Goal: Answer question/provide support

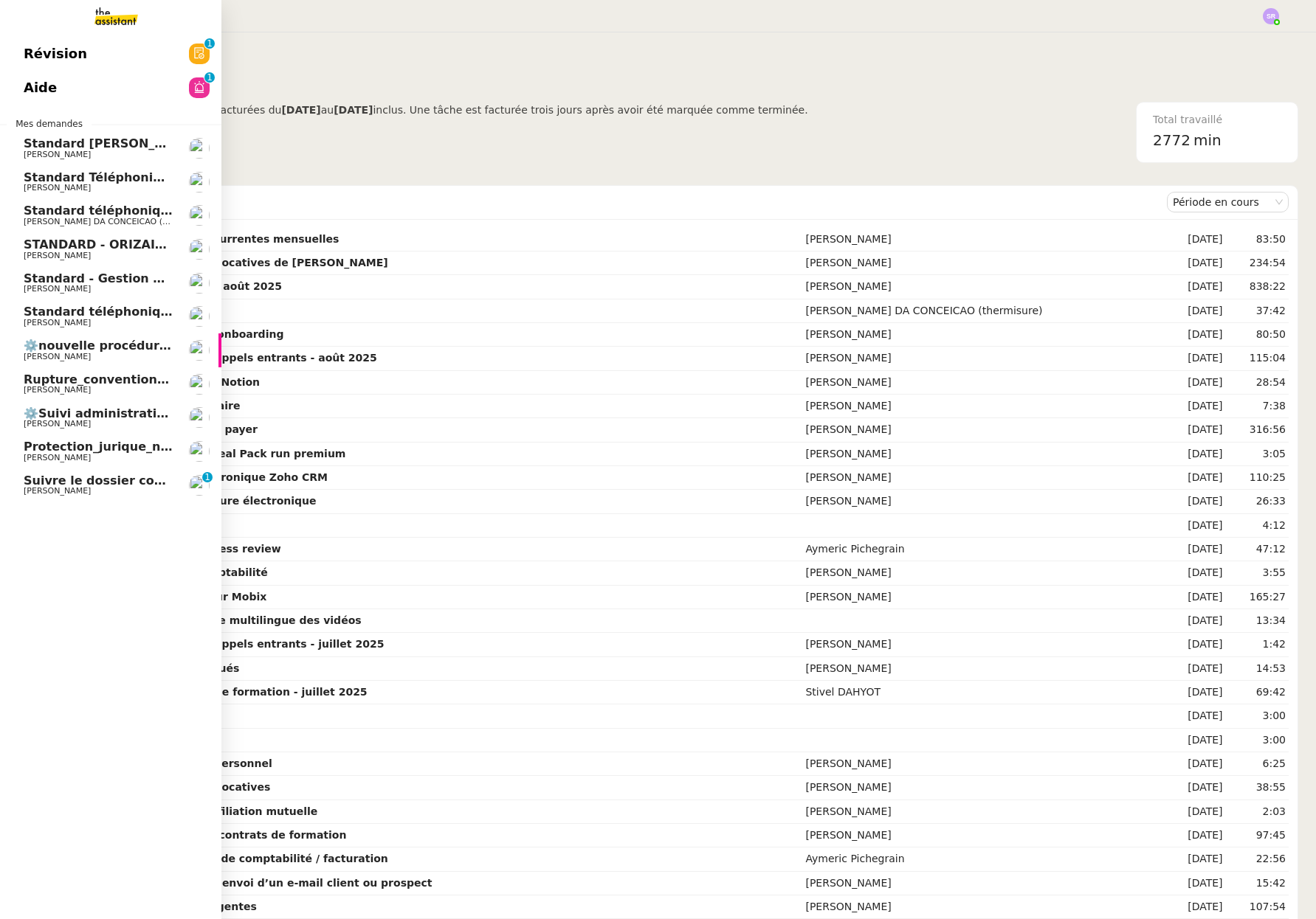
click at [106, 93] on link "Aide 0 1 2 3 4 5 6 7 8 9" at bounding box center [110, 87] width 221 height 34
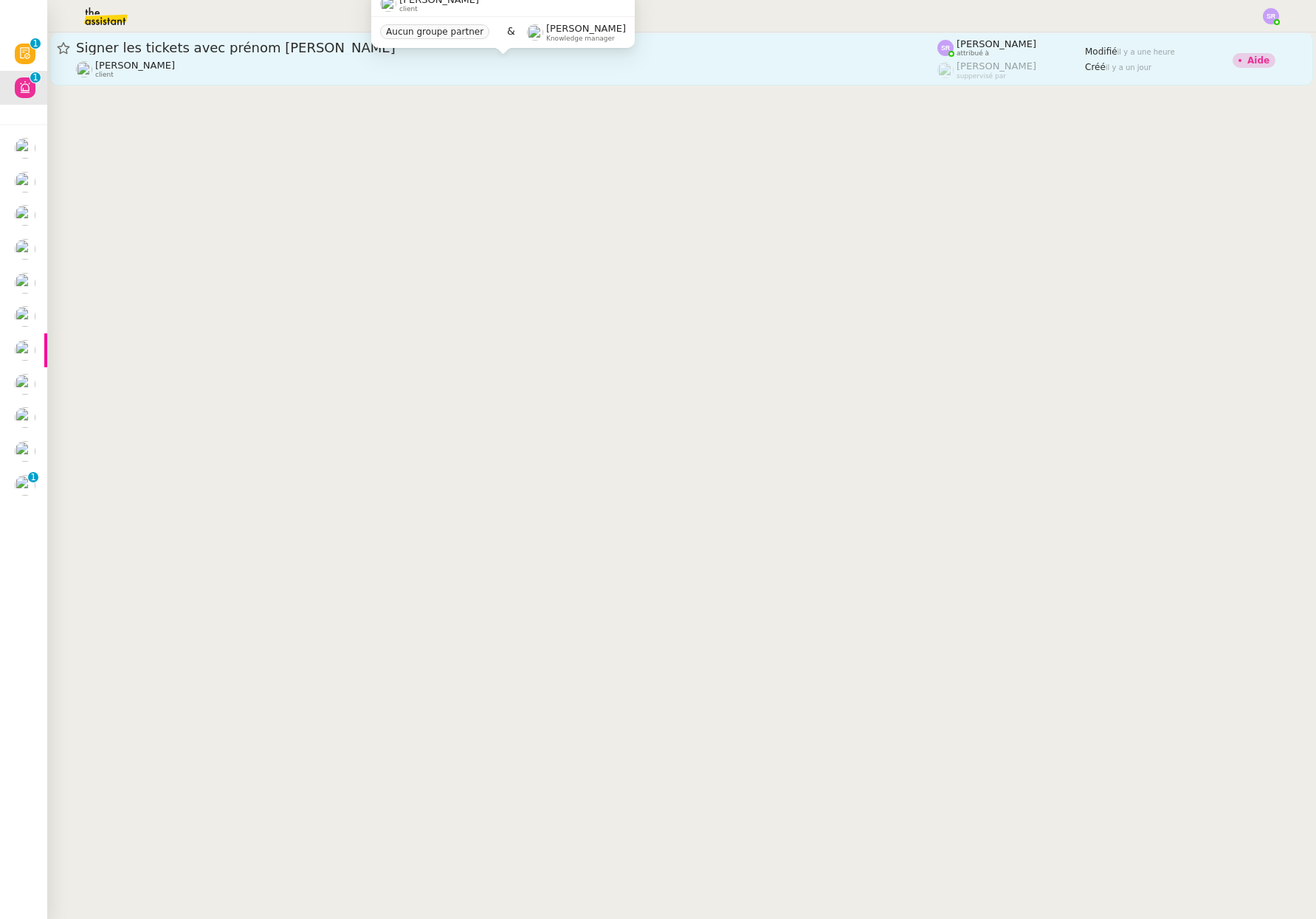
click at [437, 67] on div "[PERSON_NAME] client" at bounding box center [506, 69] width 861 height 19
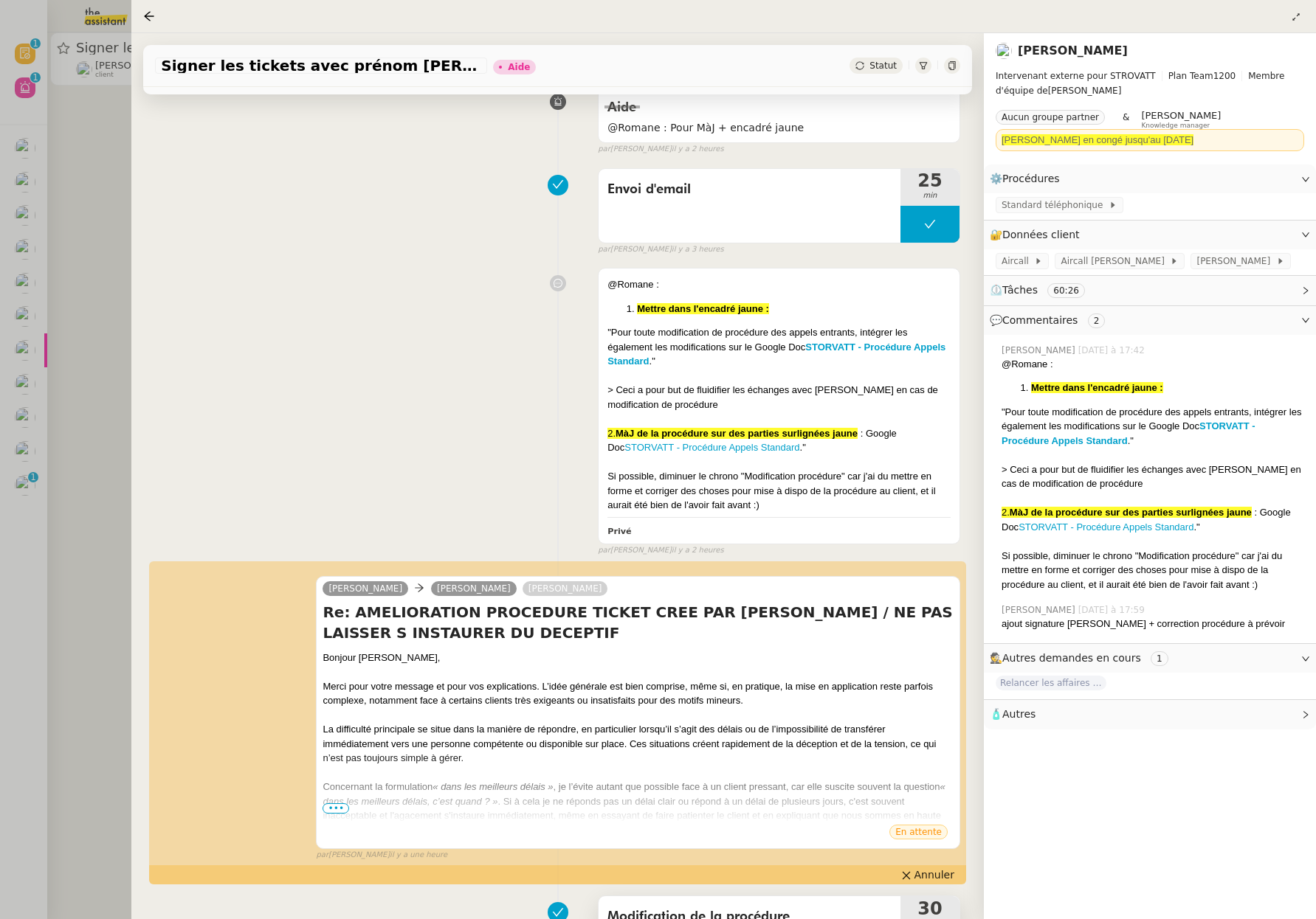
scroll to position [504, 0]
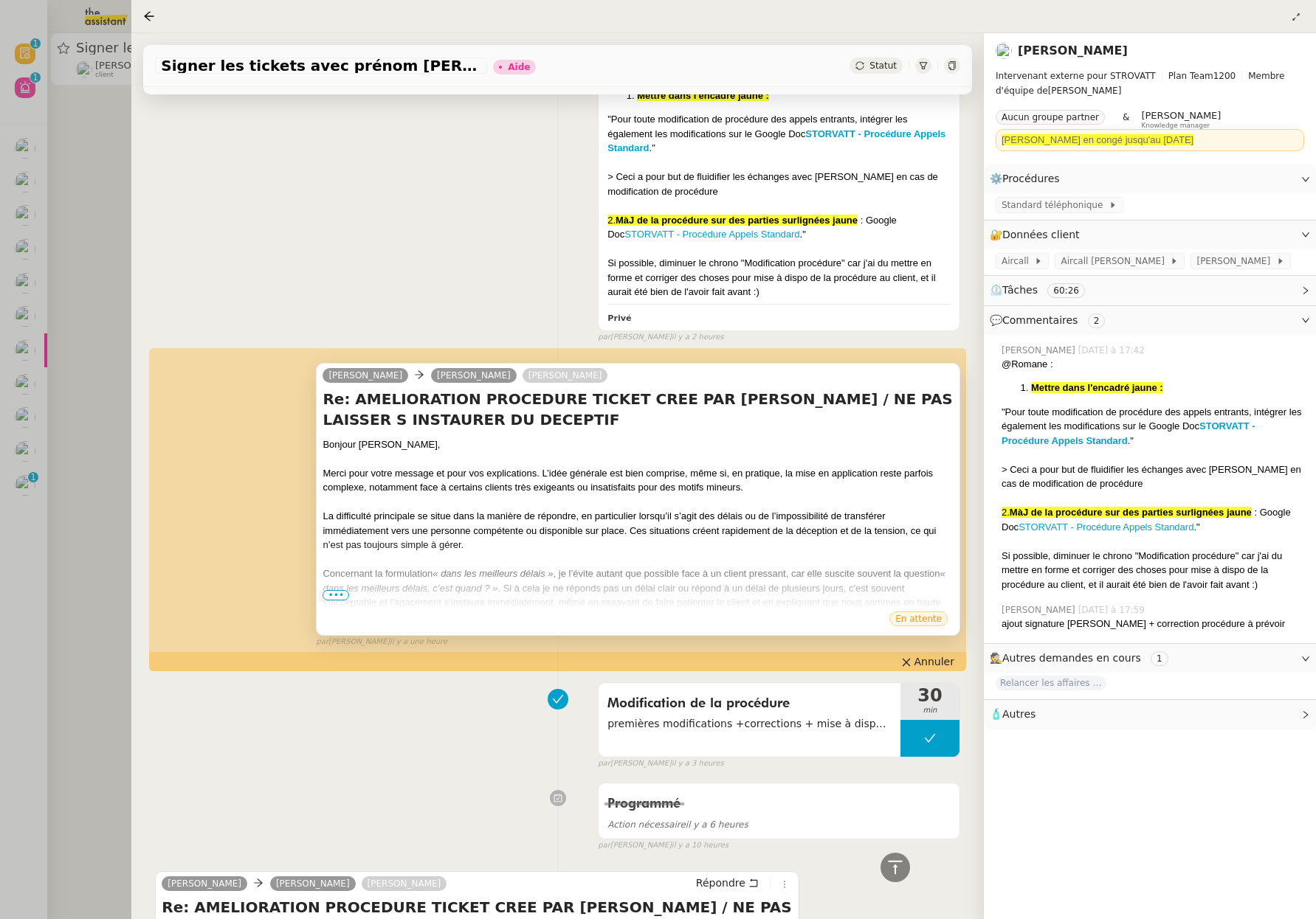
click at [729, 625] on div "En attente" at bounding box center [638, 621] width 631 height 22
click at [918, 661] on span "Annuler" at bounding box center [934, 661] width 40 height 15
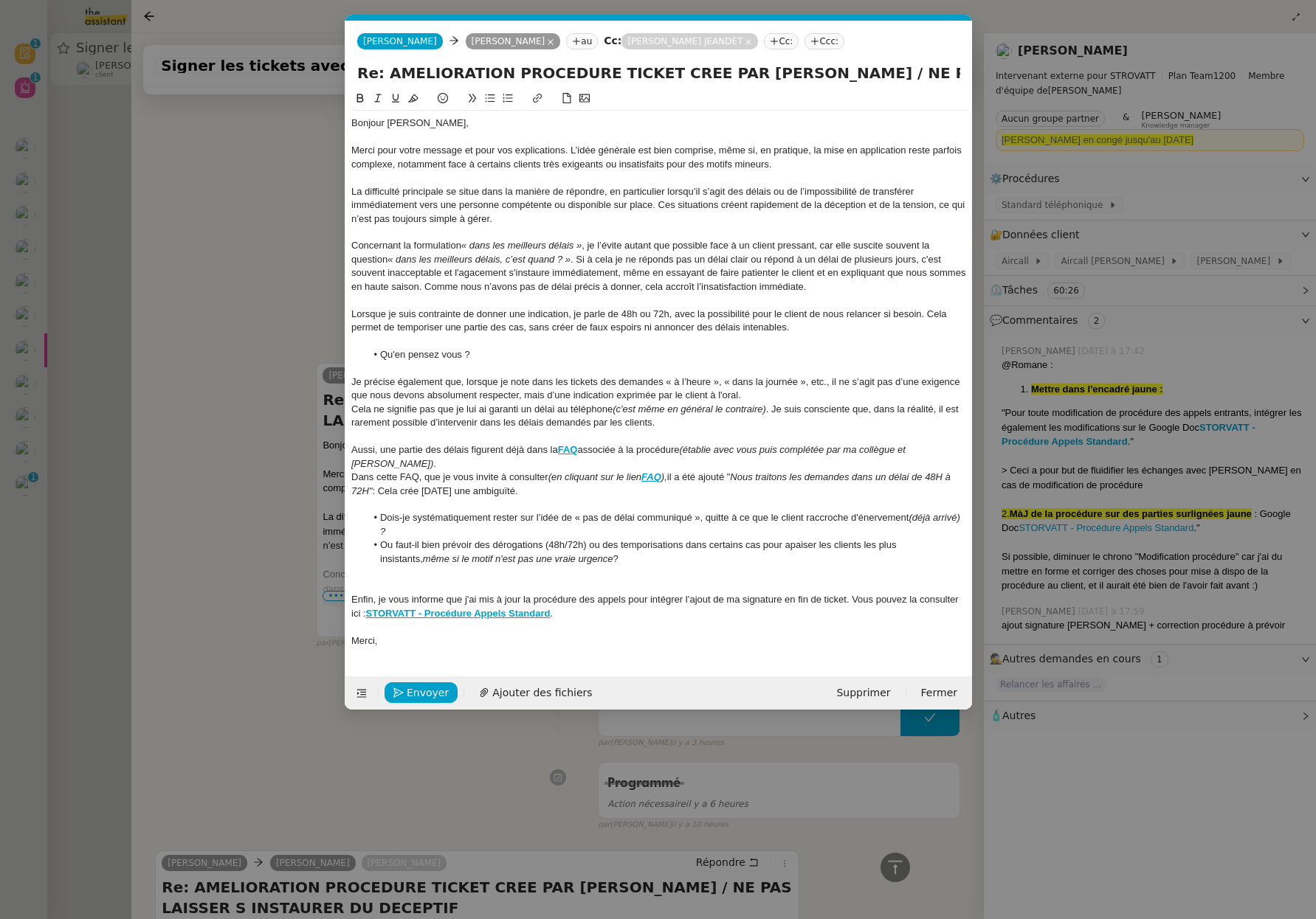
scroll to position [0, 31]
click at [274, 281] on nz-modal-container "Service TA - VOYAGE - PROPOSITION GLOBALE A utiliser dans le cadre de propositi…" at bounding box center [658, 460] width 1316 height 919
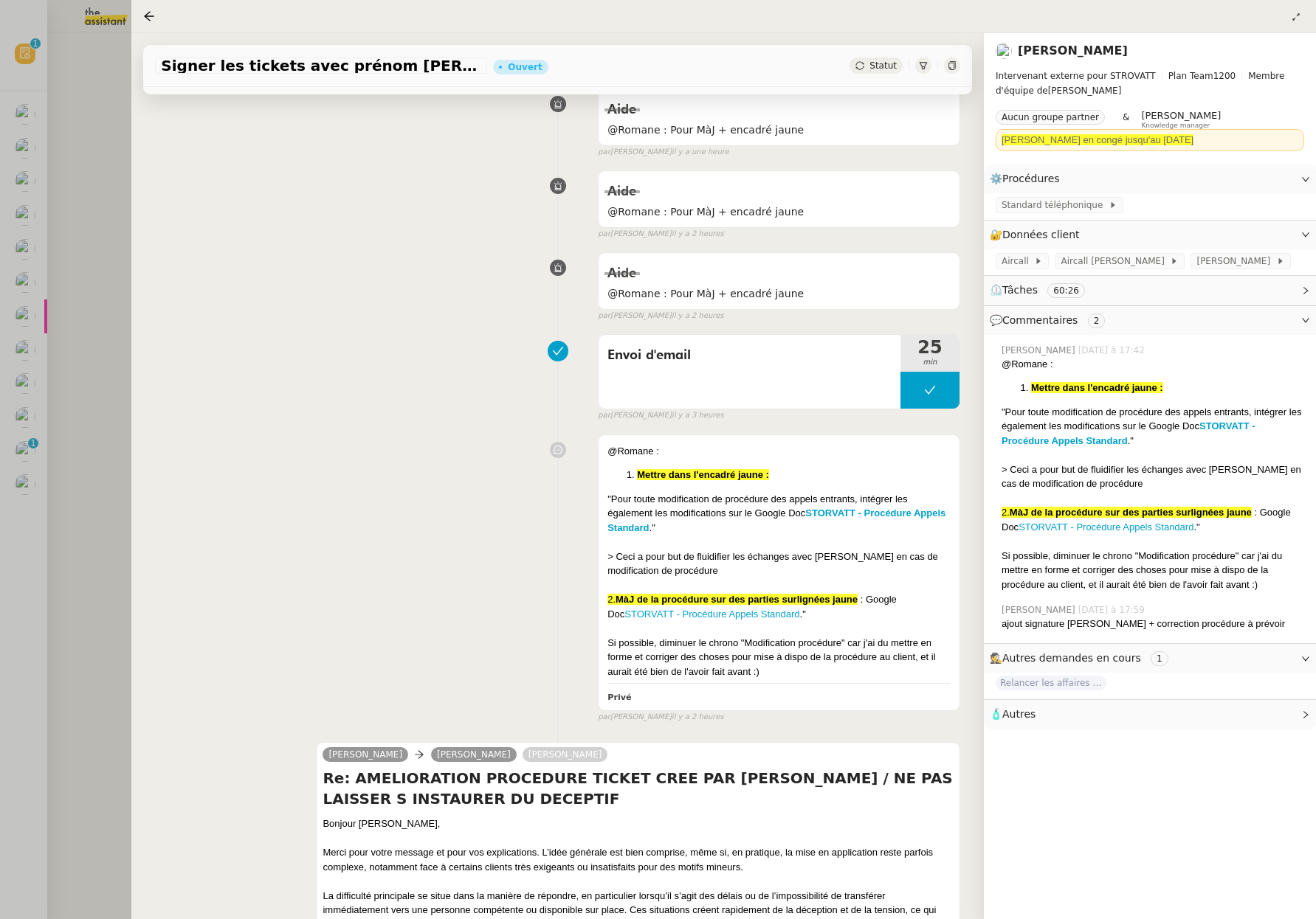
scroll to position [522, 0]
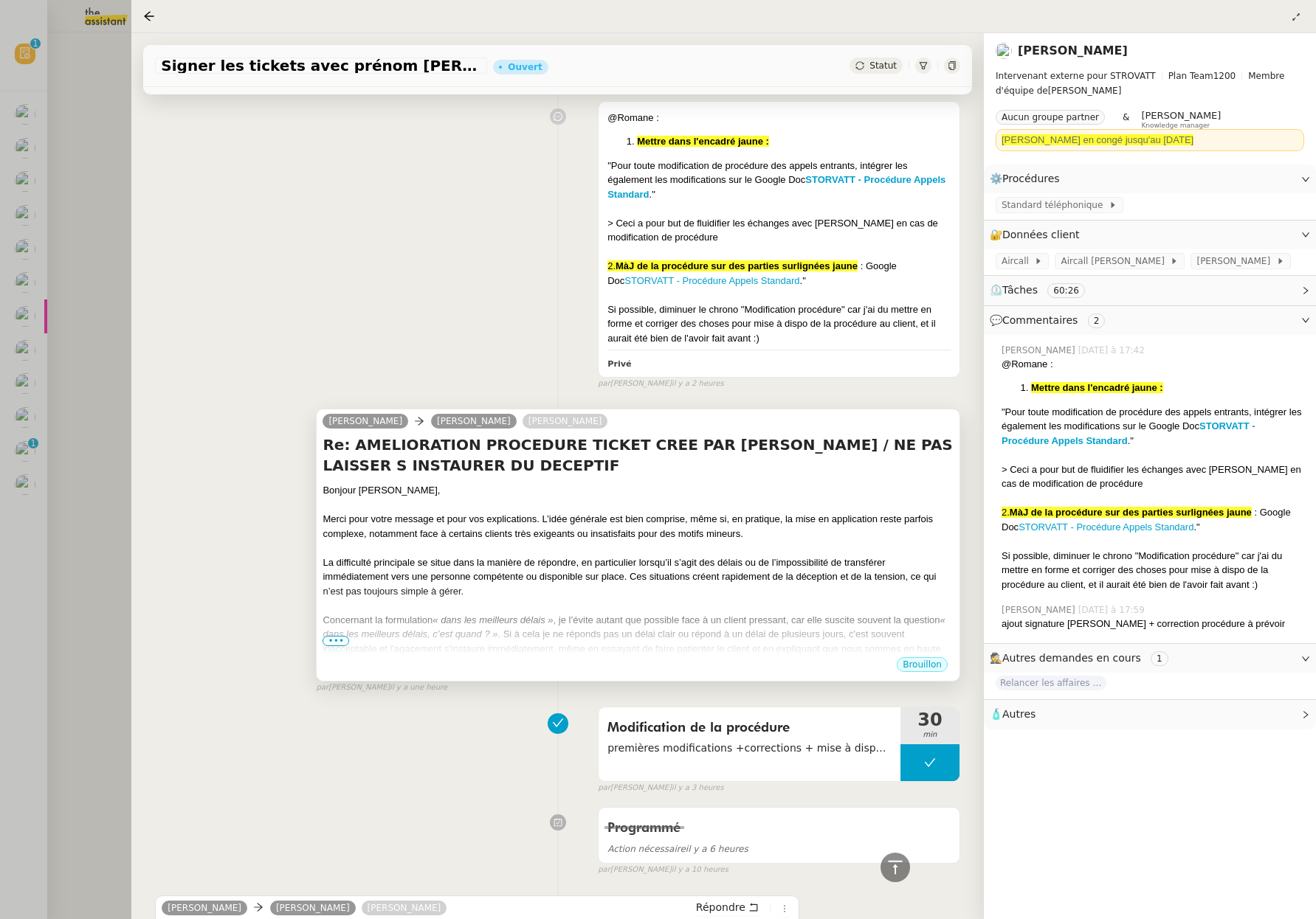
click at [335, 643] on span "•••" at bounding box center [335, 640] width 27 height 10
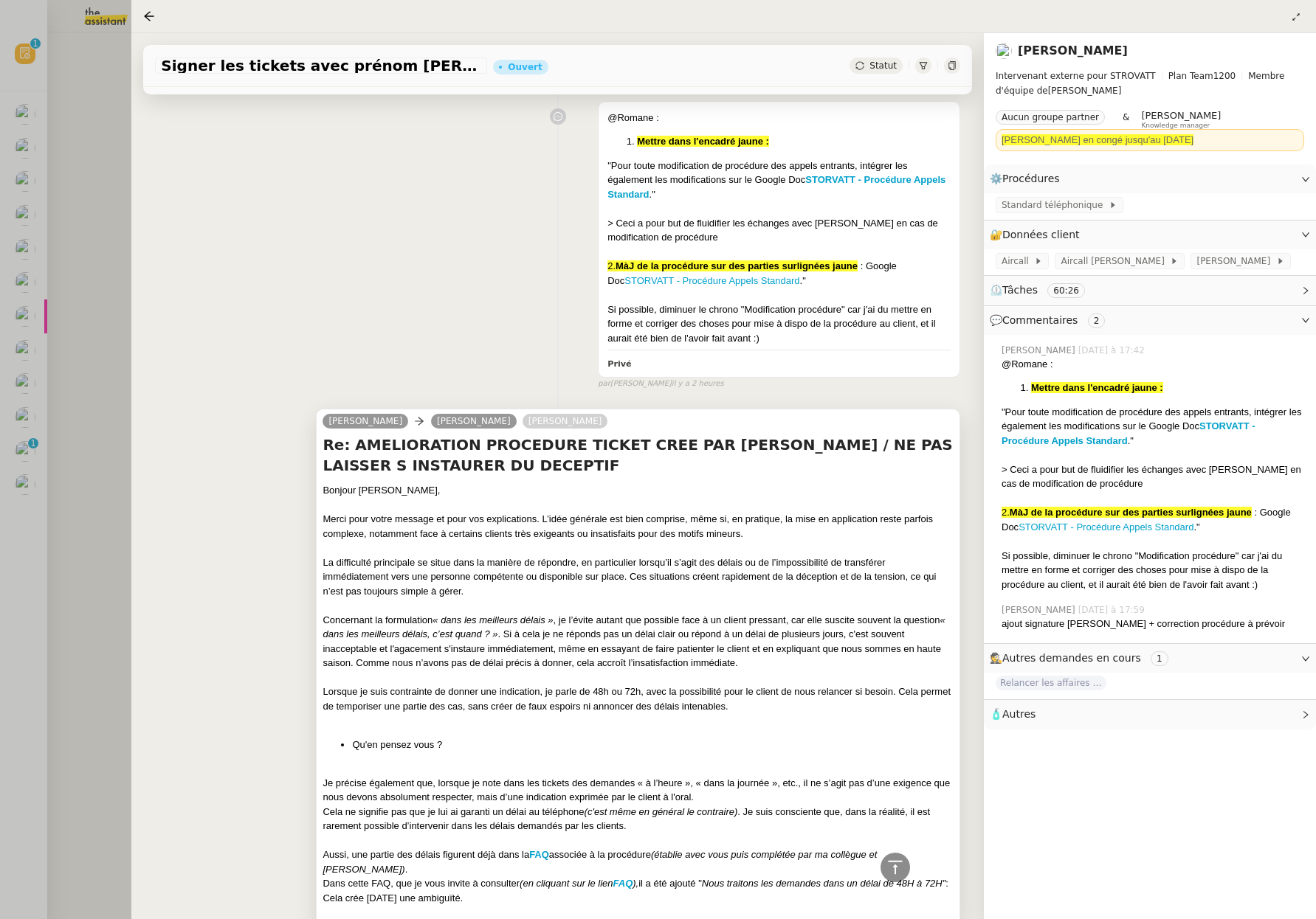
scroll to position [82, 0]
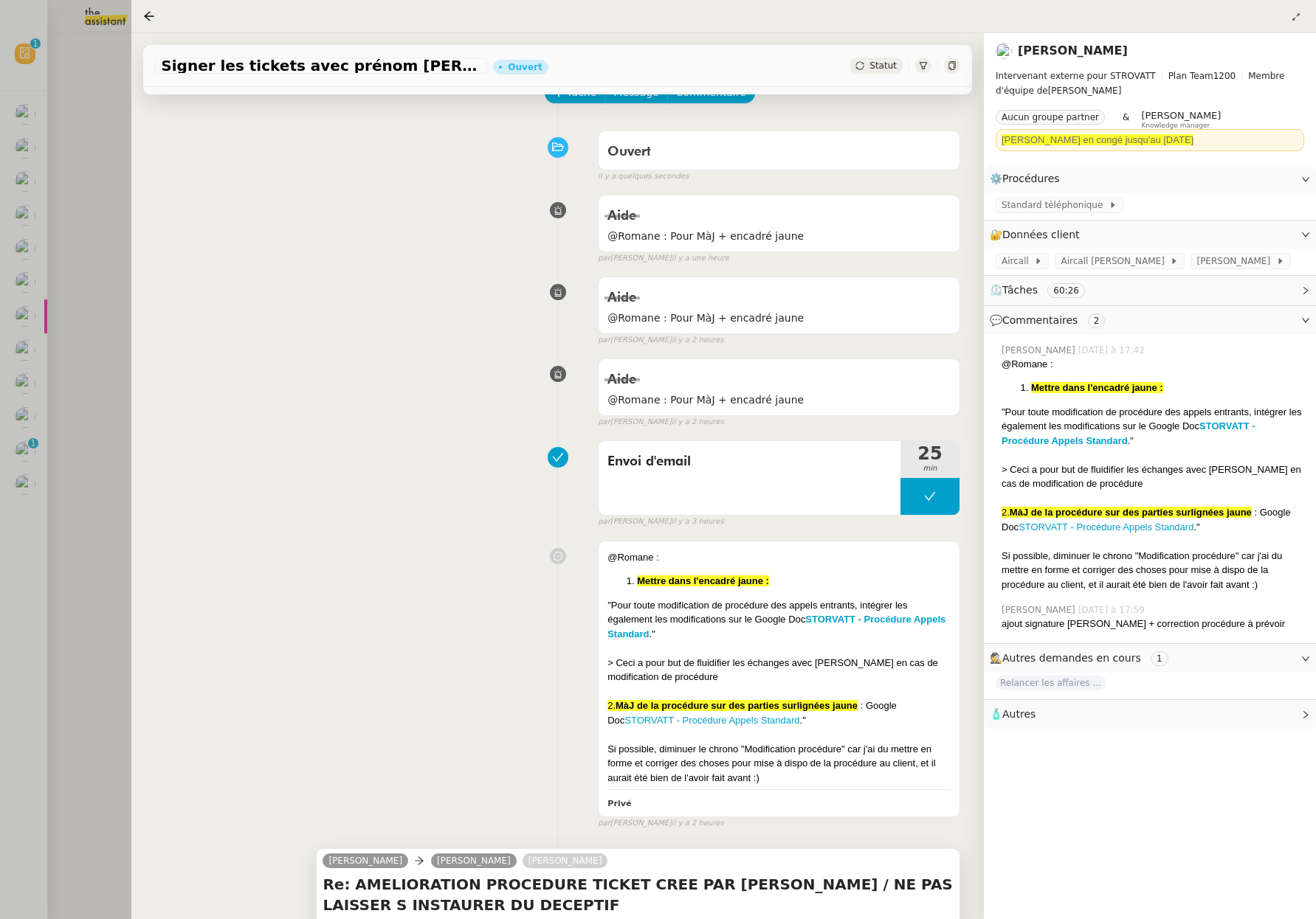
click at [99, 191] on div at bounding box center [658, 460] width 1316 height 919
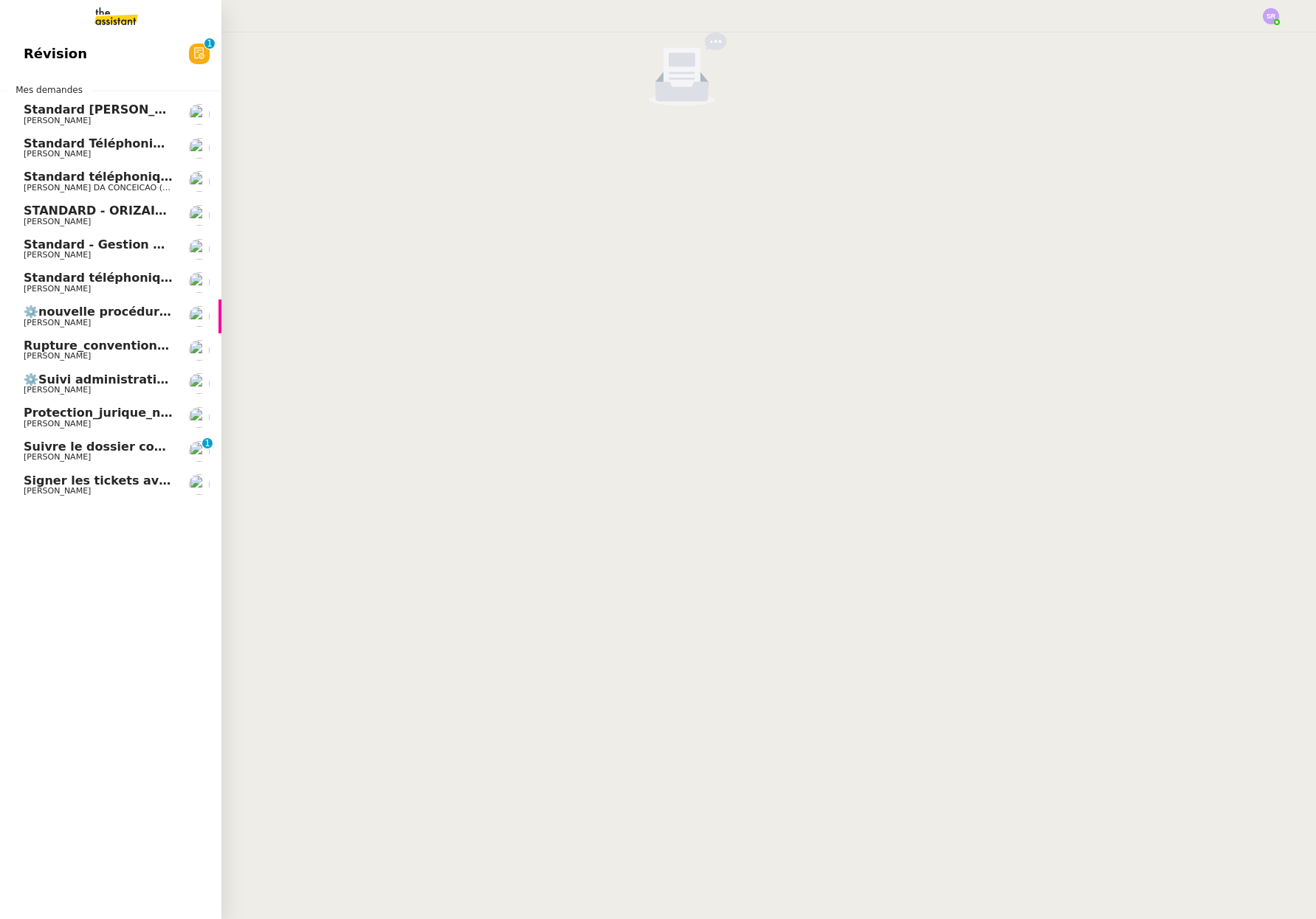
click at [165, 493] on span "[PERSON_NAME]" at bounding box center [97, 492] width 149 height 9
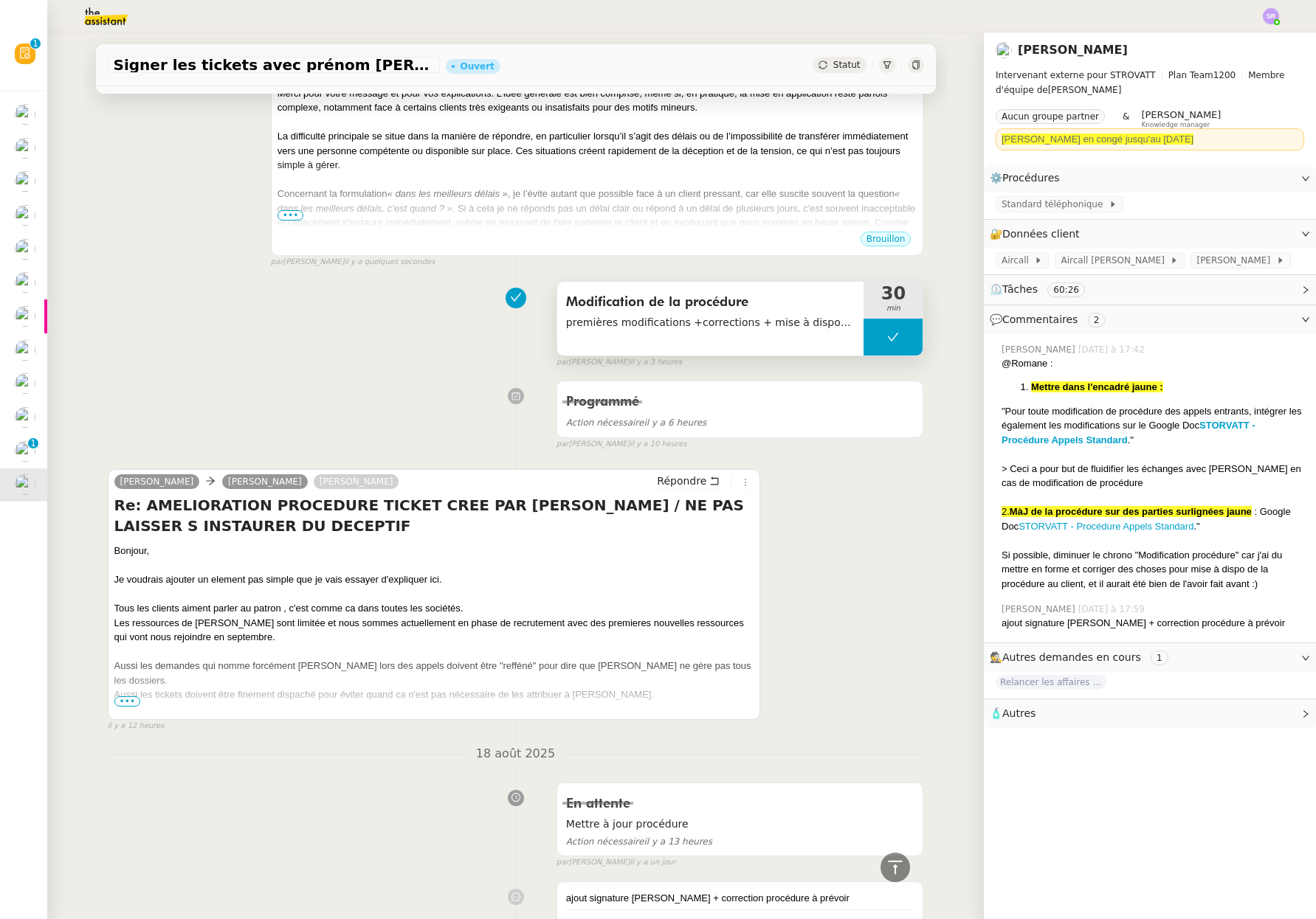
scroll to position [762, 0]
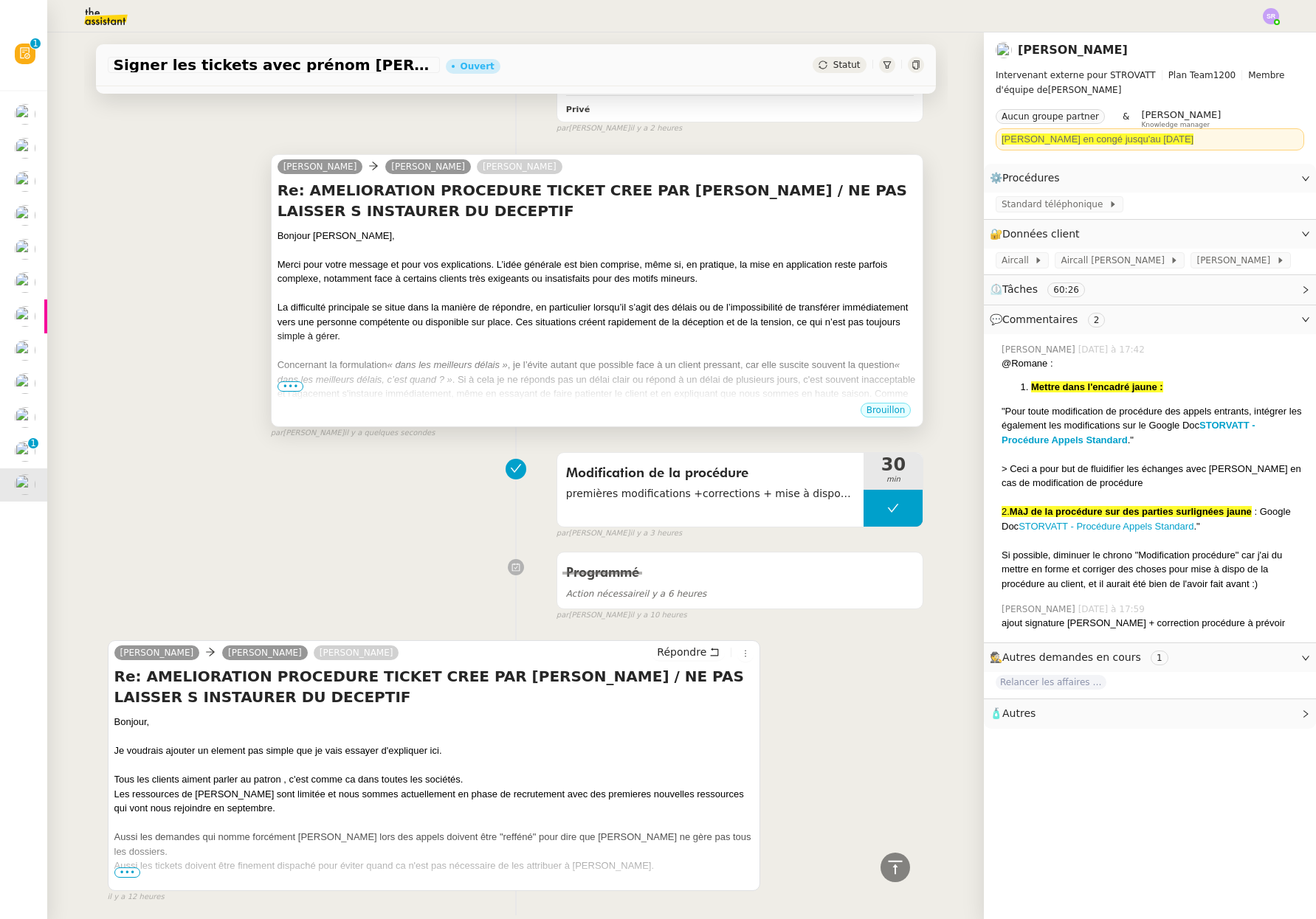
click at [295, 392] on span "•••" at bounding box center [290, 386] width 27 height 10
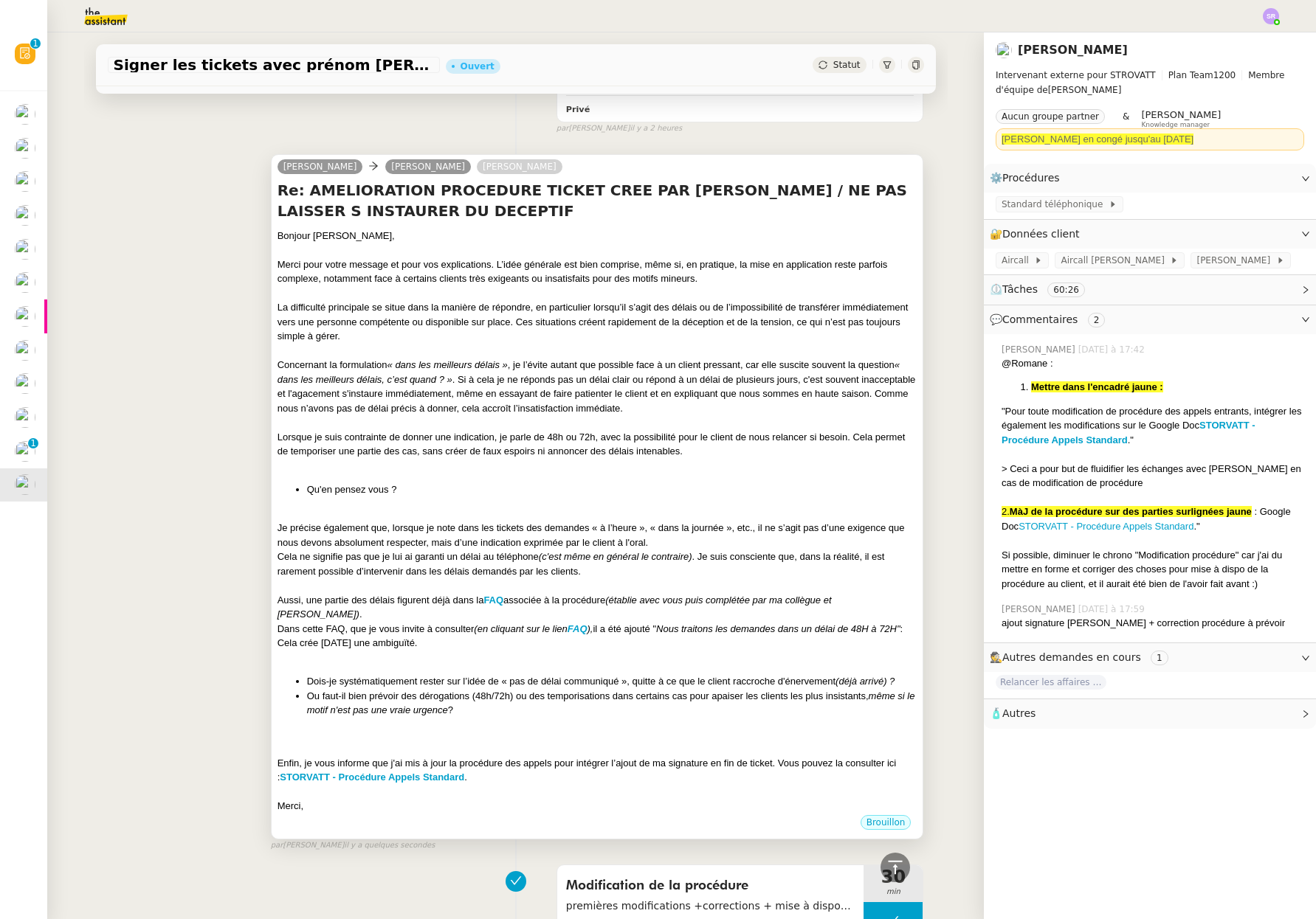
scroll to position [846, 0]
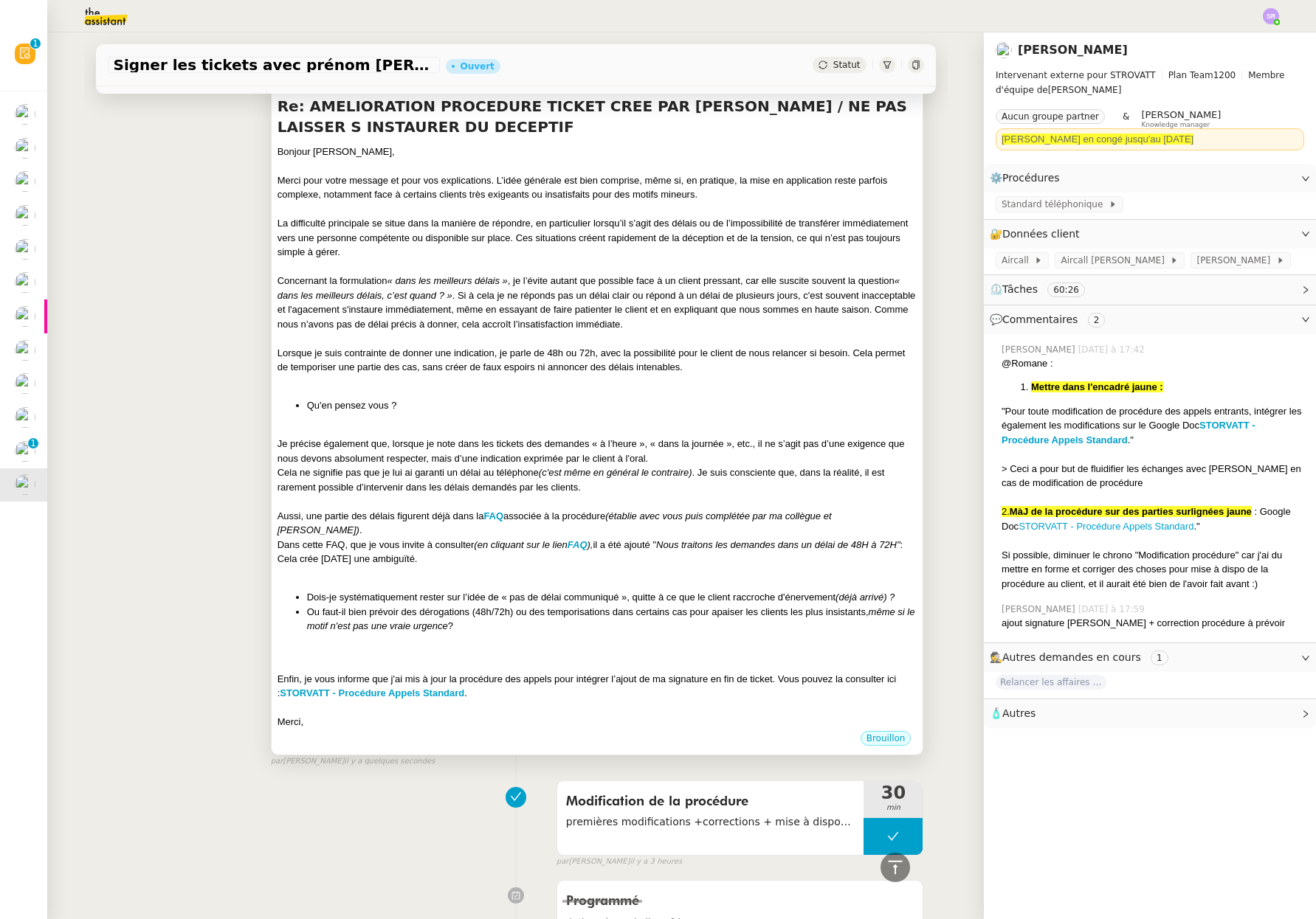
click at [720, 332] on div "Concernant la formulation « dans les meilleurs délais » , je l’évite autant que…" at bounding box center [597, 302] width 639 height 57
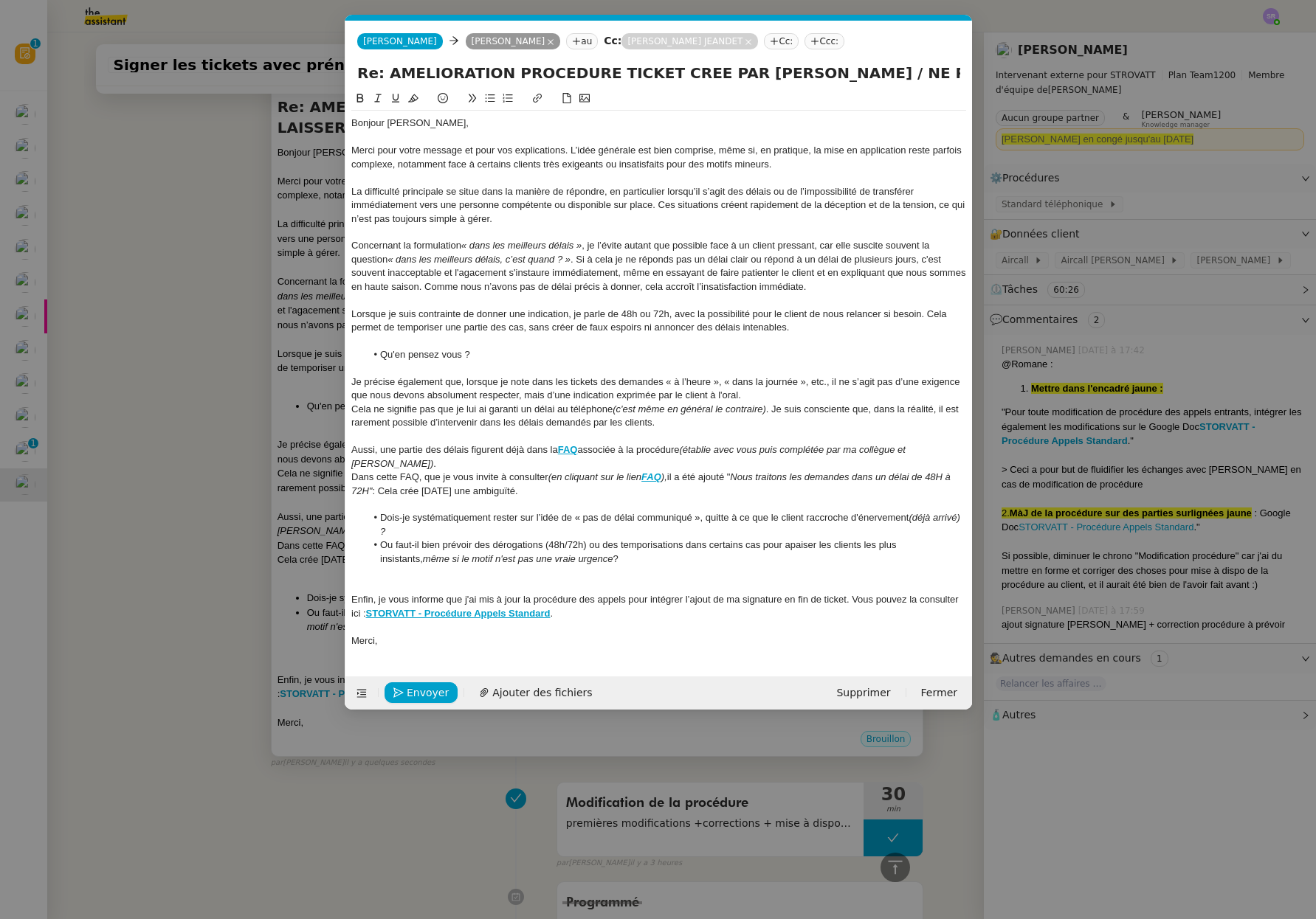
scroll to position [0, 31]
click at [816, 386] on div "Je précise également que, lorsque je note dans les tickets des demandes « à l’h…" at bounding box center [658, 388] width 614 height 27
click at [461, 399] on div "Je précise également que, lorsque je note dans les tickets des demandes « à l’h…" at bounding box center [658, 388] width 614 height 27
click at [467, 409] on div "Cela ne signifie pas que je lui ai garanti un délai au téléphone (c'est même en…" at bounding box center [658, 416] width 614 height 27
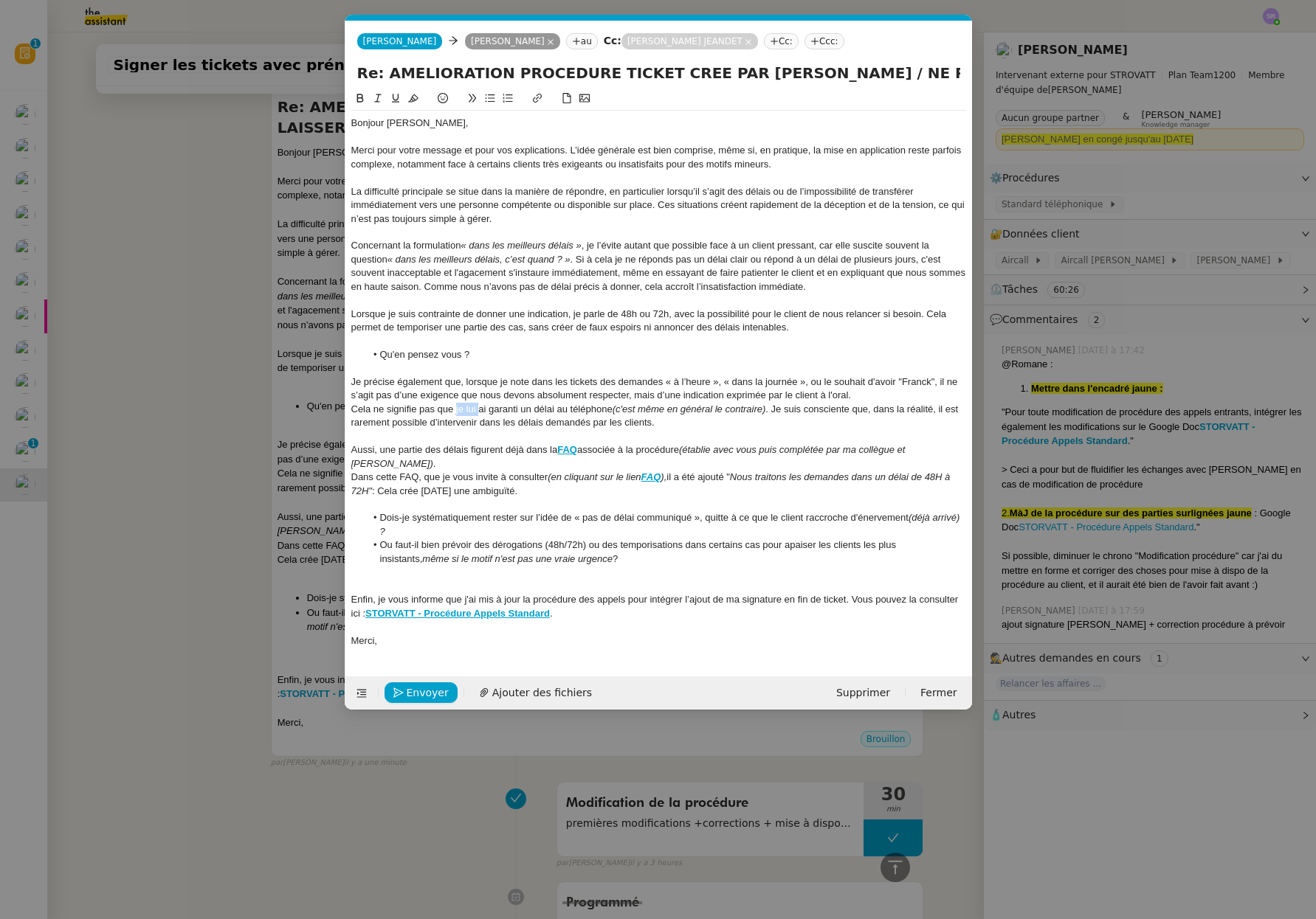
drag, startPoint x: 456, startPoint y: 411, endPoint x: 480, endPoint y: 413, distance: 24.1
click at [480, 413] on div "Cela ne signifie pas que je lui ai garanti un délai au téléphone (c'est même en…" at bounding box center [658, 416] width 614 height 27
click at [753, 411] on div "Cela ne signifie pas que j'ai garanti un délai au téléphone (c'est même en géné…" at bounding box center [658, 416] width 614 height 27
drag, startPoint x: 755, startPoint y: 412, endPoint x: 881, endPoint y: 411, distance: 126.0
click at [881, 411] on em "(c'est même en général le contraire) ou de lui garantir la transmission d'avoir…" at bounding box center [636, 416] width 570 height 24
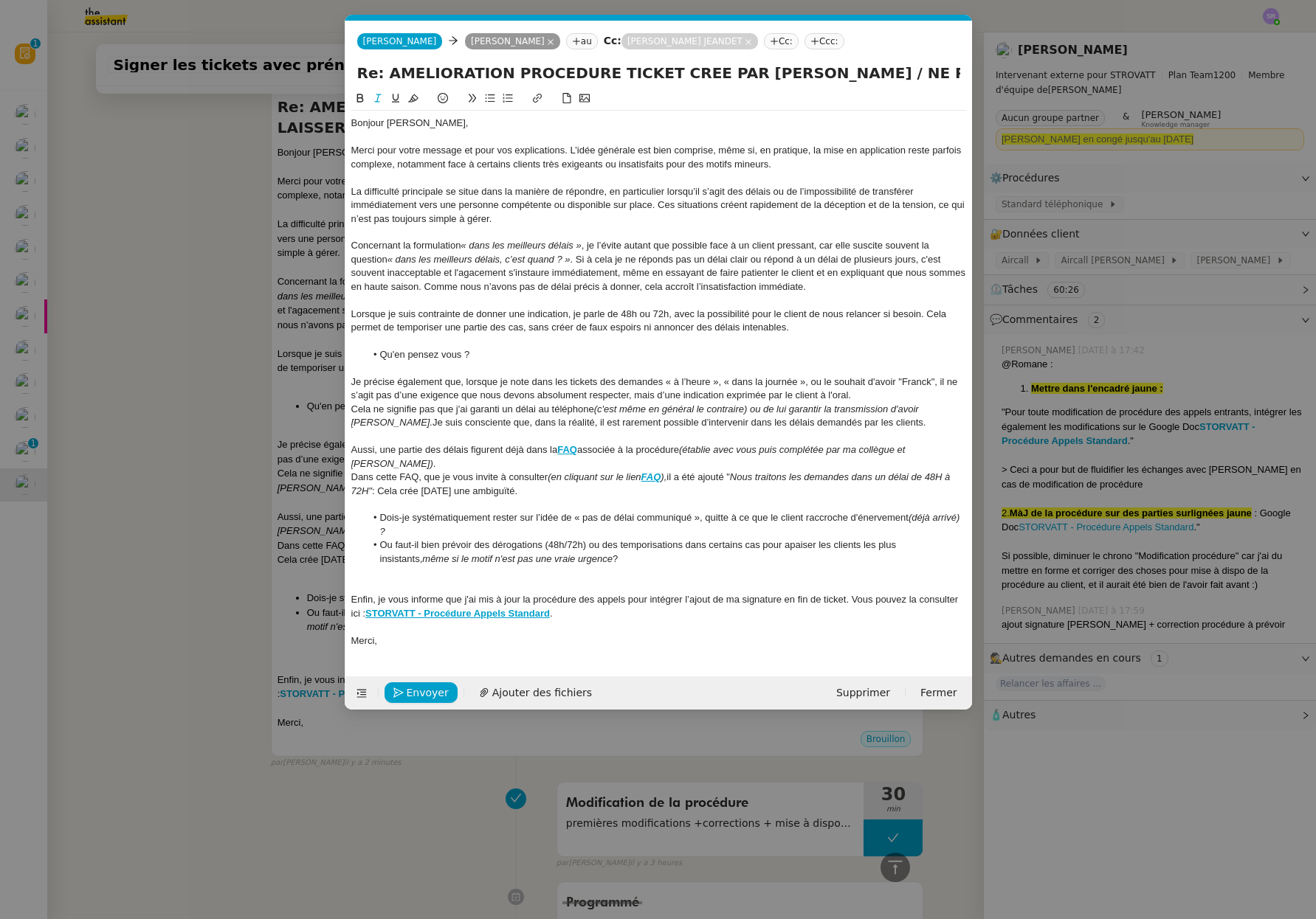
drag, startPoint x: 881, startPoint y: 411, endPoint x: 840, endPoint y: 408, distance: 41.1
click at [880, 411] on em "(c'est même en général le contraire) ou de lui garantir la transmission d'avoir…" at bounding box center [636, 416] width 570 height 24
drag, startPoint x: 755, startPoint y: 410, endPoint x: 939, endPoint y: 409, distance: 184.0
click at [922, 409] on em "(c'est même en général le contraire) ou de lui garantir la transmission d'avoir…" at bounding box center [636, 416] width 570 height 24
click at [922, 411] on em "(c'est même en général le contraire) ou de lui garantir la transmission d'avoir…" at bounding box center [636, 416] width 570 height 24
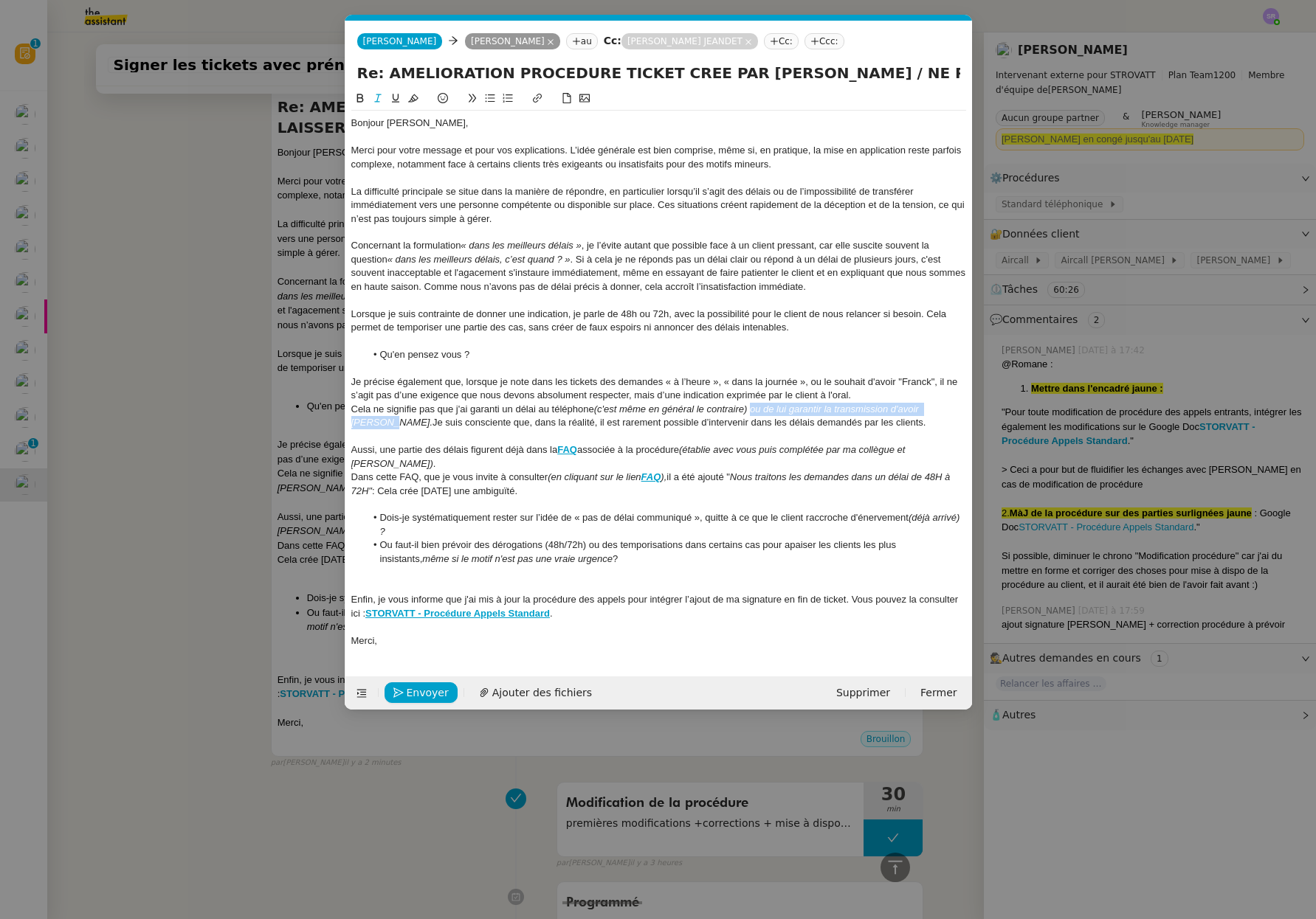
drag, startPoint x: 960, startPoint y: 409, endPoint x: 763, endPoint y: 411, distance: 197.0
click at [754, 410] on div "Cela ne signifie pas que j'ai garanti un délai au téléphone (c'est même en géné…" at bounding box center [658, 416] width 614 height 27
click at [875, 418] on div "Cela ne signifie pas que j'ai garanti un délai au téléphone (c'est même en géné…" at bounding box center [658, 416] width 614 height 27
drag, startPoint x: 841, startPoint y: 422, endPoint x: 332, endPoint y: 419, distance: 509.0
click at [332, 419] on nz-modal-container "Service TA - VOYAGE - PROPOSITION GLOBALE A utiliser dans le cadre de propositi…" at bounding box center [658, 460] width 1316 height 919
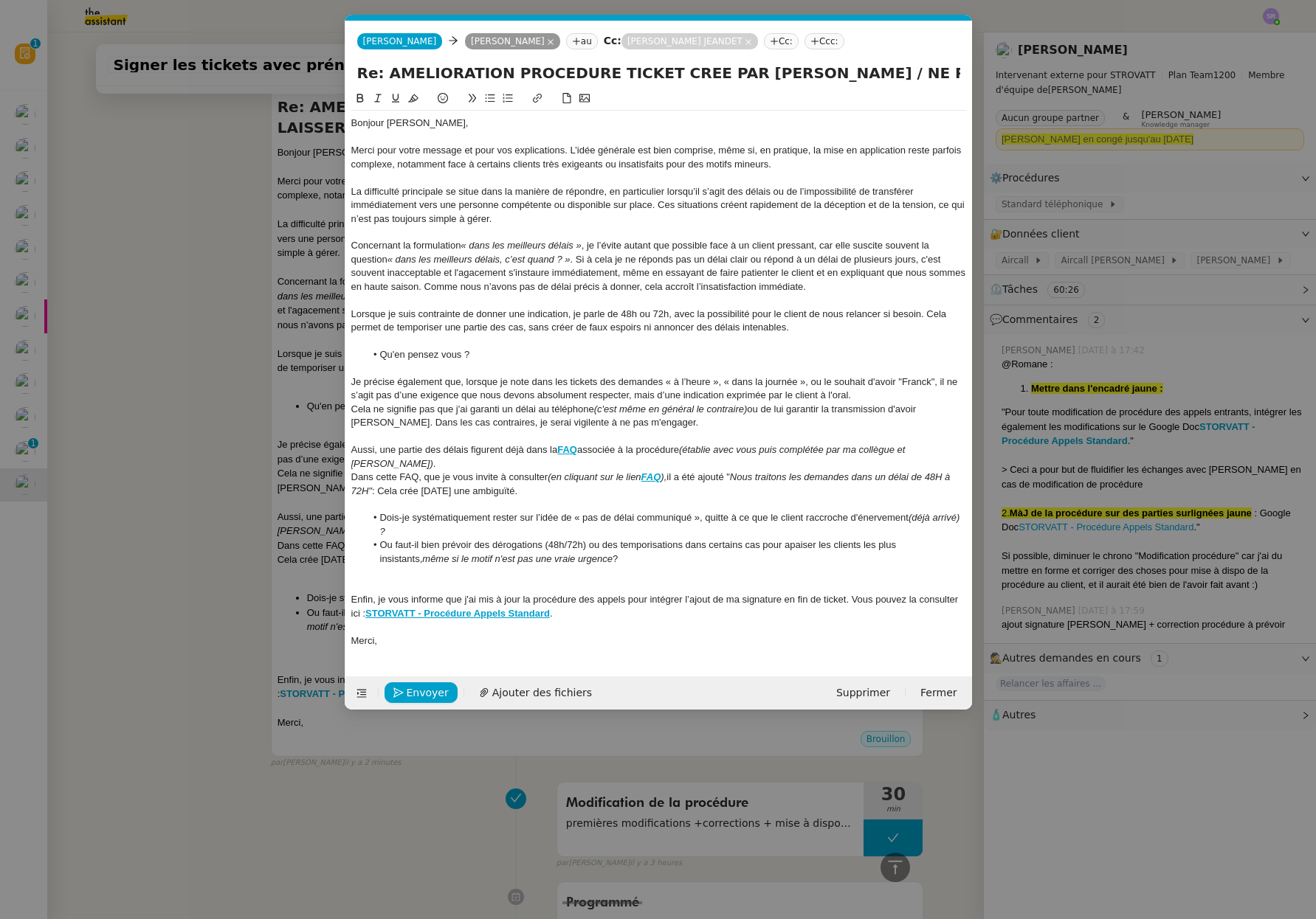
click at [418, 427] on div "Cela ne signifie pas que j'ai garanti un délai au téléphone (c'est même en géné…" at bounding box center [658, 416] width 614 height 27
click at [444, 424] on div "Cela ne signifie pas que j'ai garanti un délai au téléphone (c'est même en géné…" at bounding box center [658, 416] width 614 height 27
click at [501, 423] on div "Cela ne signifie pas que j'ai garanti un délai au téléphone (c'est même en géné…" at bounding box center [658, 416] width 614 height 27
click at [0, 0] on lt-strong "a" at bounding box center [0, 0] width 0 height 0
click at [641, 422] on div "Cela ne signifie pas que j'ai garanti un délai au téléphone (c'est même en géné…" at bounding box center [658, 416] width 614 height 27
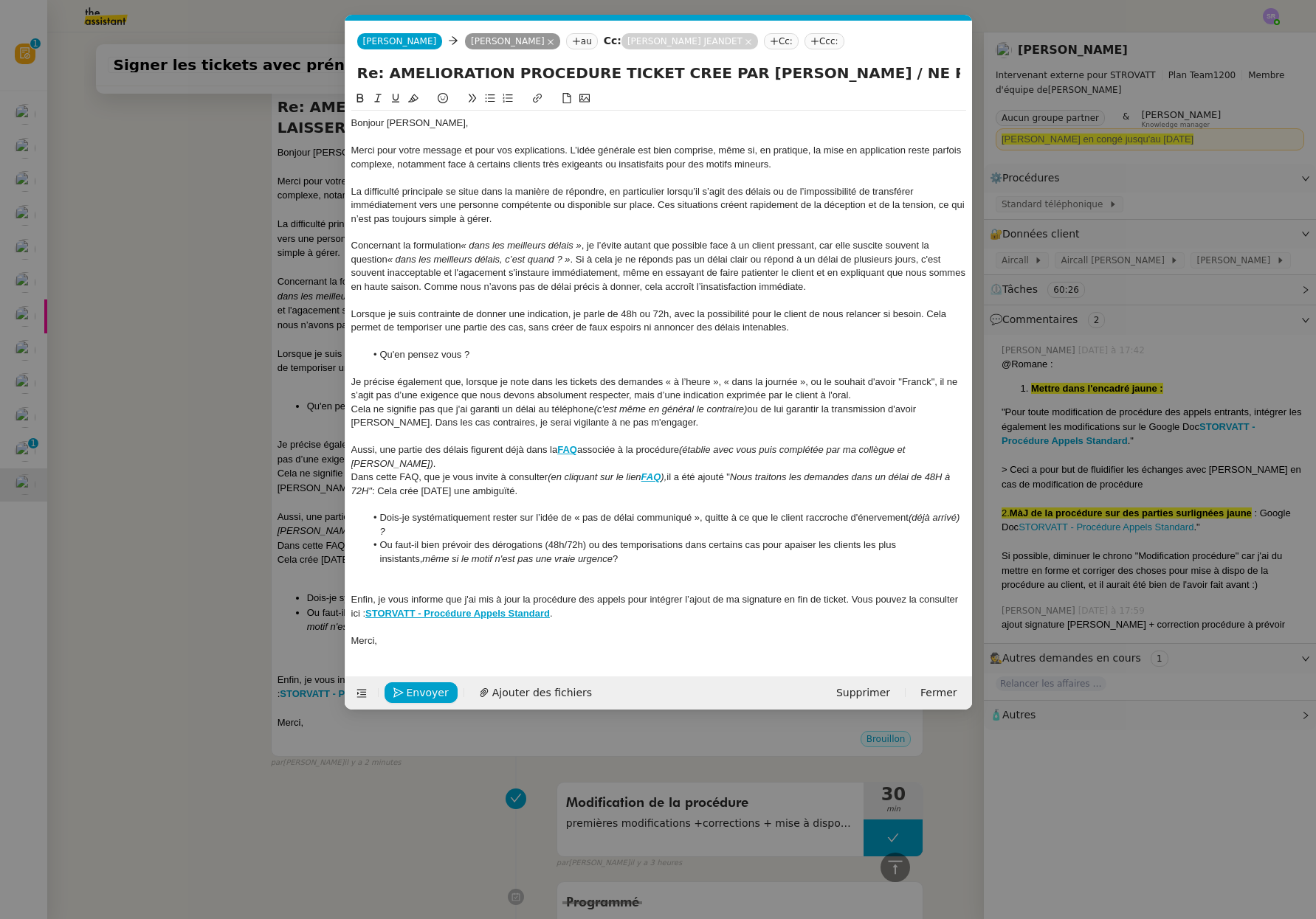
click at [627, 424] on div "Cela ne signifie pas que j'ai garanti un délai au téléphone (c'est même en géné…" at bounding box center [658, 416] width 614 height 27
click at [422, 422] on div "Cela ne signifie pas que j'ai garanti un délai au téléphone (c'est même en géné…" at bounding box center [658, 416] width 614 height 27
click at [710, 420] on div "Cela ne signifie pas que j'ai garanti un délai au téléphone (c'est même en géné…" at bounding box center [658, 416] width 614 height 27
click at [426, 427] on div "Cela ne signifie pas que j'ai garanti un délai au téléphone (c'est même en géné…" at bounding box center [658, 416] width 614 height 27
click at [387, 422] on div "Cela ne signifie pas que j'ai garanti un délai au téléphone (c'est même en géné…" at bounding box center [658, 416] width 614 height 27
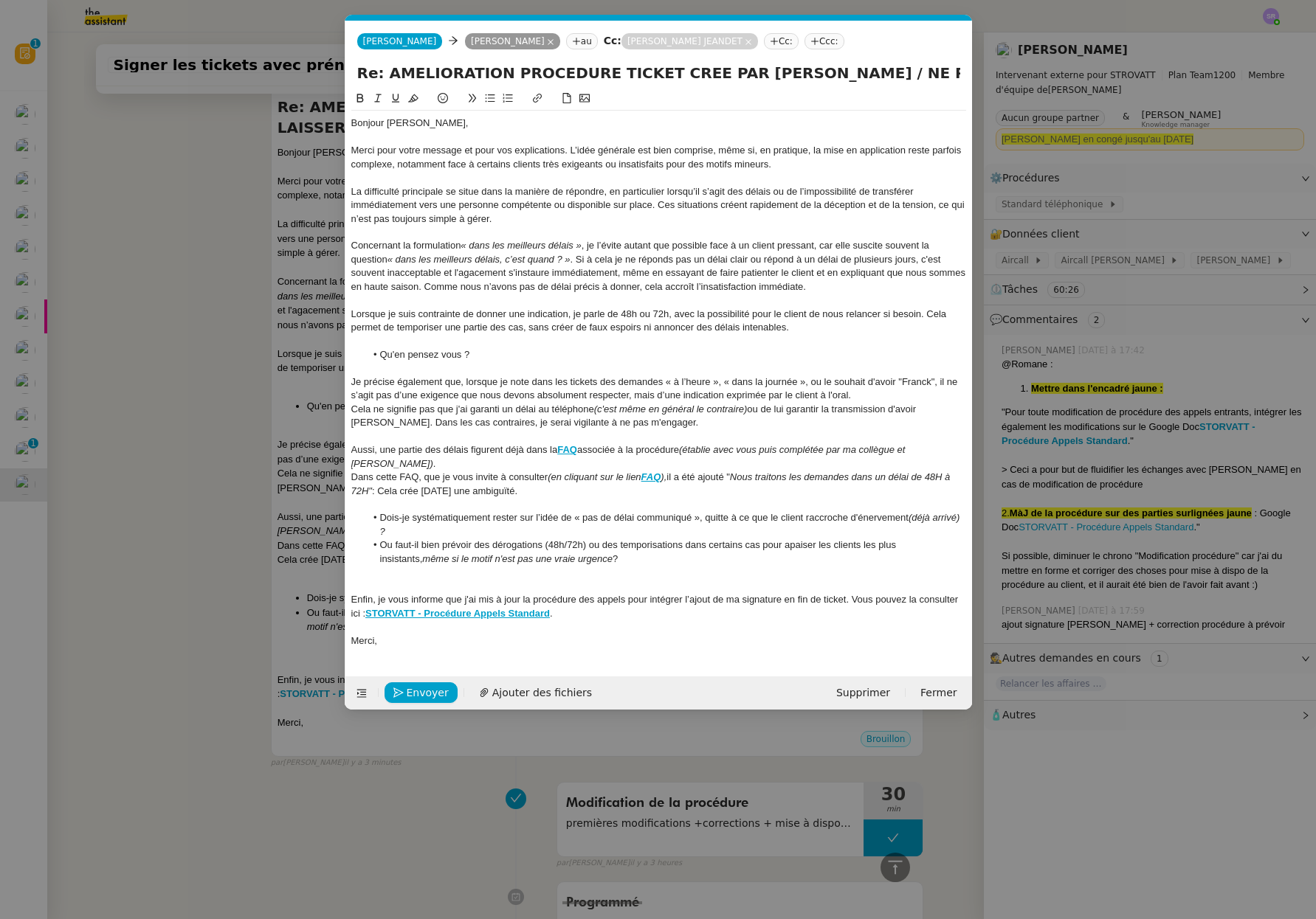
drag, startPoint x: 735, startPoint y: 423, endPoint x: 586, endPoint y: 402, distance: 150.5
click at [625, 406] on div "Cela ne signifie pas que j'ai garanti un délai au téléphone (c'est même en géné…" at bounding box center [658, 416] width 614 height 27
click at [680, 414] on em "(c'est même en général le contraire)" at bounding box center [671, 409] width 154 height 11
drag, startPoint x: 480, startPoint y: 398, endPoint x: 532, endPoint y: 393, distance: 52.2
click at [532, 393] on div "Je précise également que, lorsque je note dans les tickets des demandes « à l’h…" at bounding box center [658, 388] width 614 height 27
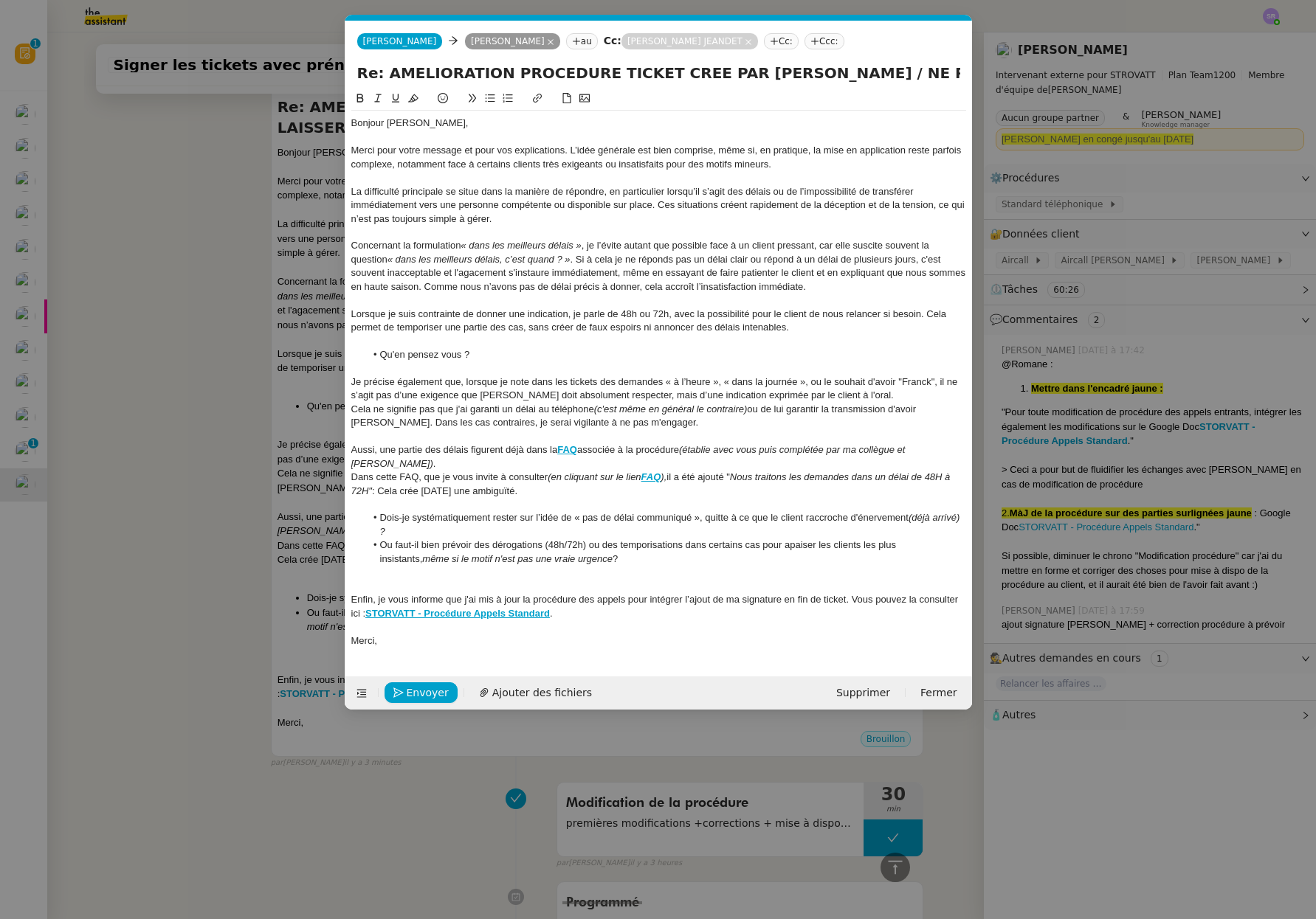
click at [556, 397] on div "Je précise également que, lorsque je note dans les tickets des demandes « à l’h…" at bounding box center [658, 388] width 614 height 27
click at [351, 411] on div "Cela ne signifie pas que j'ai garanti un délai au téléphone (c'est même en géné…" at bounding box center [658, 416] width 614 height 27
click at [351, 408] on div "Cela ne signifie pas que j'ai garanti un délai au téléphone (c'est même en géné…" at bounding box center [658, 416] width 614 height 27
click at [351, 409] on div "Cela ne signifie pas que j'ai garanti un délai au téléphone (c'est même en géné…" at bounding box center [658, 416] width 614 height 27
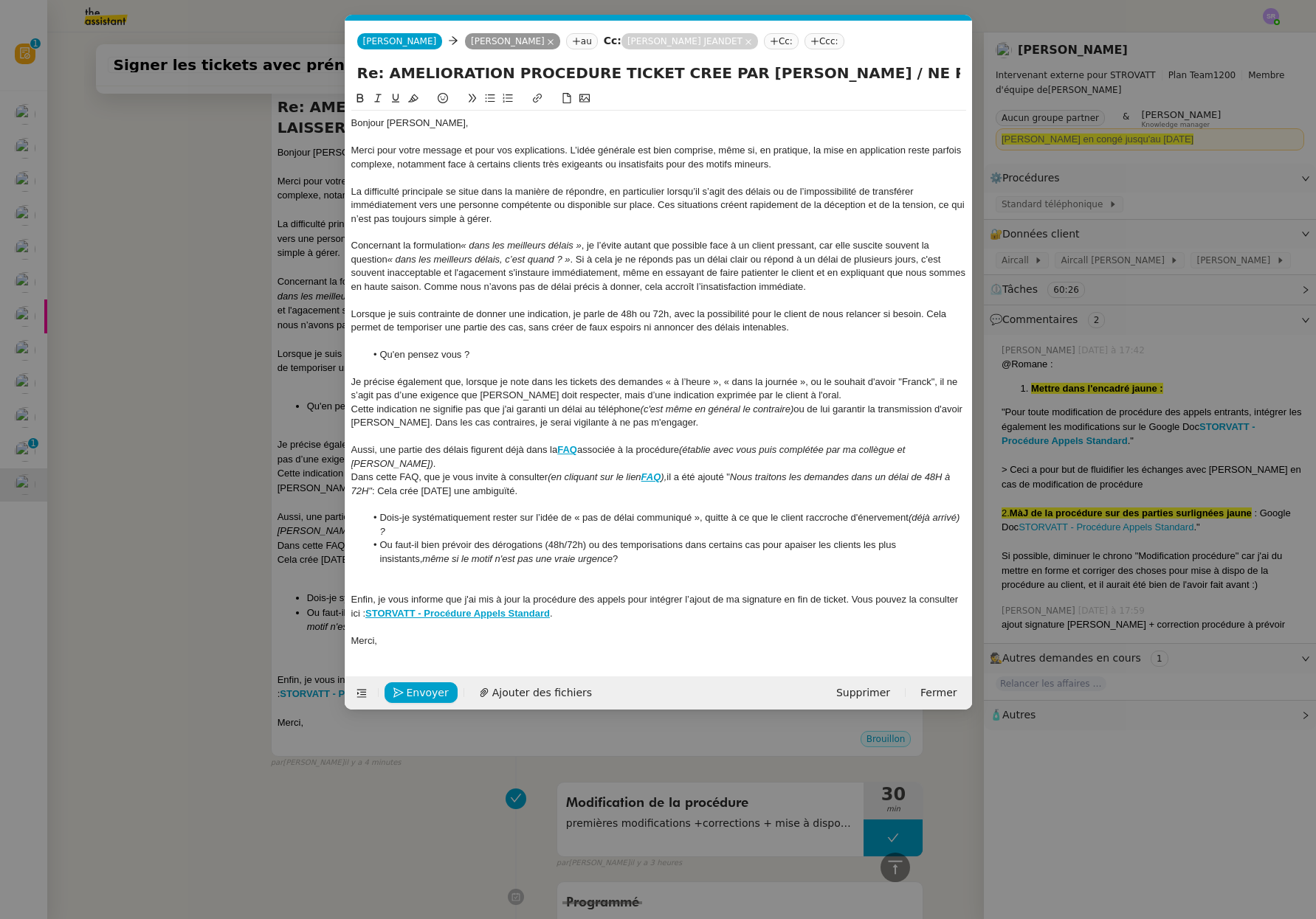
click at [866, 406] on div "Cette indication ne signifie pas que j'ai garanti un délai au téléphone (c'est …" at bounding box center [658, 416] width 614 height 27
click at [860, 409] on div "Cette indication ne signifie pas que j'ai garanti un délai au téléphone (c'est …" at bounding box center [658, 416] width 614 height 27
drag, startPoint x: 912, startPoint y: 410, endPoint x: 437, endPoint y: 422, distance: 475.2
click at [437, 422] on div "Cette indication ne signifie pas que j'ai garanti un délai au téléphone (c'est …" at bounding box center [658, 416] width 614 height 27
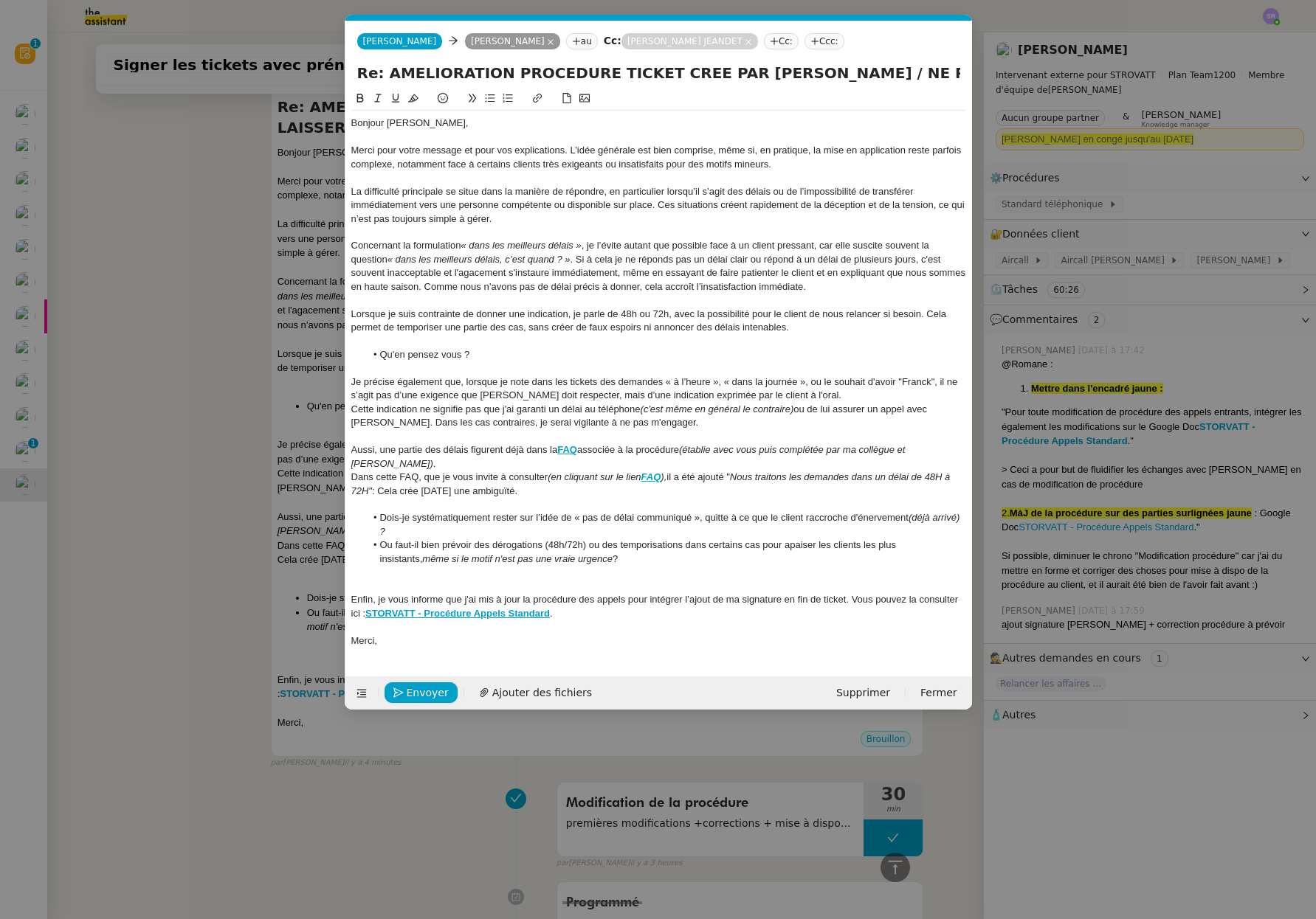
click at [652, 424] on div "Cette indication ne signifie pas que j'ai garanti un délai au téléphone (c'est …" at bounding box center [658, 416] width 614 height 27
drag, startPoint x: 570, startPoint y: 423, endPoint x: 645, endPoint y: 421, distance: 75.0
click at [645, 421] on div "Cette indication ne signifie pas que j'ai garanti un délai au téléphone (c'est …" at bounding box center [658, 416] width 614 height 27
click at [657, 423] on div "Cette indication ne signifie pas que j'ai garanti un délai au téléphone (c'est …" at bounding box center [658, 416] width 614 height 27
click at [677, 471] on div "Dans cette FAQ, que je vous invite à consulter (en cliquant sur le lien FAQ ), …" at bounding box center [658, 484] width 614 height 27
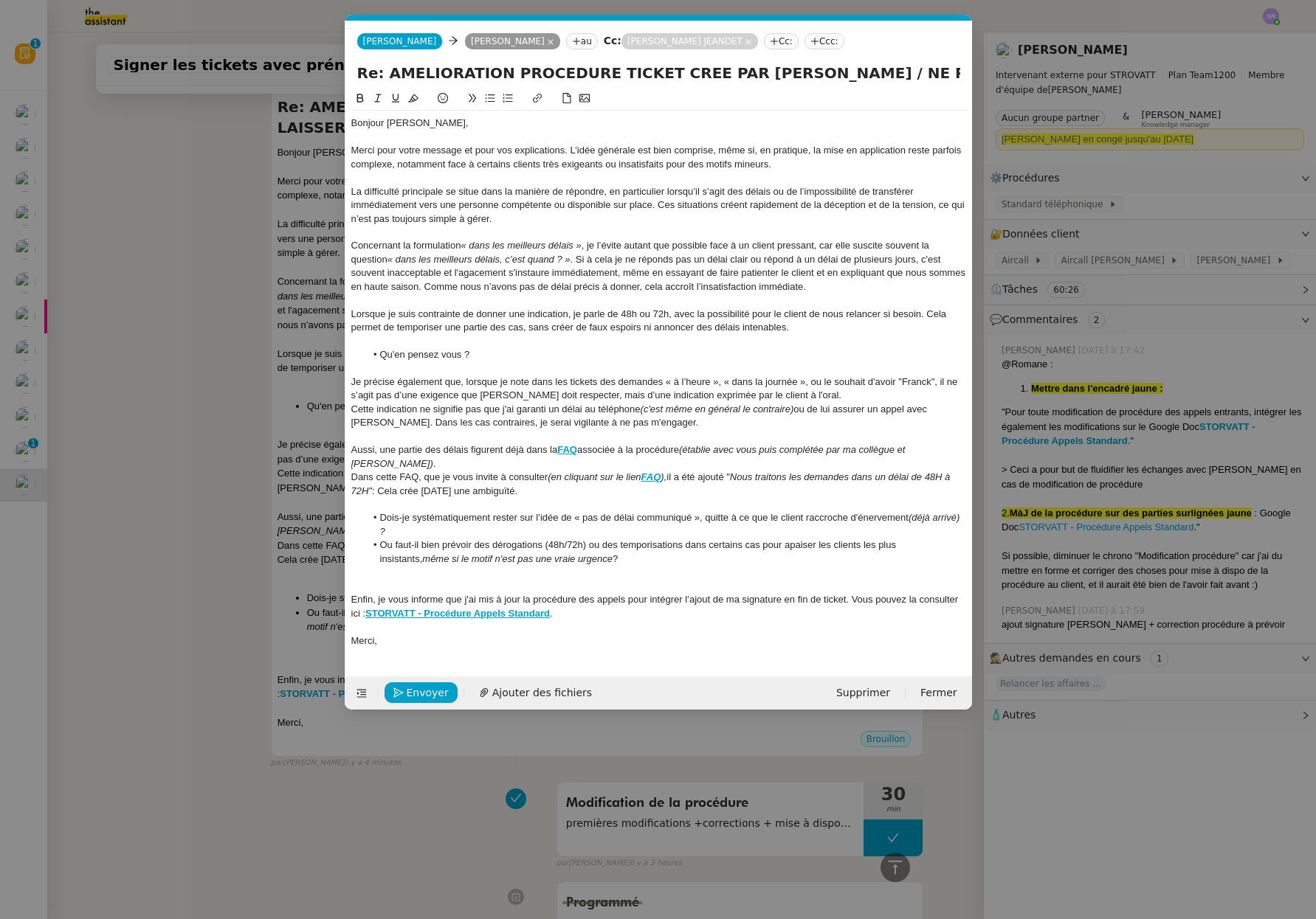
click at [602, 429] on div "Cette indication ne signifie pas que j'ai garanti un délai au téléphone (c'est …" at bounding box center [658, 416] width 614 height 27
click at [590, 426] on div "Cette indication ne signifie pas que j'ai garanti un délai au téléphone (c'est …" at bounding box center [658, 416] width 614 height 27
click at [697, 443] on div at bounding box center [658, 436] width 614 height 13
click at [726, 428] on div "Cette indication ne signifie pas que j'ai garanti un délai au téléphone (c'est …" at bounding box center [658, 416] width 614 height 27
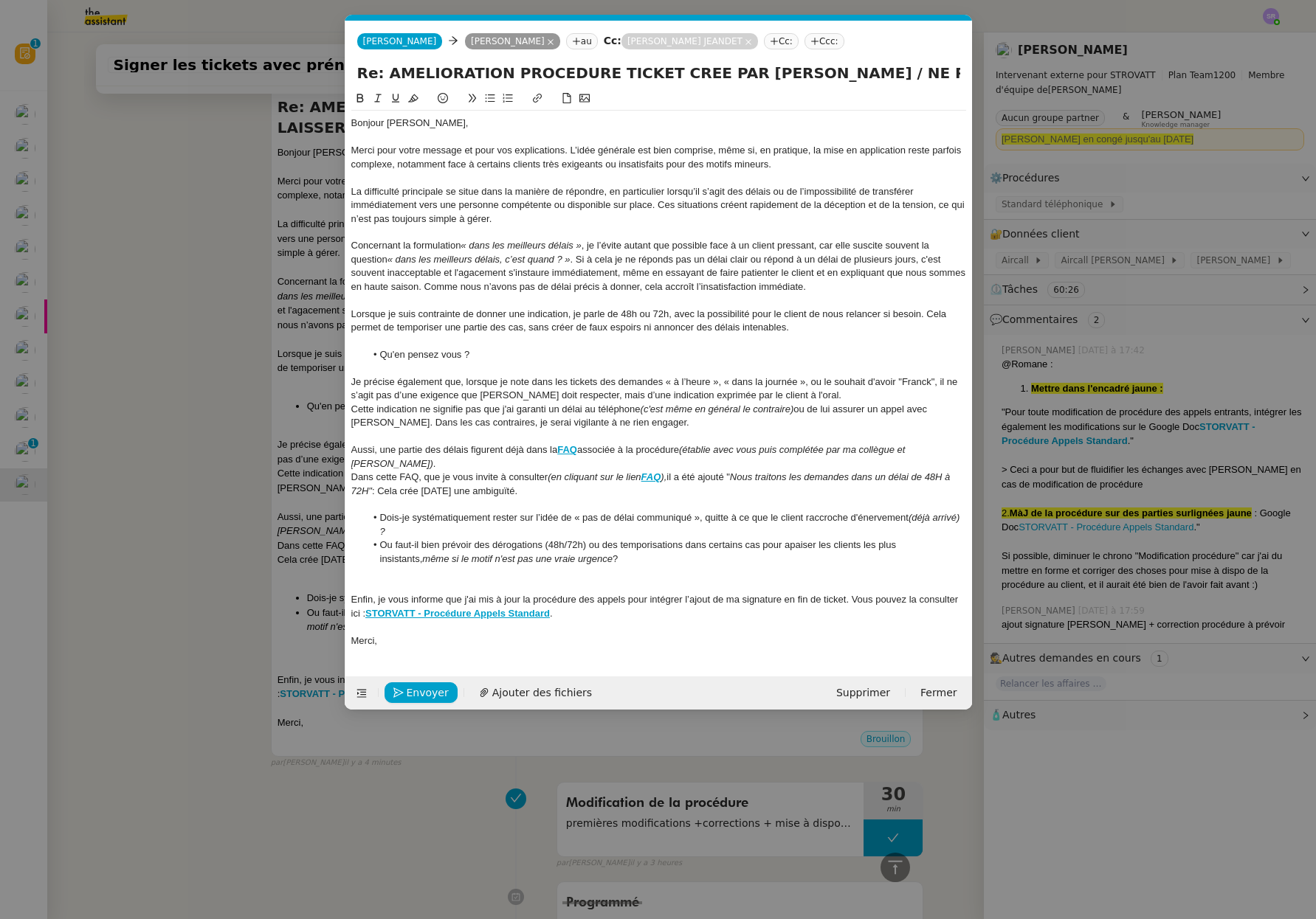
click at [719, 432] on div at bounding box center [658, 436] width 614 height 13
click at [805, 497] on div at bounding box center [658, 504] width 614 height 13
click at [635, 497] on div at bounding box center [658, 504] width 614 height 13
click at [488, 425] on div "Cette indication ne signifie pas que j'ai garanti un délai au téléphone (c'est …" at bounding box center [658, 416] width 614 height 27
click at [652, 425] on div "Cette indication ne signifie pas que j'ai garanti un délai au téléphone (c'est …" at bounding box center [658, 416] width 614 height 27
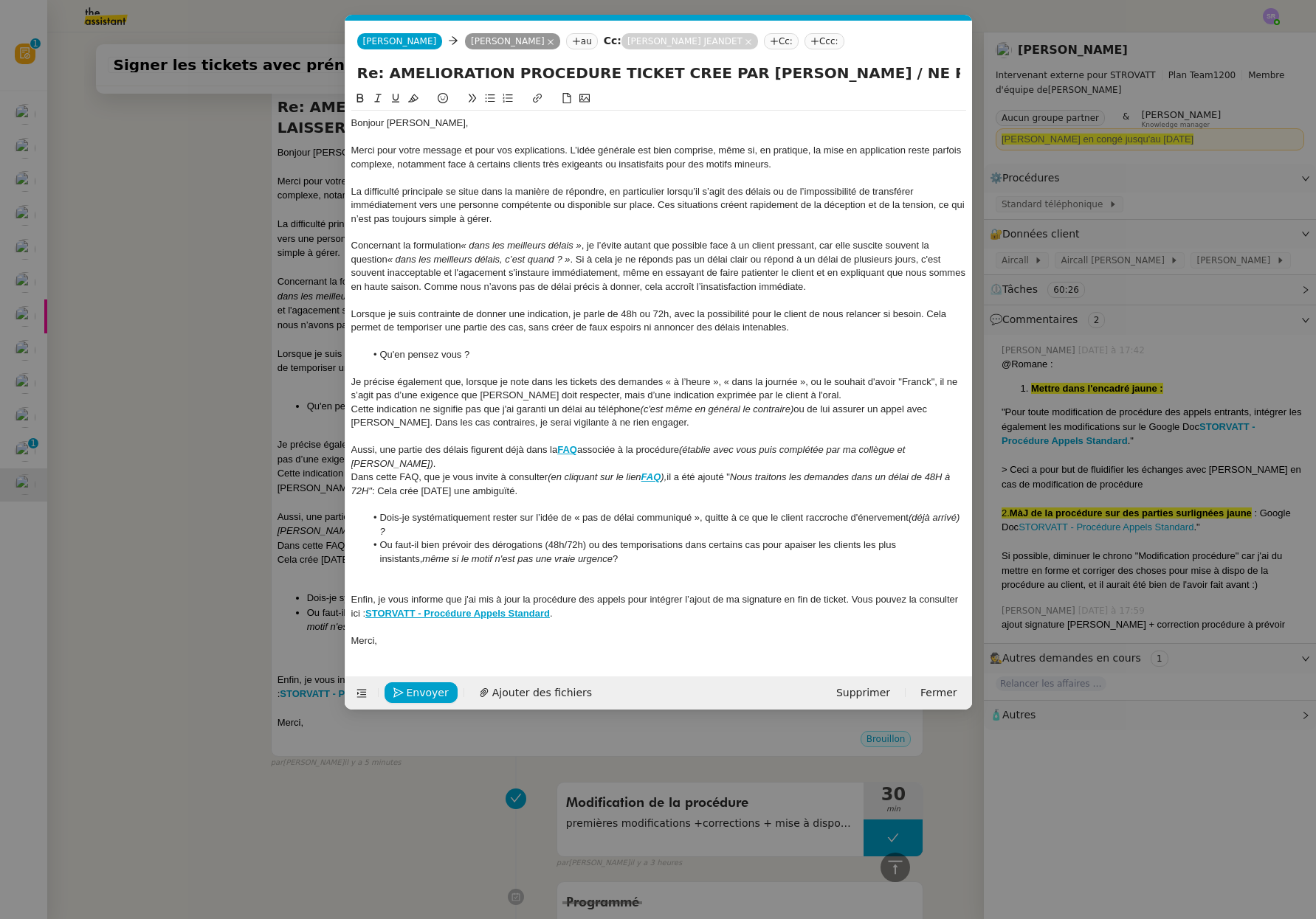
click at [750, 409] on em "(c'est même en général le contraire)" at bounding box center [717, 409] width 154 height 11
drag, startPoint x: 747, startPoint y: 411, endPoint x: 793, endPoint y: 409, distance: 46.0
click at [793, 409] on em "(c'est même en général le contraire)" at bounding box center [717, 409] width 154 height 11
click at [704, 424] on div "Cette indication ne signifie pas que j'ai garanti un délai au téléphone (c'est …" at bounding box center [658, 416] width 614 height 27
click at [454, 422] on div "Cette indication ne signifie pas que j'ai garanti un délai au téléphone (c'est …" at bounding box center [658, 416] width 614 height 27
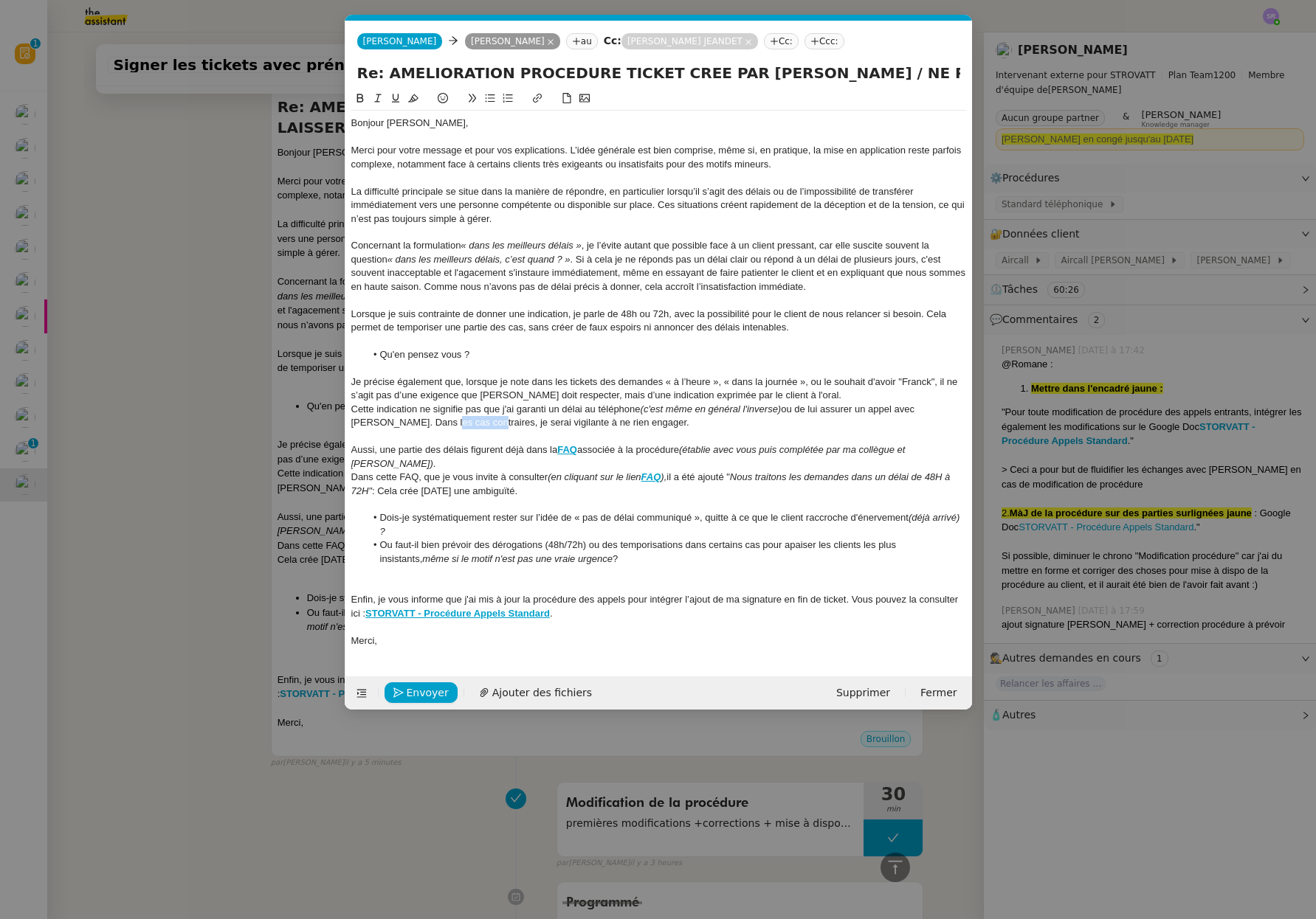
drag, startPoint x: 449, startPoint y: 422, endPoint x: 409, endPoint y: 422, distance: 40.0
click at [409, 422] on div "Cette indication ne signifie pas que j'ai garanti un délai au téléphone (c'est …" at bounding box center [658, 416] width 614 height 27
click at [653, 427] on div "Cette indication ne signifie pas que j'ai garanti un délai au téléphone (c'est …" at bounding box center [658, 416] width 614 height 27
click at [601, 427] on div "Cette indication ne signifie pas que j'ai garanti un délai au téléphone (c'est …" at bounding box center [658, 416] width 614 height 27
click at [600, 425] on div "Cette indication ne signifie pas que j'ai garanti un délai au téléphone (c'est …" at bounding box center [658, 416] width 614 height 27
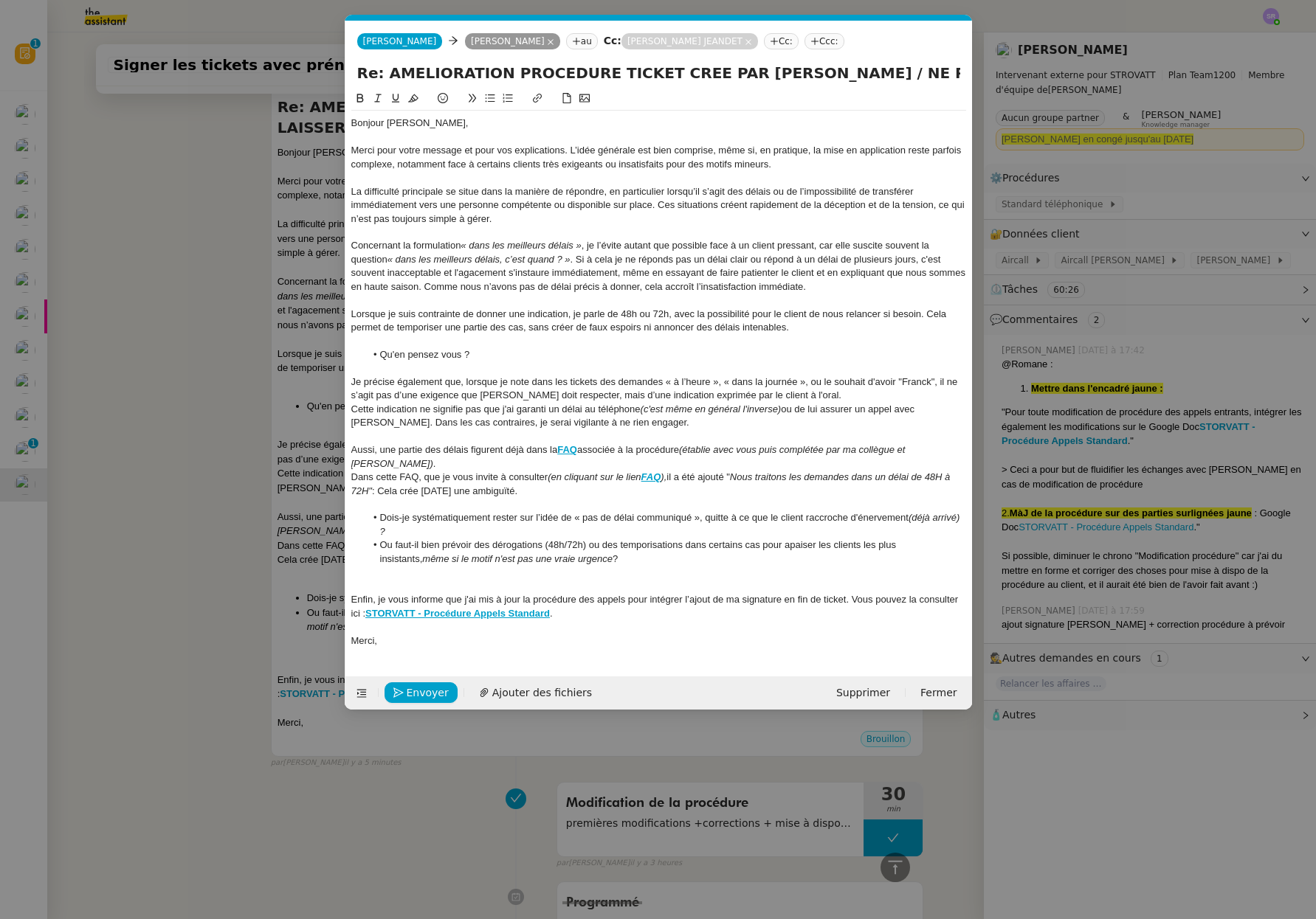
click at [602, 426] on div "Cette indication ne signifie pas que j'ai garanti un délai au téléphone (c'est …" at bounding box center [658, 416] width 614 height 27
click at [452, 422] on div "Cette indication ne signifie pas que j'ai garanti un délai au téléphone (c'est …" at bounding box center [658, 416] width 614 height 27
click at [451, 424] on div "Cette indication ne signifie pas que j'ai garanti un délai au téléphone (c'est …" at bounding box center [658, 416] width 614 height 27
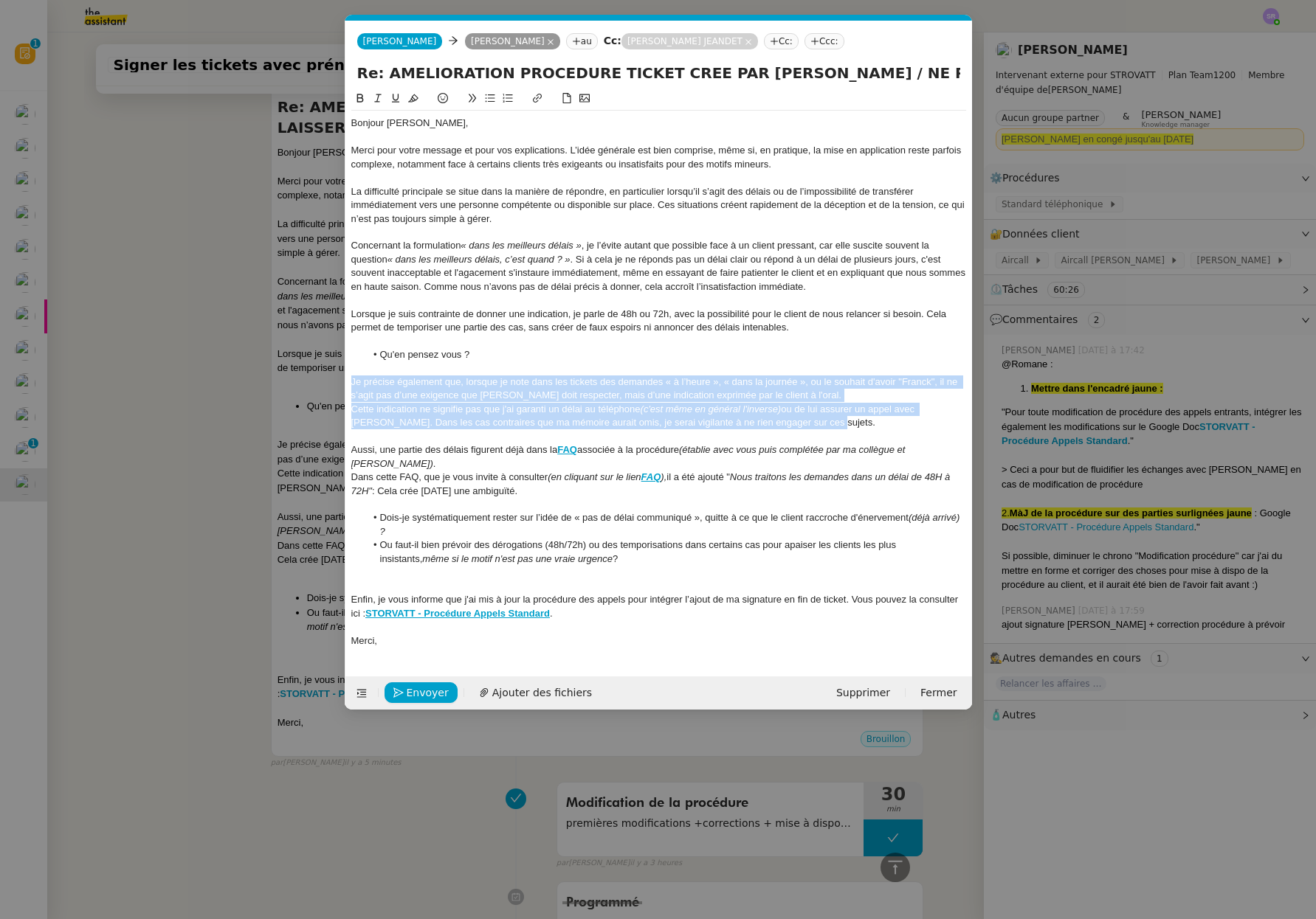
drag, startPoint x: 827, startPoint y: 429, endPoint x: 335, endPoint y: 382, distance: 494.2
click at [335, 382] on nz-modal-container "Service TA - VOYAGE - PROPOSITION GLOBALE A utiliser dans le cadre de propositi…" at bounding box center [658, 460] width 1316 height 919
copy div "Je précise également que, lorsque je note dans les tickets des demandes « à l’h…"
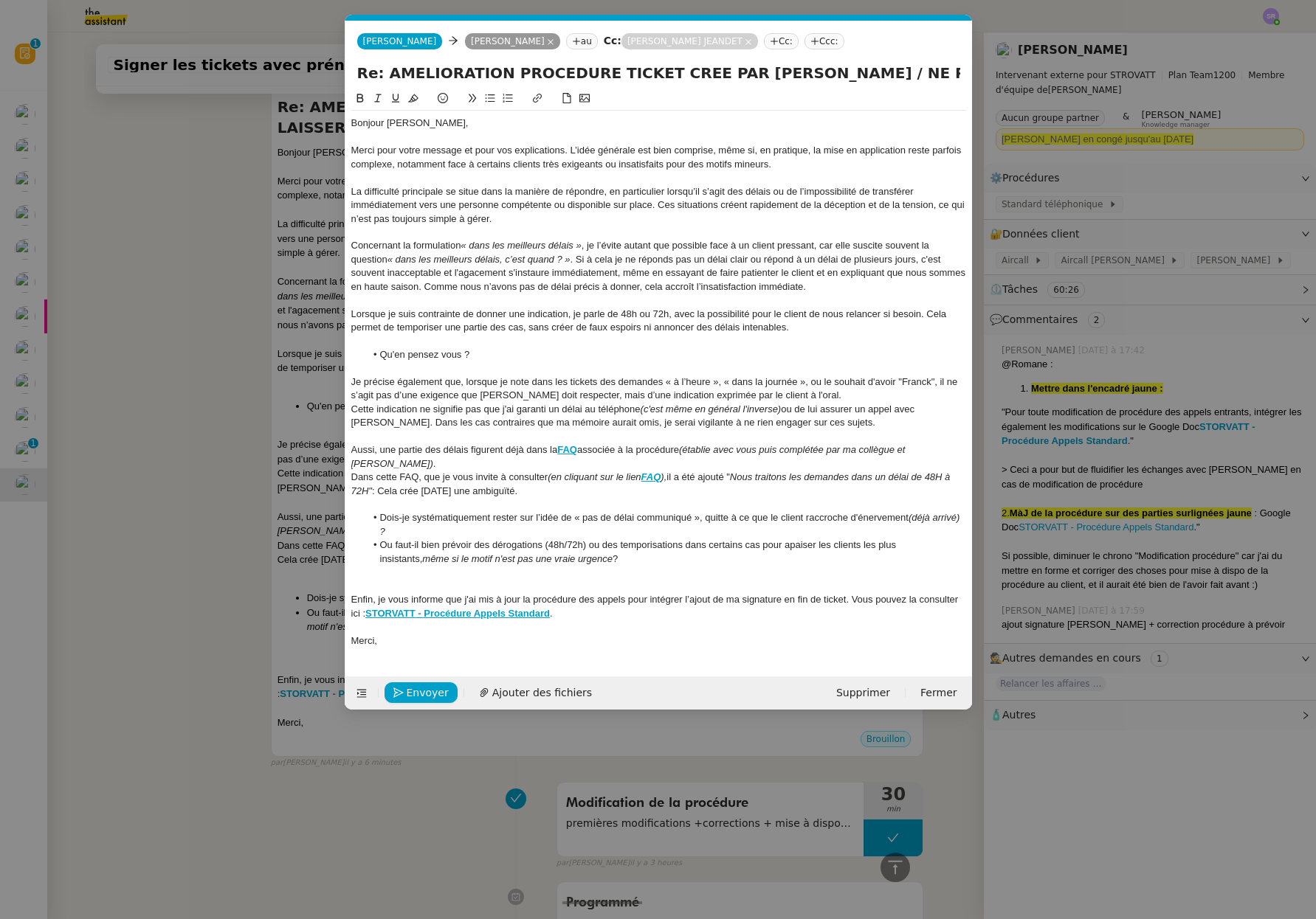
click at [440, 353] on li "Qu'en pensez vous ?" at bounding box center [665, 355] width 601 height 13
click at [0, 0] on lt-em "pensez-vous" at bounding box center [0, 0] width 0 height 0
drag, startPoint x: 585, startPoint y: 316, endPoint x: 609, endPoint y: 314, distance: 24.1
click at [609, 314] on div "Lorsque je suis contrainte de donner une indication, je parle de 48h ou 72h, av…" at bounding box center [658, 321] width 614 height 27
click at [601, 318] on div "Lorsque je suis contrainte de donner une indication, je parle de 48h ou 72h, av…" at bounding box center [658, 321] width 614 height 27
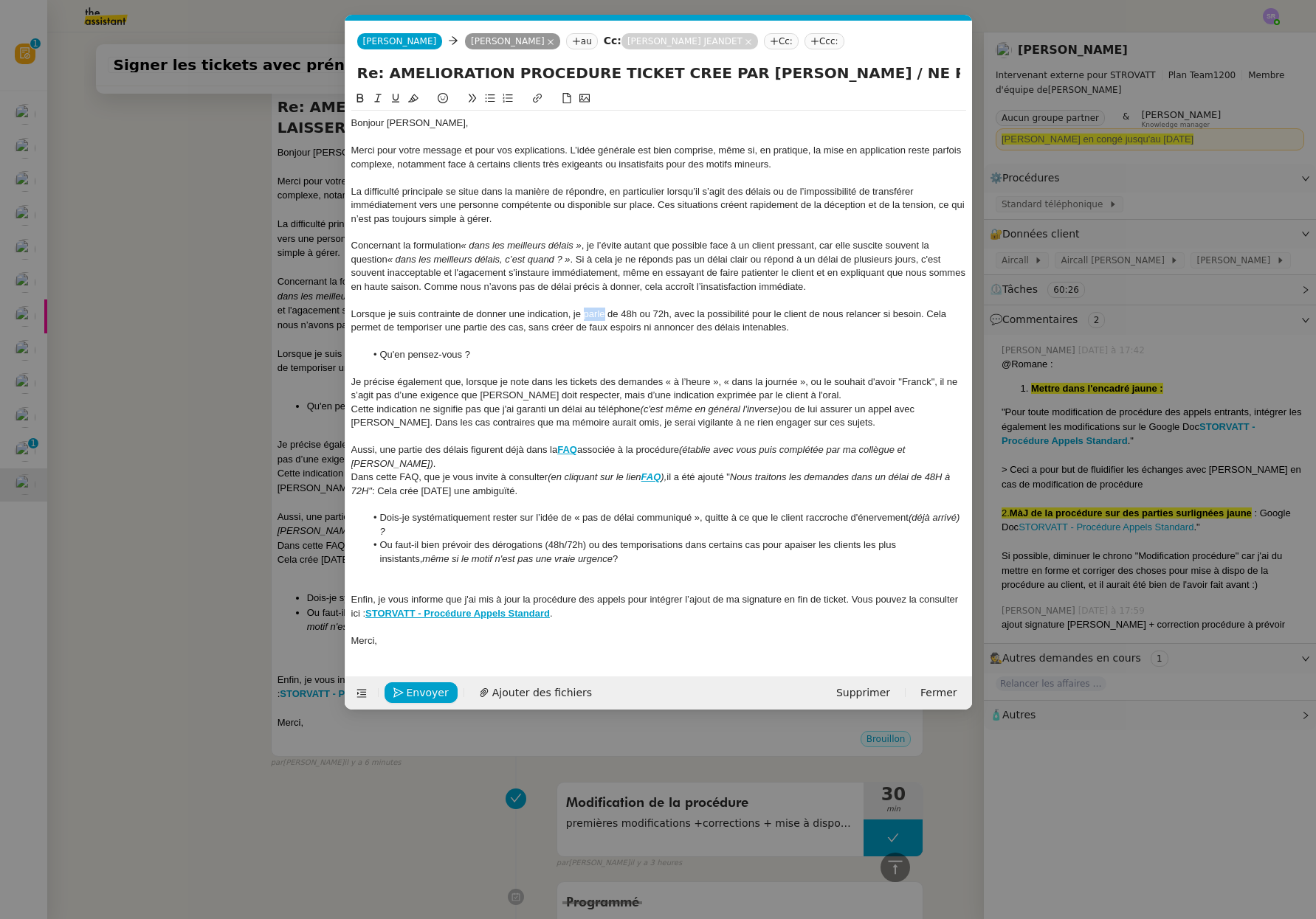
click at [601, 318] on div "Lorsque je suis contrainte de donner une indication, je parle de 48h ou 72h, av…" at bounding box center [658, 321] width 614 height 27
click at [737, 317] on div "Lorsque je suis contrainte de donner une indication, je demande au client de la…" at bounding box center [658, 321] width 614 height 27
click at [664, 321] on div "Lorsque je suis contrainte de donner une indication, je demande au client de la…" at bounding box center [658, 321] width 614 height 27
click at [679, 320] on div "Lorsque je suis contrainte de donner une indication, je demande au client de la…" at bounding box center [658, 321] width 614 height 27
drag, startPoint x: 780, startPoint y: 318, endPoint x: 911, endPoint y: 318, distance: 131.0
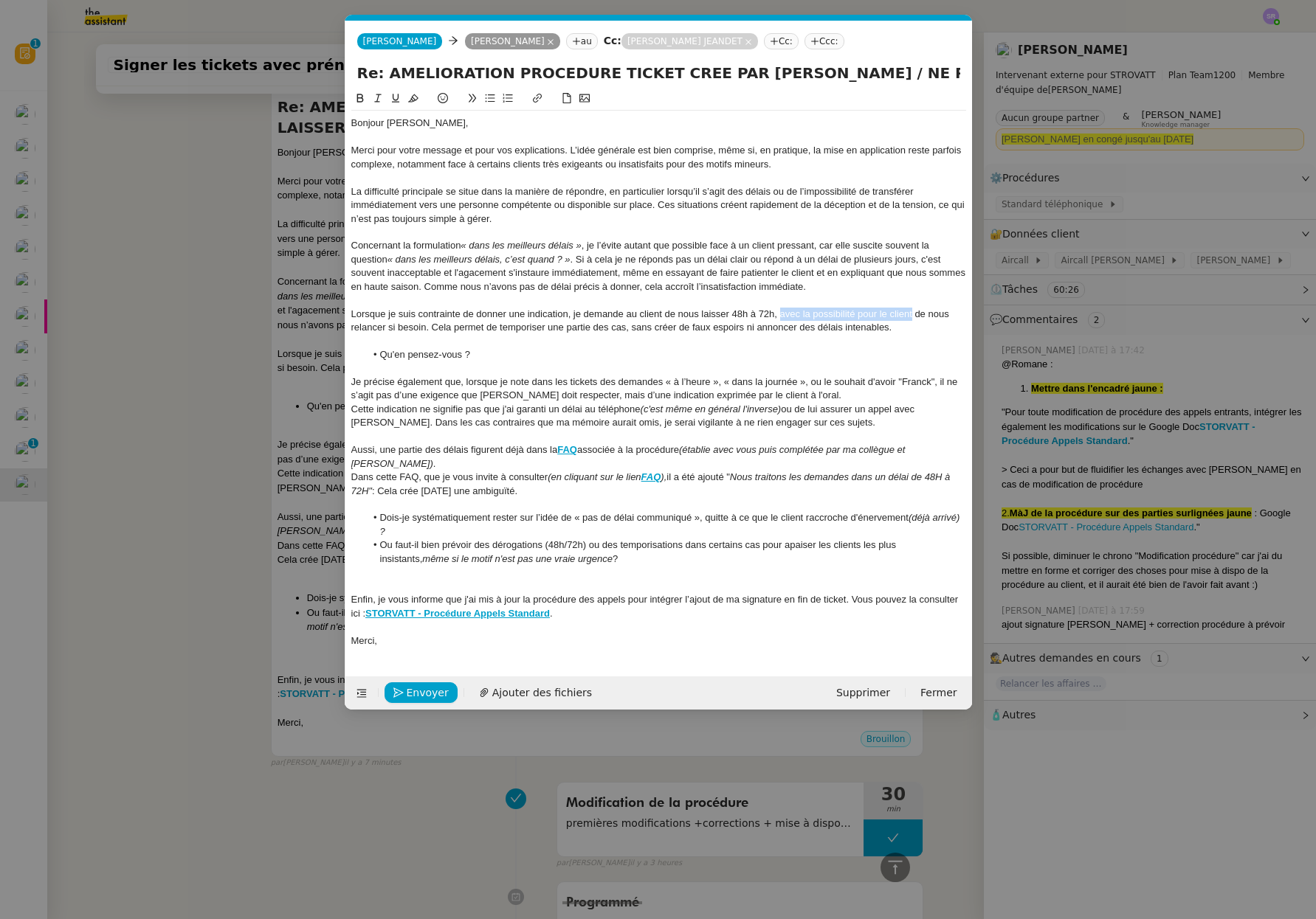
click at [911, 318] on div "Lorsque je suis contrainte de donner une indication, je demande au client de no…" at bounding box center [658, 321] width 614 height 27
click at [777, 316] on div "Lorsque je suis contrainte de donner une indication, je demande au client de no…" at bounding box center [658, 321] width 614 height 27
click at [641, 367] on div at bounding box center [658, 368] width 614 height 13
click at [809, 427] on div "Cette indication ne signifie pas que j'ai garanti un délai au téléphone (c'est …" at bounding box center [658, 416] width 614 height 27
click at [469, 318] on div "Lorsque je suis contrainte de donner une indication, je demande au client de no…" at bounding box center [658, 321] width 614 height 27
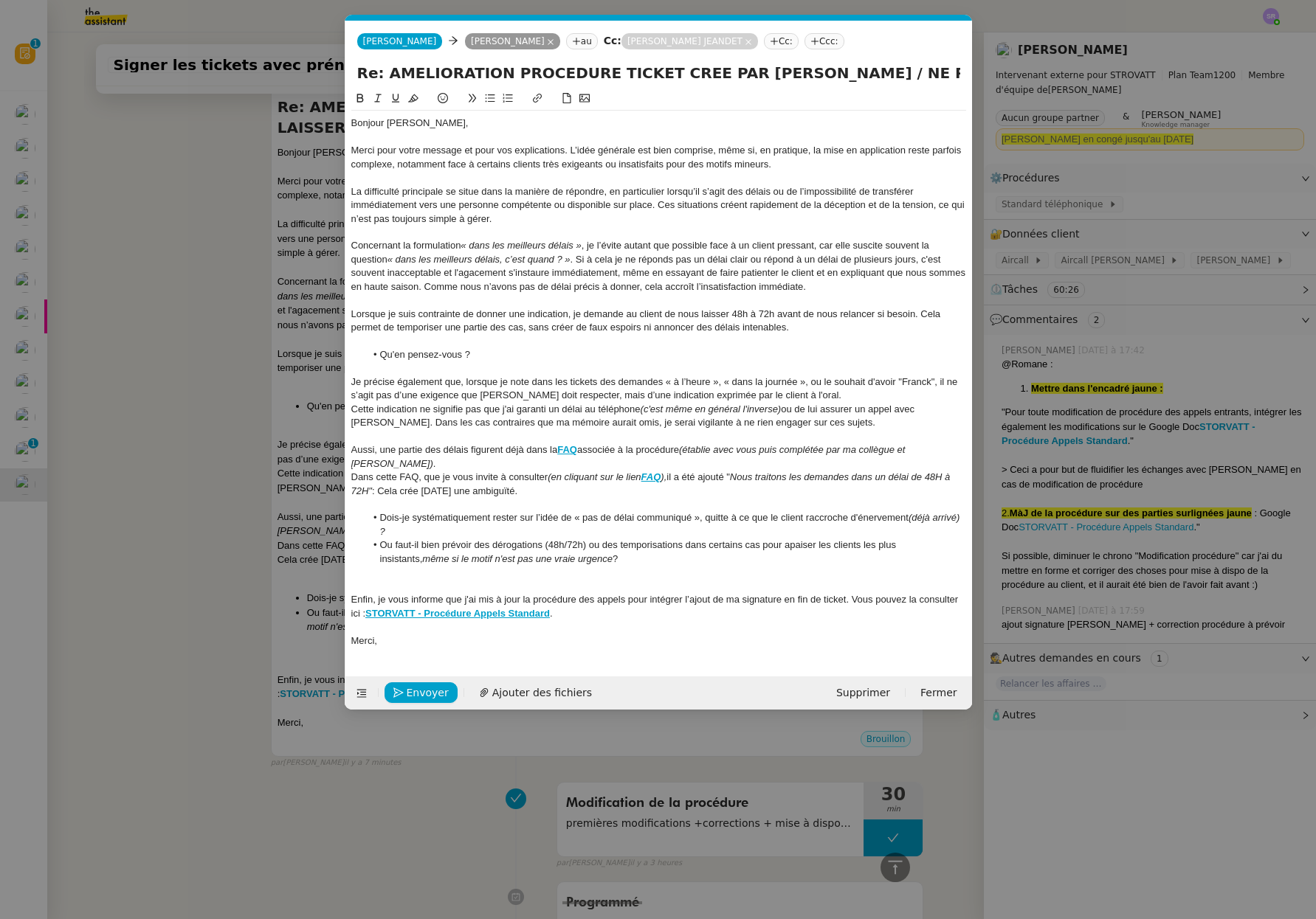
click at [577, 316] on div "Lorsque je suis contrainte de donner une indication, je demande au client de no…" at bounding box center [658, 321] width 614 height 27
click at [639, 315] on div "Lorsque je suis contrainte de donner une indication, je demande au client de no…" at bounding box center [658, 321] width 614 height 27
click at [725, 315] on div "Lorsque je suis contrainte de donner une indication, je demande au client de no…" at bounding box center [658, 321] width 614 height 27
click at [825, 312] on div "Lorsque je suis contrainte de donner une indication, je demande au client de no…" at bounding box center [658, 321] width 614 height 27
click at [922, 317] on div "Lorsque je suis contrainte de donner une indication, je demande au client de no…" at bounding box center [658, 321] width 614 height 27
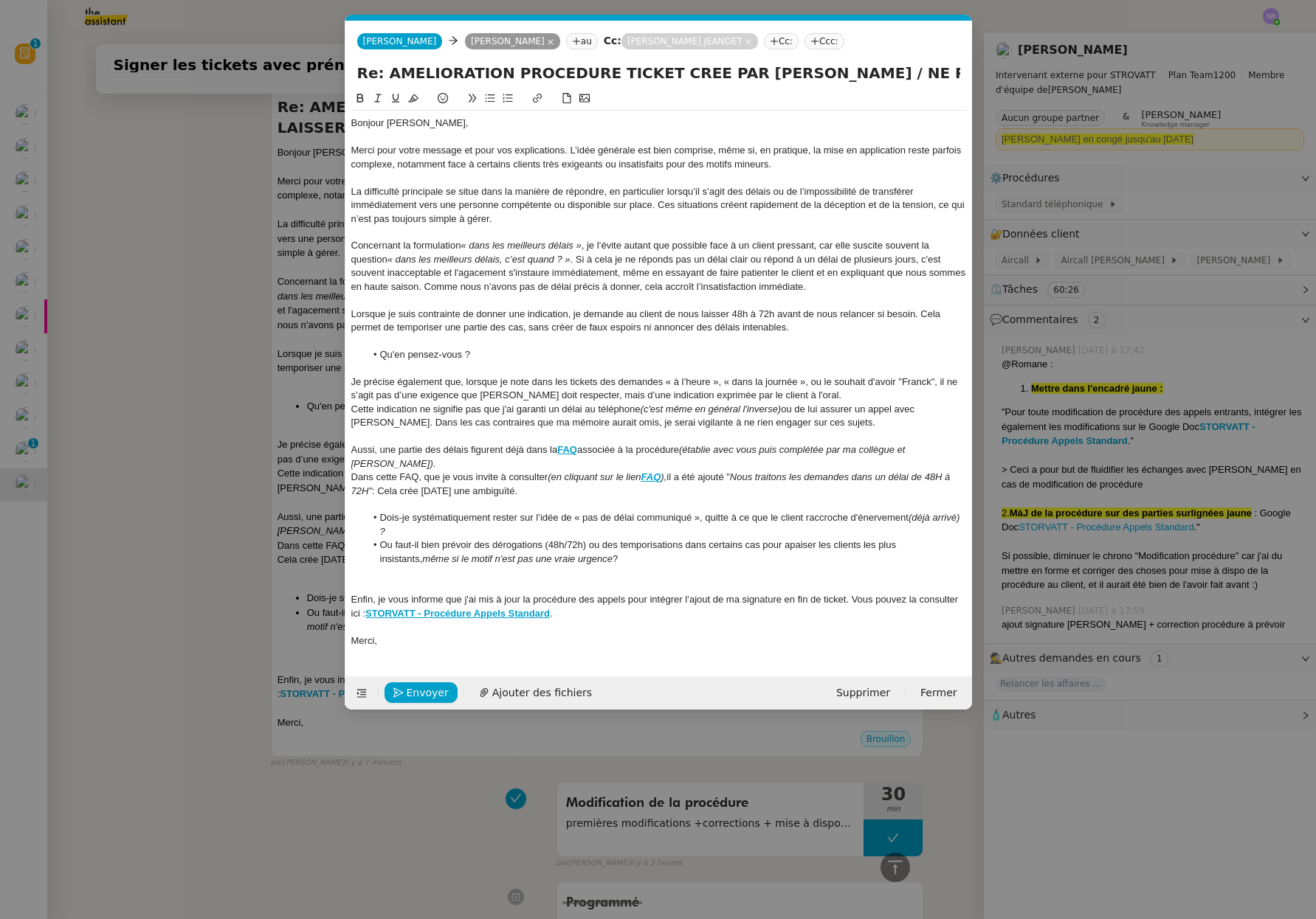
click at [867, 334] on div "Lorsque je suis contrainte de donner une indication, je demande au client de no…" at bounding box center [658, 321] width 614 height 27
drag, startPoint x: 390, startPoint y: 524, endPoint x: 376, endPoint y: 521, distance: 14.3
click at [376, 521] on li "Dois-je systématiquement rester sur l’idée de « pas de délai communiqué », quit…" at bounding box center [665, 524] width 601 height 27
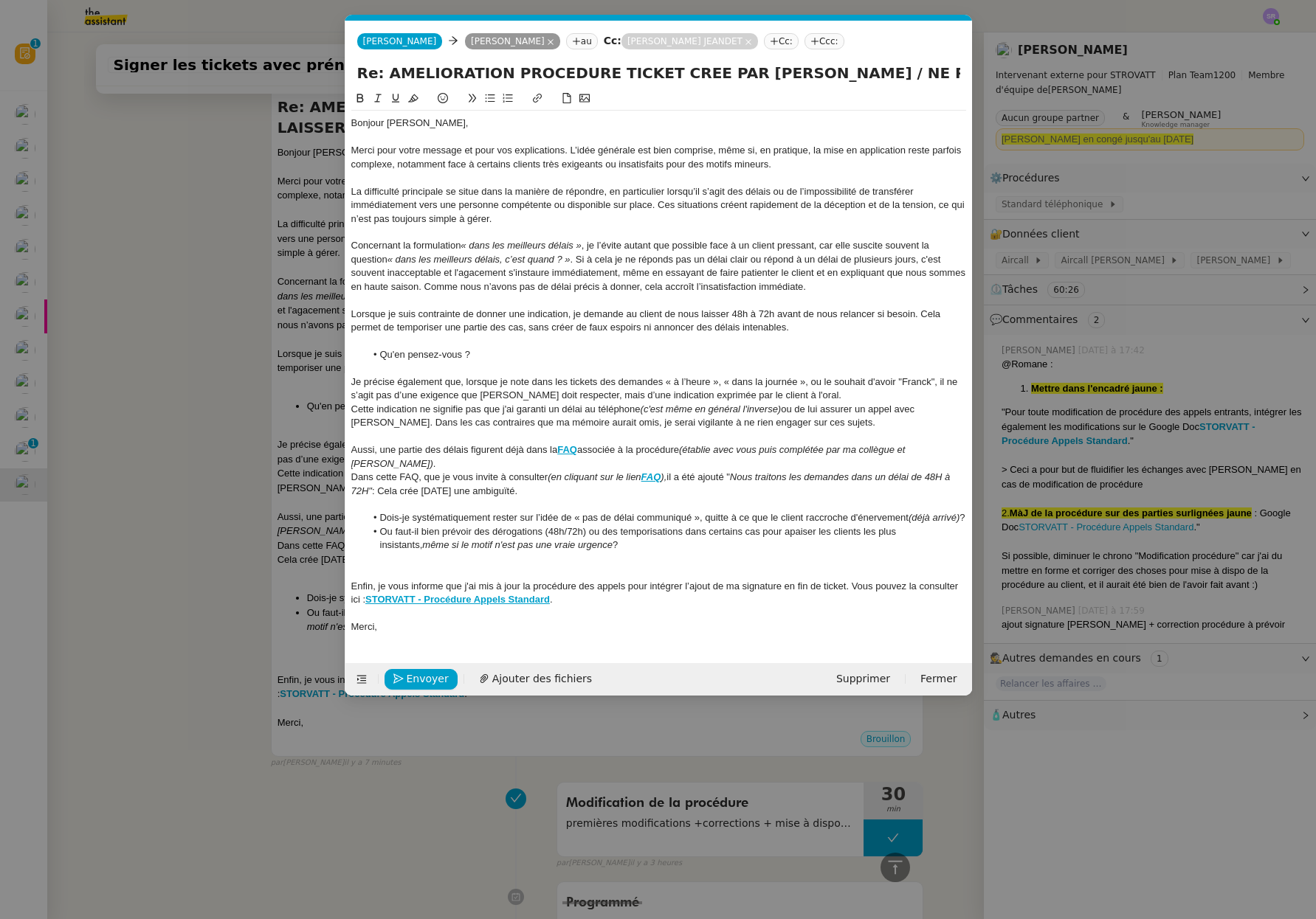
click at [582, 525] on li "Ou faut-il bien prévoir des dérogations (48h/72h) ou des temporisations dans ce…" at bounding box center [665, 538] width 601 height 27
click at [596, 520] on li "Dois-je systématiquement rester sur l’idée de « pas de délai communiqué », quit…" at bounding box center [665, 518] width 601 height 13
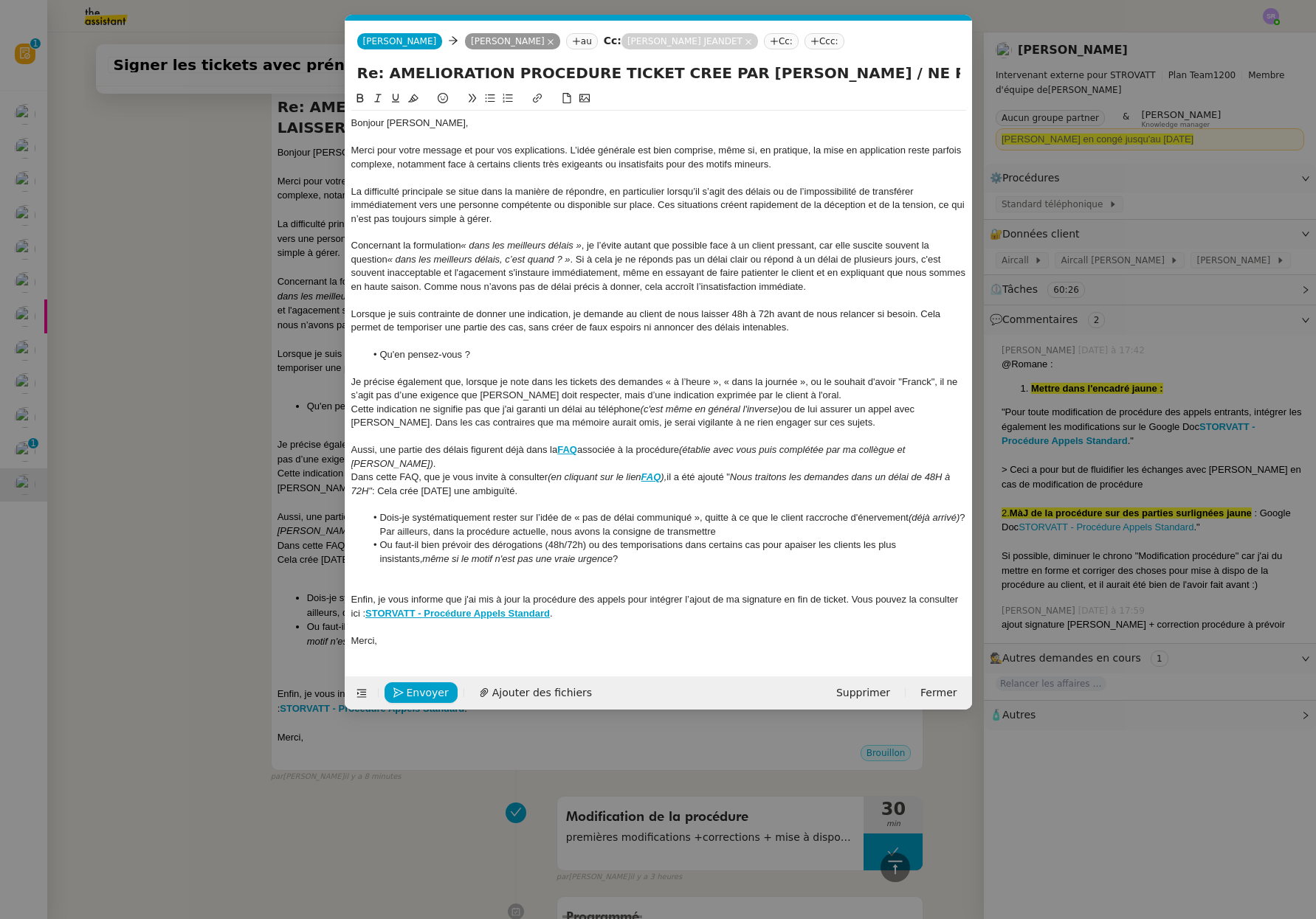
drag, startPoint x: 387, startPoint y: 522, endPoint x: 777, endPoint y: 523, distance: 390.0
click at [777, 523] on li "Dois-je systématiquement rester sur l’idée de « pas de délai communiqué », quit…" at bounding box center [665, 524] width 601 height 27
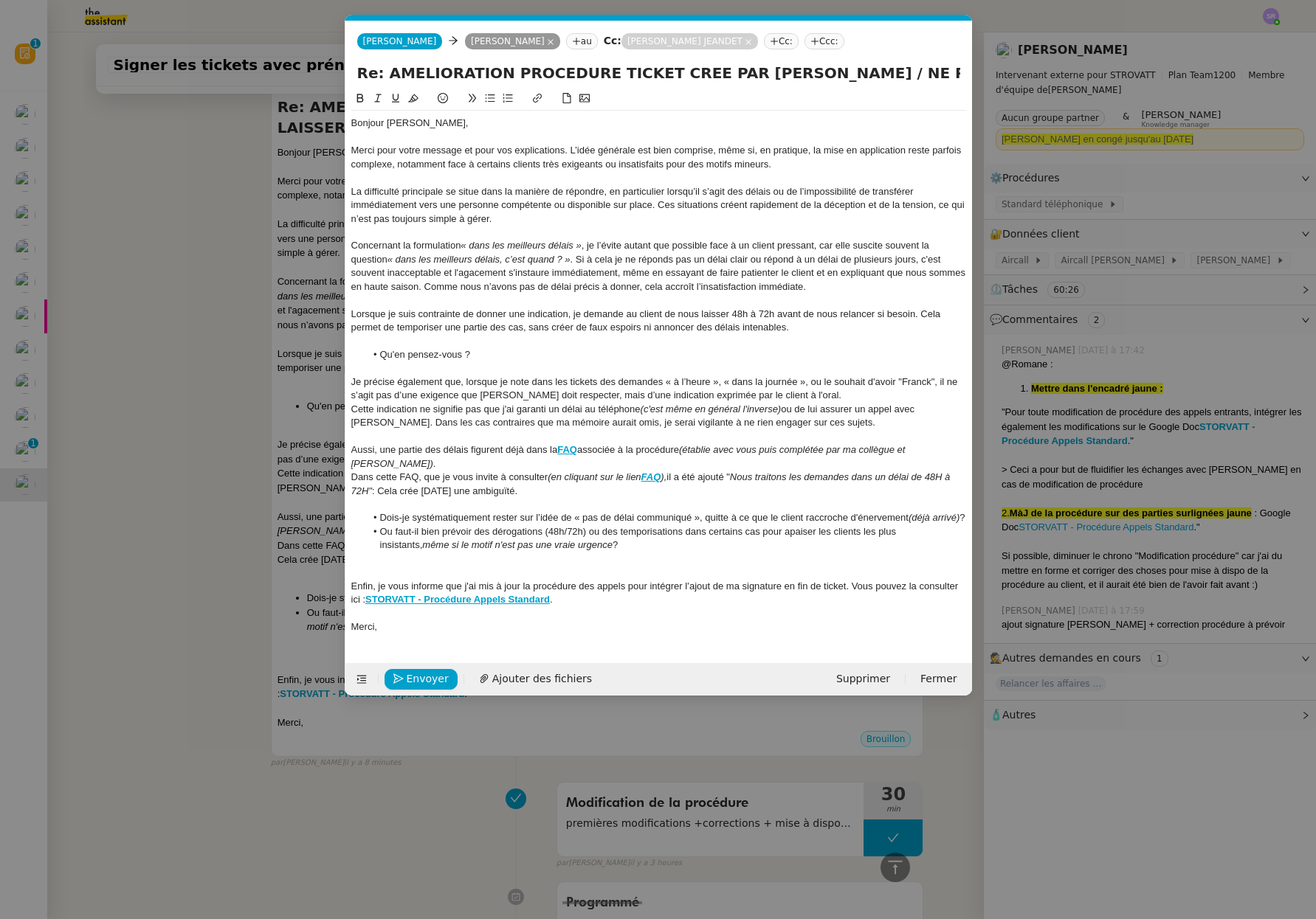
click at [621, 551] on li "Ou faut-il bien prévoir des dérogations (48h/72h) ou des temporisations dans ce…" at bounding box center [665, 538] width 601 height 27
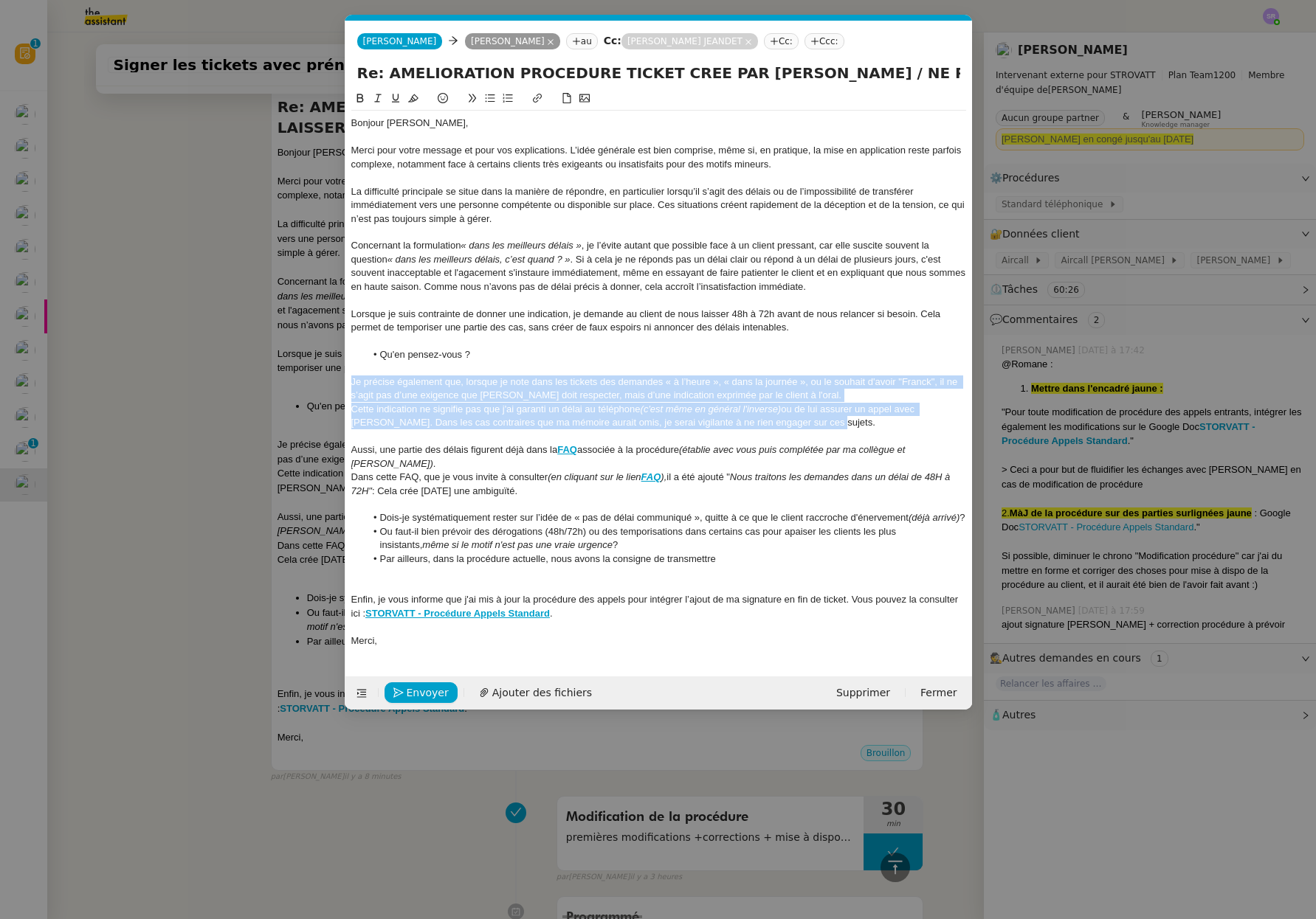
drag, startPoint x: 830, startPoint y: 426, endPoint x: 334, endPoint y: 375, distance: 498.6
click at [334, 375] on nz-modal-container "Service TA - VOYAGE - PROPOSITION GLOBALE A utiliser dans le cadre de propositi…" at bounding box center [658, 460] width 1316 height 919
copy div "Je précise également que, lorsque je note dans les tickets des demandes « à l’h…"
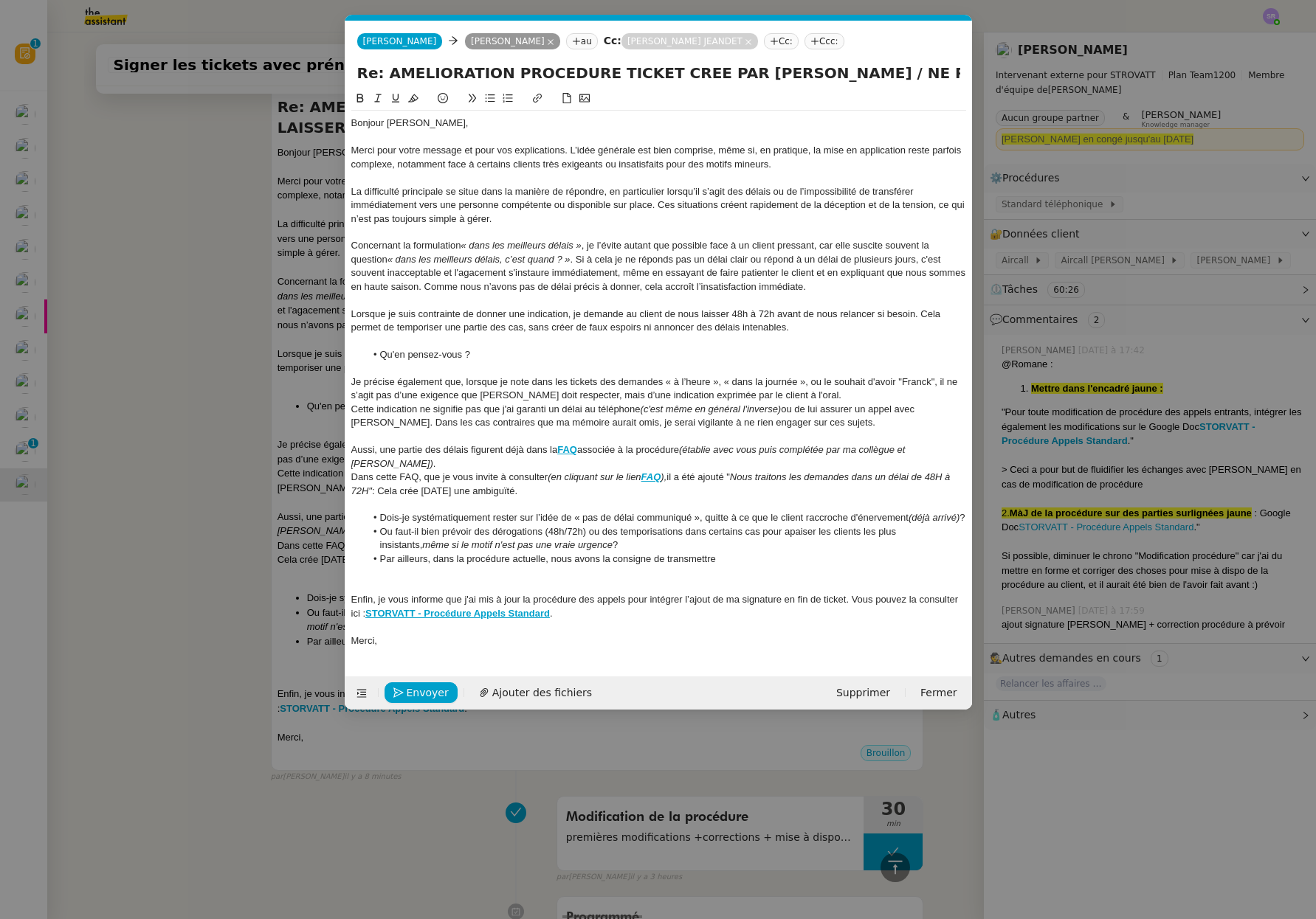
click at [761, 560] on li "Par ailleurs, dans la procédure actuelle, nous avons la consigne de transmettre" at bounding box center [665, 559] width 601 height 13
click at [1050, 203] on nz-modal-container "Service TA - VOYAGE - PROPOSITION GLOBALE A utiliser dans le cadre de propositi…" at bounding box center [658, 460] width 1316 height 919
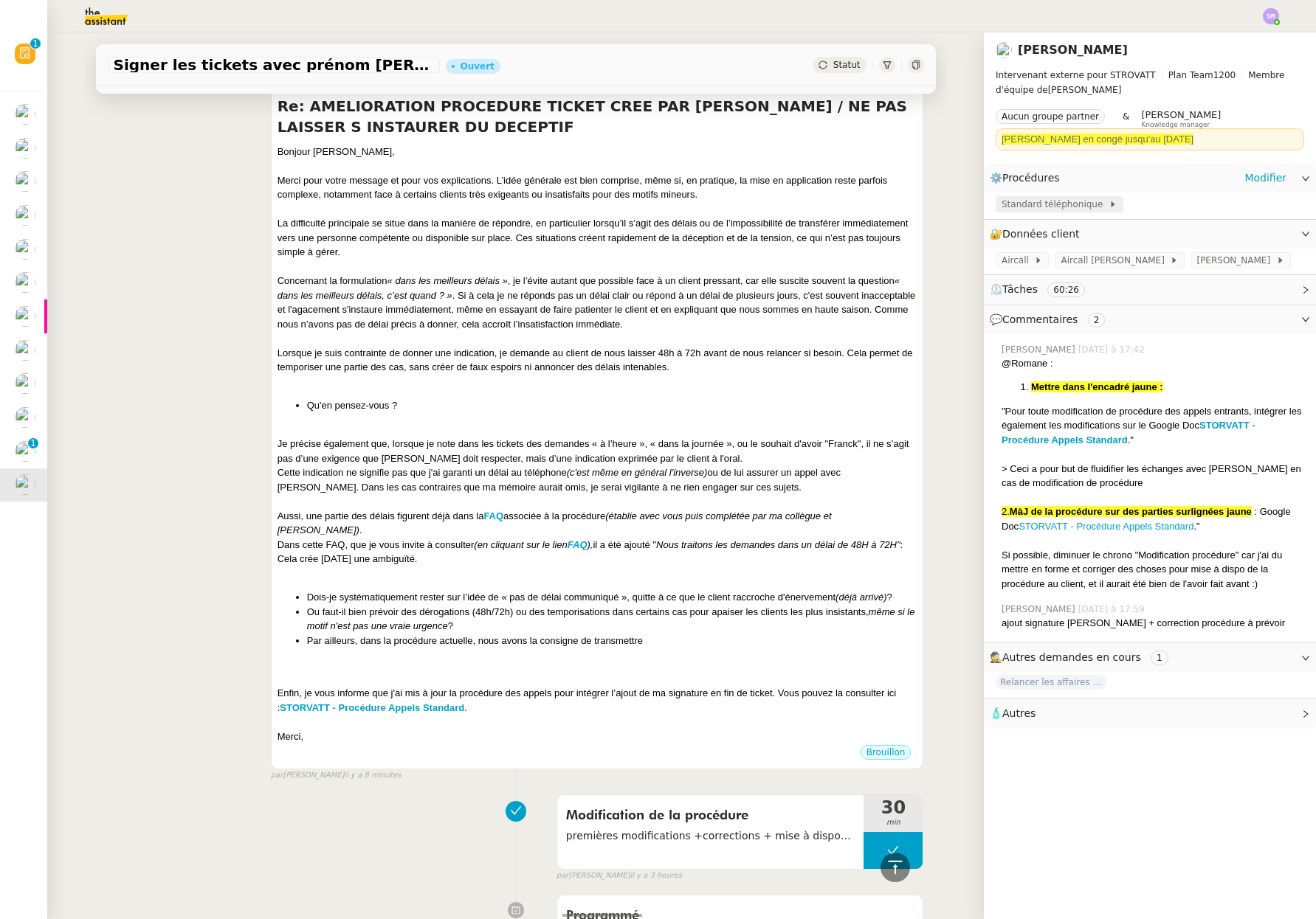
click at [1050, 208] on span "Standard téléphonique" at bounding box center [1054, 205] width 107 height 15
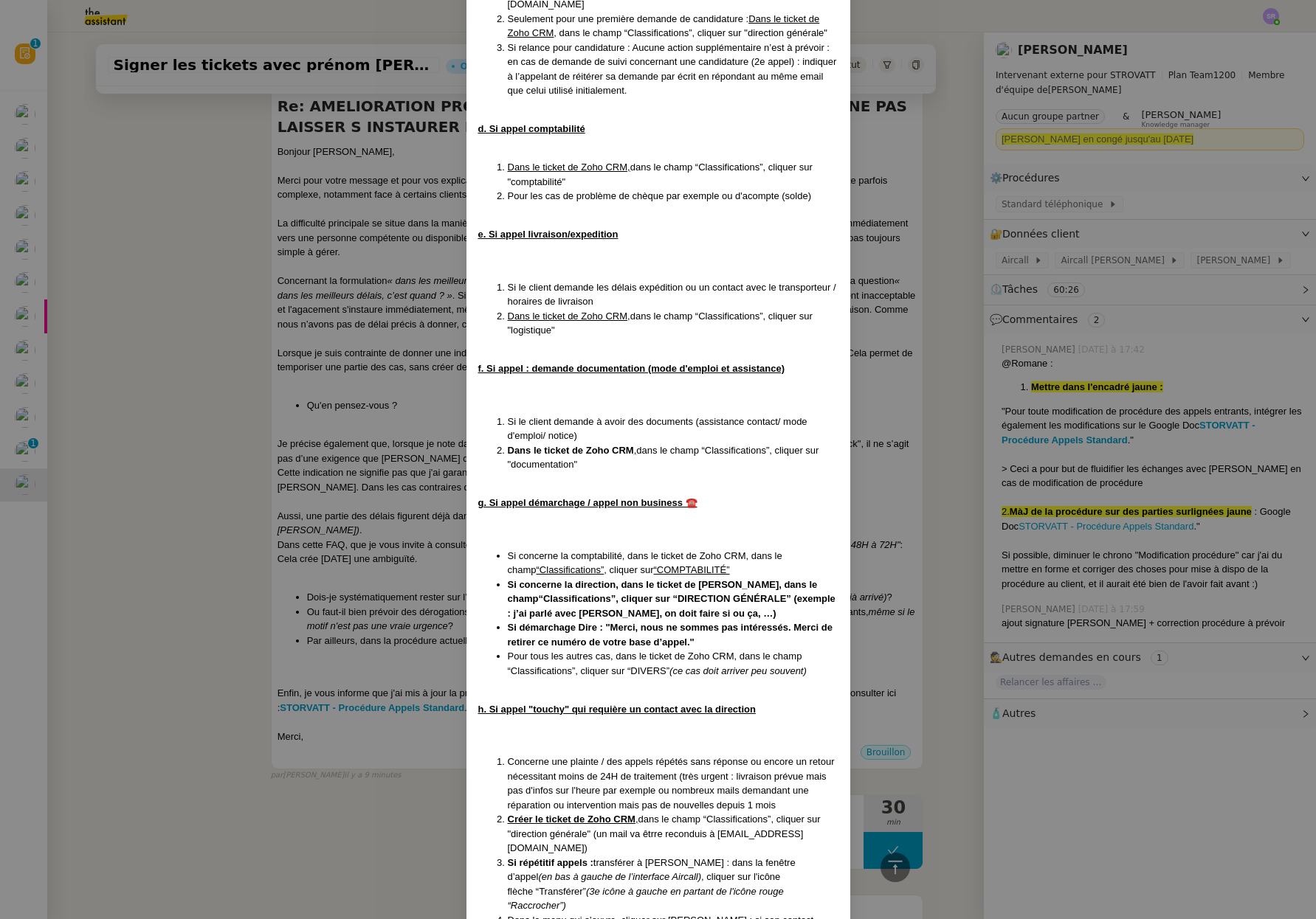
scroll to position [3501, 0]
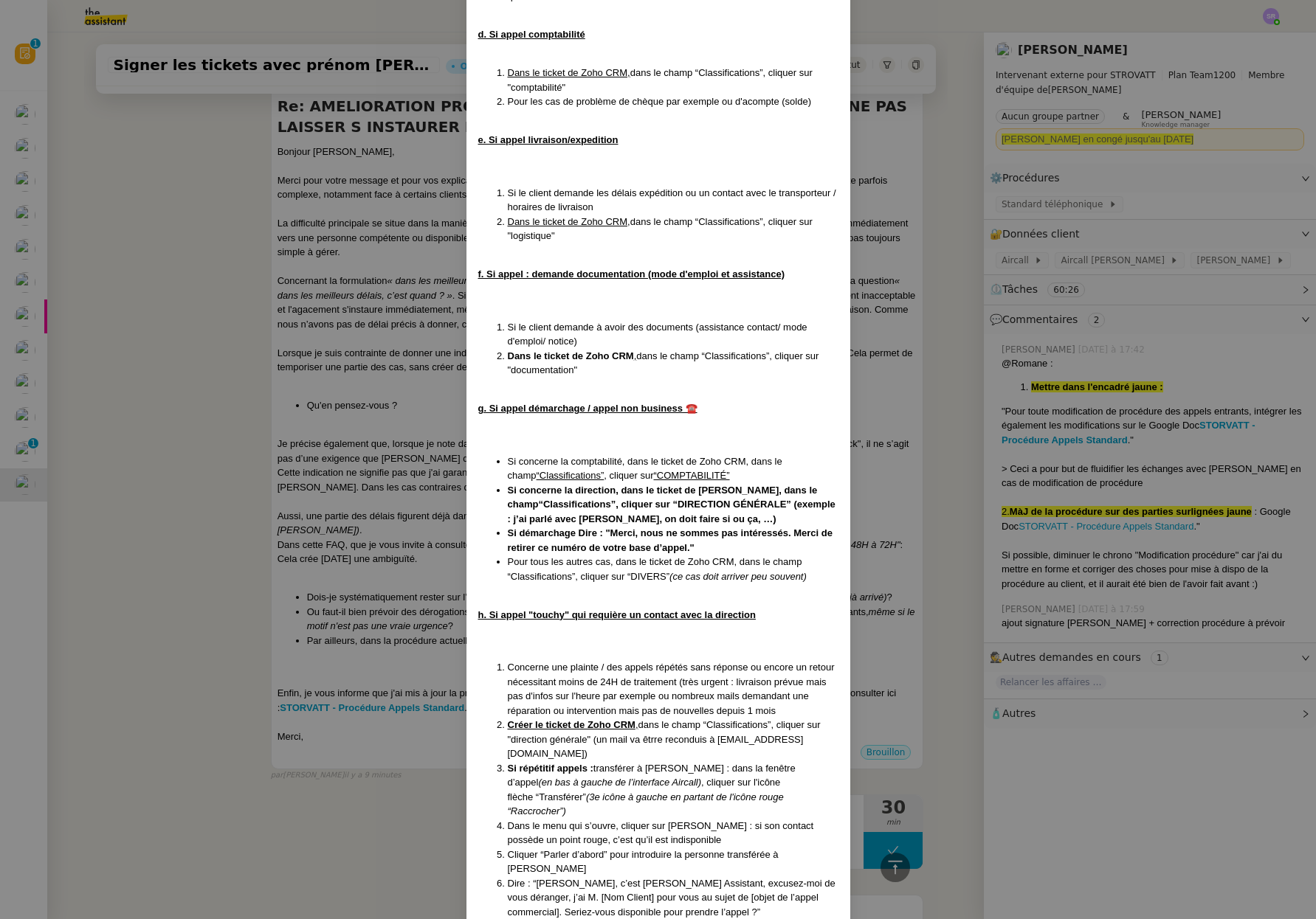
click at [295, 716] on nz-modal-container "MAJ le [DATE] Contexte : Le client souhaite que nous réceptionnions les appels …" at bounding box center [658, 460] width 1316 height 919
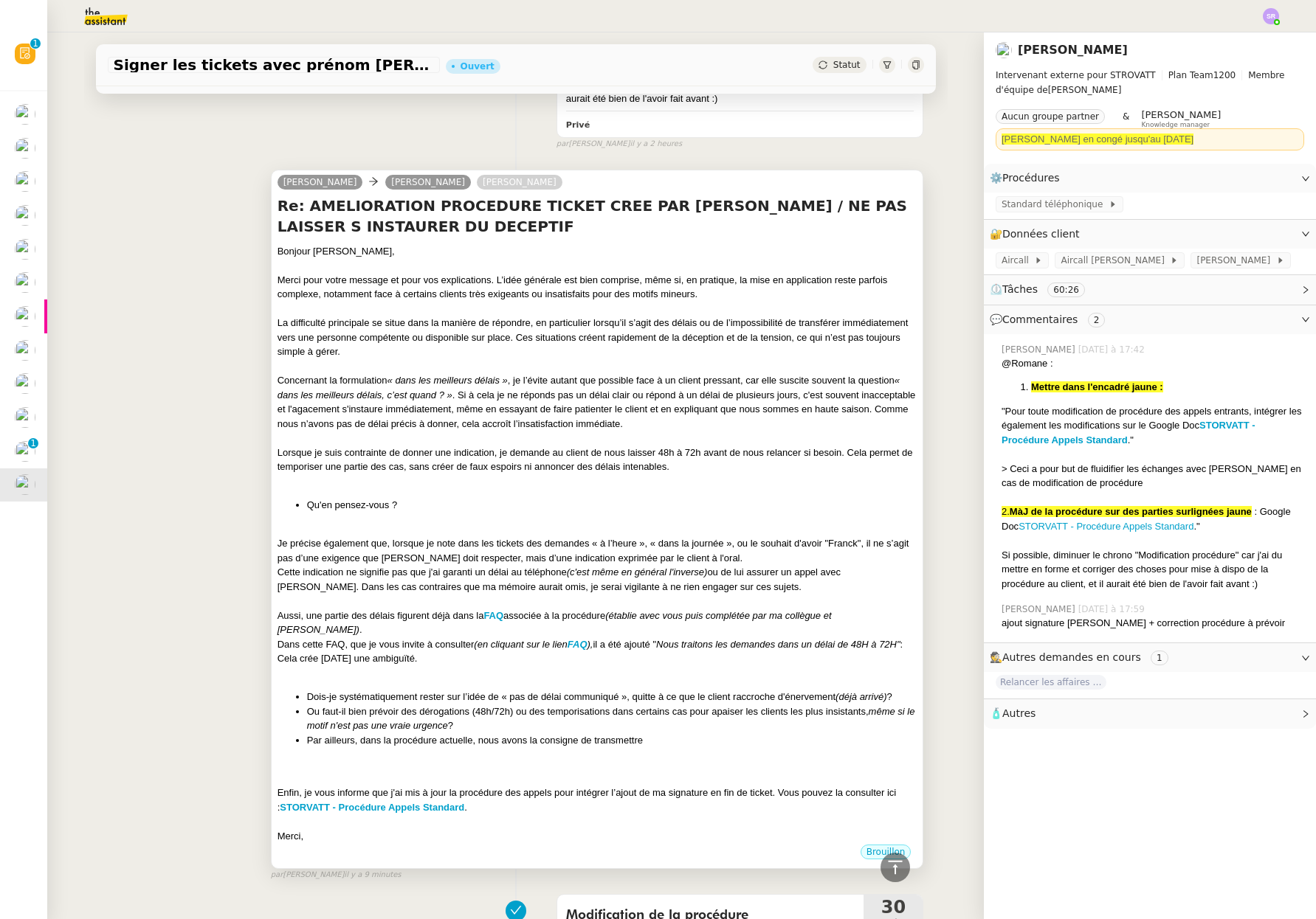
scroll to position [975, 0]
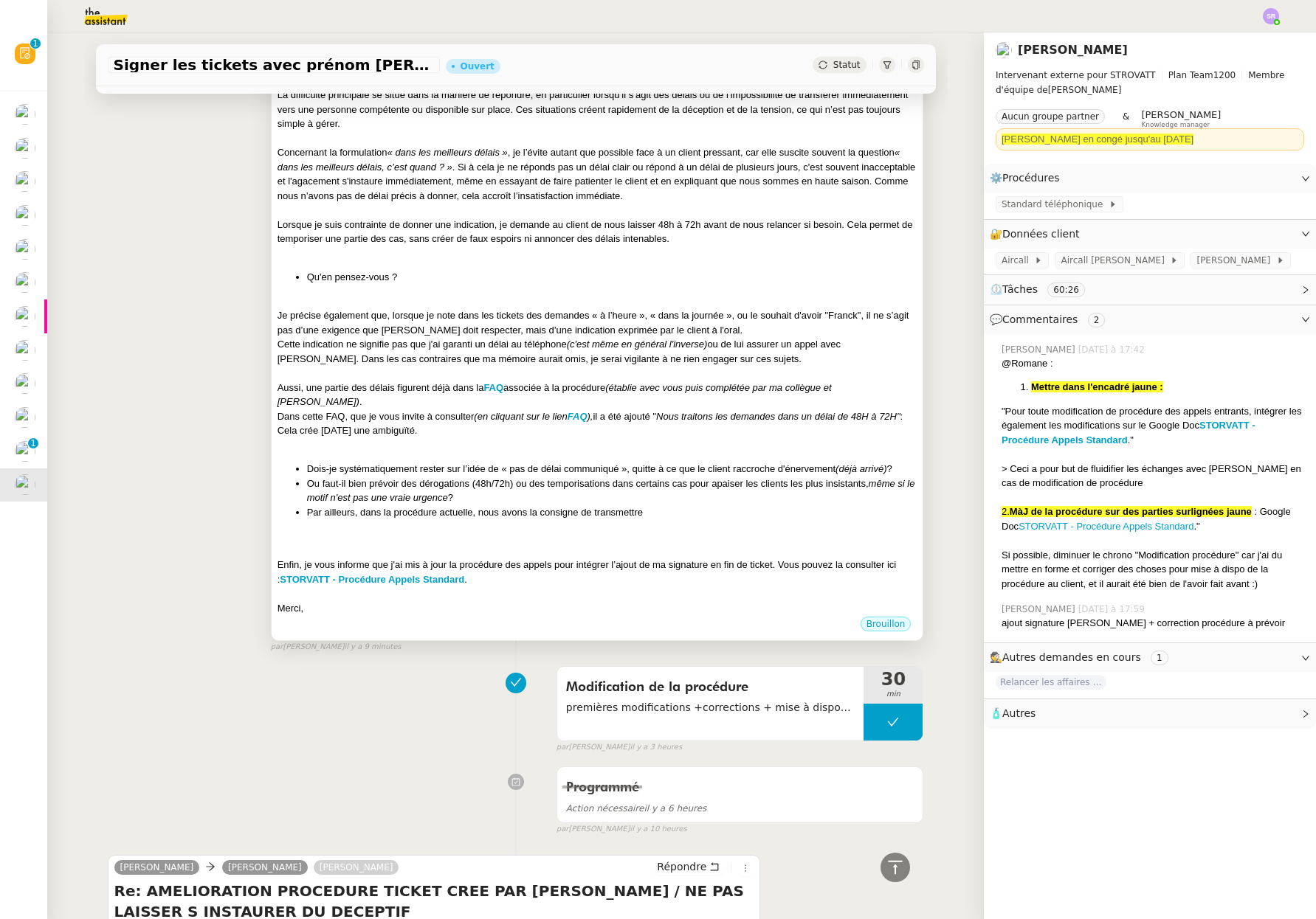
click at [639, 523] on div "Bonjour [PERSON_NAME], Merci pour votre message et pour vos explications. L’idé…" at bounding box center [597, 316] width 639 height 599
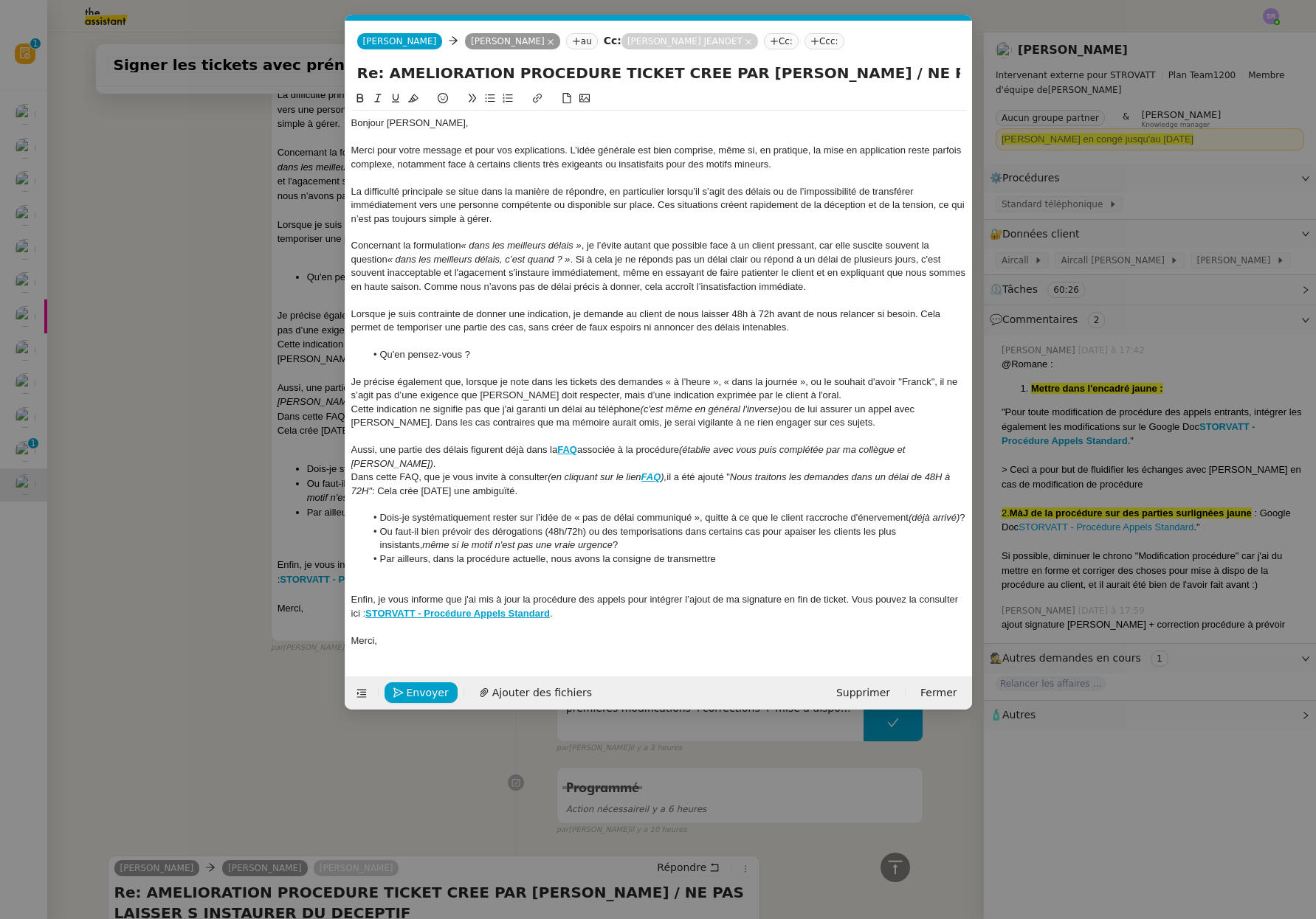
scroll to position [0, 31]
click at [820, 427] on div "Cette indication ne signifie pas que j'ai garanti un délai au téléphone (c'est …" at bounding box center [658, 416] width 614 height 27
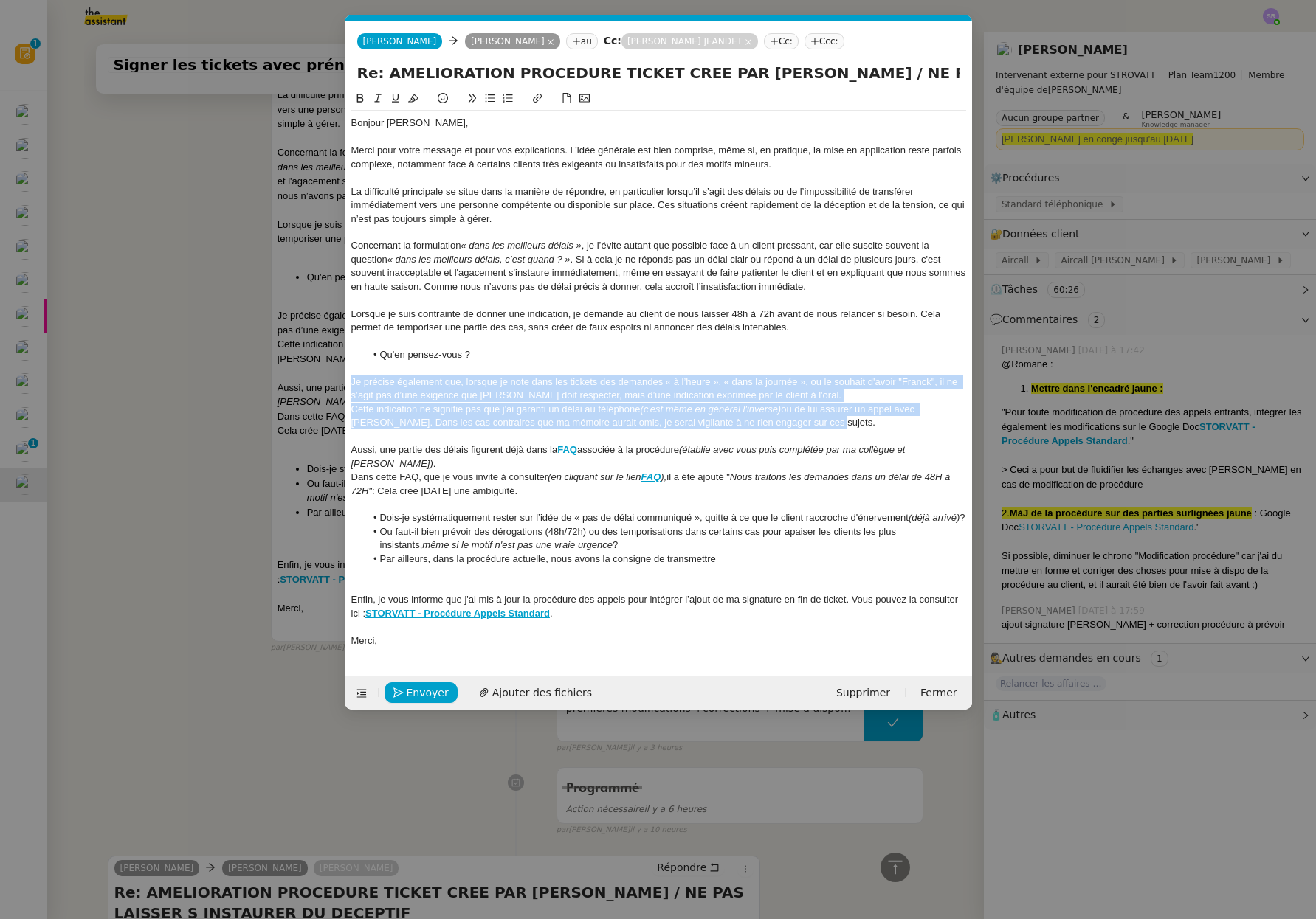
drag, startPoint x: 816, startPoint y: 424, endPoint x: 310, endPoint y: 376, distance: 508.3
click at [310, 376] on nz-modal-container "Service TA - VOYAGE - PROPOSITION GLOBALE A utiliser dans le cadre de propositi…" at bounding box center [658, 460] width 1316 height 919
click at [461, 388] on div "Je précise également que, lorsque je note dans les tickets des demandes « à l’h…" at bounding box center [658, 388] width 614 height 27
drag, startPoint x: 468, startPoint y: 385, endPoint x: 801, endPoint y: 425, distance: 335.4
click at [801, 425] on div "Bonjour [PERSON_NAME], Merci pour votre message et pour vos explications. L’idé…" at bounding box center [658, 382] width 614 height 543
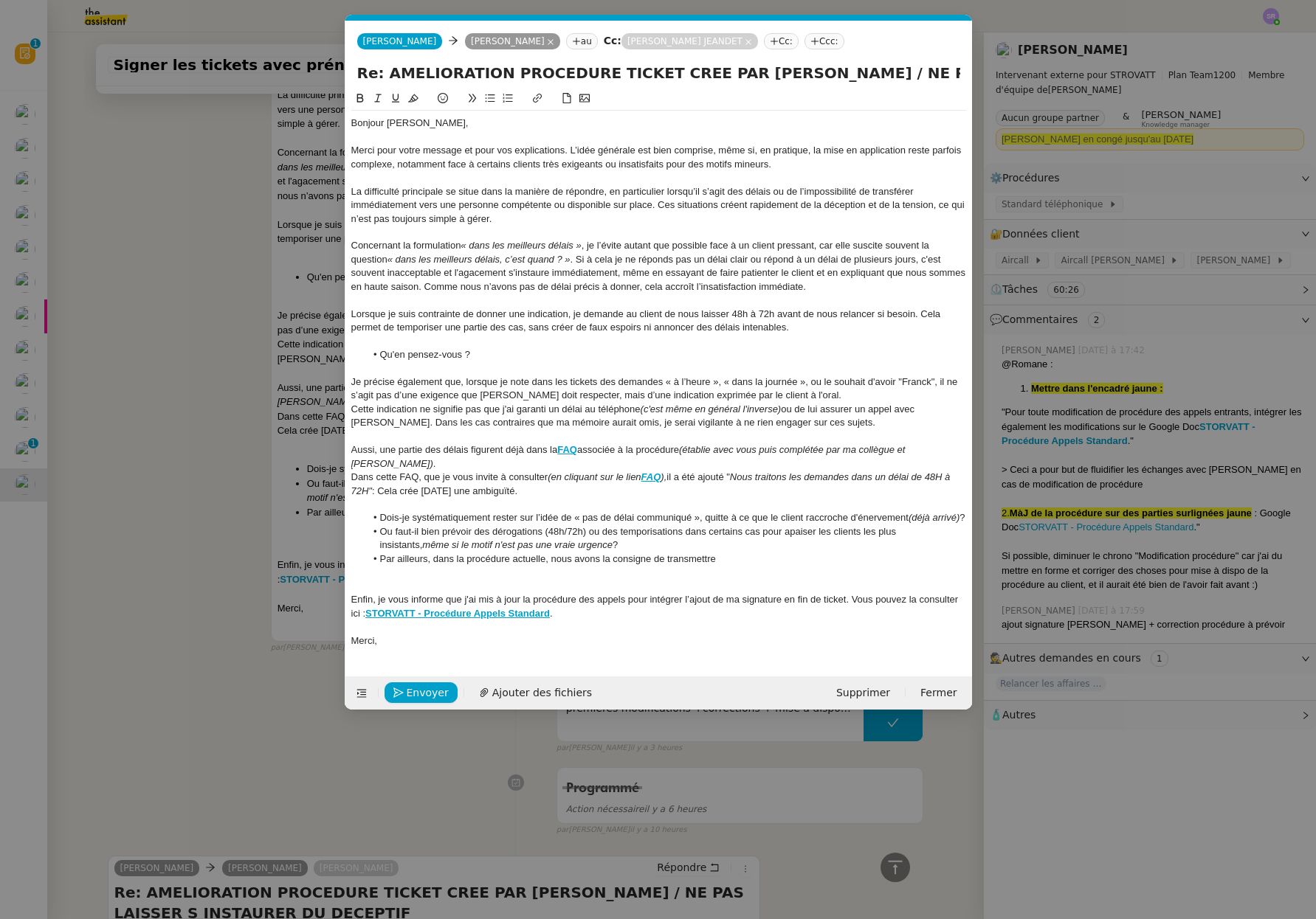
scroll to position [0, 0]
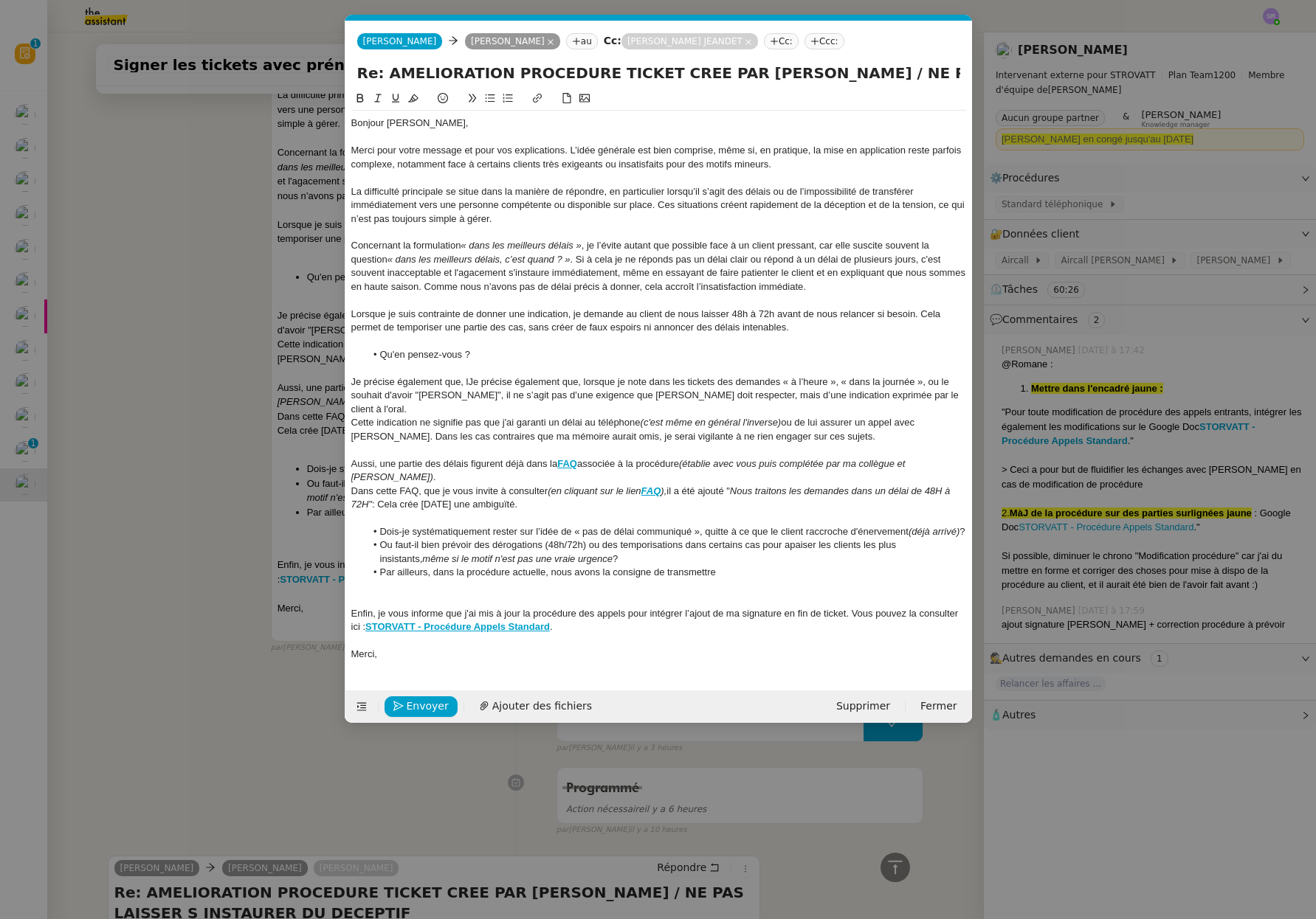
click at [469, 387] on div "Je précise également que, lJe précise également que, lorsque je note dans les t…" at bounding box center [658, 396] width 614 height 41
click at [473, 386] on div "Je précise également que, lJe précise également que, lorsque je note dans les t…" at bounding box center [658, 396] width 614 height 41
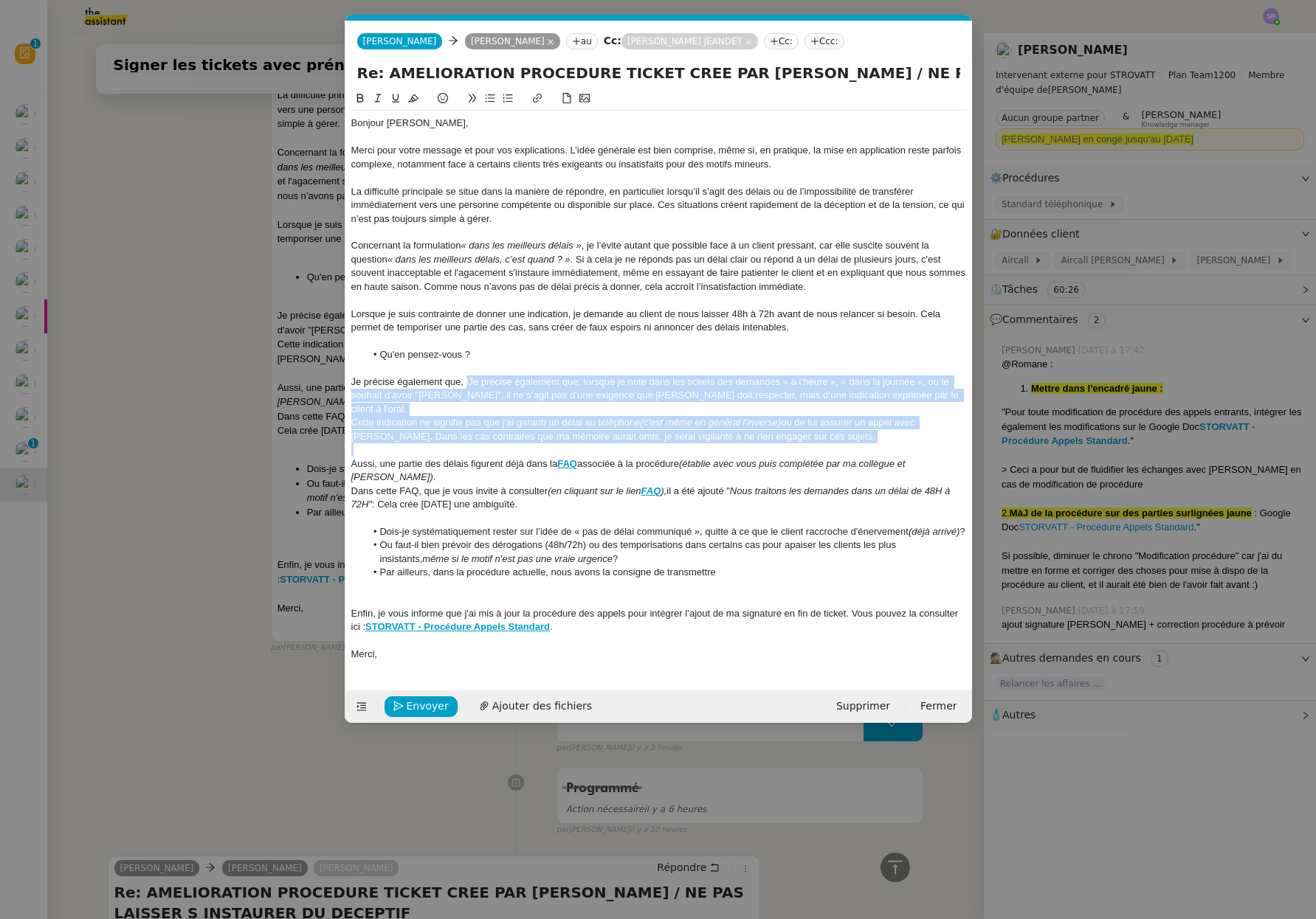
drag, startPoint x: 465, startPoint y: 382, endPoint x: 813, endPoint y: 432, distance: 351.6
click at [813, 432] on div "Bonjour [PERSON_NAME], Merci pour votre message et pour vos explications. L’idé…" at bounding box center [658, 388] width 614 height 556
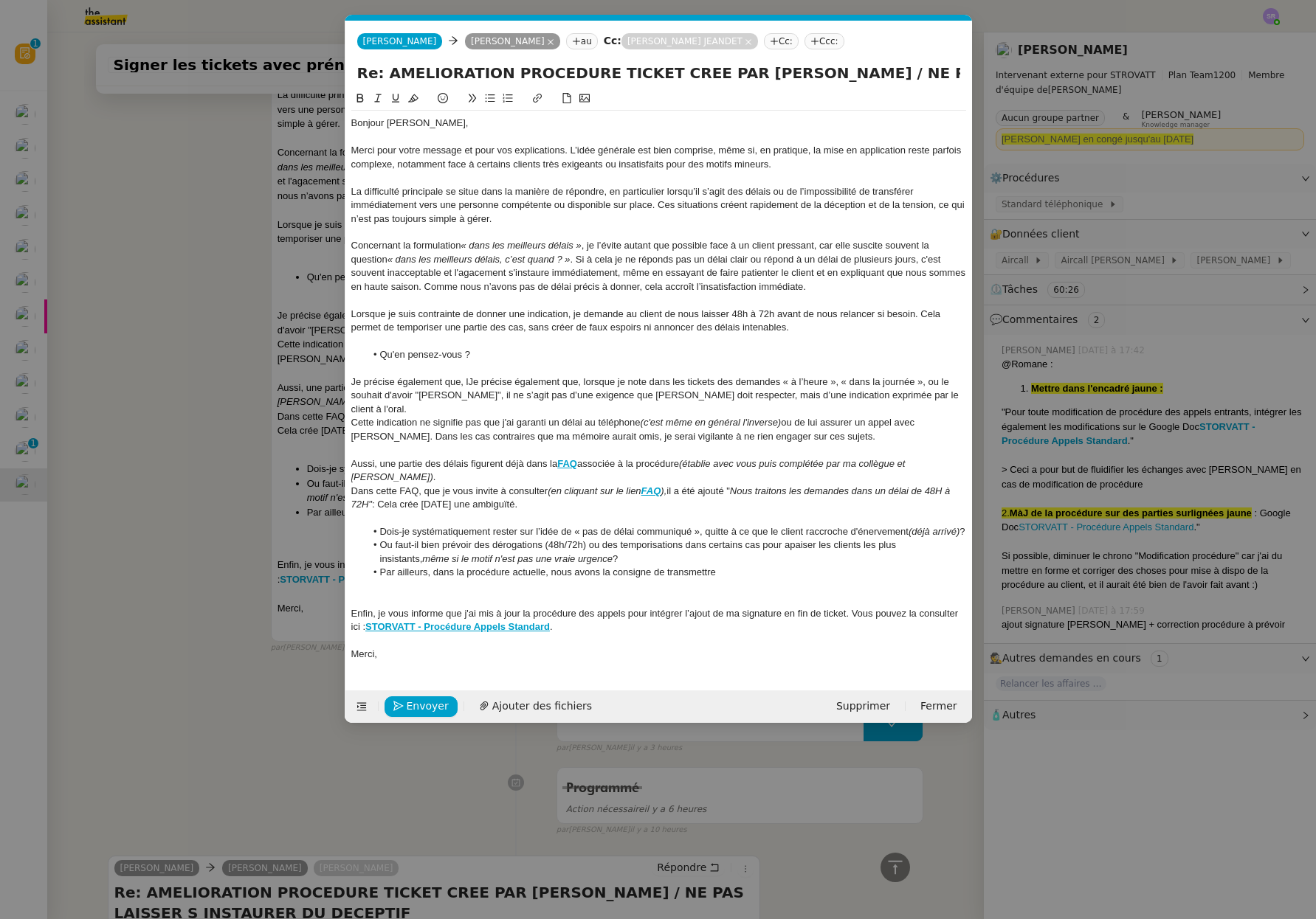
click at [460, 397] on div "Je précise également que, lJe précise également que, lorsque je note dans les t…" at bounding box center [658, 396] width 614 height 41
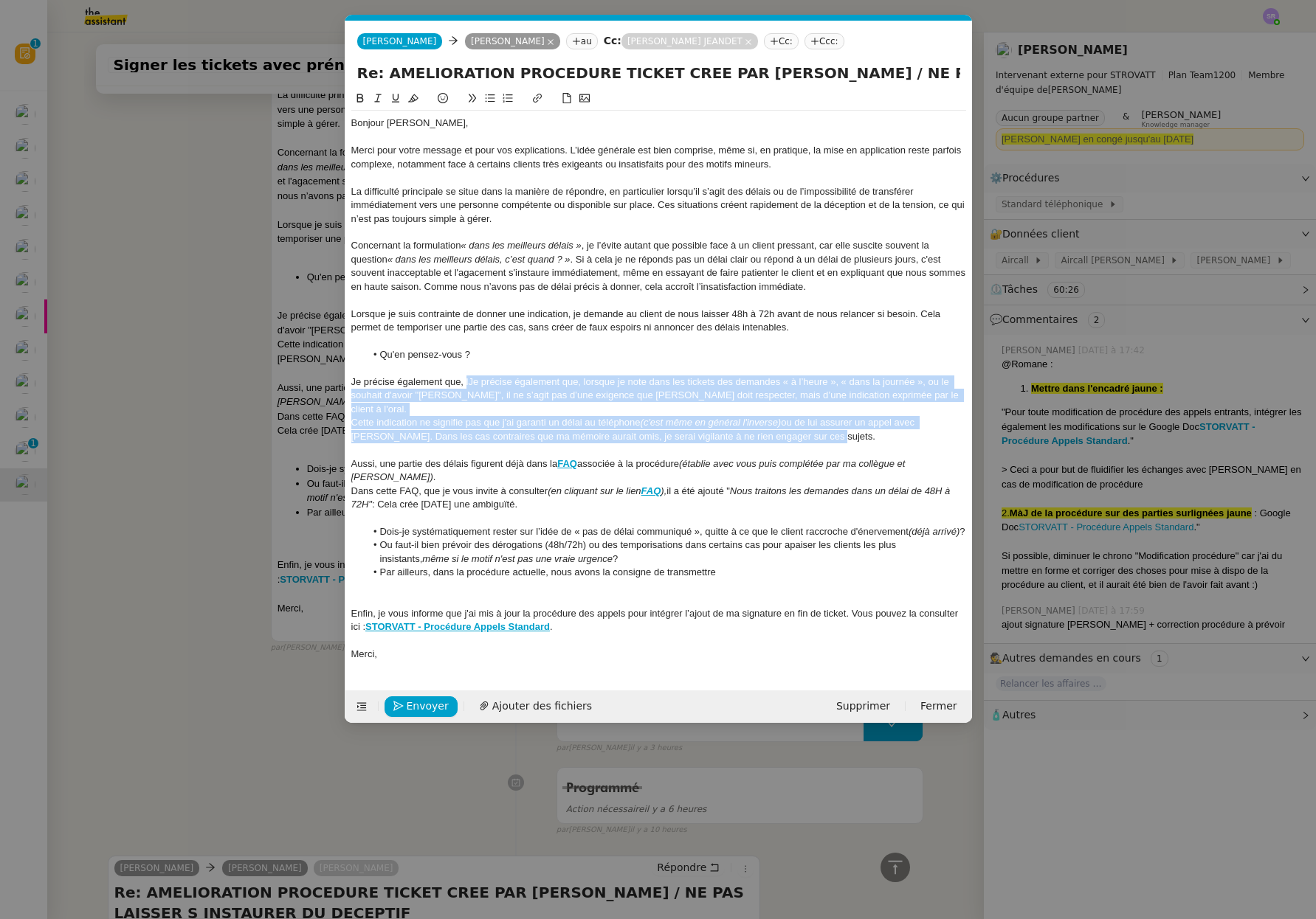
drag, startPoint x: 465, startPoint y: 385, endPoint x: 799, endPoint y: 421, distance: 335.9
click at [799, 421] on div "Bonjour [PERSON_NAME], Merci pour votre message et pour vos explications. L’idé…" at bounding box center [658, 388] width 614 height 556
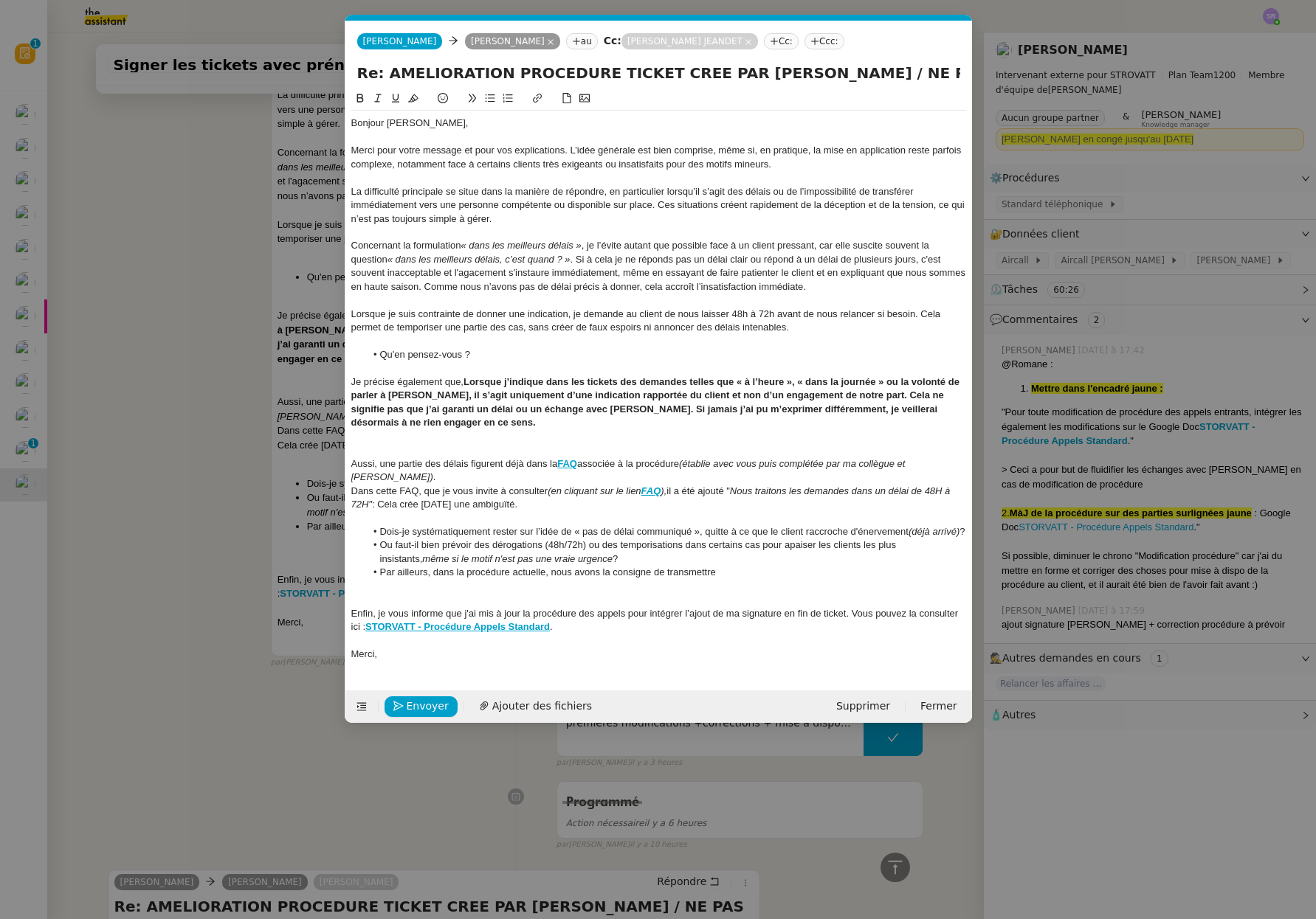
drag, startPoint x: 462, startPoint y: 378, endPoint x: 478, endPoint y: 393, distance: 21.9
click at [462, 378] on div "Je précise également que, Lorsque j’indique dans les tickets des demandes telle…" at bounding box center [658, 402] width 614 height 55
click at [478, 383] on strong "Lorsque j’indique dans les tickets des demandes telles que « à l’heure », « dan…" at bounding box center [656, 402] width 611 height 52
click at [471, 385] on strong "Lorsque j’indique dans les tickets des demandes telles que « à l’heure », « dan…" at bounding box center [656, 402] width 611 height 52
click at [594, 409] on strong "orsque j’indique dans les tickets des demandes telles que « à l’heure », « dans…" at bounding box center [656, 402] width 610 height 52
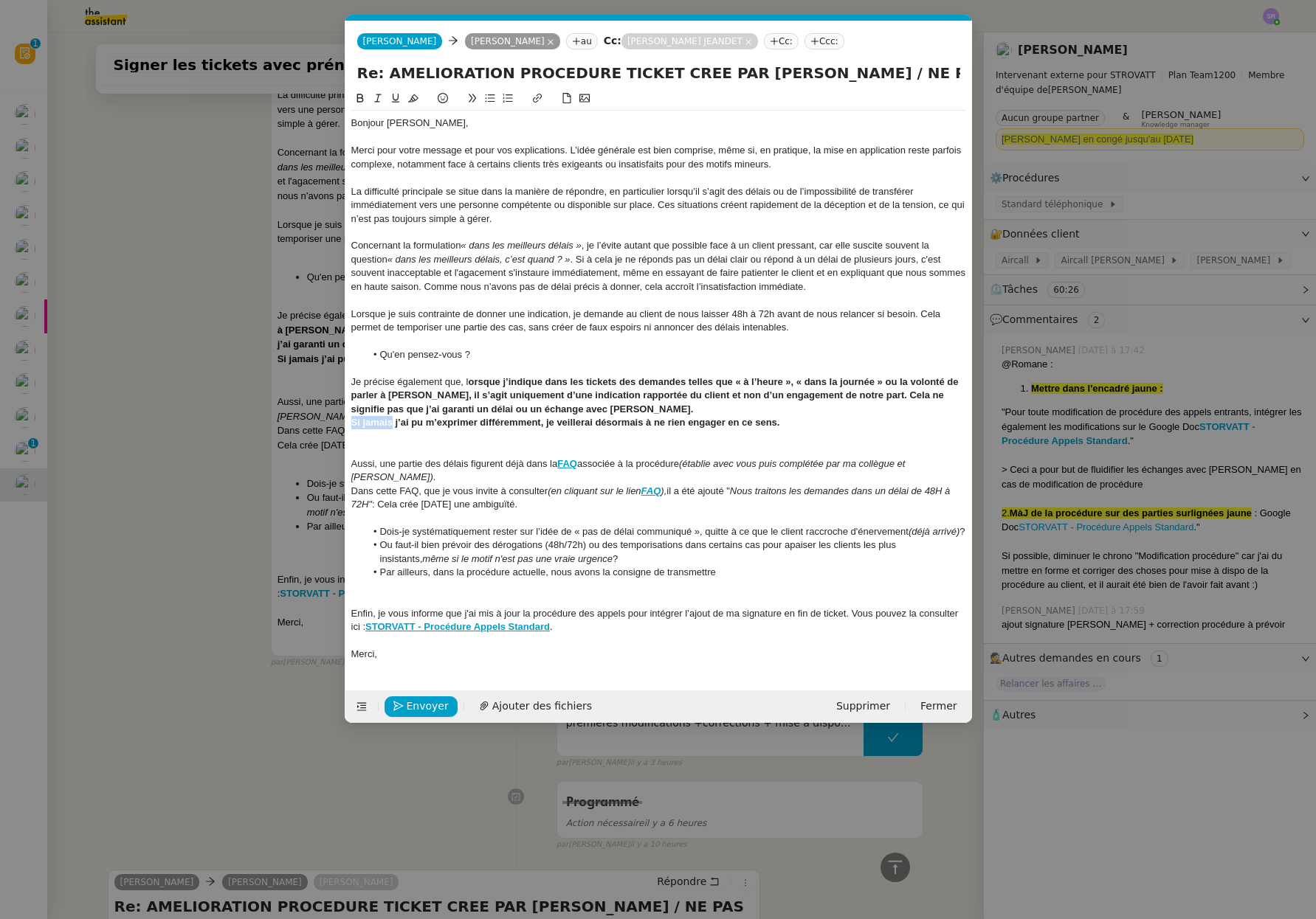
drag, startPoint x: 392, startPoint y: 429, endPoint x: 349, endPoint y: 422, distance: 43.6
click at [349, 422] on nz-spin "Bonjour [PERSON_NAME], Merci pour votre message et pour vos explications. L’idé…" at bounding box center [659, 381] width 626 height 583
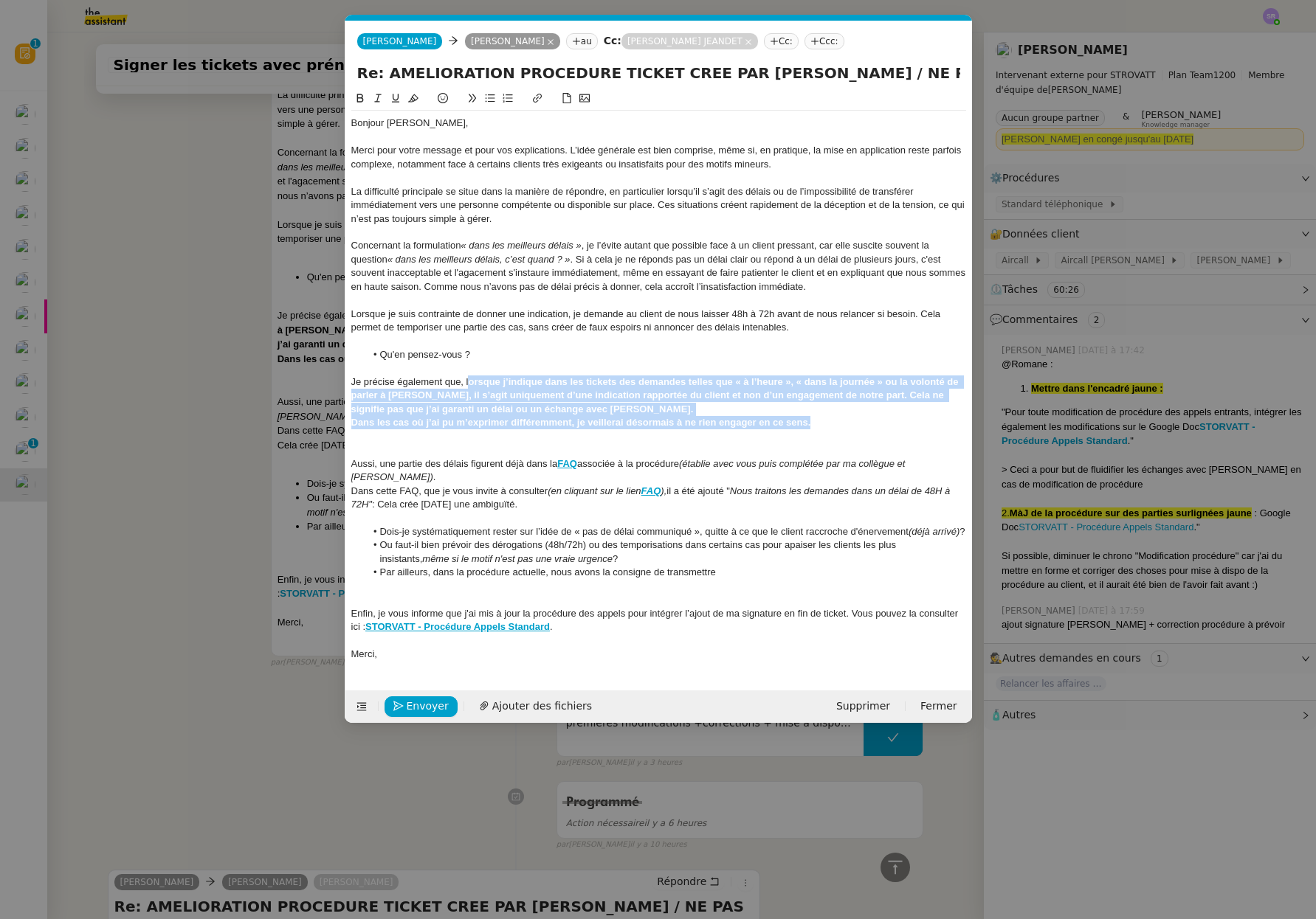
drag, startPoint x: 468, startPoint y: 382, endPoint x: 859, endPoint y: 427, distance: 393.6
click at [859, 427] on div "Bonjour [PERSON_NAME], Merci pour votre message et pour vos explications. L’idé…" at bounding box center [658, 388] width 614 height 556
click at [359, 95] on icon at bounding box center [360, 97] width 10 height 10
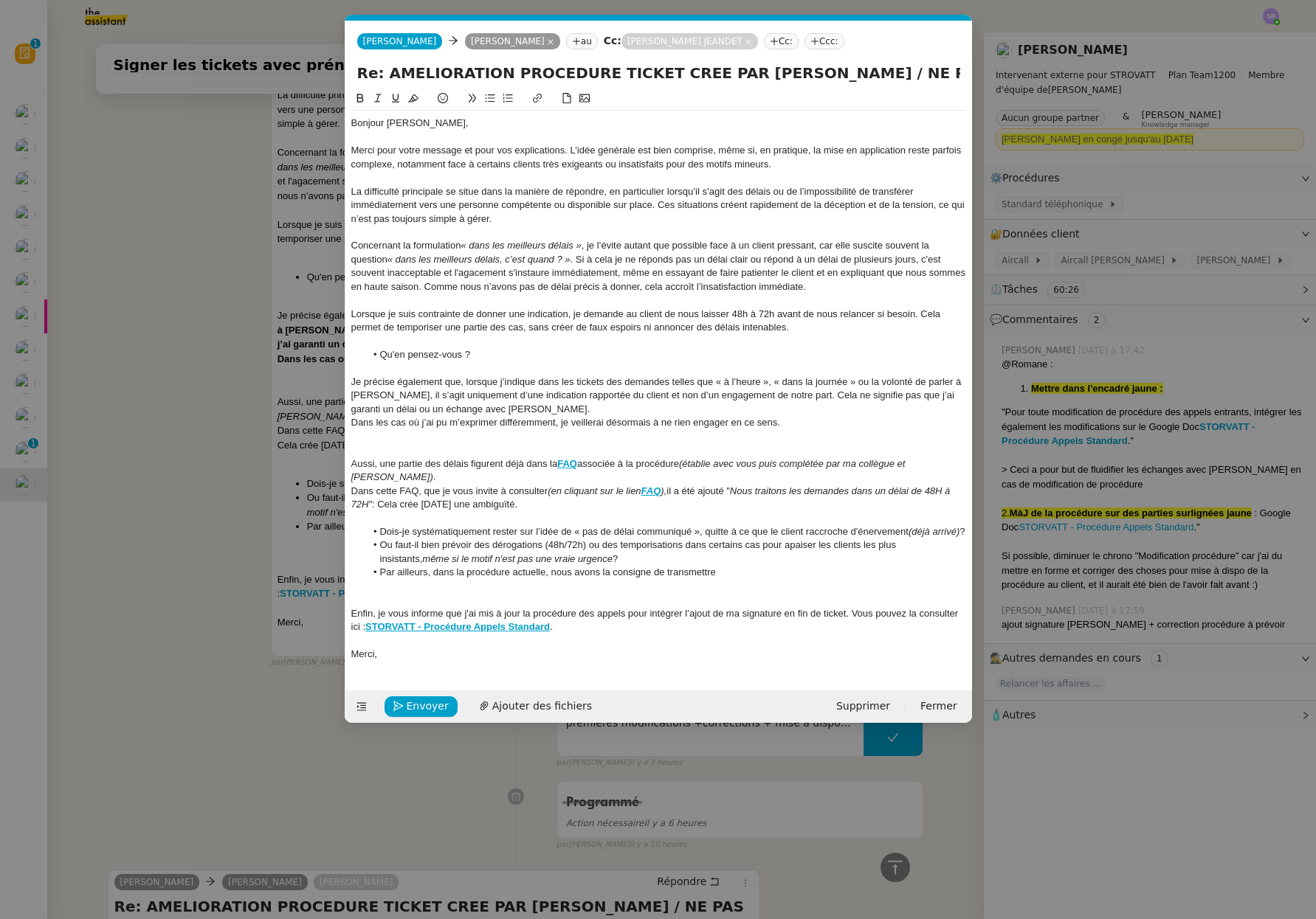
click at [816, 405] on div "Je précise également que, lorsque j’indique dans les tickets des demandes telle…" at bounding box center [658, 396] width 614 height 41
click at [823, 418] on div "Dans les cas où j’ai pu m’exprimer différemment, je veillerai désormais à ne ri…" at bounding box center [658, 422] width 614 height 13
click at [416, 451] on div at bounding box center [658, 450] width 614 height 13
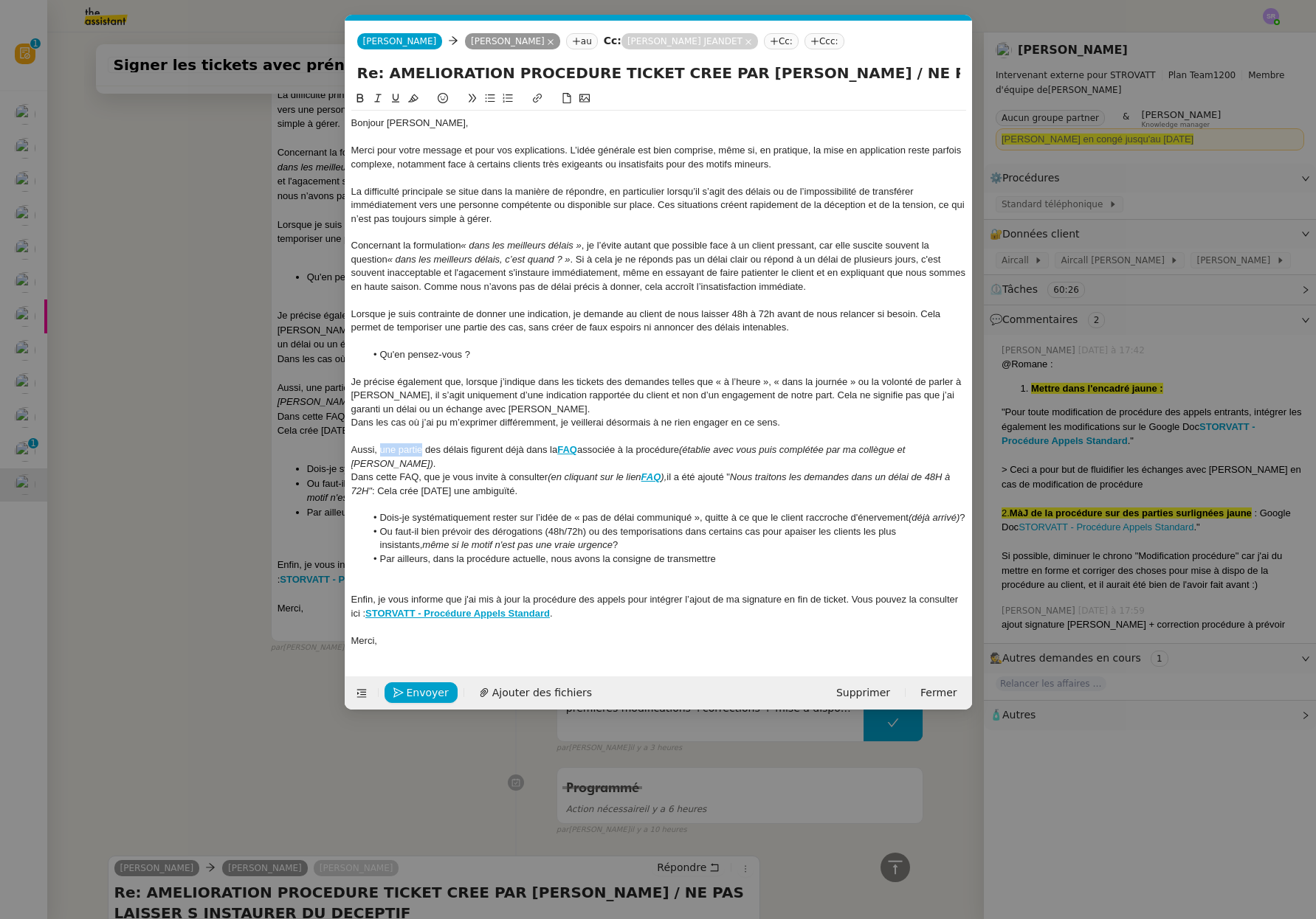
drag, startPoint x: 423, startPoint y: 453, endPoint x: 382, endPoint y: 453, distance: 41.0
click at [382, 453] on div "Aussi, une partie des délais figurent déjà dans la FAQ associée à la procédure …" at bounding box center [658, 457] width 614 height 27
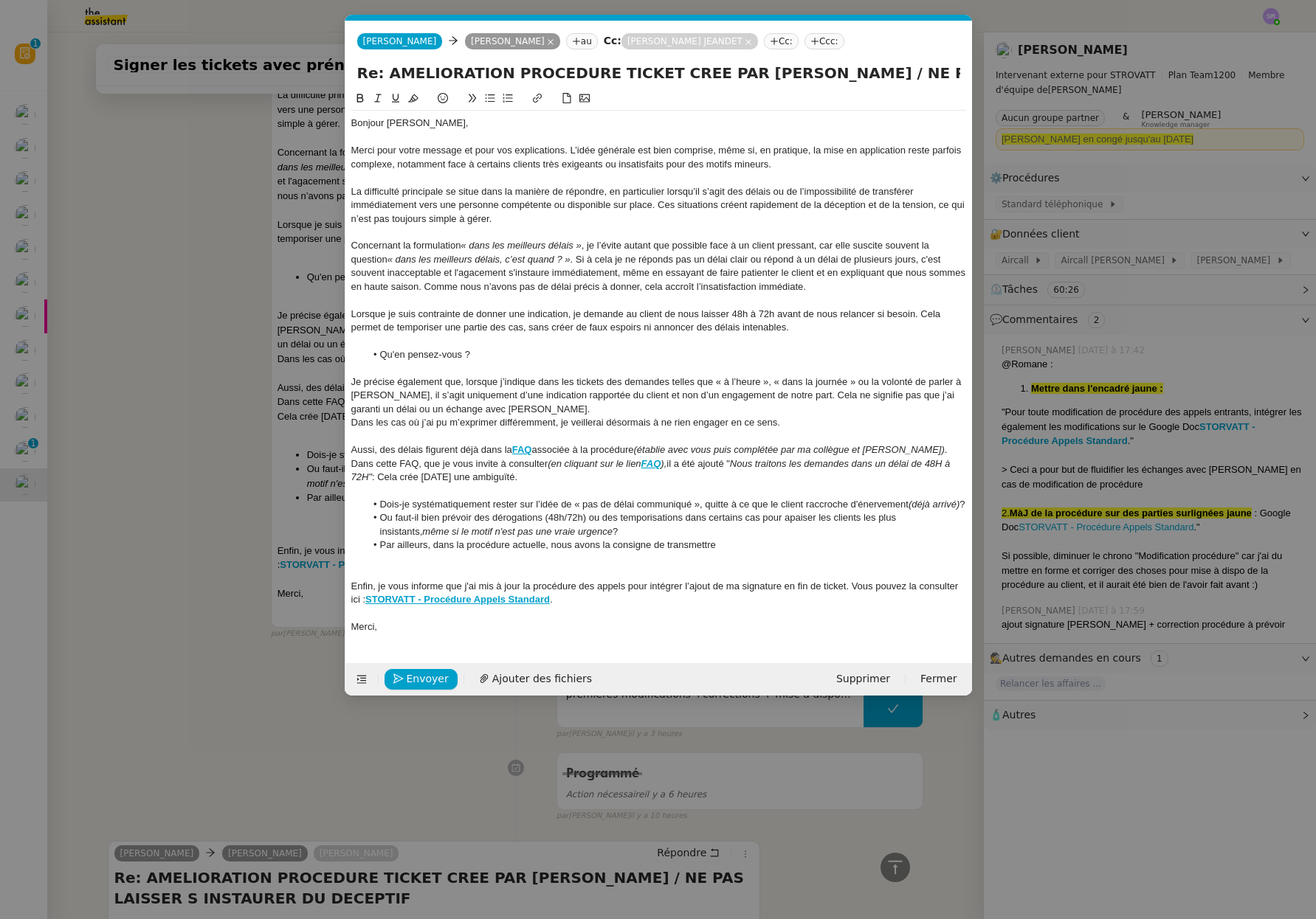
click at [465, 450] on div "Aussi, des délais figurent déjà dans la FAQ associée à la procédure (établie av…" at bounding box center [658, 450] width 614 height 13
click at [705, 449] on em "(établie avec vous puis complétée par ma collègue et [PERSON_NAME])" at bounding box center [767, 449] width 310 height 11
click at [883, 459] on em "Nous traitons les demandes dans un délai de 48H à 72H"" at bounding box center [652, 470] width 601 height 24
click at [698, 451] on em "(établie avec vous puis complétée par ma collègue et [PERSON_NAME])" at bounding box center [767, 449] width 310 height 11
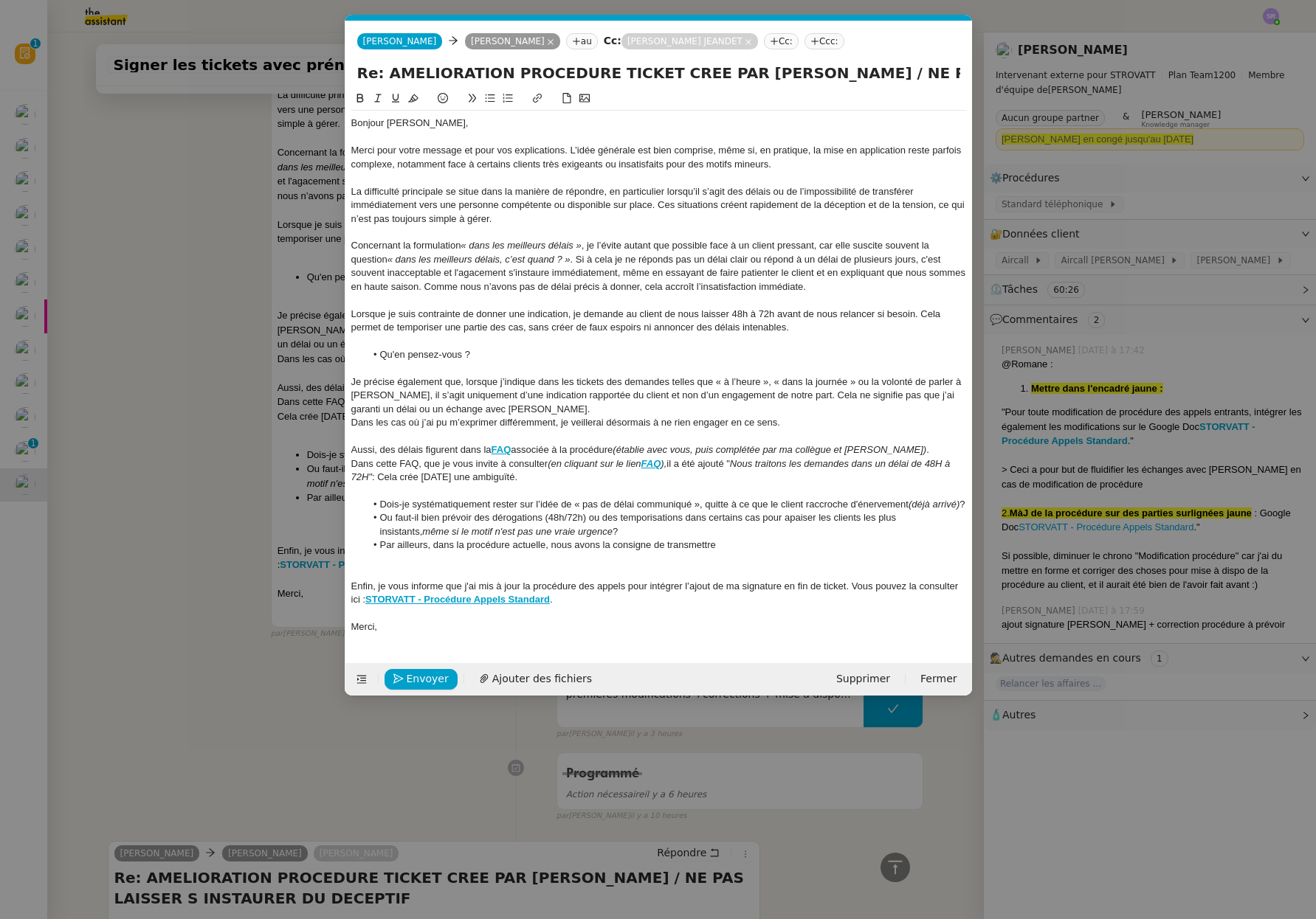
click at [816, 511] on li "Dois-je systématiquement rester sur l’idée de « pas de délai communiqué », quit…" at bounding box center [665, 504] width 601 height 13
click at [445, 552] on li "Par ailleurs, dans la procédure actuelle, nous avons la consigne de transmettre" at bounding box center [665, 545] width 601 height 13
click at [749, 552] on li "Par ailleurs, dans la procédure actuelle, nous avons la consigne de transmettre" at bounding box center [665, 545] width 601 height 13
click at [1069, 222] on nz-modal-container "Service TA - VOYAGE - PROPOSITION GLOBALE A utiliser dans le cadre de propositi…" at bounding box center [658, 460] width 1316 height 919
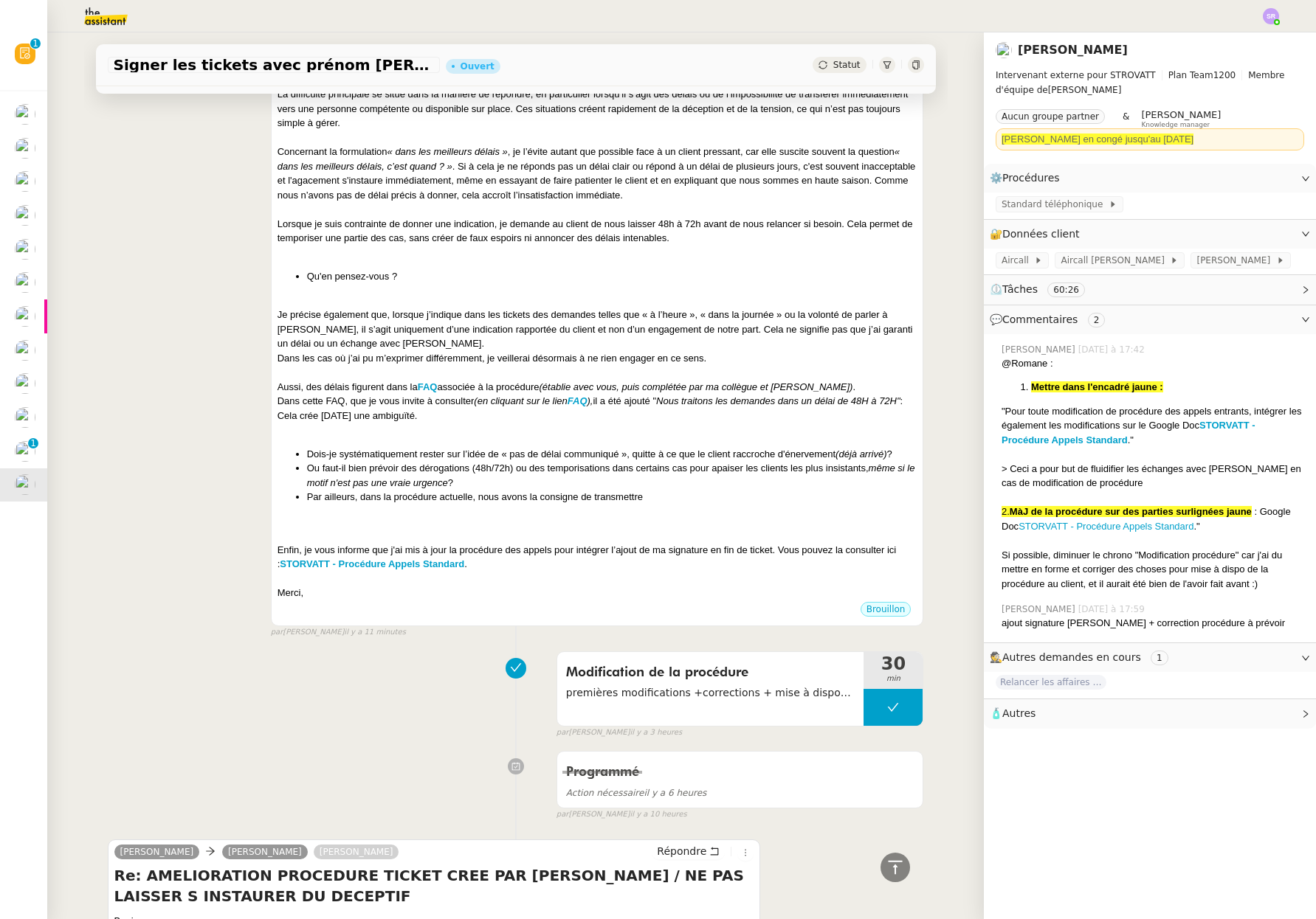
scroll to position [975, 0]
click at [531, 490] on li "Ou faut-il bien prévoir des dérogations (48h/72h) ou des temporisations dans ce…" at bounding box center [612, 475] width 610 height 29
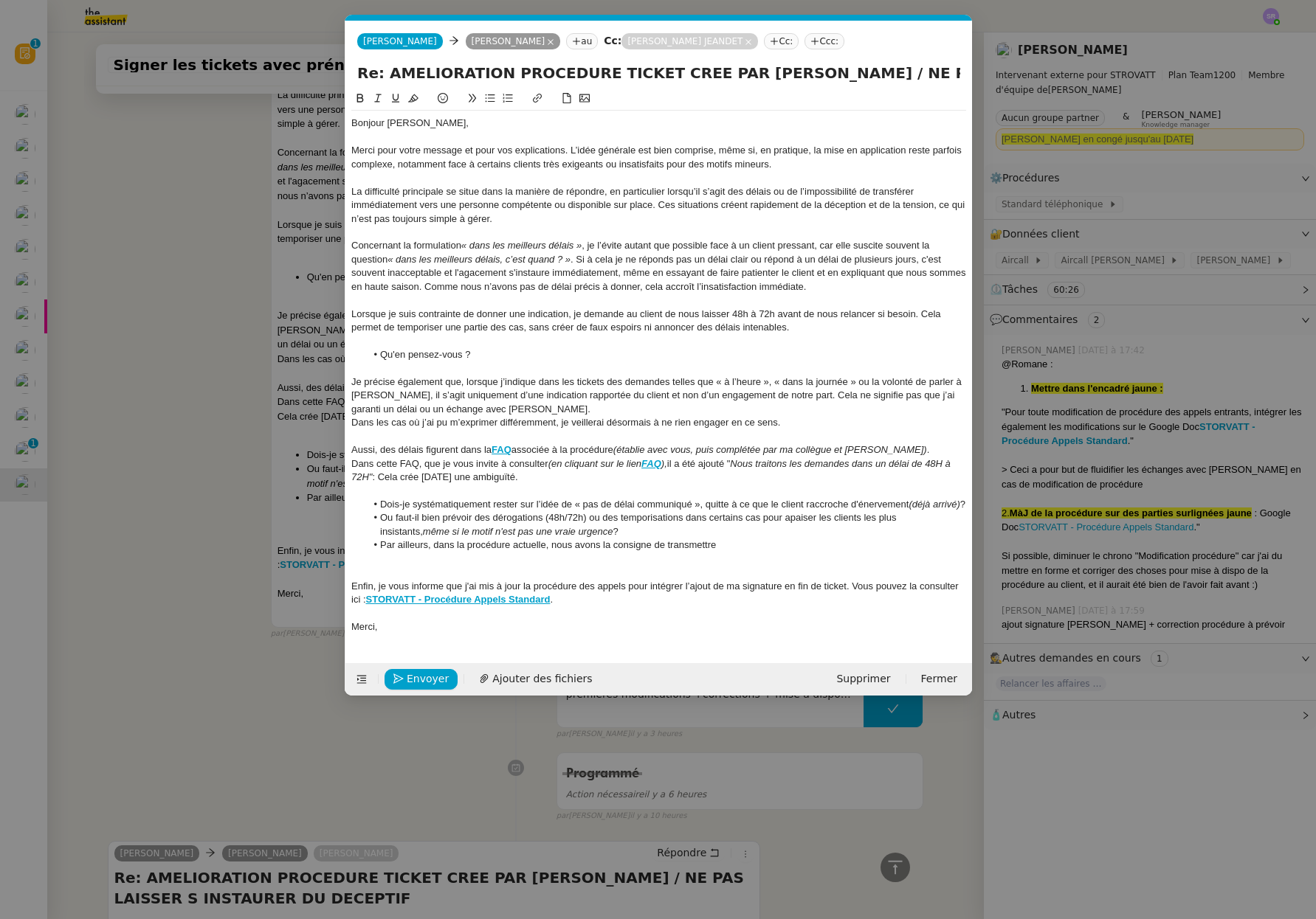
scroll to position [0, 31]
click at [701, 552] on li "Par ailleurs, dans la procédure actuelle, nous avons la consigne de transmettre" at bounding box center [665, 545] width 601 height 13
click at [777, 552] on li "Par ailleurs, dans la procédure actuelle, nous avons la consigne de transmettre" at bounding box center [665, 545] width 601 height 13
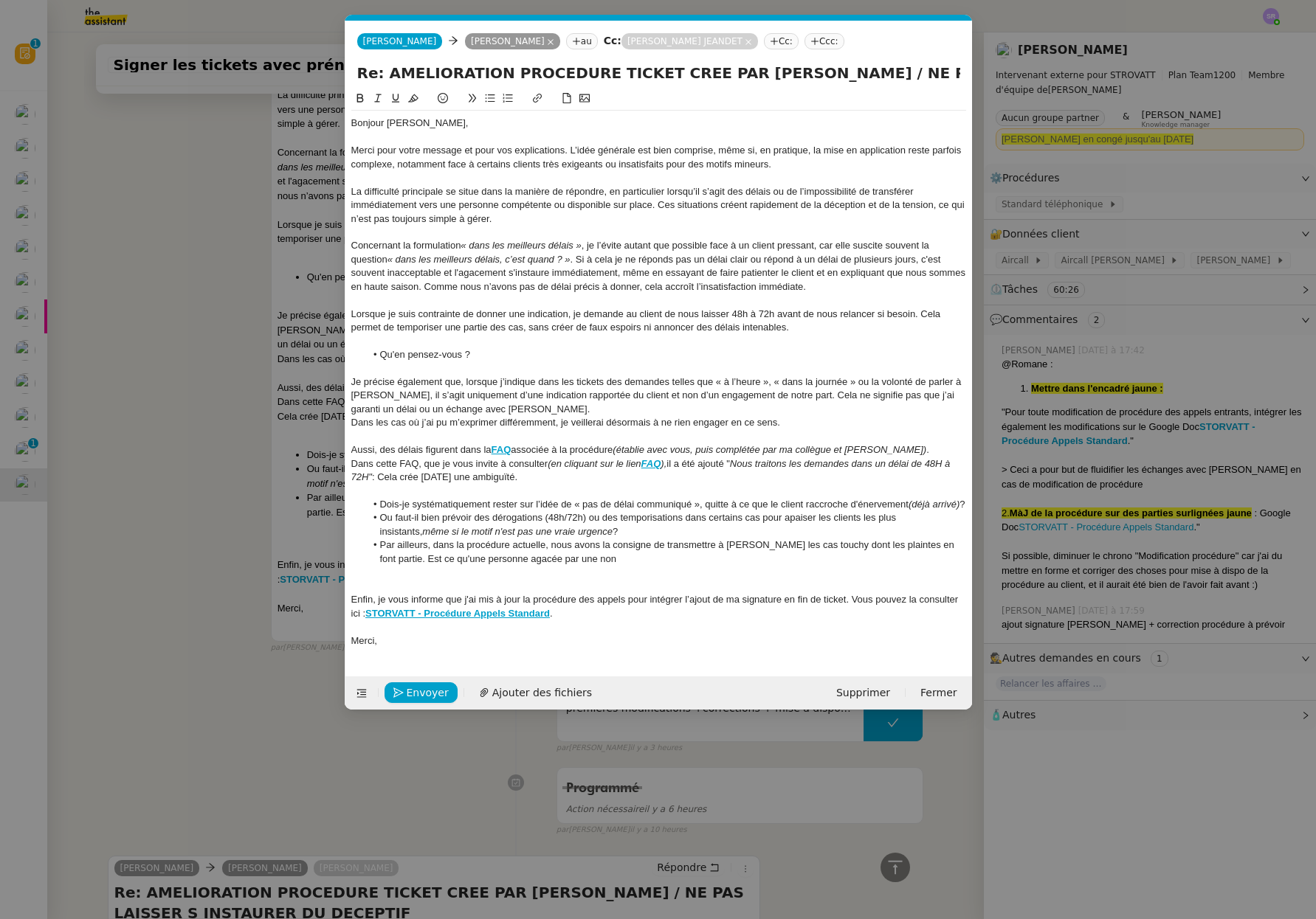
click at [476, 566] on li "Par ailleurs, dans la procédure actuelle, nous avons la consigne de transmettre…" at bounding box center [665, 551] width 601 height 27
click at [501, 566] on li "Par ailleurs, dans la procédure actuelle, nous avons la consigne de transmettre…" at bounding box center [665, 551] width 601 height 27
click at [575, 566] on li "Par ailleurs, dans la procédure actuelle, nous avons la consigne de transmettre…" at bounding box center [665, 551] width 601 height 27
click at [400, 566] on li "Par ailleurs, dans la procédure actuelle, nous avons la consigne de transmettre…" at bounding box center [665, 551] width 601 height 27
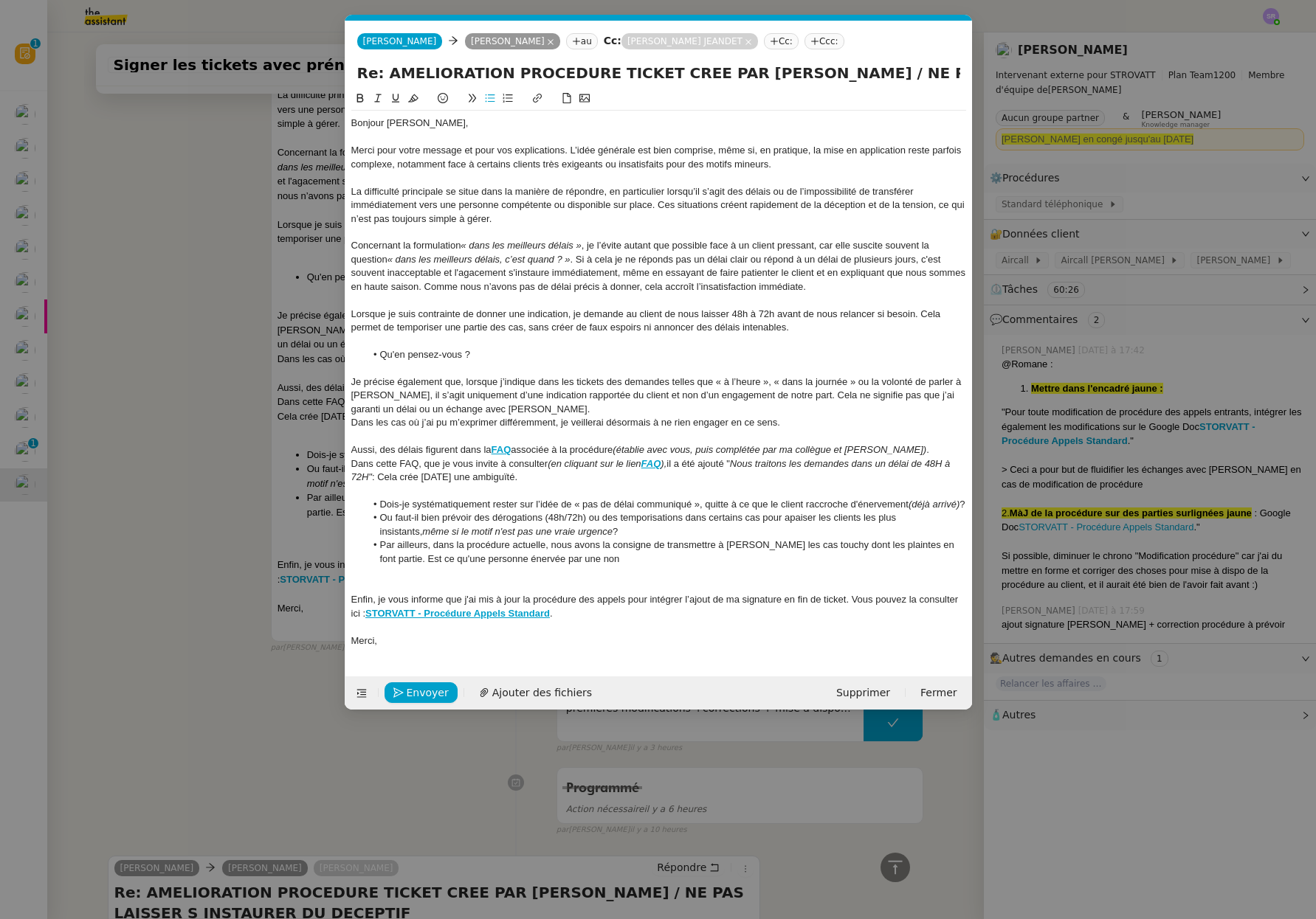
click at [0, 0] on lt-span "Est-ce" at bounding box center [0, 0] width 0 height 0
click at [621, 593] on div at bounding box center [658, 586] width 614 height 13
click at [635, 579] on div at bounding box center [658, 573] width 614 height 13
click at [641, 566] on li "Par ailleurs, dans la procédure actuelle, nous avons la consigne de transmettre…" at bounding box center [665, 551] width 601 height 27
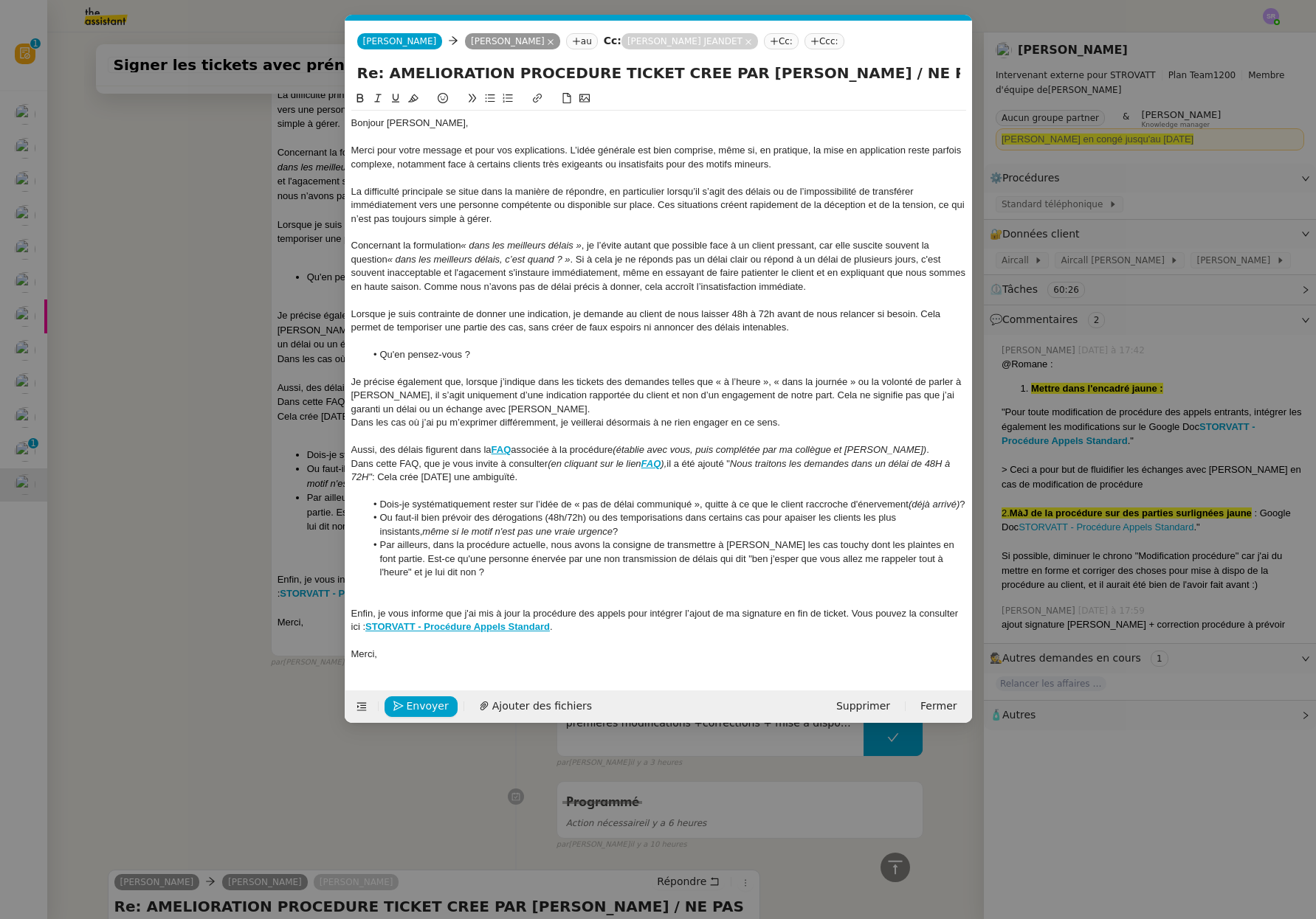
click at [395, 579] on li "Par ailleurs, dans la procédure actuelle, nous avons la consigne de transmettre…" at bounding box center [665, 559] width 601 height 41
click at [440, 579] on li "Par ailleurs, dans la procédure actuelle, nous avons la consigne de transmettre…" at bounding box center [665, 559] width 601 height 41
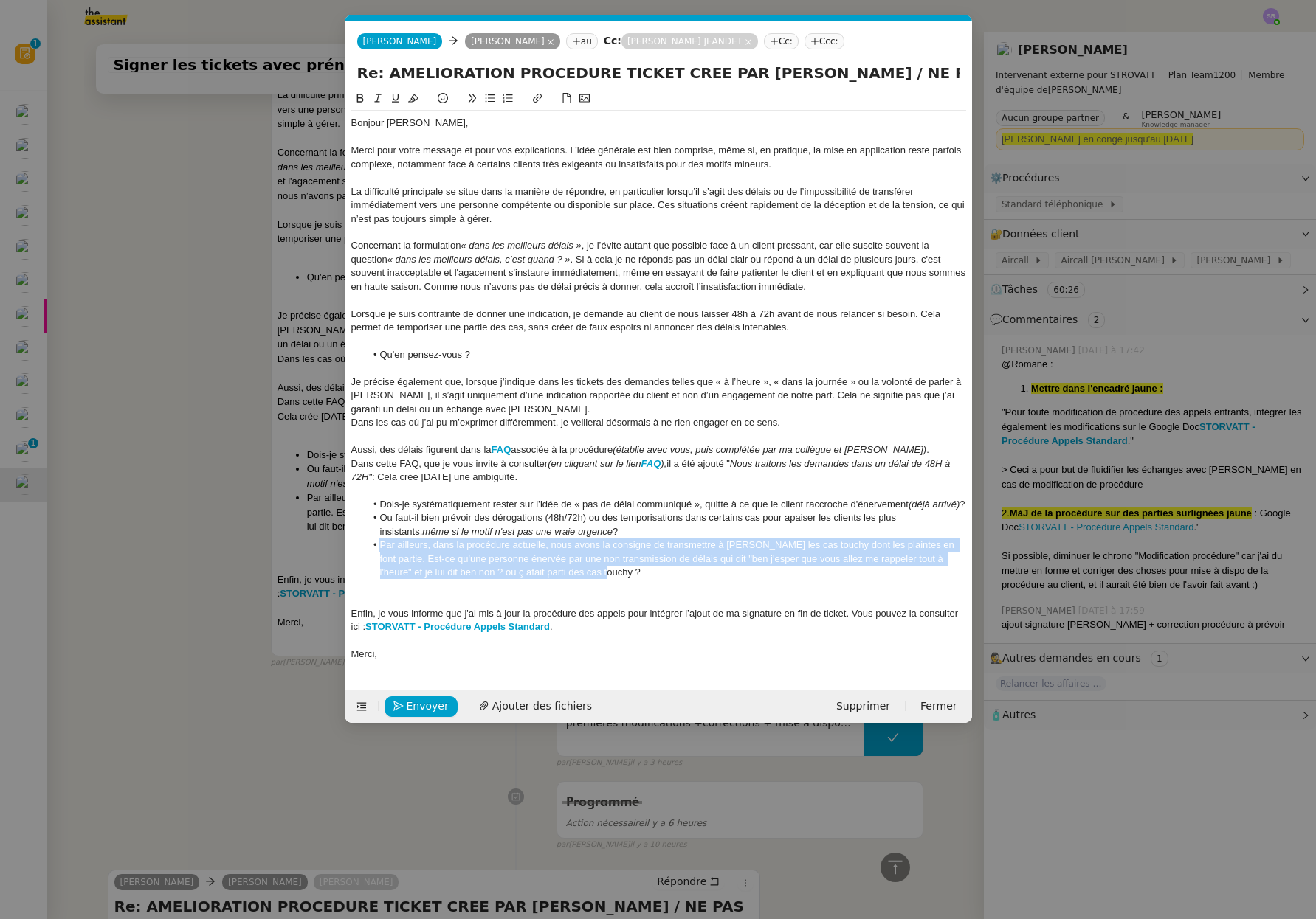
drag, startPoint x: 600, startPoint y: 588, endPoint x: 373, endPoint y: 562, distance: 228.5
click at [373, 562] on li "Par ailleurs, dans la procédure actuelle, nous avons la consigne de transmettre…" at bounding box center [665, 559] width 601 height 41
copy li "Par ailleurs, dans la procédure actuelle, nous avons la consigne de transmettre…"
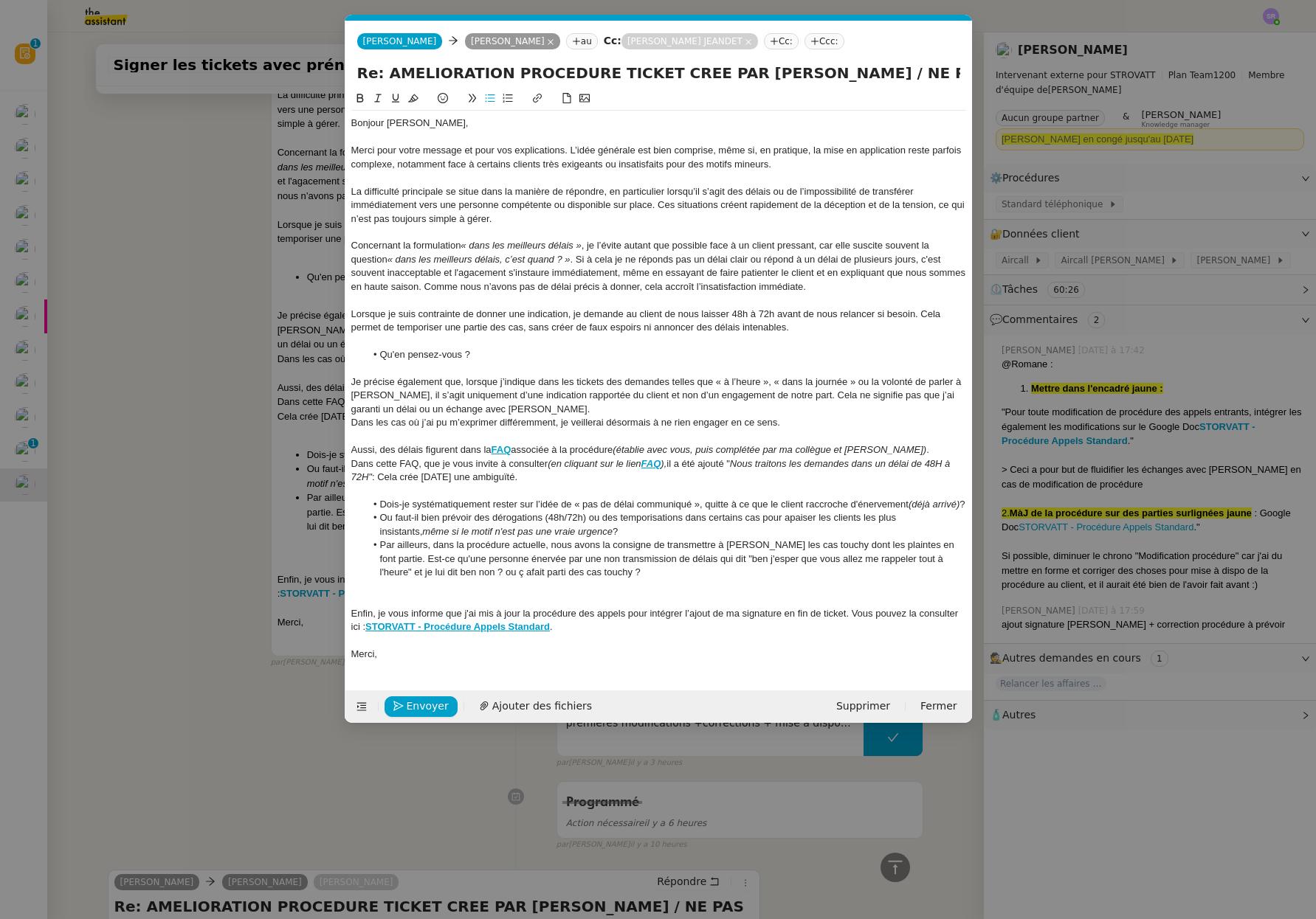
click at [242, 484] on nz-modal-container "Service TA - VOYAGE - PROPOSITION GLOBALE A utiliser dans le cadre de propositi…" at bounding box center [658, 460] width 1316 height 919
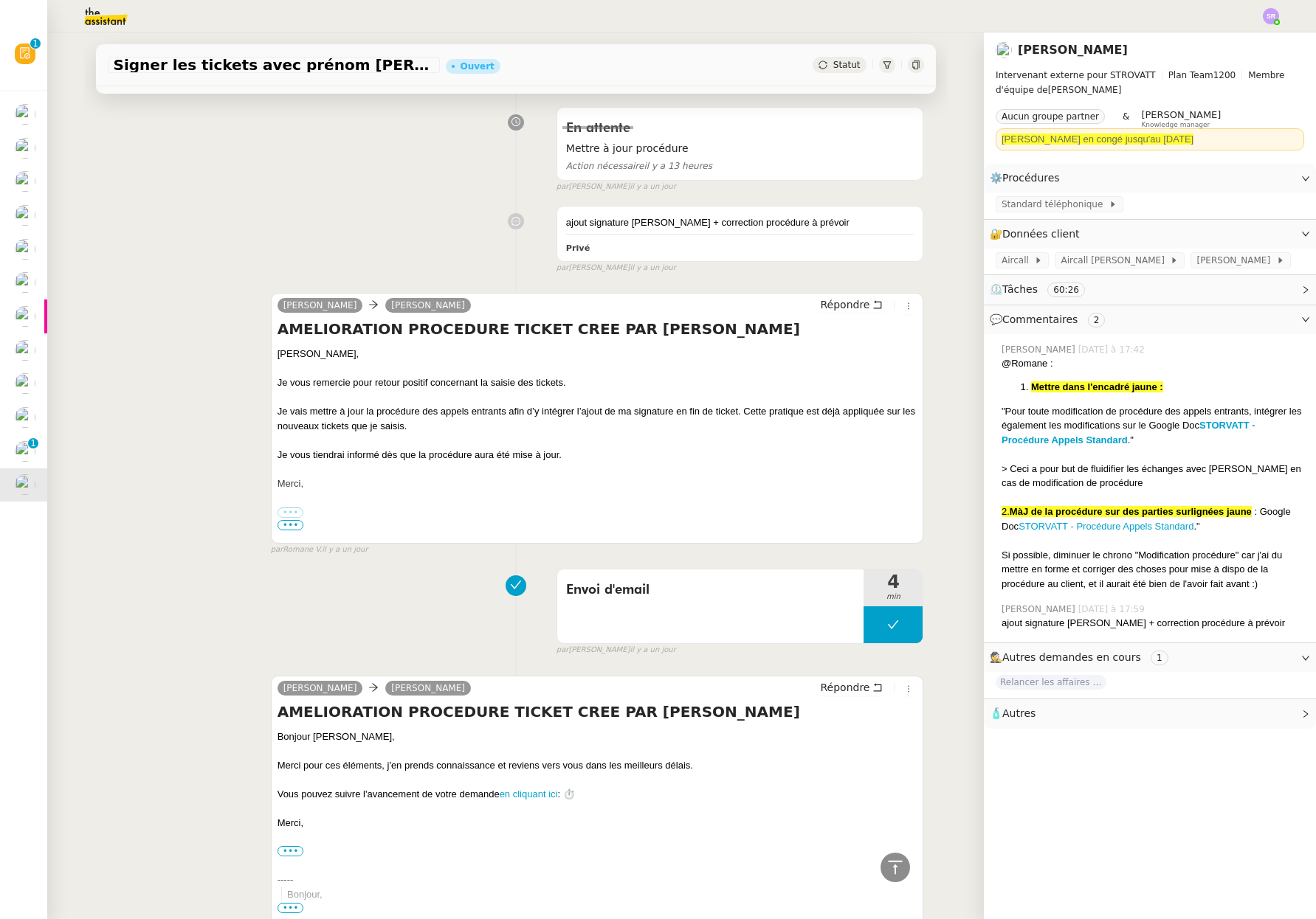
scroll to position [1693, 0]
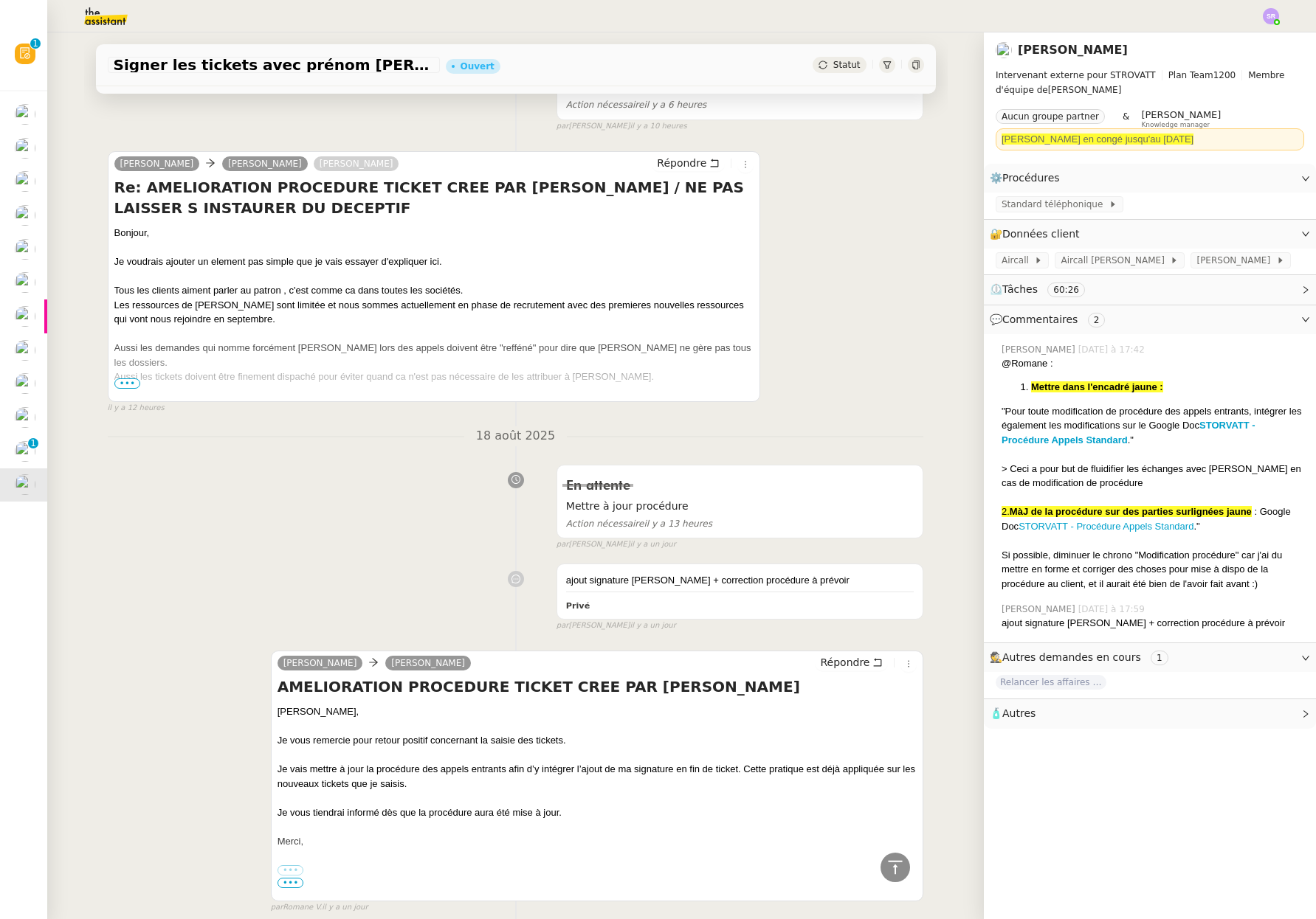
click at [125, 389] on span "•••" at bounding box center [127, 383] width 27 height 10
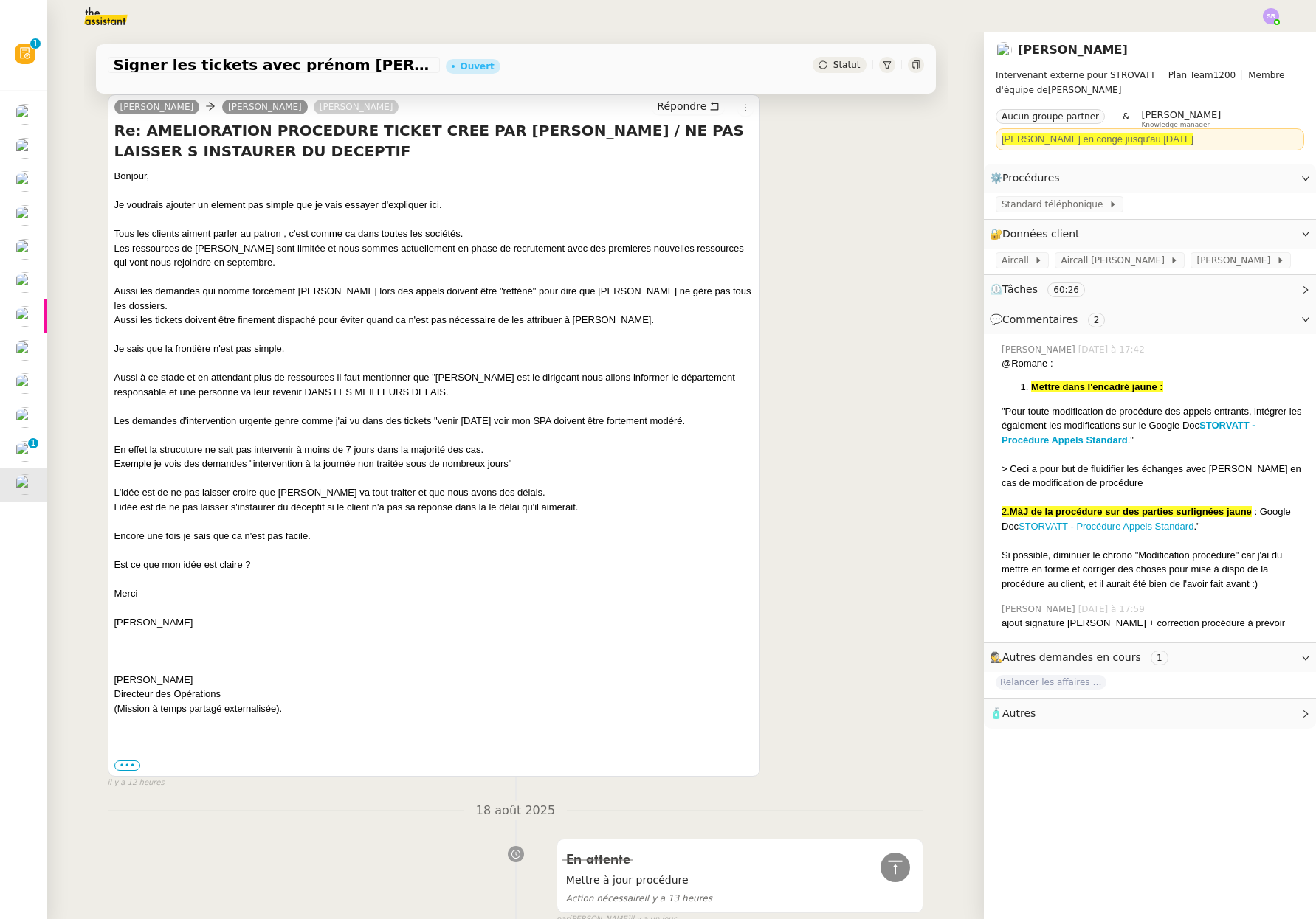
scroll to position [1768, 0]
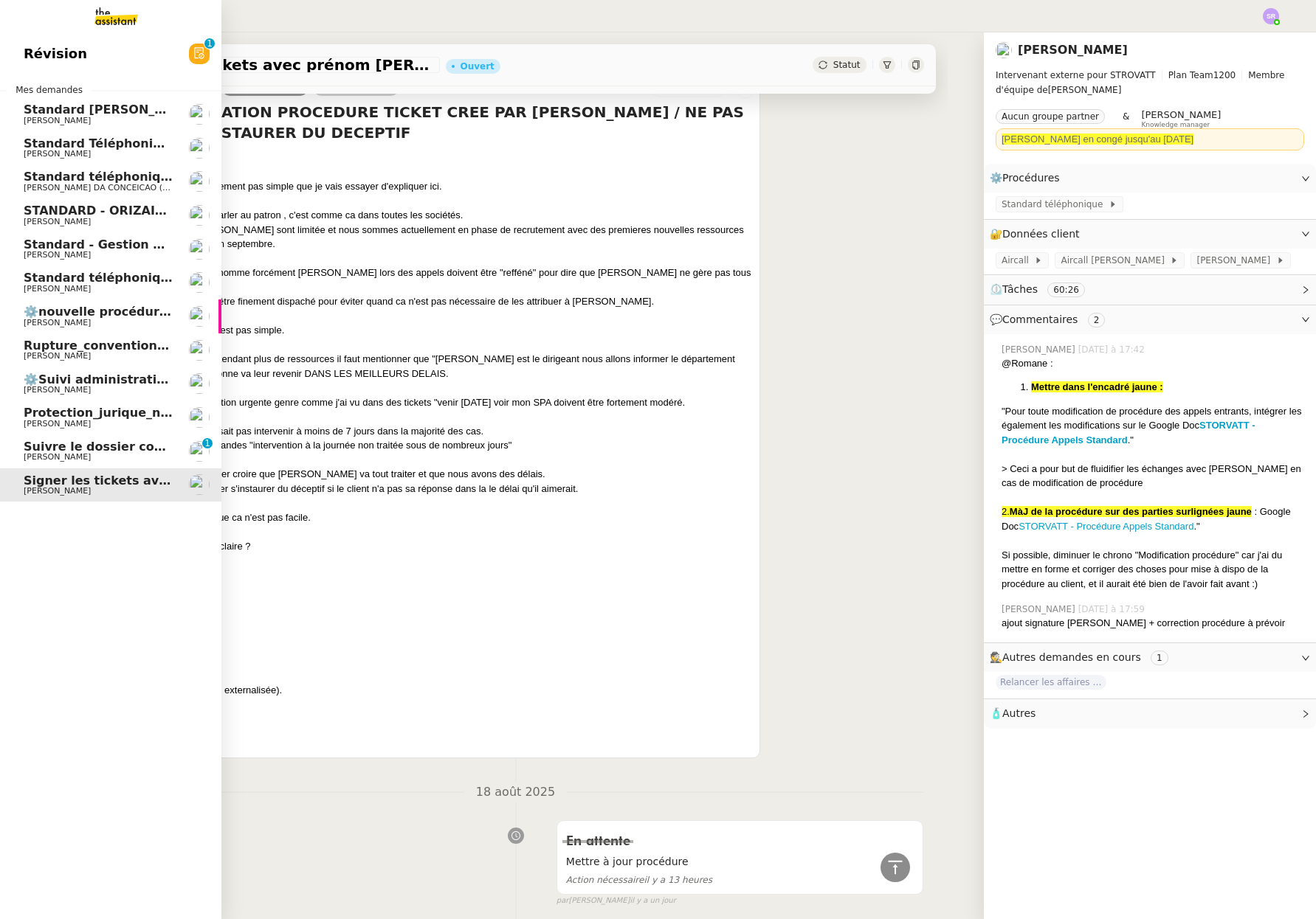
click at [139, 487] on span "[PERSON_NAME]" at bounding box center [97, 492] width 149 height 9
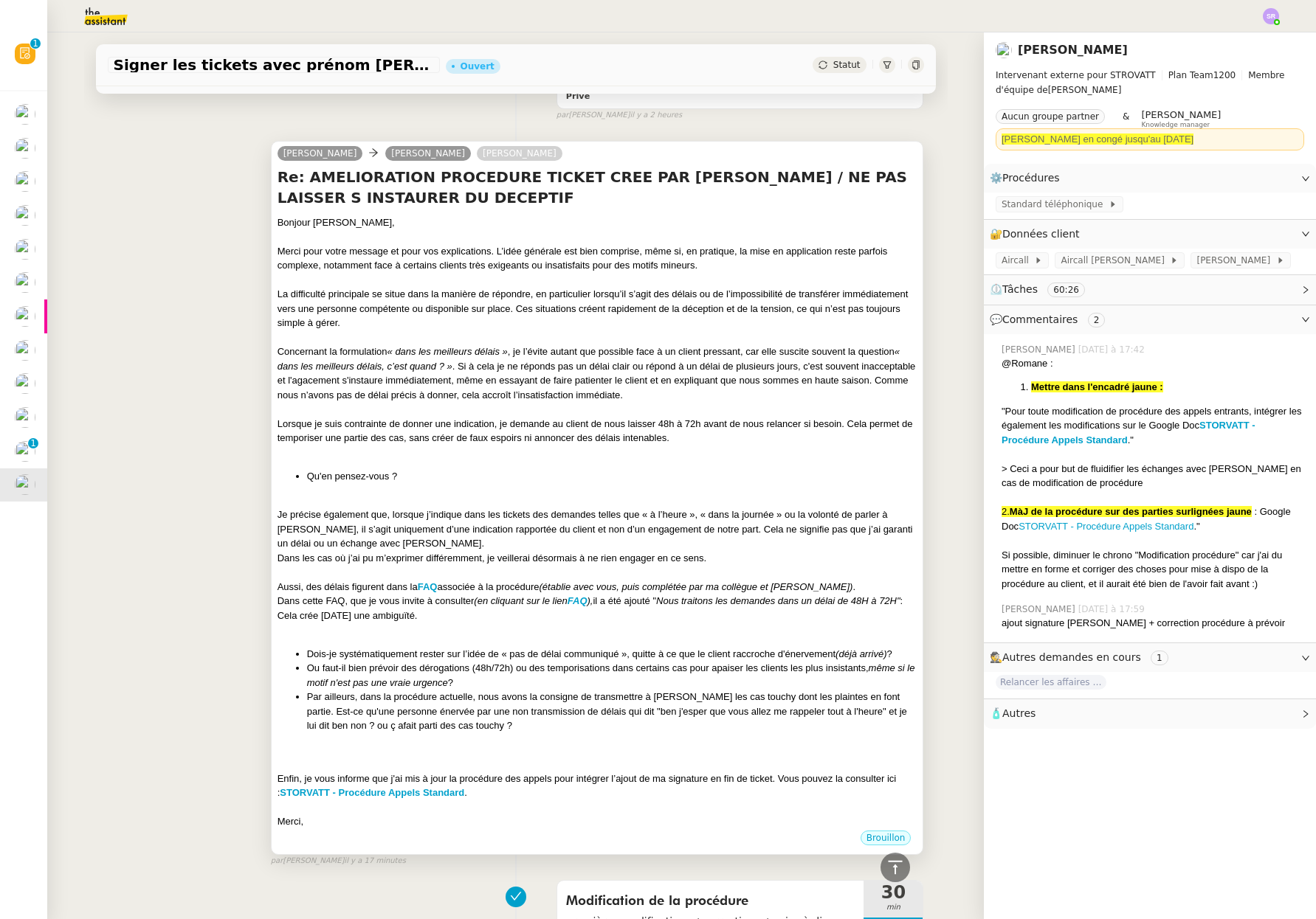
scroll to position [887, 0]
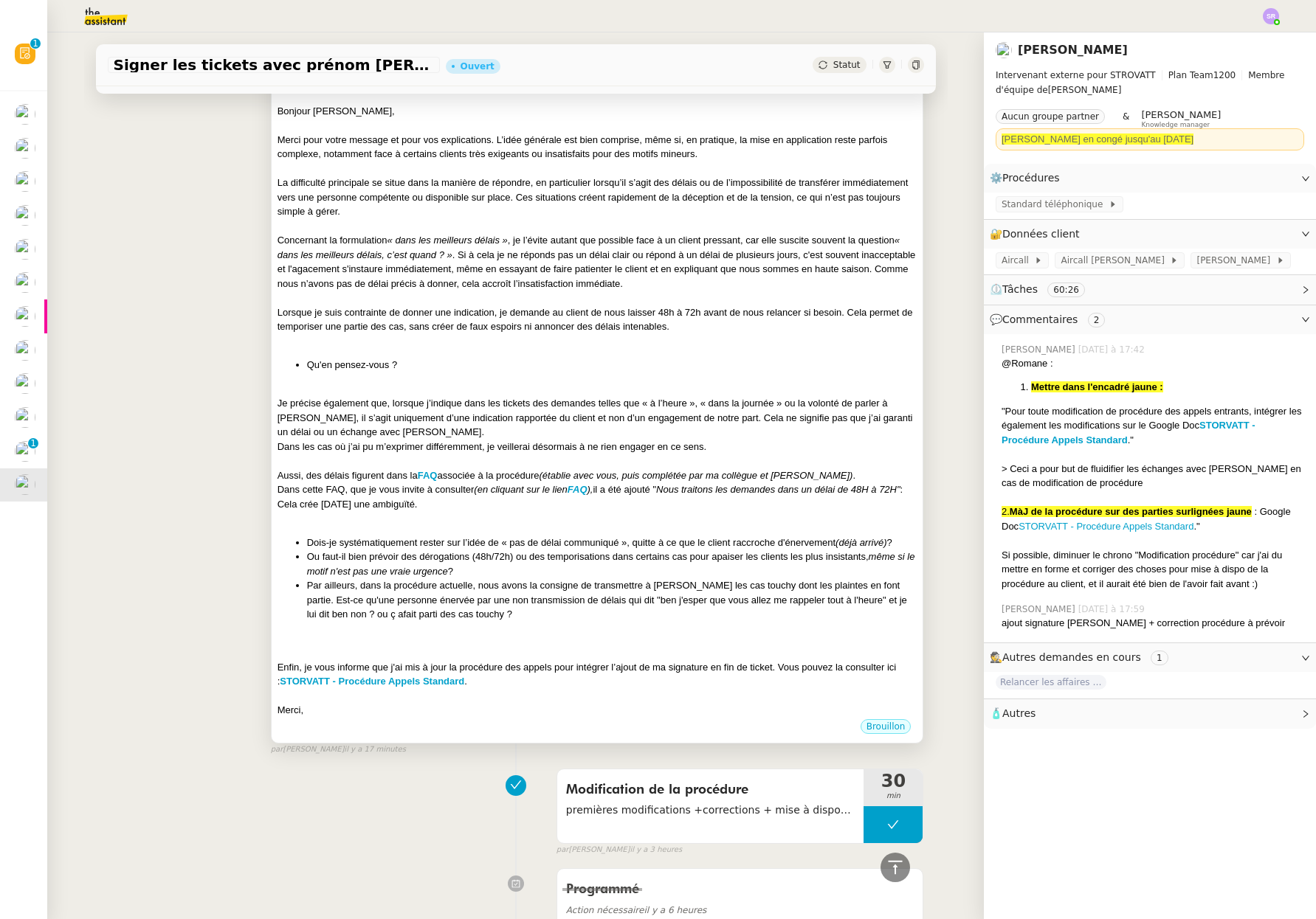
click at [381, 637] on div "Bonjour [PERSON_NAME], Merci pour votre message et pour vos explications. L’idé…" at bounding box center [597, 410] width 639 height 613
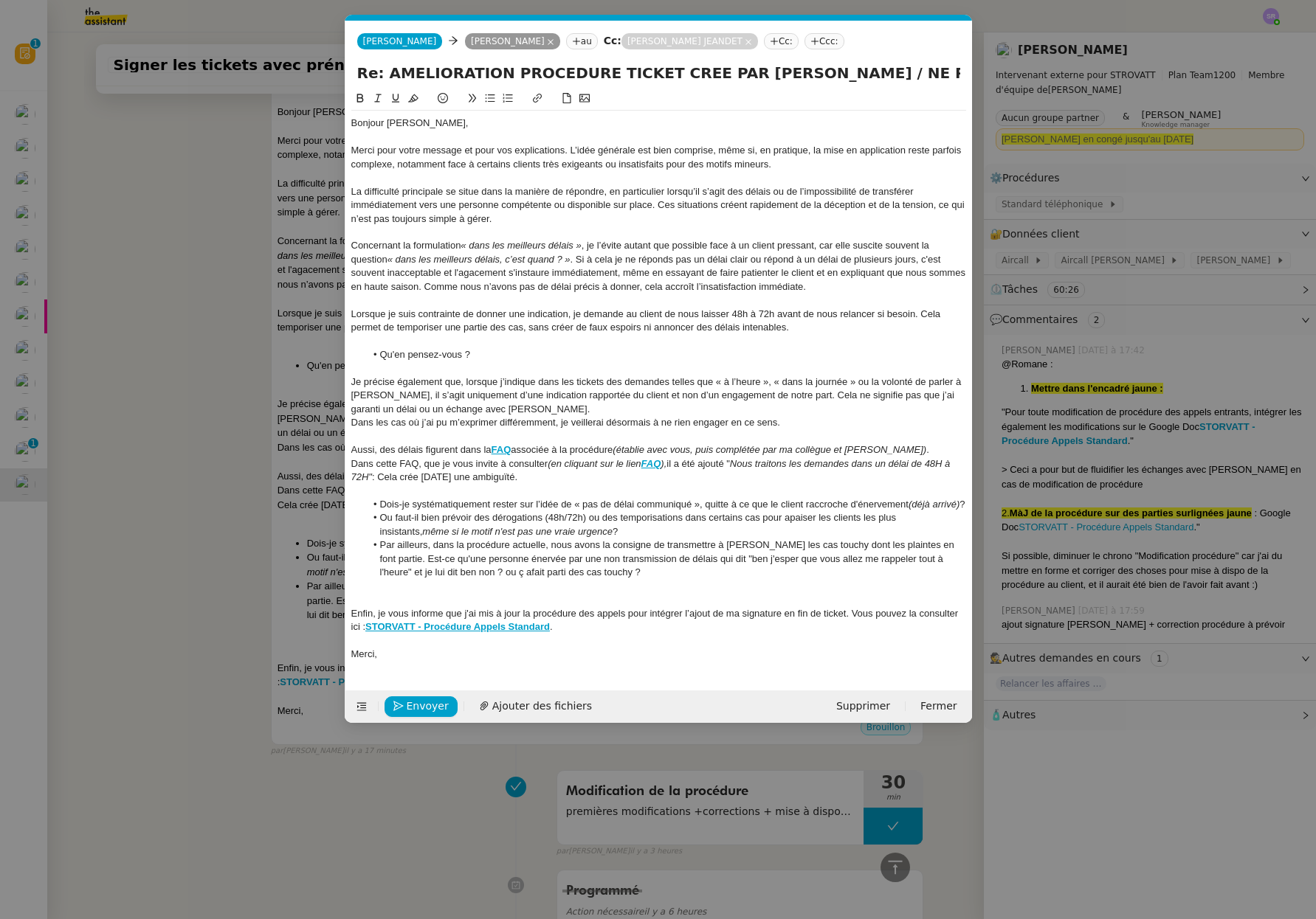
scroll to position [0, 31]
click at [585, 579] on li "Par ailleurs, dans la procédure actuelle, nous avons la consigne de transmettre…" at bounding box center [665, 559] width 601 height 41
click at [576, 592] on div at bounding box center [658, 586] width 614 height 13
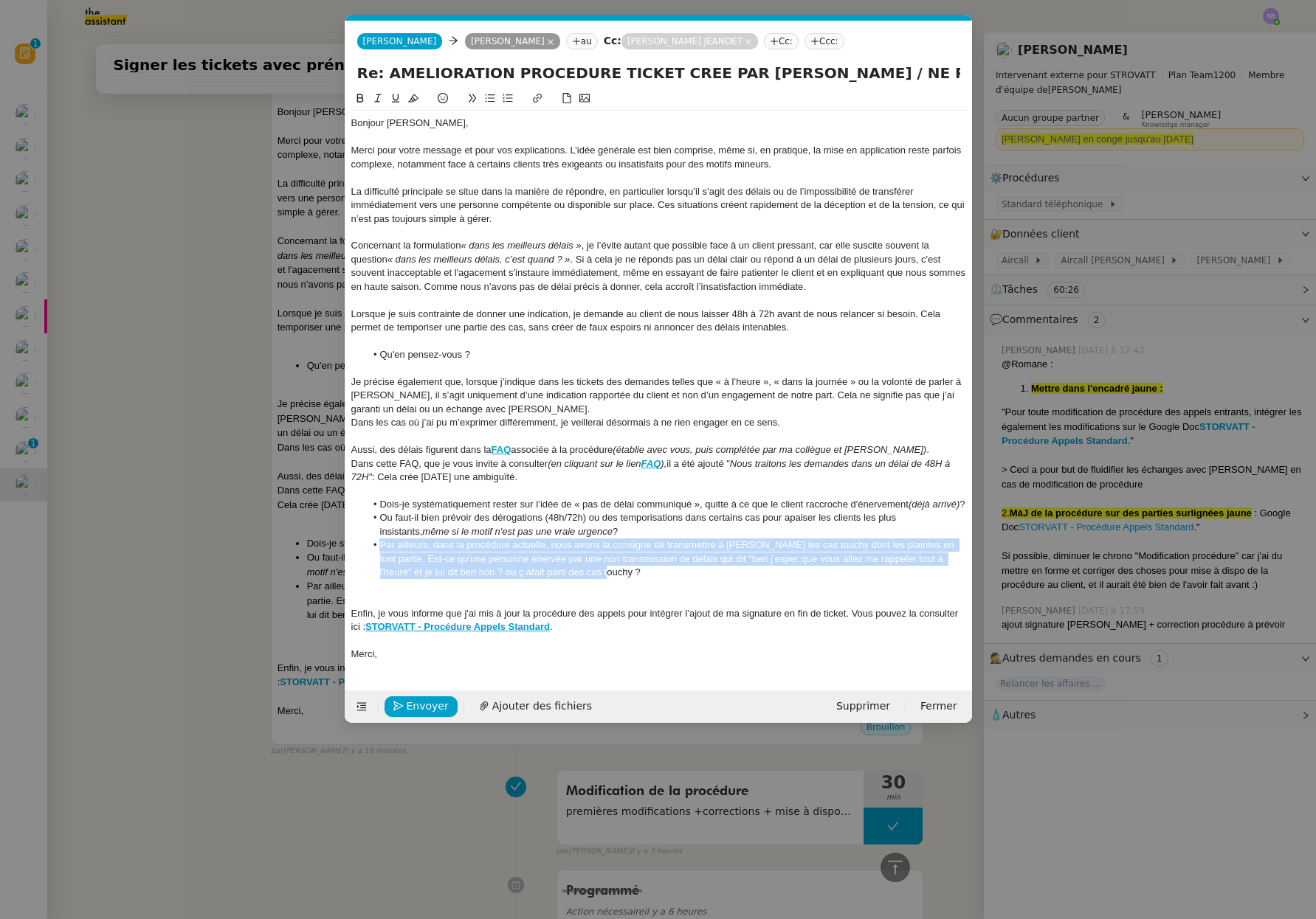
drag, startPoint x: 595, startPoint y: 588, endPoint x: 371, endPoint y: 558, distance: 226.0
click at [371, 558] on li "Par ailleurs, dans la procédure actuelle, nous avons la consigne de transmettre…" at bounding box center [665, 559] width 601 height 41
paste div
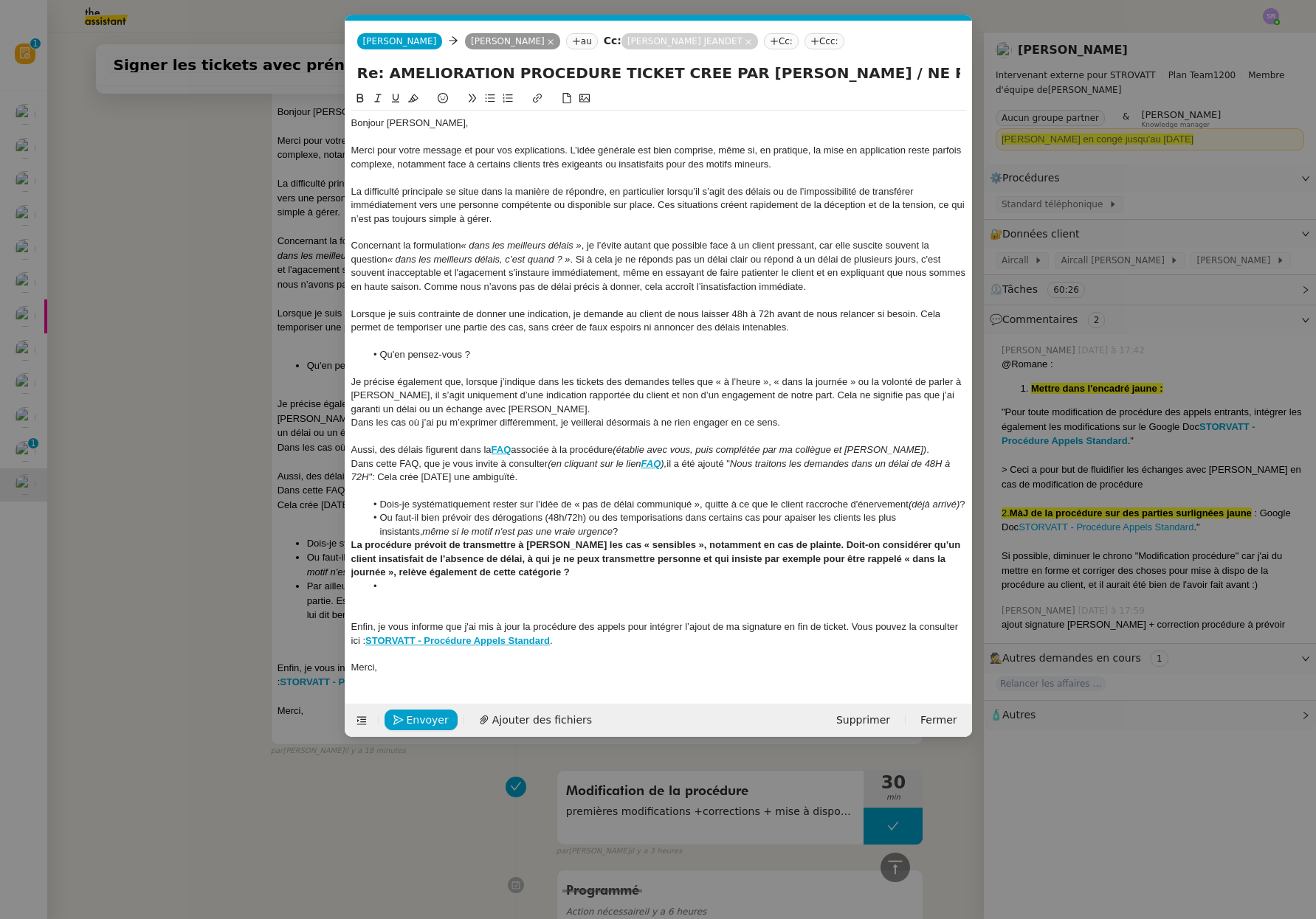
scroll to position [0, 0]
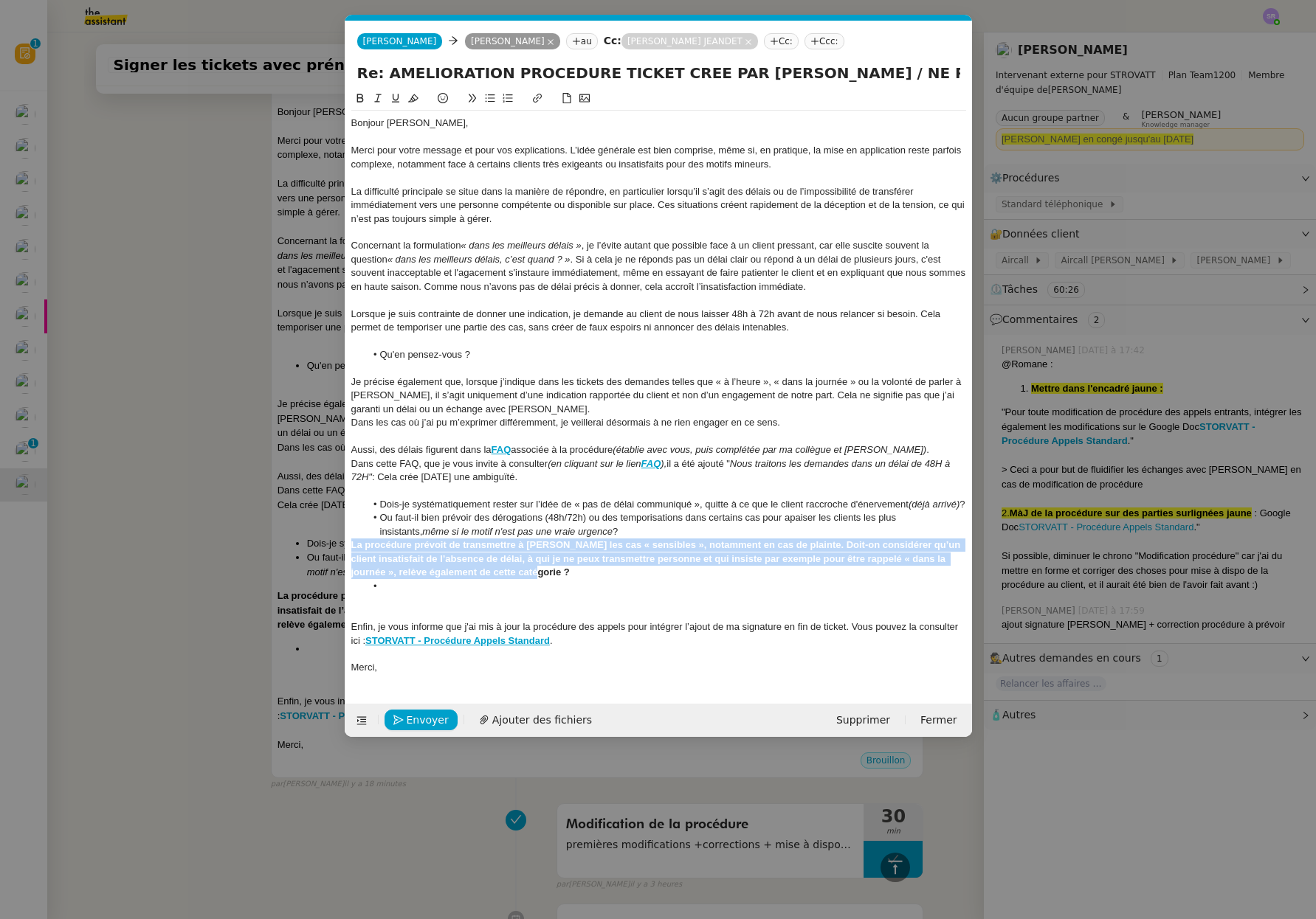
drag, startPoint x: 547, startPoint y: 587, endPoint x: 333, endPoint y: 561, distance: 215.6
click at [333, 561] on nz-modal-container "Service TA - VOYAGE - PROPOSITION GLOBALE A utiliser dans le cadre de propositi…" at bounding box center [658, 460] width 1316 height 919
click at [358, 99] on icon at bounding box center [360, 97] width 10 height 10
drag, startPoint x: 490, startPoint y: 101, endPoint x: 498, endPoint y: 118, distance: 18.8
click at [490, 100] on icon at bounding box center [489, 97] width 10 height 10
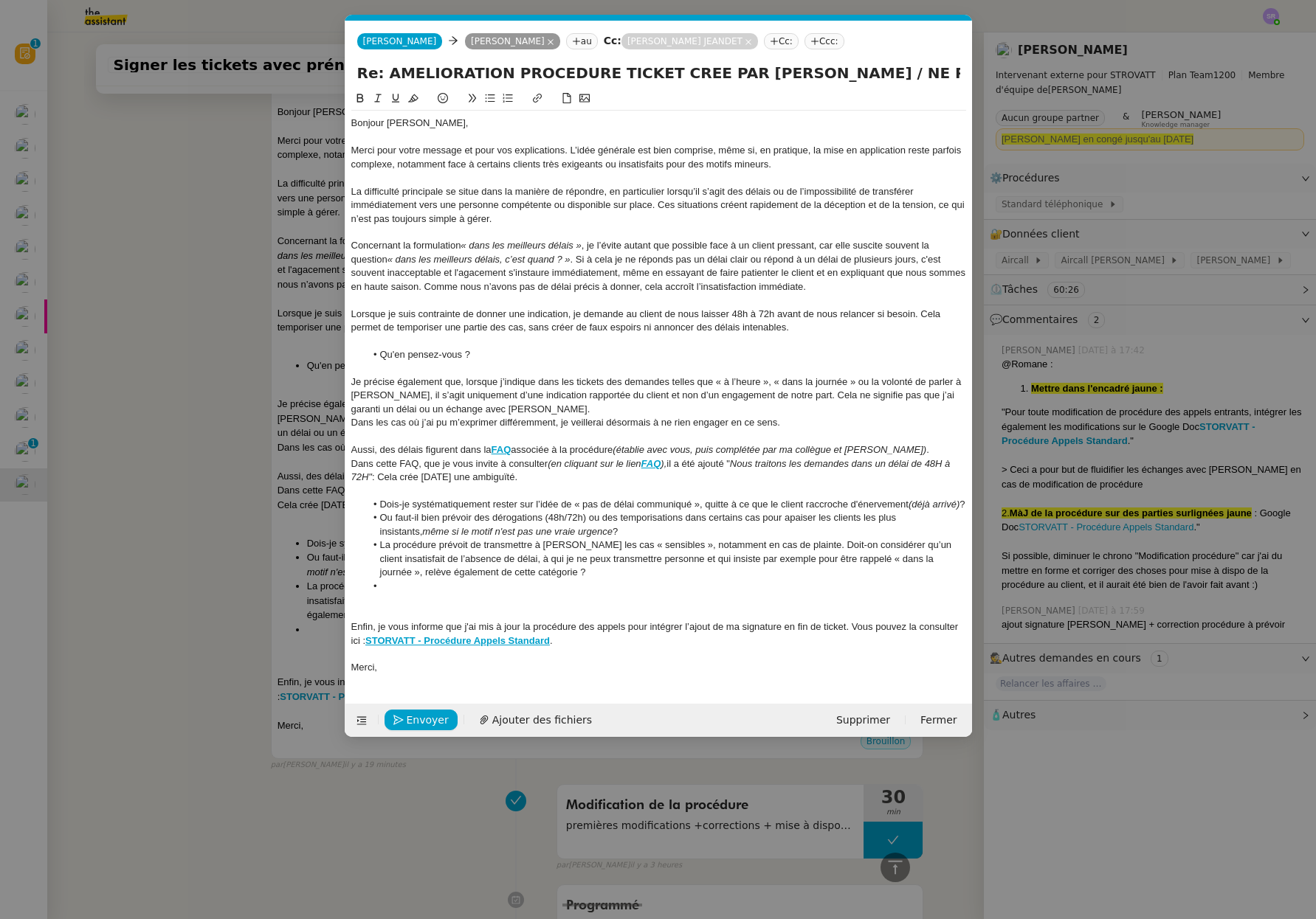
click at [425, 593] on li at bounding box center [665, 586] width 601 height 13
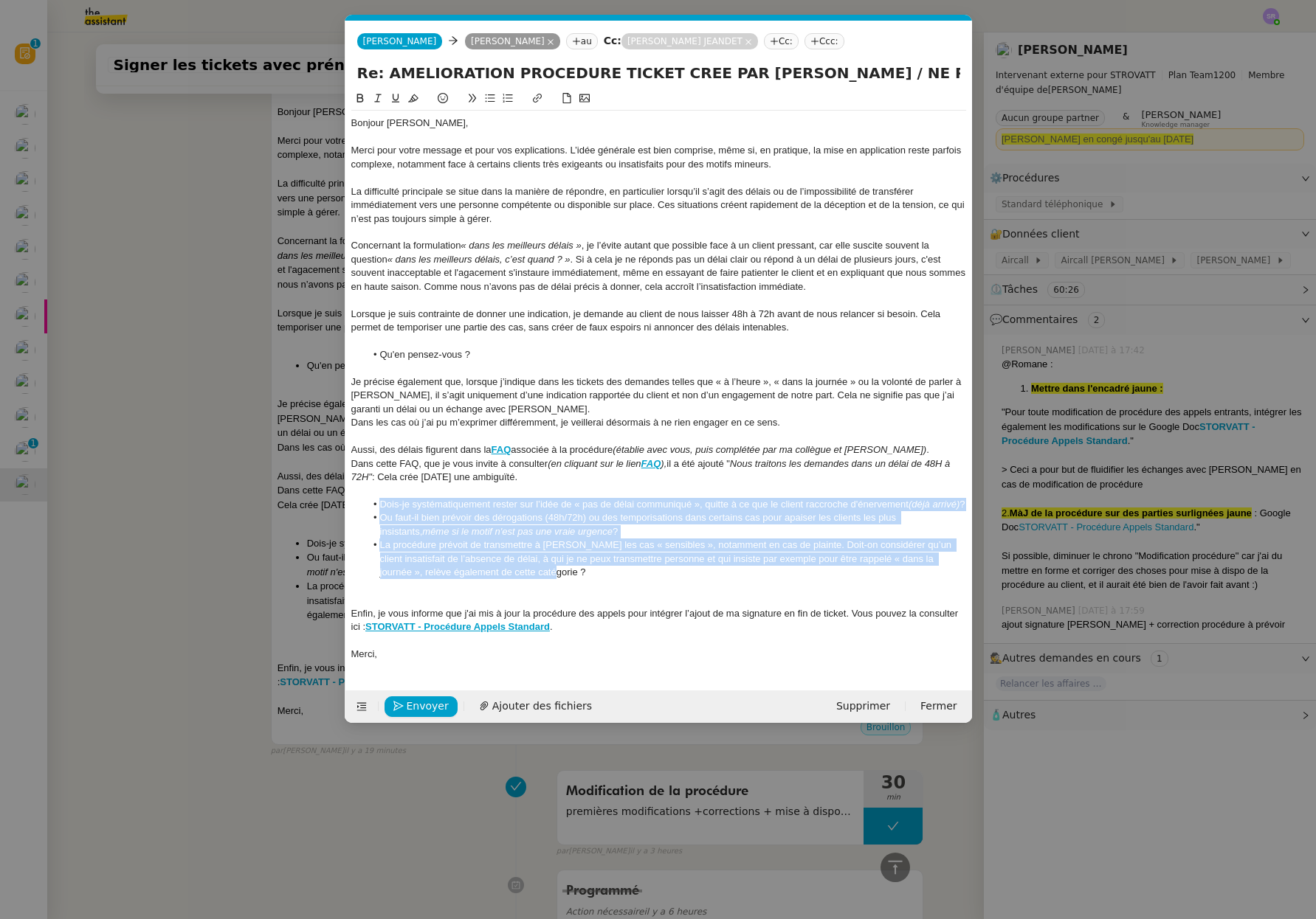
drag, startPoint x: 574, startPoint y: 591, endPoint x: 370, endPoint y: 509, distance: 219.9
click at [370, 509] on ul "Dois-je systématiquement rester sur l’idée de « pas de délai communiqué », quit…" at bounding box center [658, 538] width 614 height 82
copy ul "Dois-je systématiquement rester sur l’idée de « pas de délai communiqué », quit…"
click at [565, 579] on li "La procédure prévoit de transmettre à [PERSON_NAME] les cas « sensibles », nota…" at bounding box center [665, 559] width 601 height 41
drag, startPoint x: 565, startPoint y: 585, endPoint x: 372, endPoint y: 506, distance: 208.5
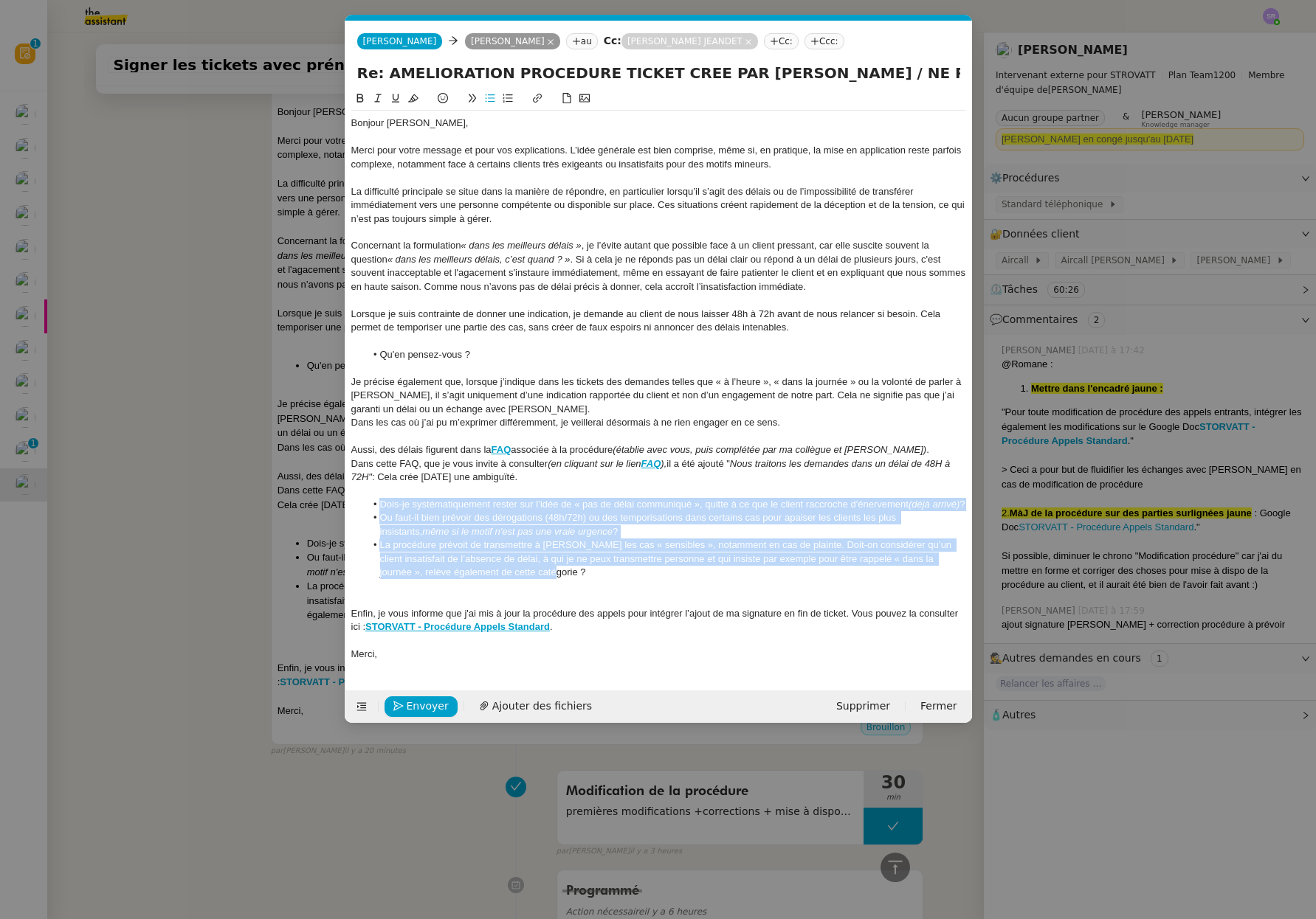
click at [369, 505] on ul "Dois-je systématiquement rester sur l’idée de « pas de délai communiqué », quit…" at bounding box center [658, 538] width 614 height 82
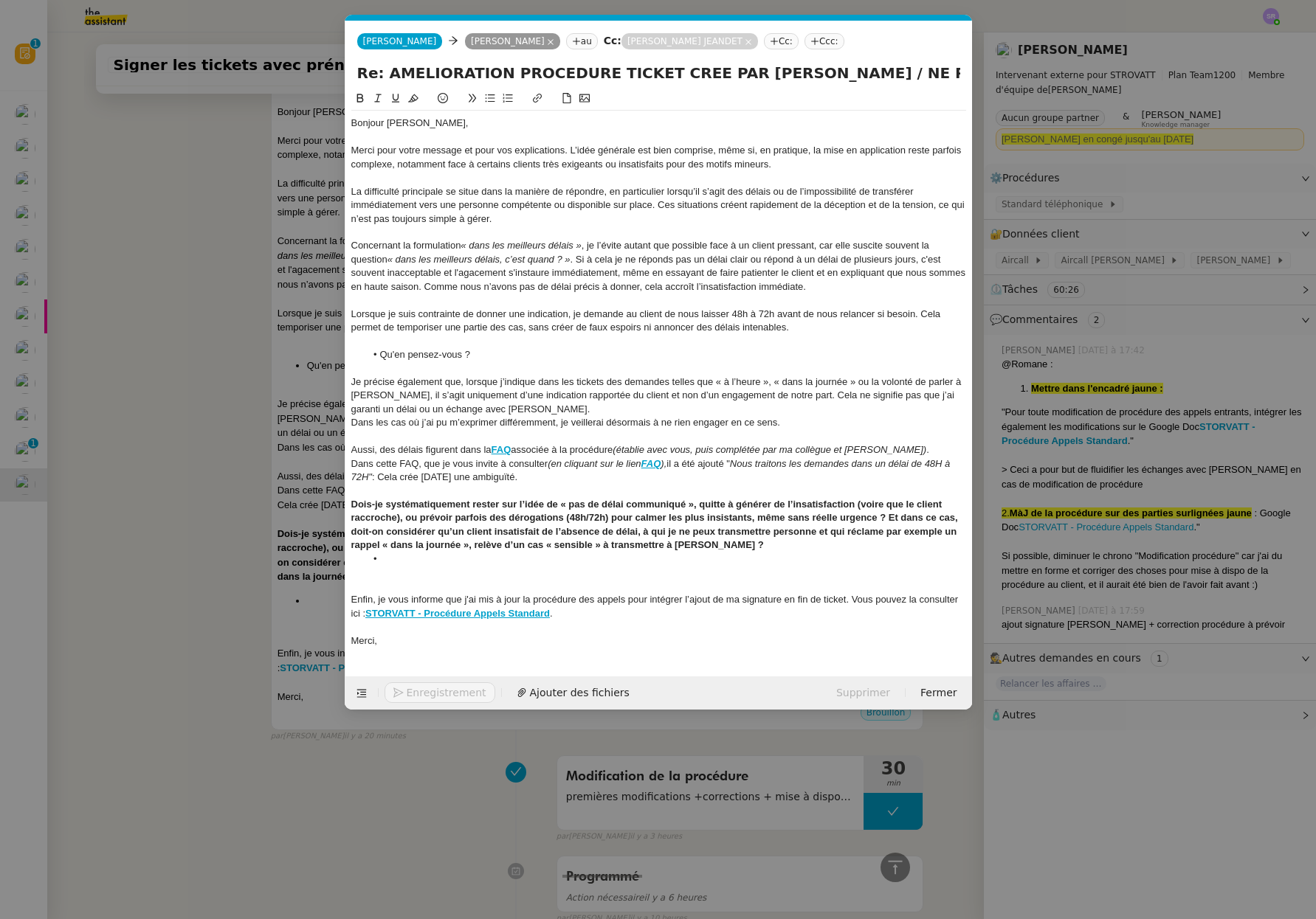
click at [690, 557] on li at bounding box center [665, 559] width 601 height 13
drag, startPoint x: 644, startPoint y: 533, endPoint x: 815, endPoint y: 537, distance: 171.0
click at [815, 537] on div "Dois-je systématiquement rester sur l’idée de « pas de délai communiqué », quit…" at bounding box center [658, 524] width 614 height 55
click at [888, 520] on strong "Dois-je systématiquement rester sur l’idée de « pas de délai communiqué », quit…" at bounding box center [659, 524] width 616 height 52
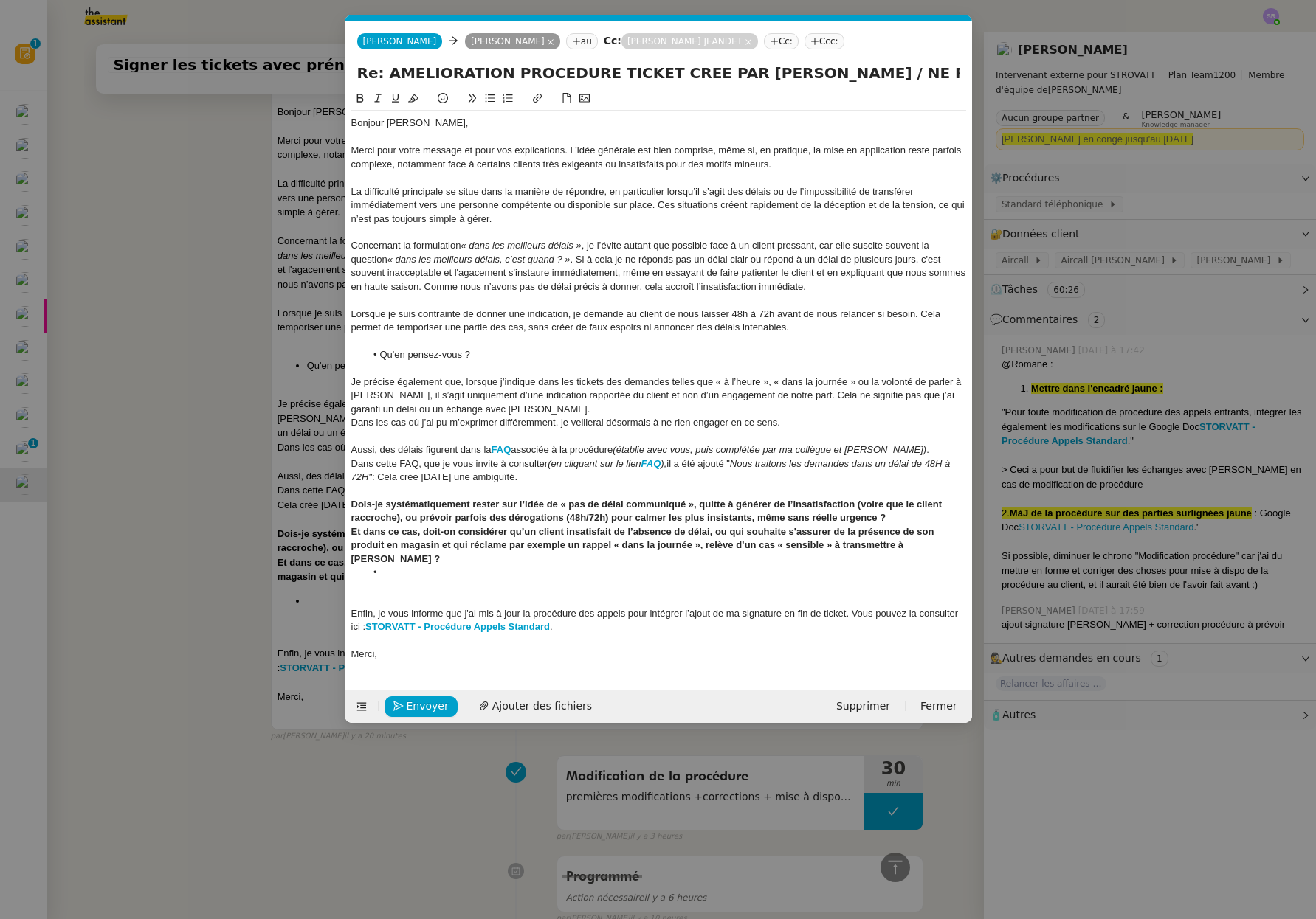
click at [855, 504] on strong "Dois-je systématiquement rester sur l’idée de « pas de délai communiqué », quit…" at bounding box center [648, 510] width 593 height 24
drag, startPoint x: 863, startPoint y: 505, endPoint x: 907, endPoint y: 501, distance: 44.2
click at [907, 501] on strong "Dois-je systématiquement rester sur l’idée de « pas de délai communiqué », quit…" at bounding box center [648, 510] width 593 height 24
click at [856, 516] on div "Dois-je systématiquement rester sur l’idée de « pas de délai communiqué », quit…" at bounding box center [658, 510] width 614 height 27
click at [349, 534] on nz-spin "Bonjour [PERSON_NAME], Merci pour votre message et pour vos explications. L’idé…" at bounding box center [659, 381] width 626 height 583
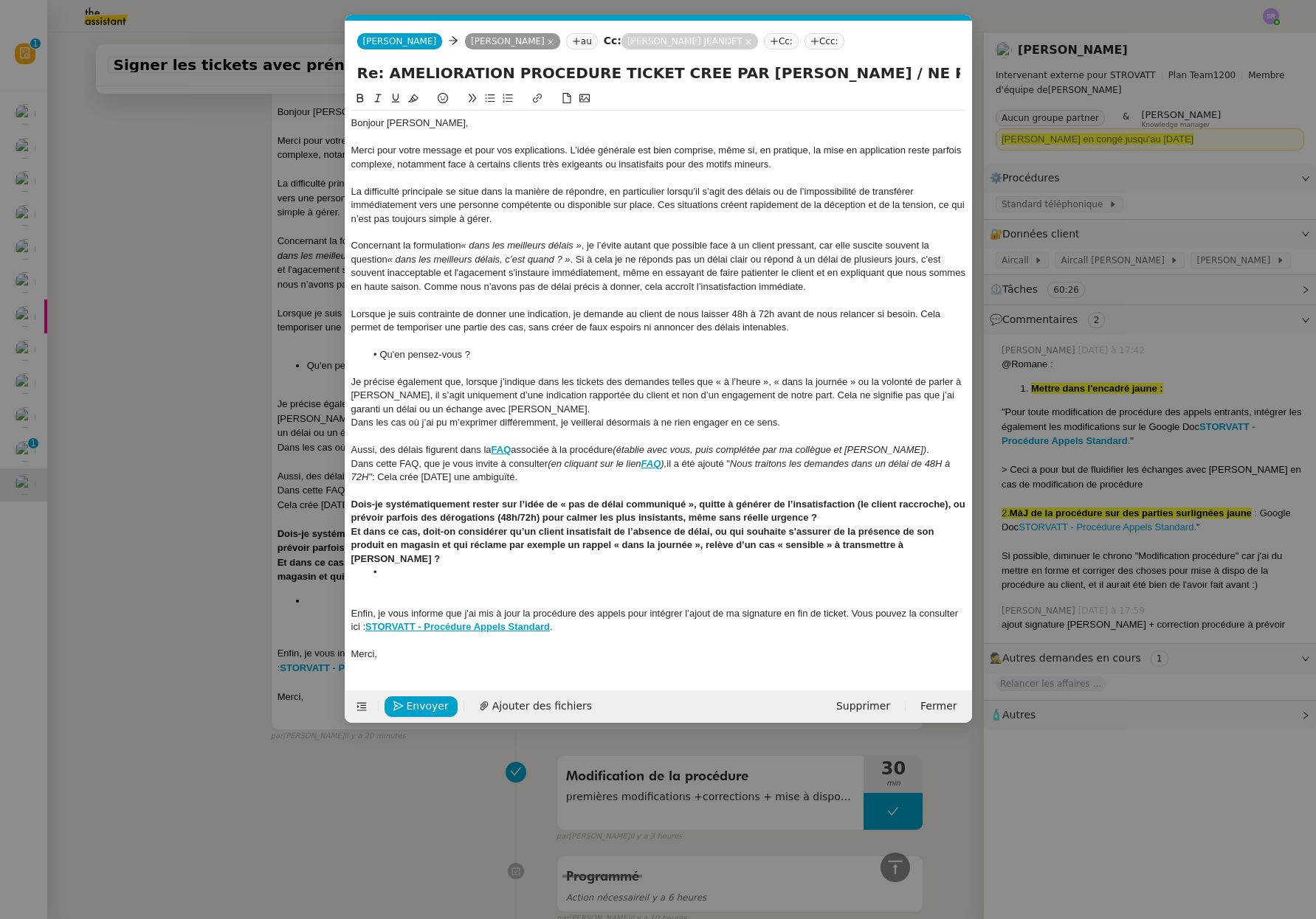
drag, startPoint x: 355, startPoint y: 533, endPoint x: 388, endPoint y: 537, distance: 33.2
click at [357, 533] on strong "Et dans ce cas, doit-on considérer qu’un client insatisfait de l’absence de dél…" at bounding box center [643, 545] width 585 height 38
click at [353, 533] on strong "Et dans ce cas, doit-on considérer qu’un client insatisfait de l’absence de dél…" at bounding box center [643, 545] width 585 height 38
click at [655, 566] on li at bounding box center [665, 573] width 601 height 13
click at [441, 548] on strong "Et dans ce cas, doit-on considérer qu’un client insatisfait de l’absence de dél…" at bounding box center [643, 545] width 585 height 38
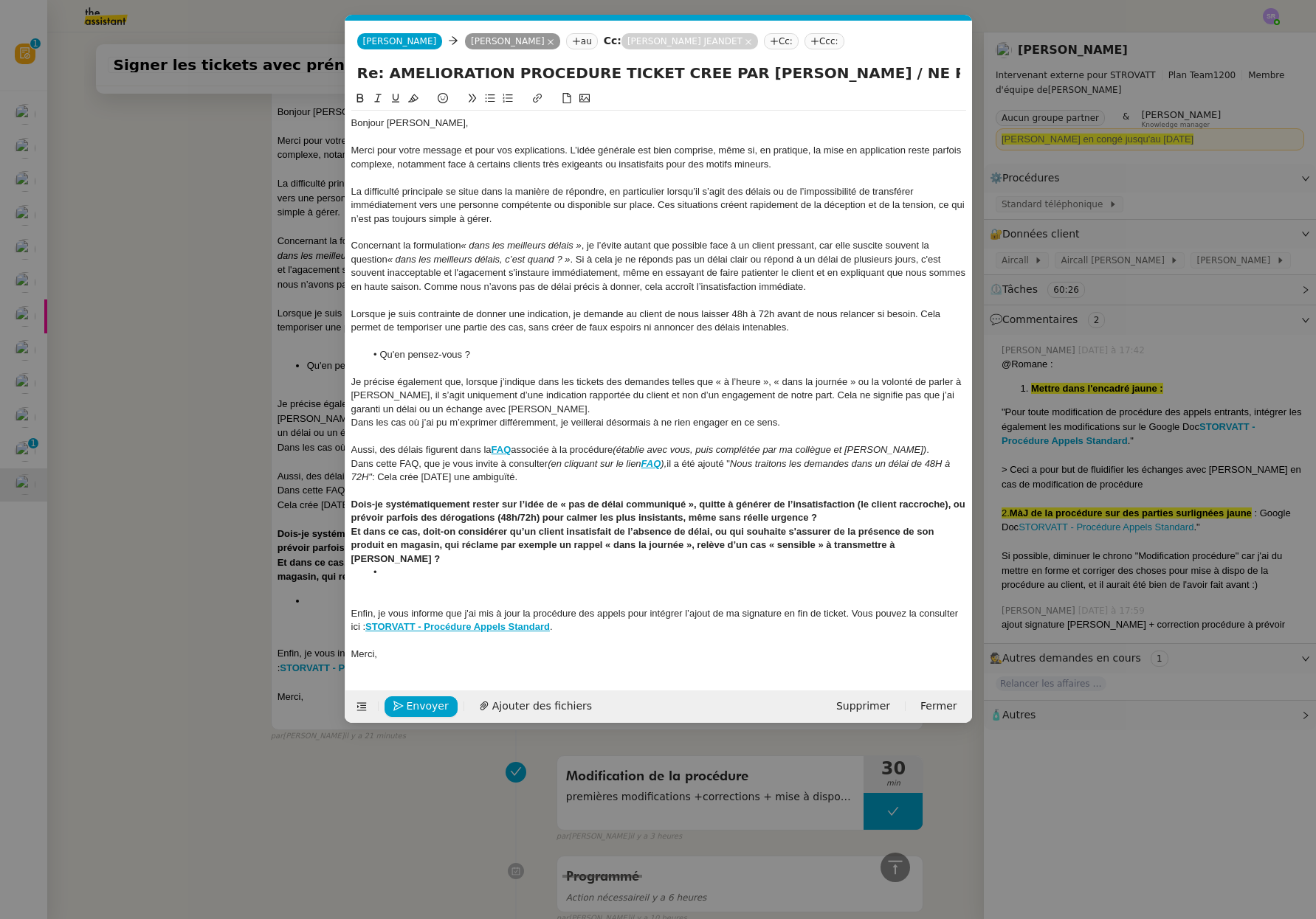
click at [692, 549] on strong "Et dans ce cas, doit-on considérer qu’un client insatisfait de l’absence de dél…" at bounding box center [643, 545] width 585 height 38
click at [613, 546] on strong "Et dans ce cas, doit-on considérer qu’un client insatisfait de l’absence de dél…" at bounding box center [643, 545] width 585 height 38
click at [678, 548] on strong "Et dans ce cas, doit-on considérer qu’un client insatisfait de l’absence de dél…" at bounding box center [643, 545] width 585 height 38
click at [683, 548] on strong "Et dans ce cas, doit-on considérer qu’un client insatisfait de l’absence de dél…" at bounding box center [643, 545] width 585 height 38
click at [733, 531] on strong "Et dans ce cas, doit-on considérer qu’un client insatisfait de l’absence de dél…" at bounding box center [643, 545] width 585 height 38
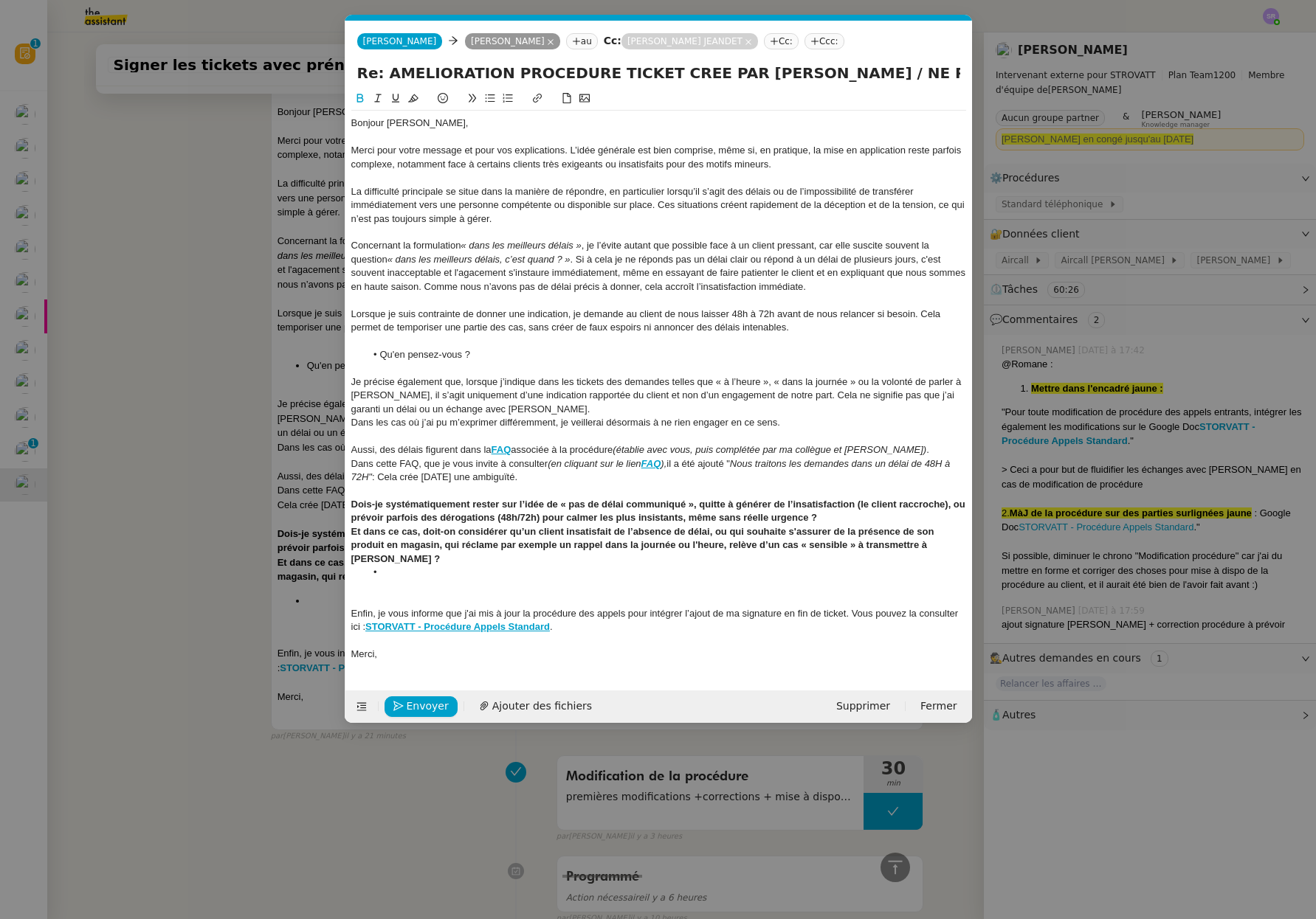
click at [729, 533] on strong "Et dans ce cas, doit-on considérer qu’un client insatisfait de l’absence de dél…" at bounding box center [643, 545] width 585 height 38
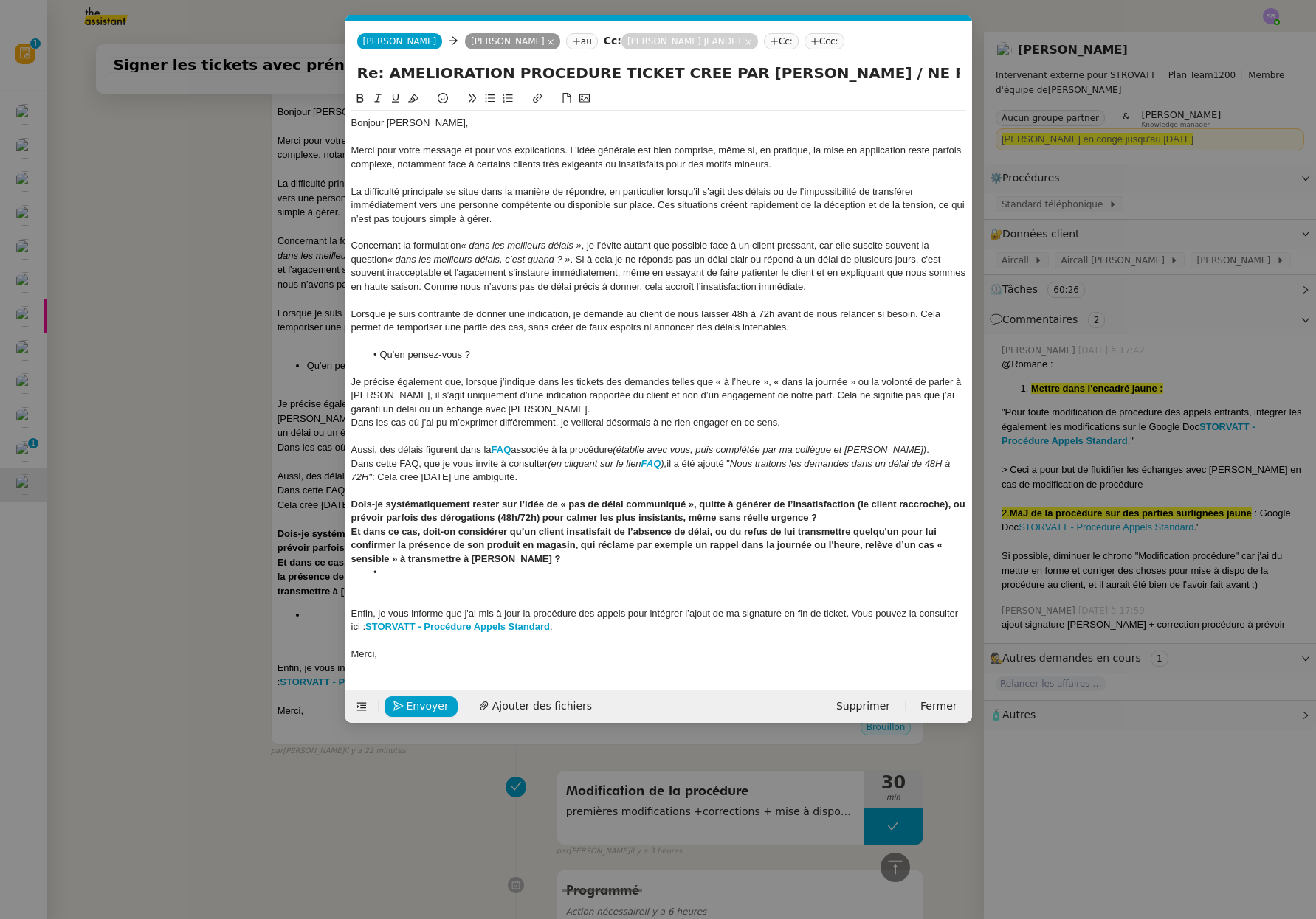
click at [388, 568] on li at bounding box center [665, 573] width 601 height 13
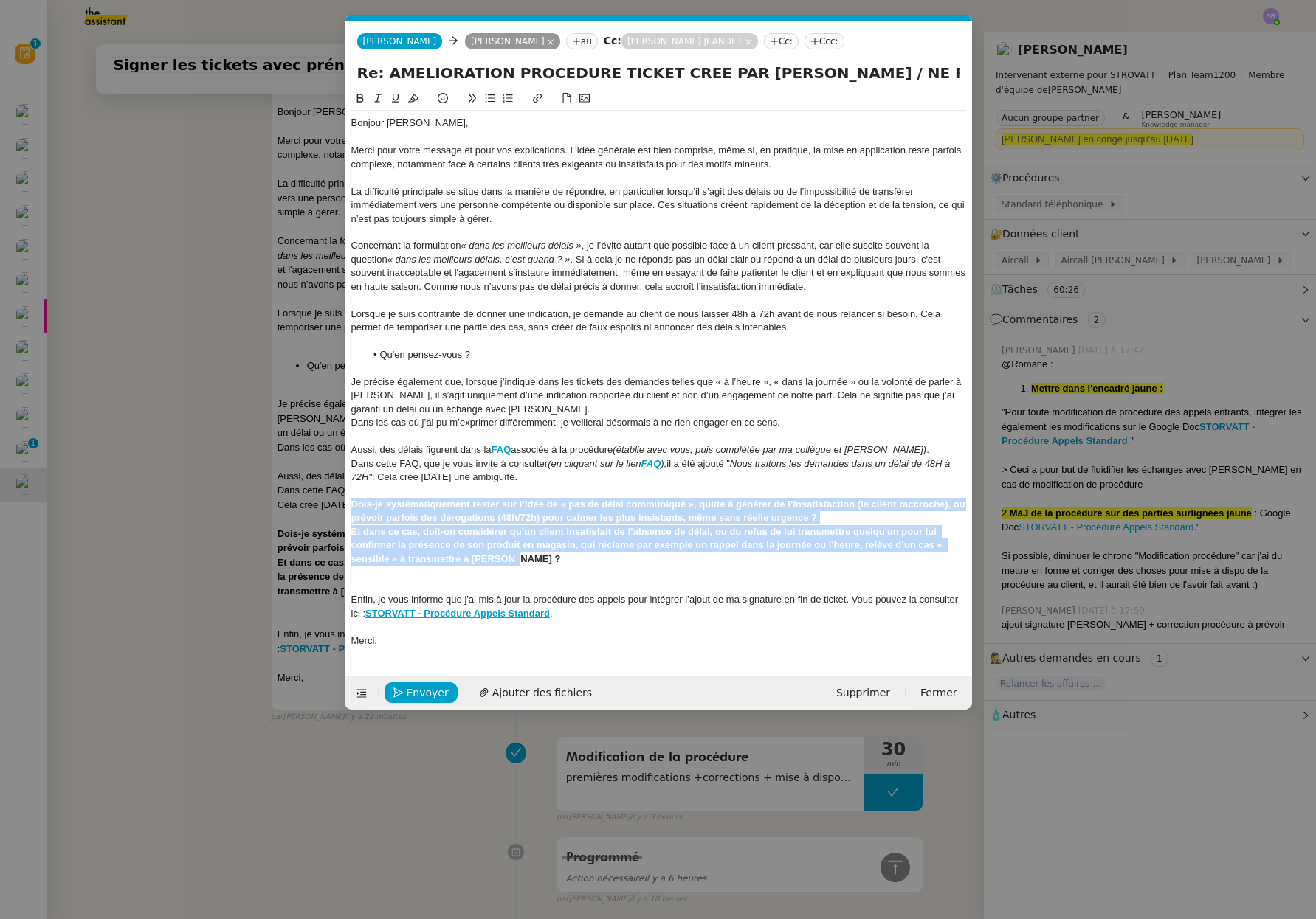
drag, startPoint x: 547, startPoint y: 560, endPoint x: 315, endPoint y: 505, distance: 238.4
click at [315, 505] on nz-modal-container "Service TA - VOYAGE - PROPOSITION GLOBALE A utiliser dans le cadre de propositi…" at bounding box center [658, 460] width 1316 height 919
click at [364, 102] on icon at bounding box center [360, 97] width 10 height 10
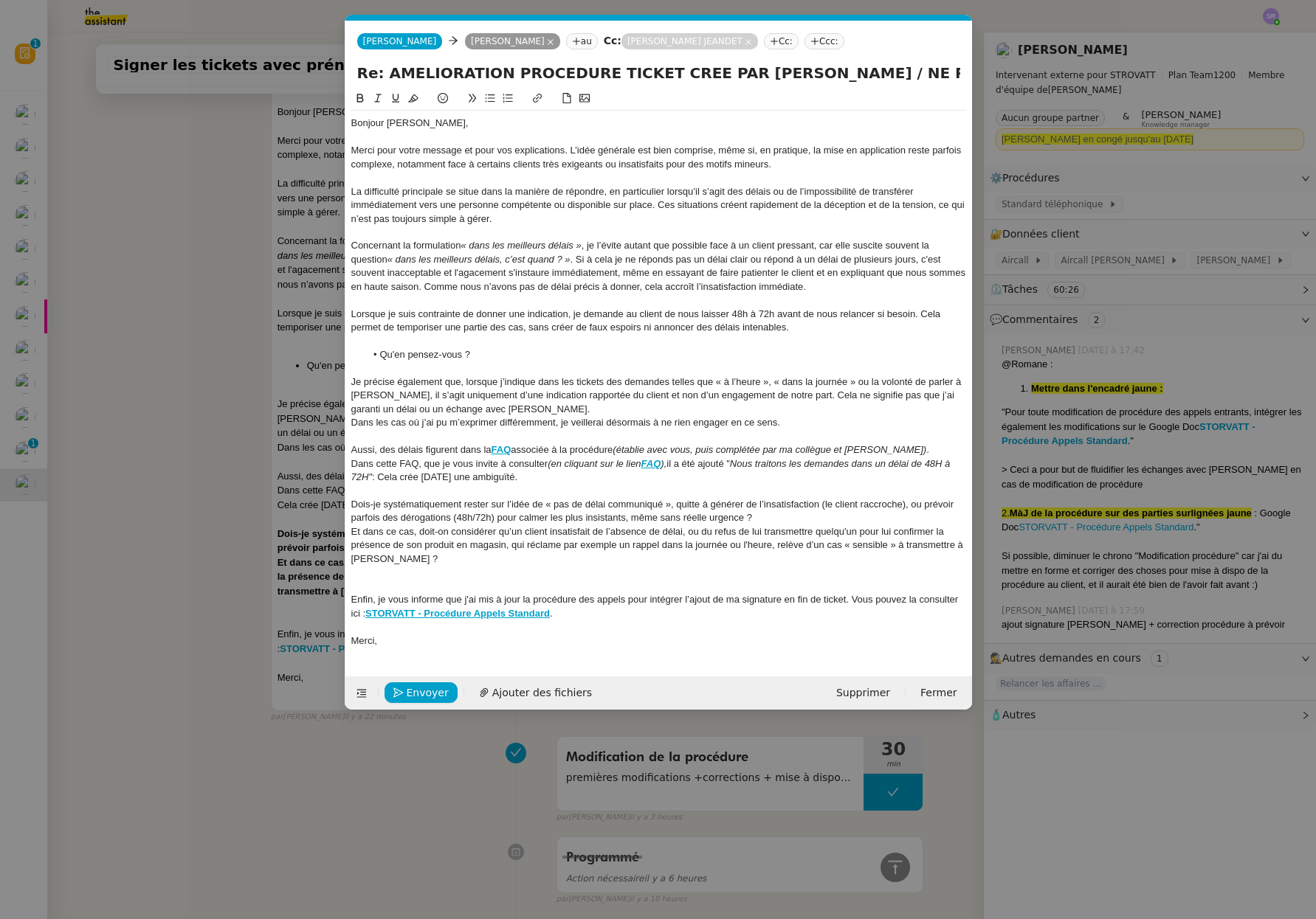
click at [453, 568] on div at bounding box center [658, 573] width 614 height 13
click at [451, 567] on div at bounding box center [658, 573] width 614 height 13
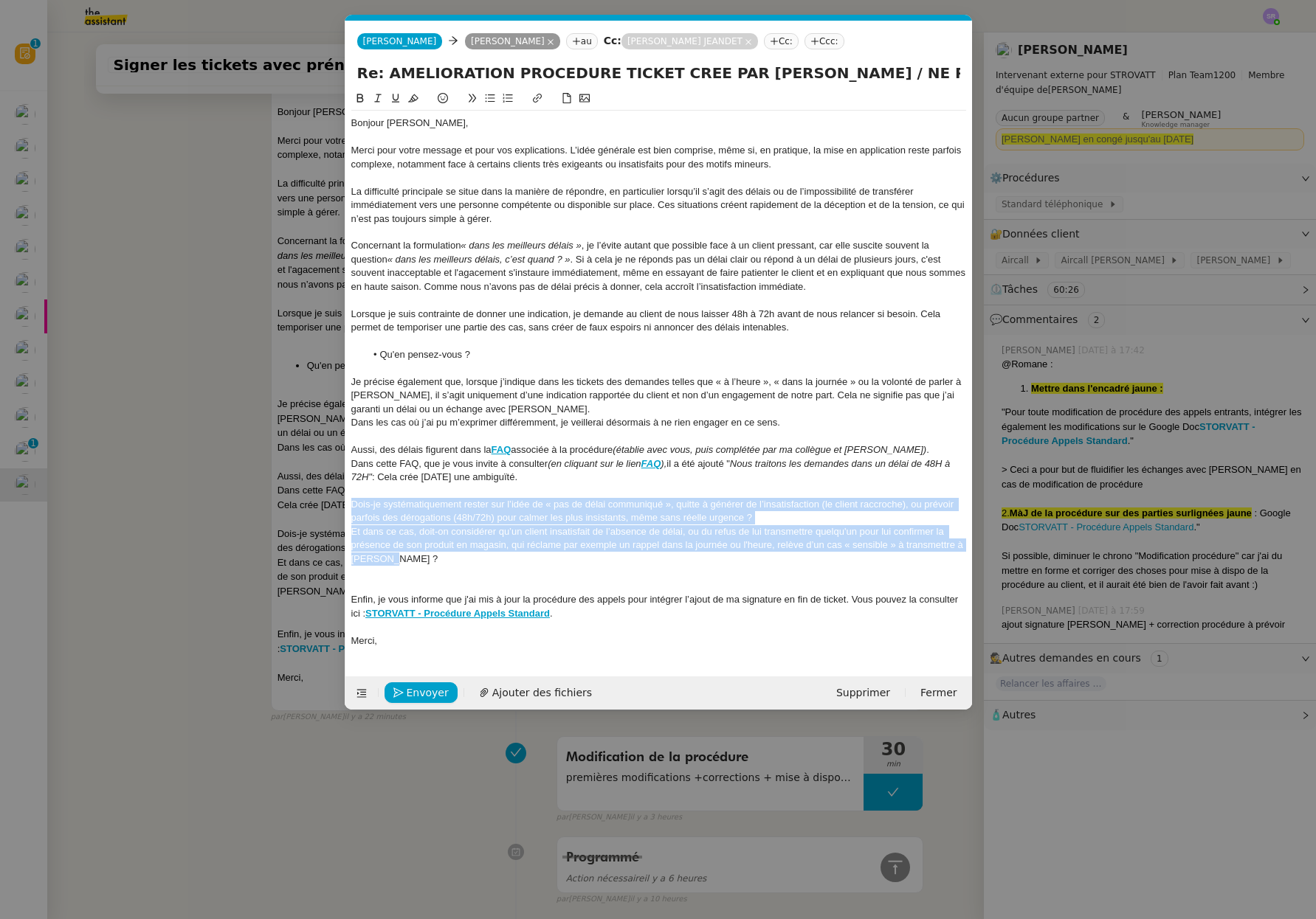
drag, startPoint x: 421, startPoint y: 561, endPoint x: 334, endPoint y: 509, distance: 101.4
click at [334, 509] on nz-modal-container "Service TA - VOYAGE - PROPOSITION GLOBALE A utiliser dans le cadre de propositi…" at bounding box center [658, 460] width 1316 height 919
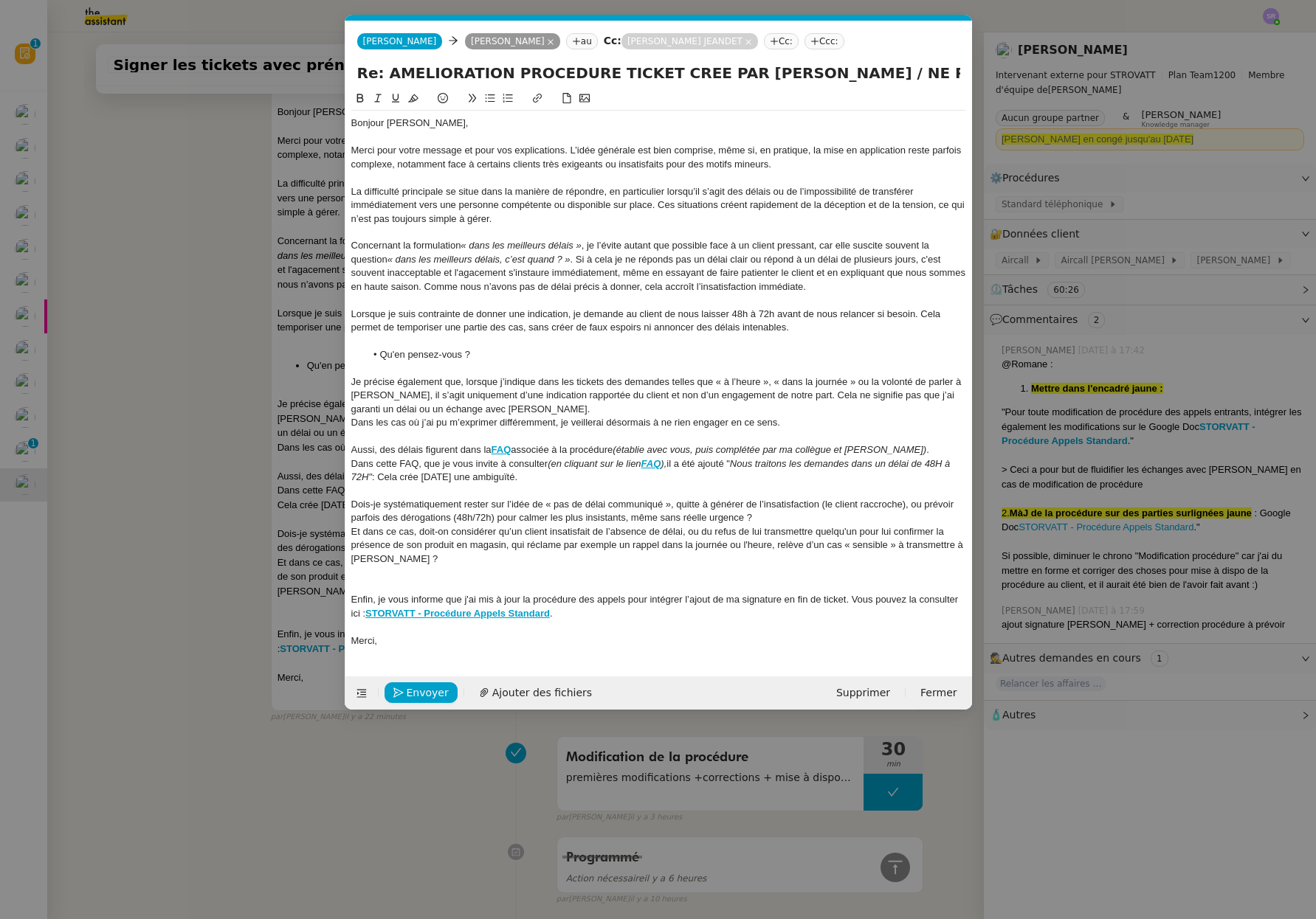
click at [394, 559] on div "Et dans ce cas, doit-on considérer qu’un client insatisfait de l’absence de dél…" at bounding box center [658, 546] width 614 height 41
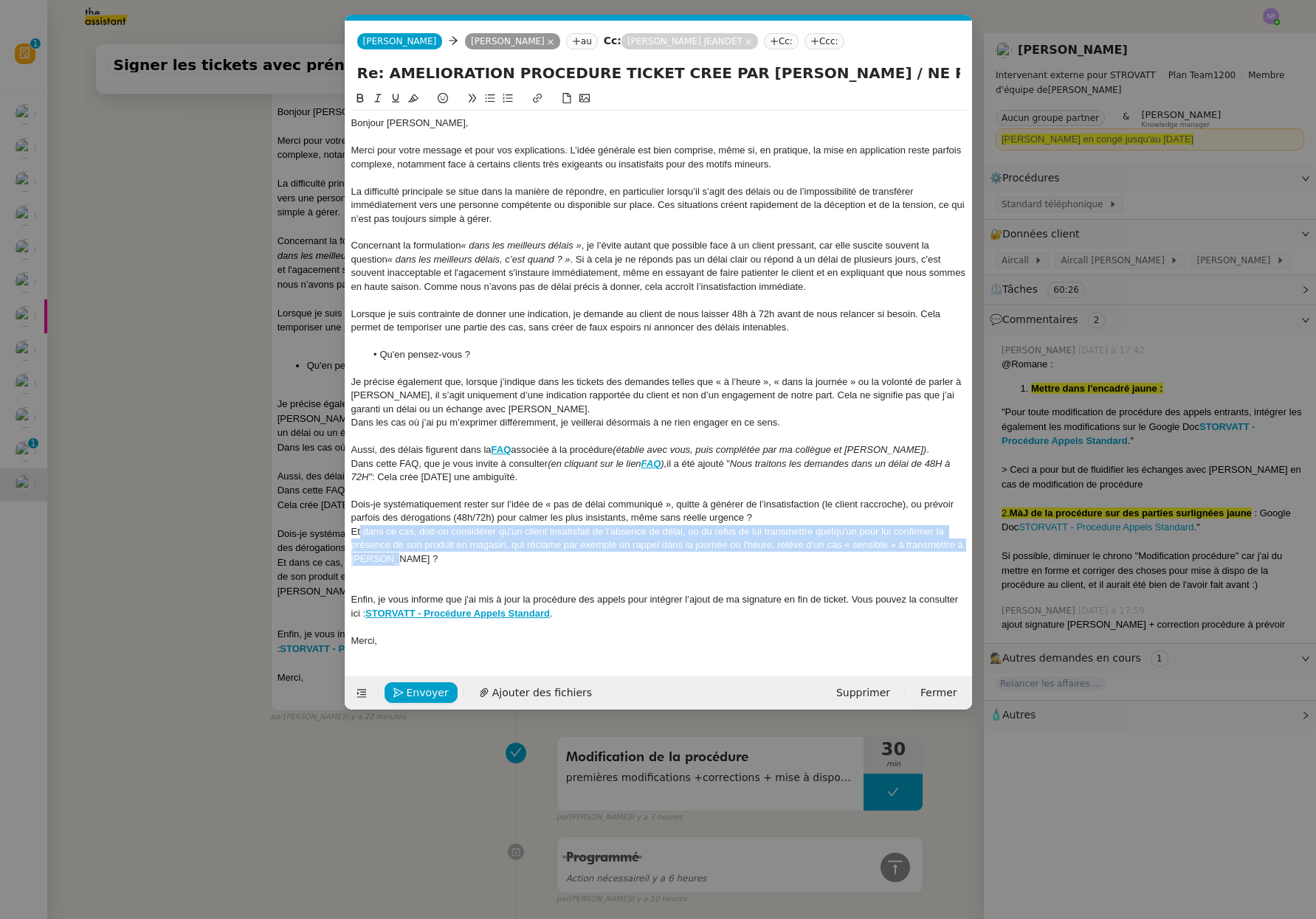
drag, startPoint x: 406, startPoint y: 563, endPoint x: 361, endPoint y: 534, distance: 53.5
click at [361, 534] on div "Et dans ce cas, doit-on considérer qu’un client insatisfait de l’absence de dél…" at bounding box center [658, 546] width 614 height 41
click at [410, 563] on div "Et dans ce cas, doit-on considérer qu’un client insatisfait de l’absence de dél…" at bounding box center [658, 546] width 614 height 41
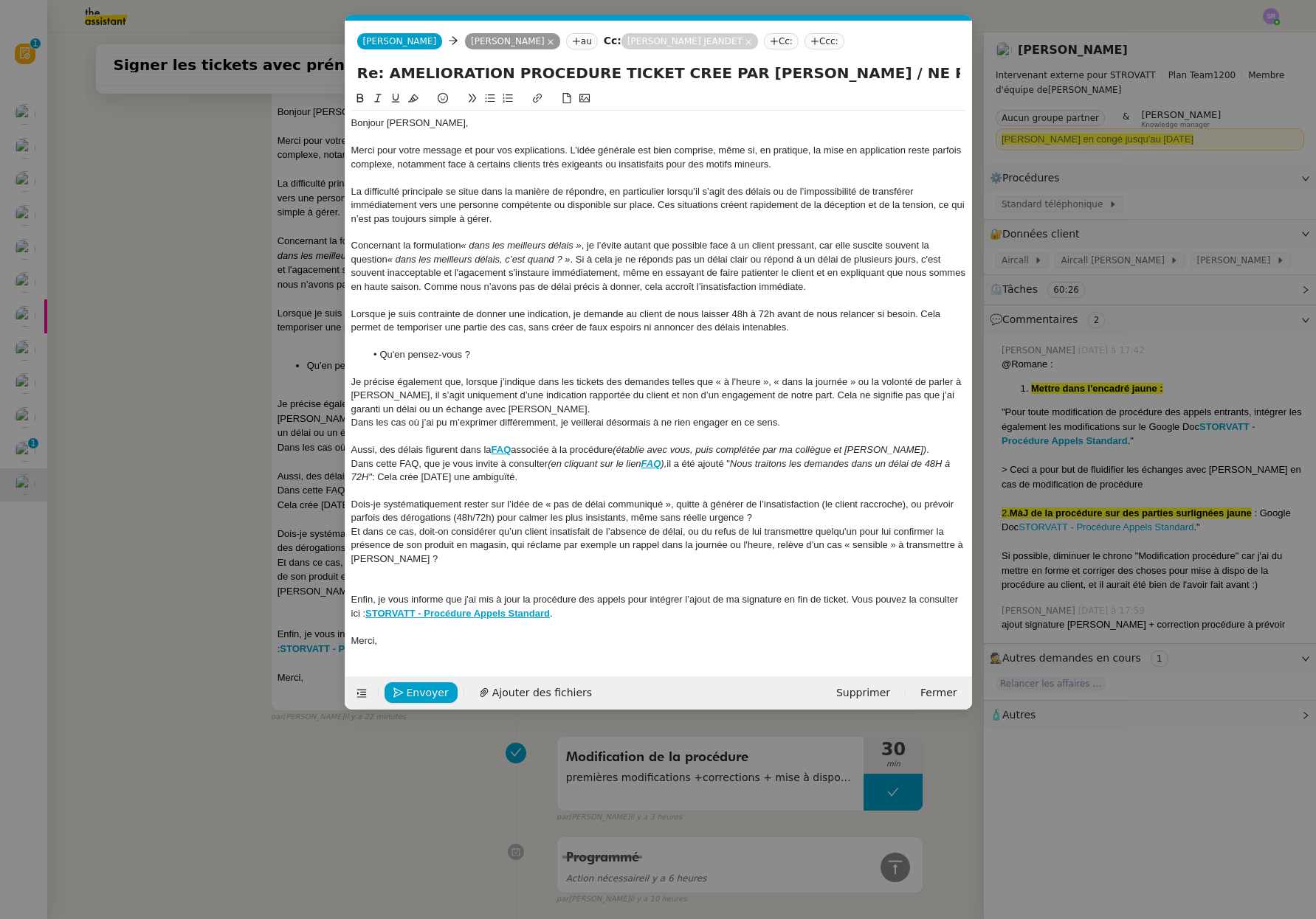
click at [406, 563] on div "Et dans ce cas, doit-on considérer qu’un client insatisfait de l’absence de dél…" at bounding box center [658, 546] width 614 height 41
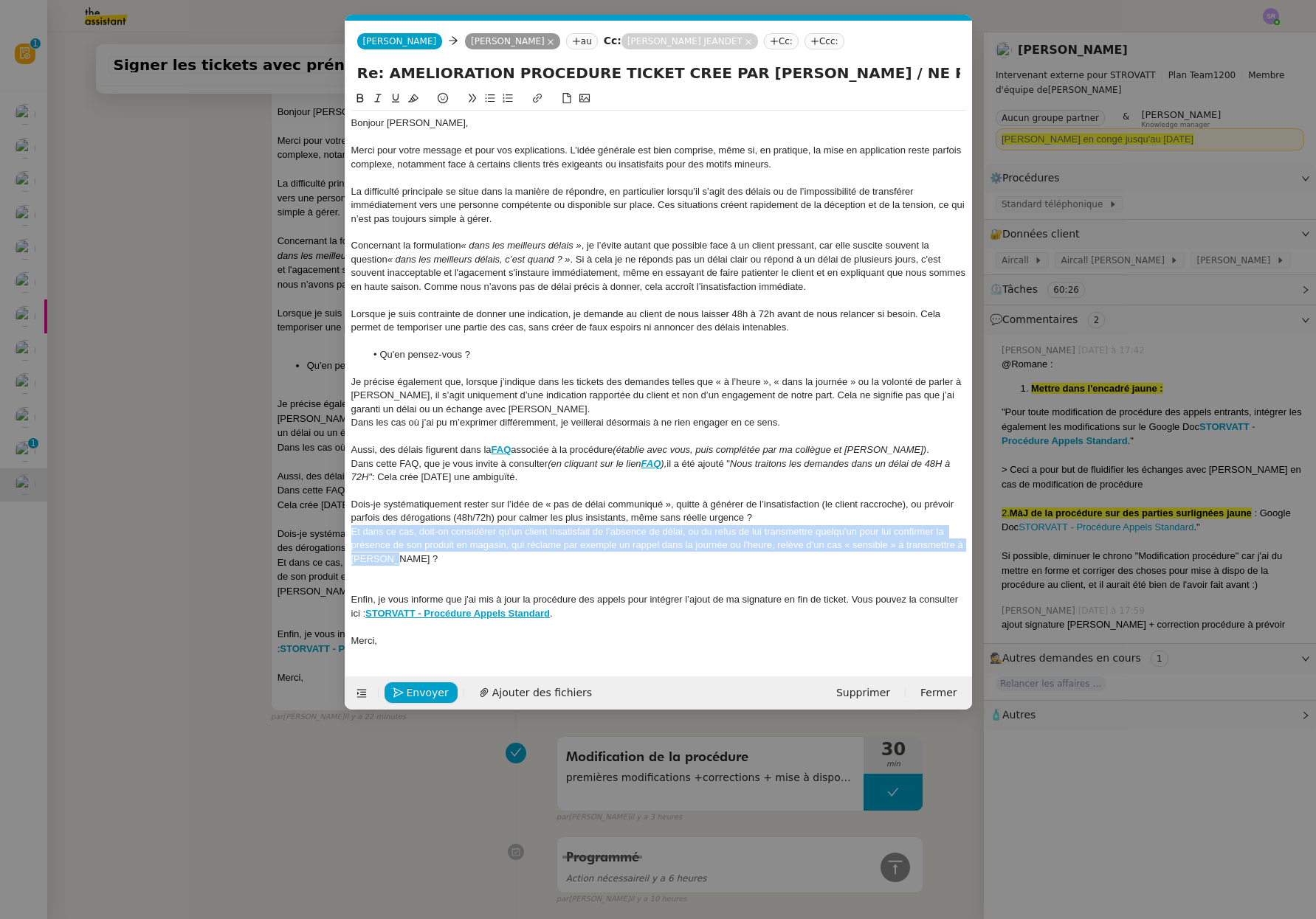
drag, startPoint x: 404, startPoint y: 562, endPoint x: 342, endPoint y: 535, distance: 67.6
click at [342, 535] on nz-modal-container "Service TA - VOYAGE - PROPOSITION GLOBALE A utiliser dans le cadre de propositi…" at bounding box center [658, 460] width 1316 height 919
copy div "Et dans ce cas, doit-on considérer qu’un client insatisfait de l’absence de dél…"
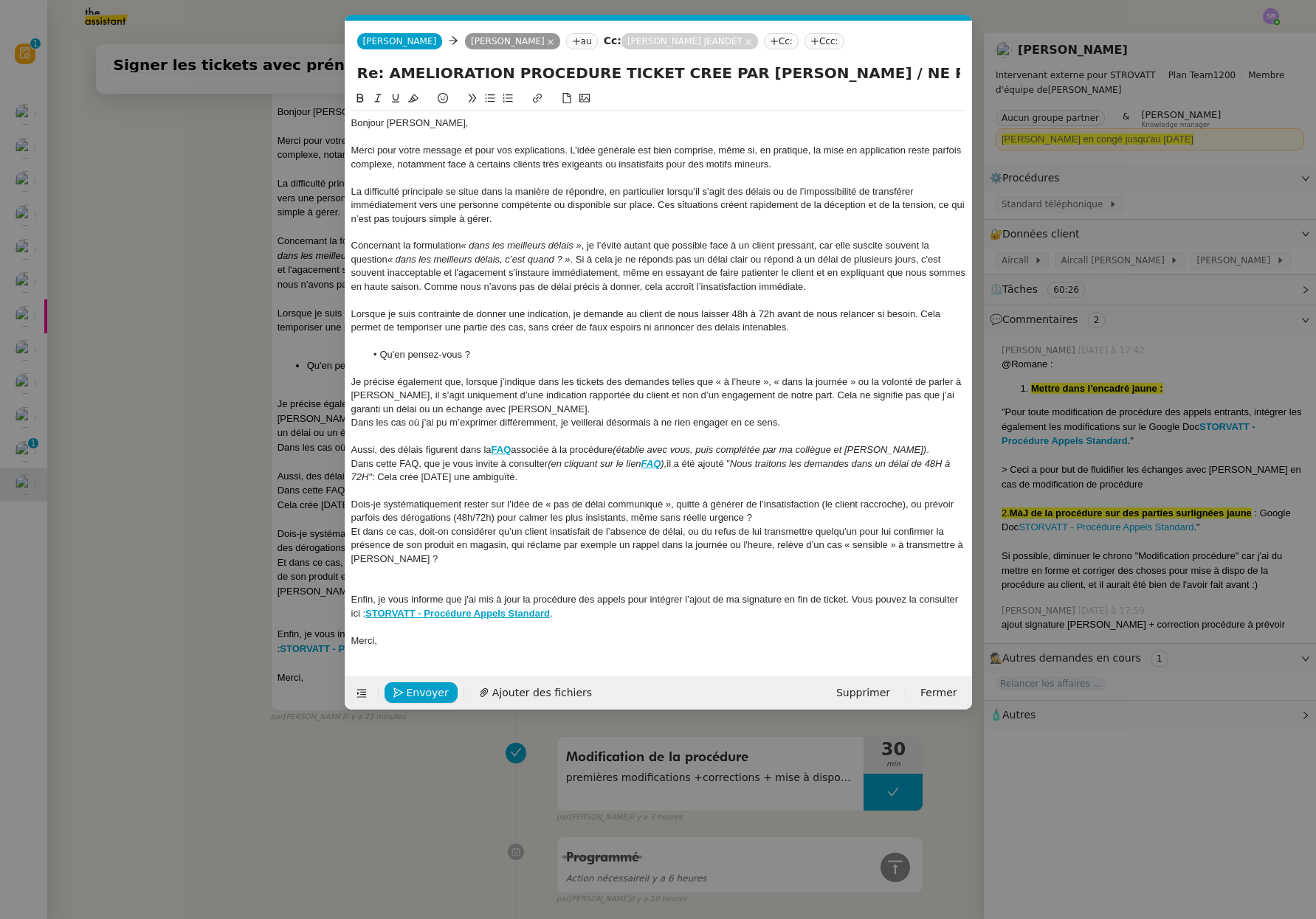
click at [424, 568] on div at bounding box center [658, 573] width 614 height 13
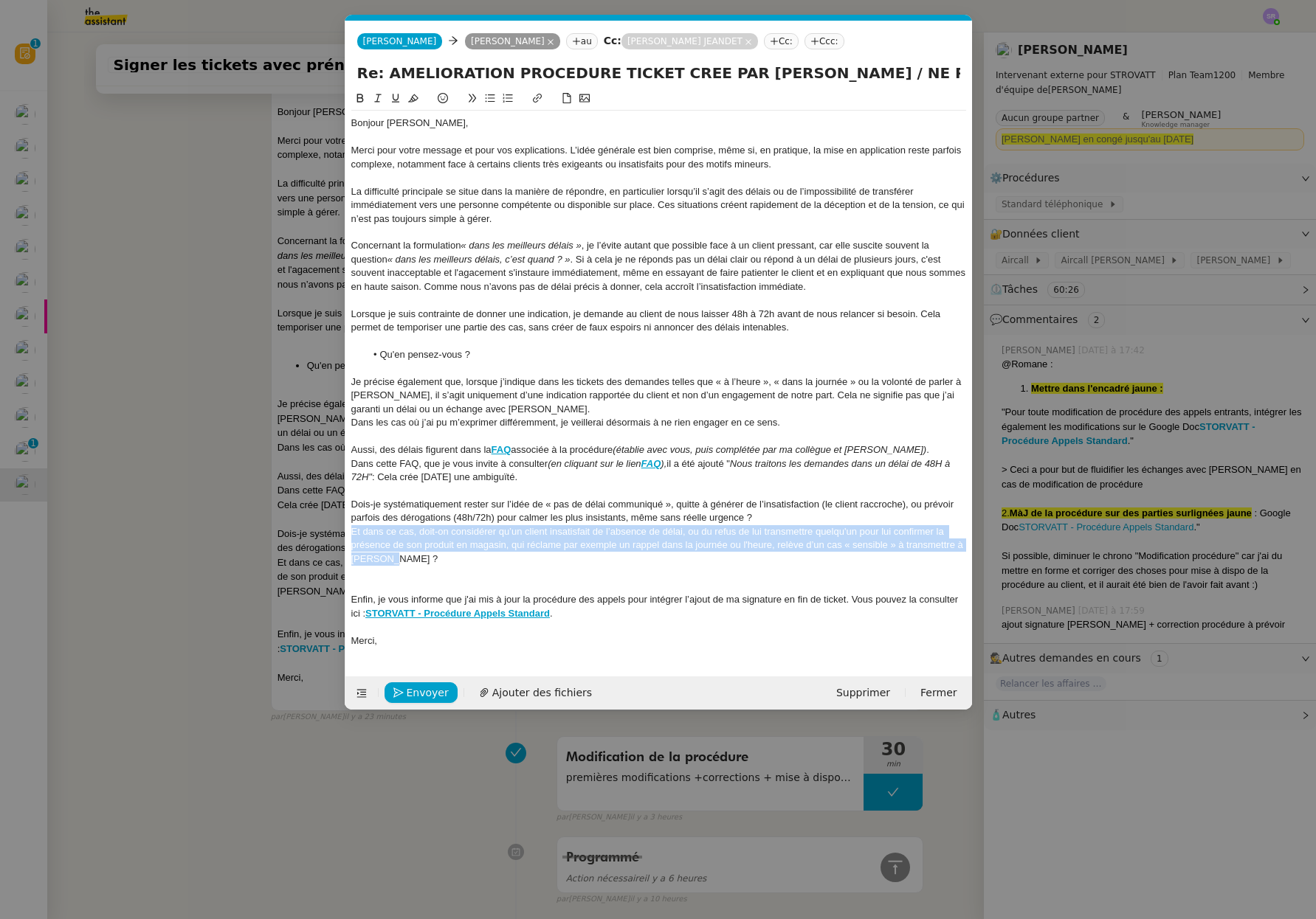
drag, startPoint x: 406, startPoint y: 560, endPoint x: 344, endPoint y: 533, distance: 67.6
click at [345, 533] on form "[PERSON_NAME] au Cc: [PERSON_NAME] [PERSON_NAME]: Ccc: Re: AMELIORATION PROCEDU…" at bounding box center [658, 365] width 627 height 689
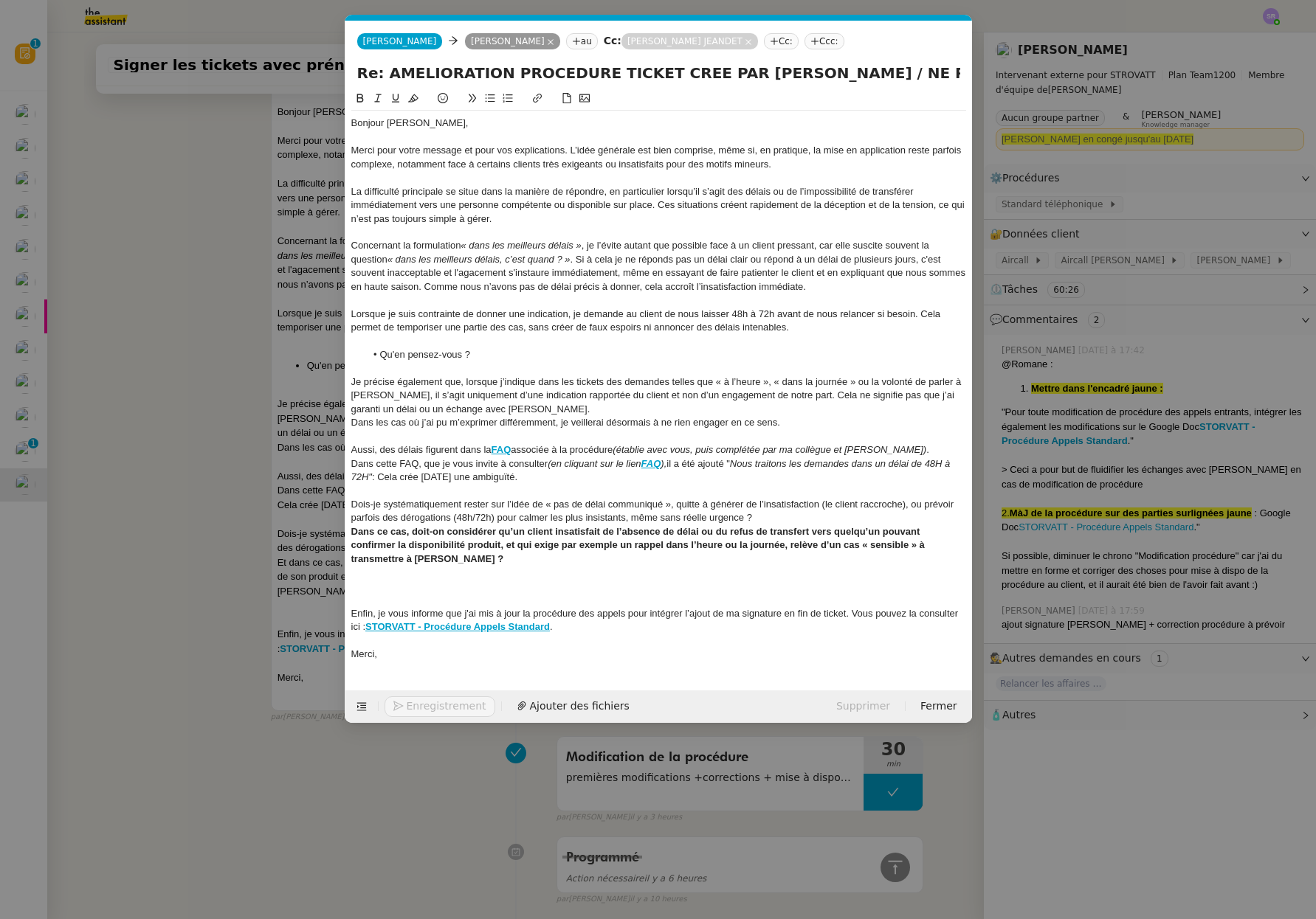
click at [428, 561] on strong "Dans ce cas, doit-on considérer qu’un client insatisfait de l’absence de délai …" at bounding box center [639, 545] width 576 height 38
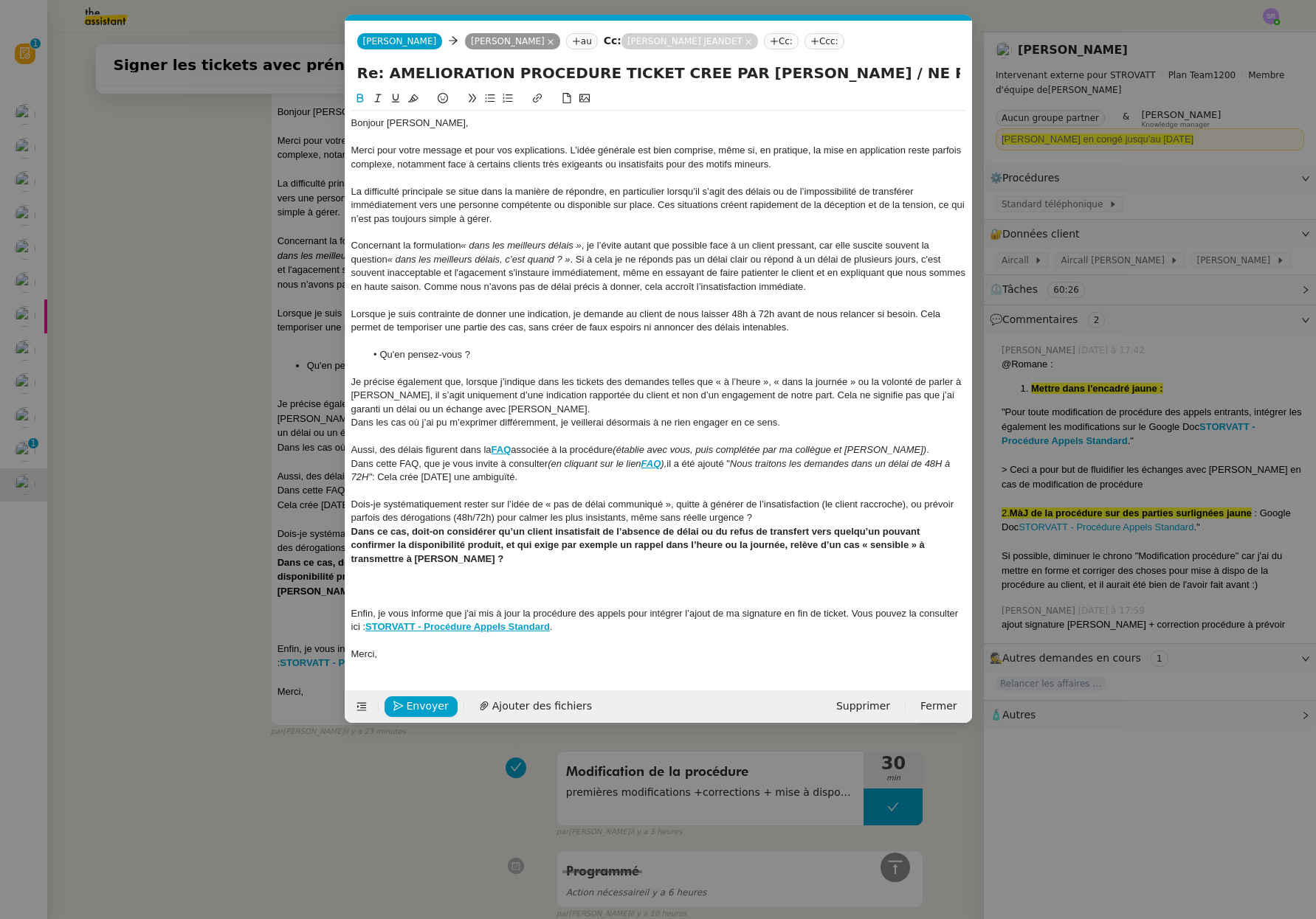
click at [911, 548] on strong "Dans ce cas, doit-on considérer qu’un client insatisfait de l’absence de délai …" at bounding box center [639, 545] width 576 height 38
click at [929, 546] on div "Dans ce cas, doit-on considérer qu’un client insatisfait de l’absence de délai …" at bounding box center [658, 546] width 614 height 41
click at [918, 548] on strong "Dans ce cas, doit-on considérer qu’un client insatisfait de l’absence de délai …" at bounding box center [639, 545] width 576 height 38
drag, startPoint x: 483, startPoint y: 563, endPoint x: 527, endPoint y: 562, distance: 44.0
click at [483, 563] on strong "Dans ce cas, doit-on considérer qu’un client insatisfait de l’absence de délai …" at bounding box center [659, 545] width 615 height 38
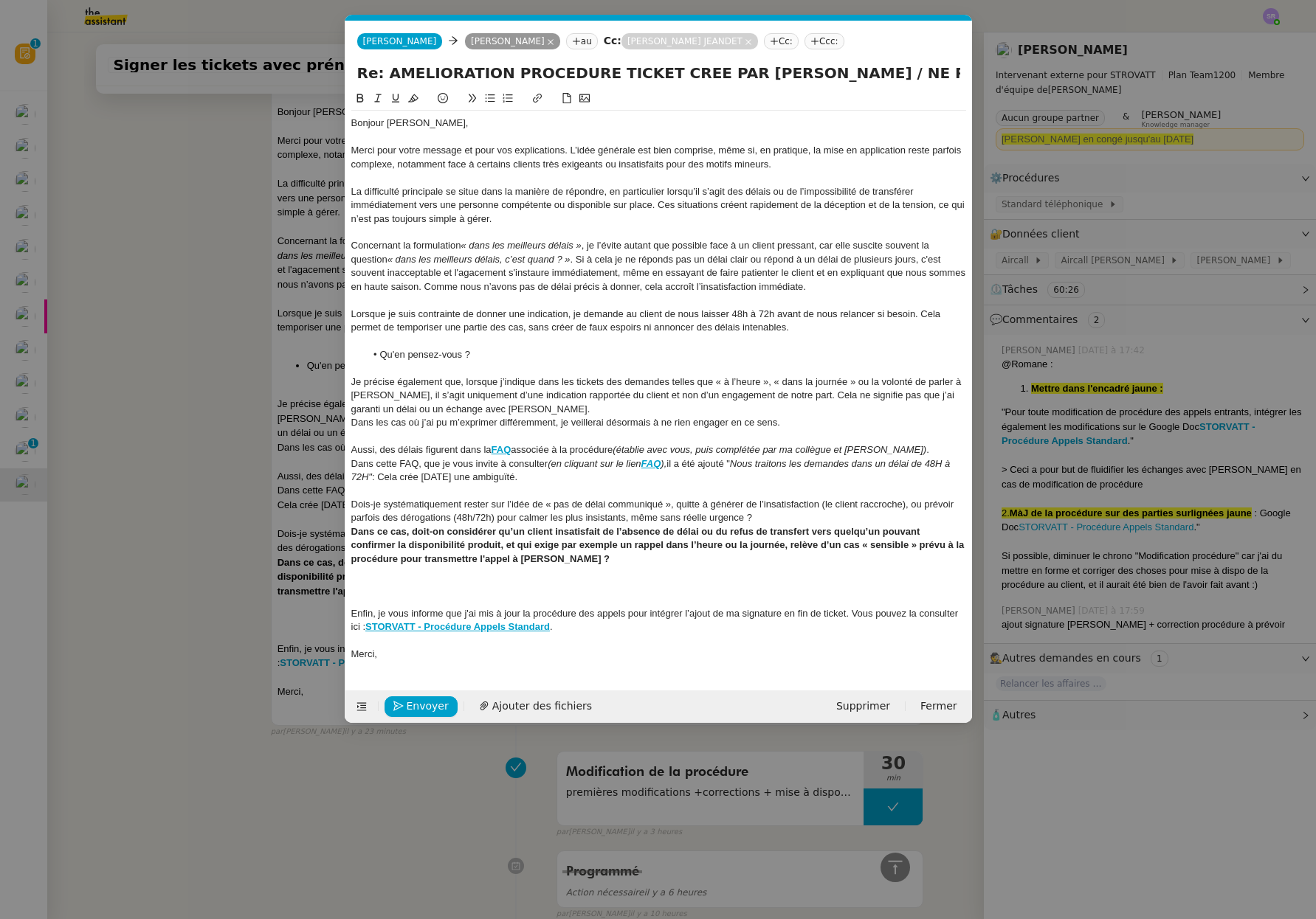
click at [449, 598] on div at bounding box center [658, 599] width 614 height 13
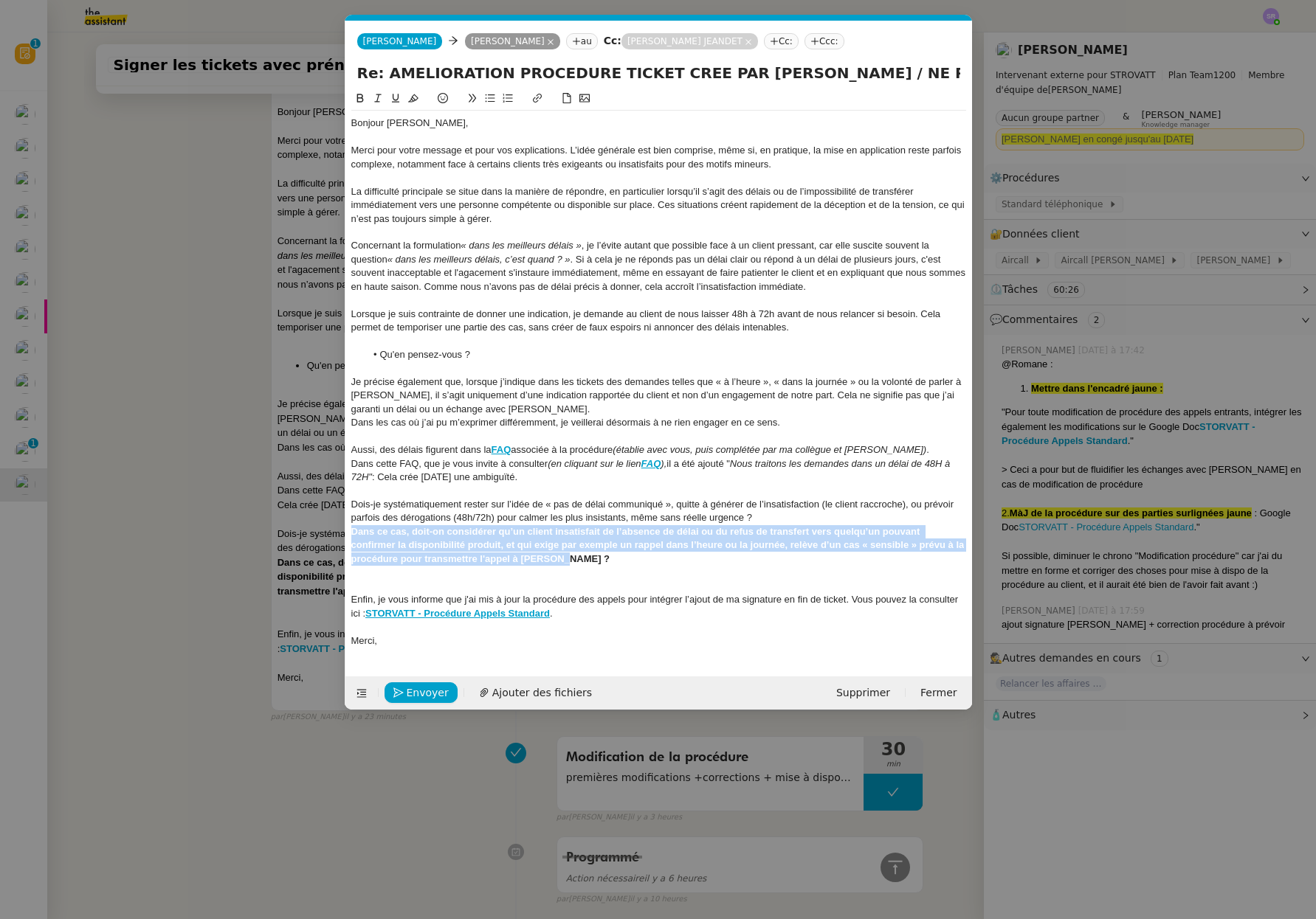
drag, startPoint x: 585, startPoint y: 558, endPoint x: 306, endPoint y: 534, distance: 280.0
click at [306, 534] on nz-modal-container "Service TA - VOYAGE - PROPOSITION GLOBALE A utiliser dans le cadre de propositi…" at bounding box center [658, 460] width 1316 height 919
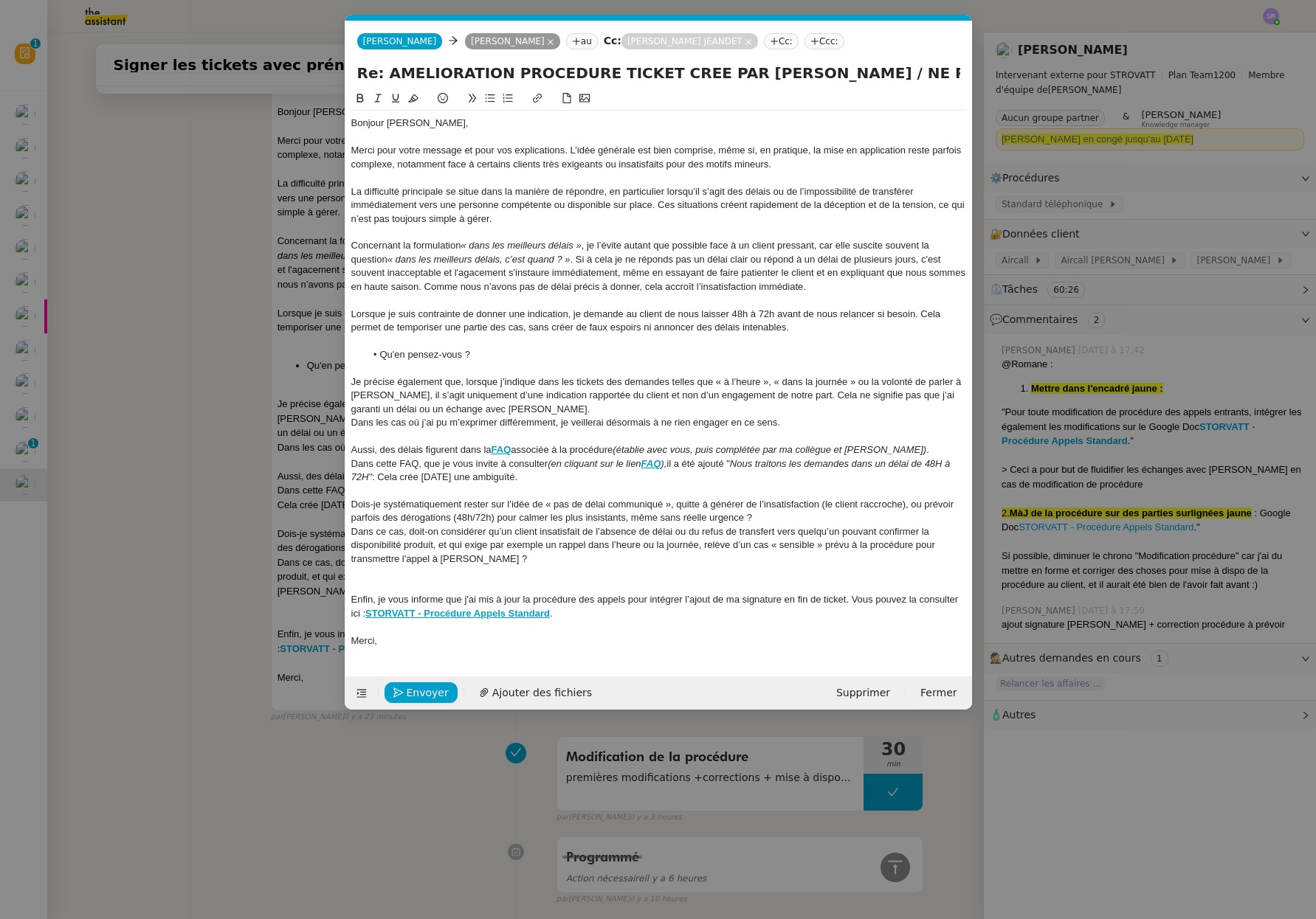
click at [523, 553] on div "Dans ce cas, doit-on considérer qu’un client insatisfait de l’absence de délai …" at bounding box center [658, 546] width 614 height 41
click at [524, 548] on div "Dans ce cas, doit-on considérer qu’un client insatisfait de l’absence de délai …" at bounding box center [658, 546] width 614 height 41
click at [481, 562] on div "Dans ce cas, doit-on considérer qu’un client insatisfait de l’absence de délai …" at bounding box center [658, 546] width 614 height 41
click at [424, 561] on div "Dans ce cas, doit-on considérer qu’un client insatisfait de l’absence de délai …" at bounding box center [658, 546] width 614 height 41
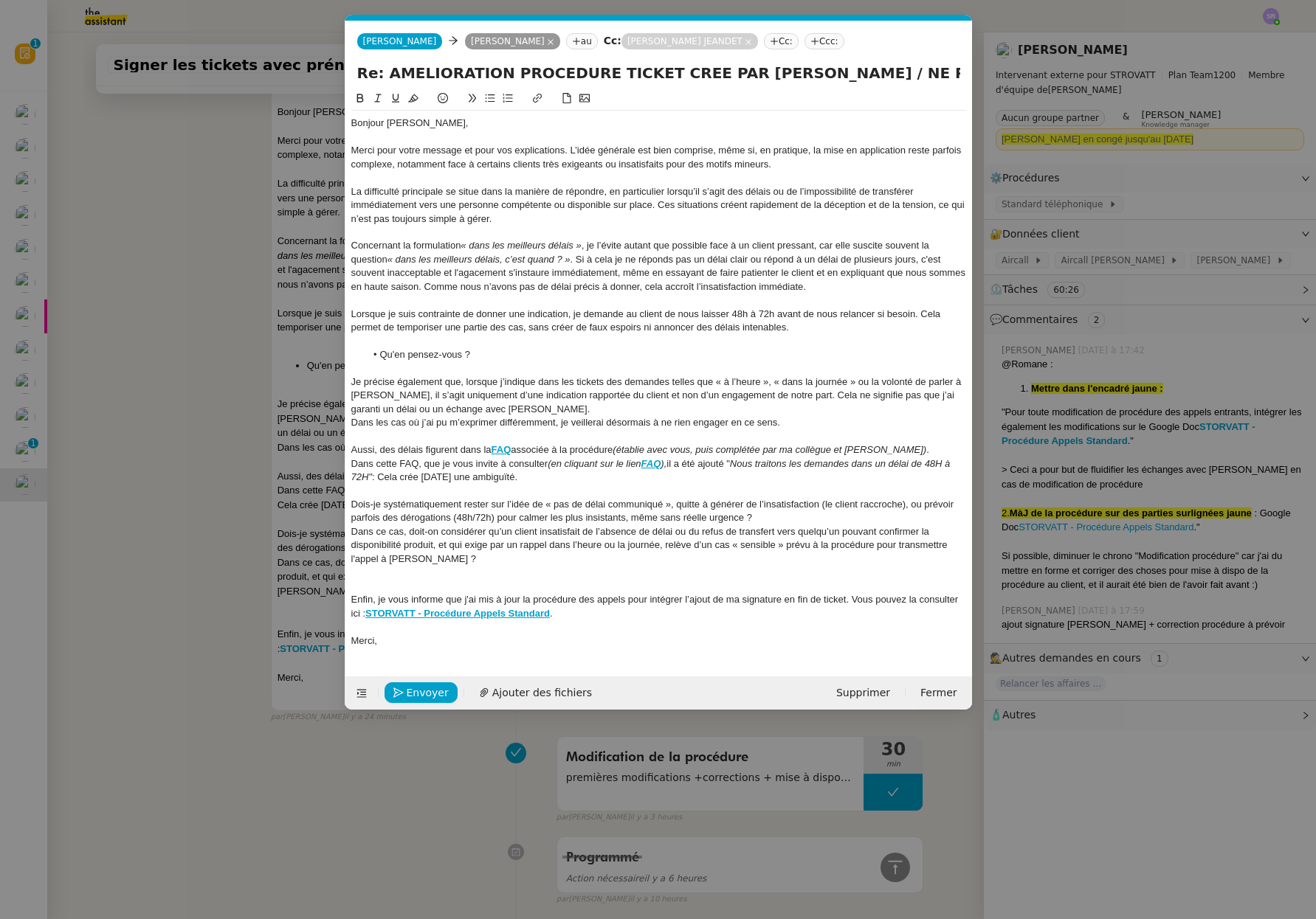
click at [787, 563] on div "Dans ce cas, doit-on considérer qu’un client insatisfait de l’absence de délai …" at bounding box center [658, 546] width 614 height 41
click at [550, 562] on div "Dans ce cas, doit-on considérer qu’un client insatisfait de l’absence de délai …" at bounding box center [658, 546] width 614 height 41
click at [0, 0] on lt-span "énerver" at bounding box center [0, 0] width 0 height 0
click at [683, 560] on div "Dans ce cas, doit-on considérer qu’un client insatisfait de l’absence de délai …" at bounding box center [658, 546] width 614 height 41
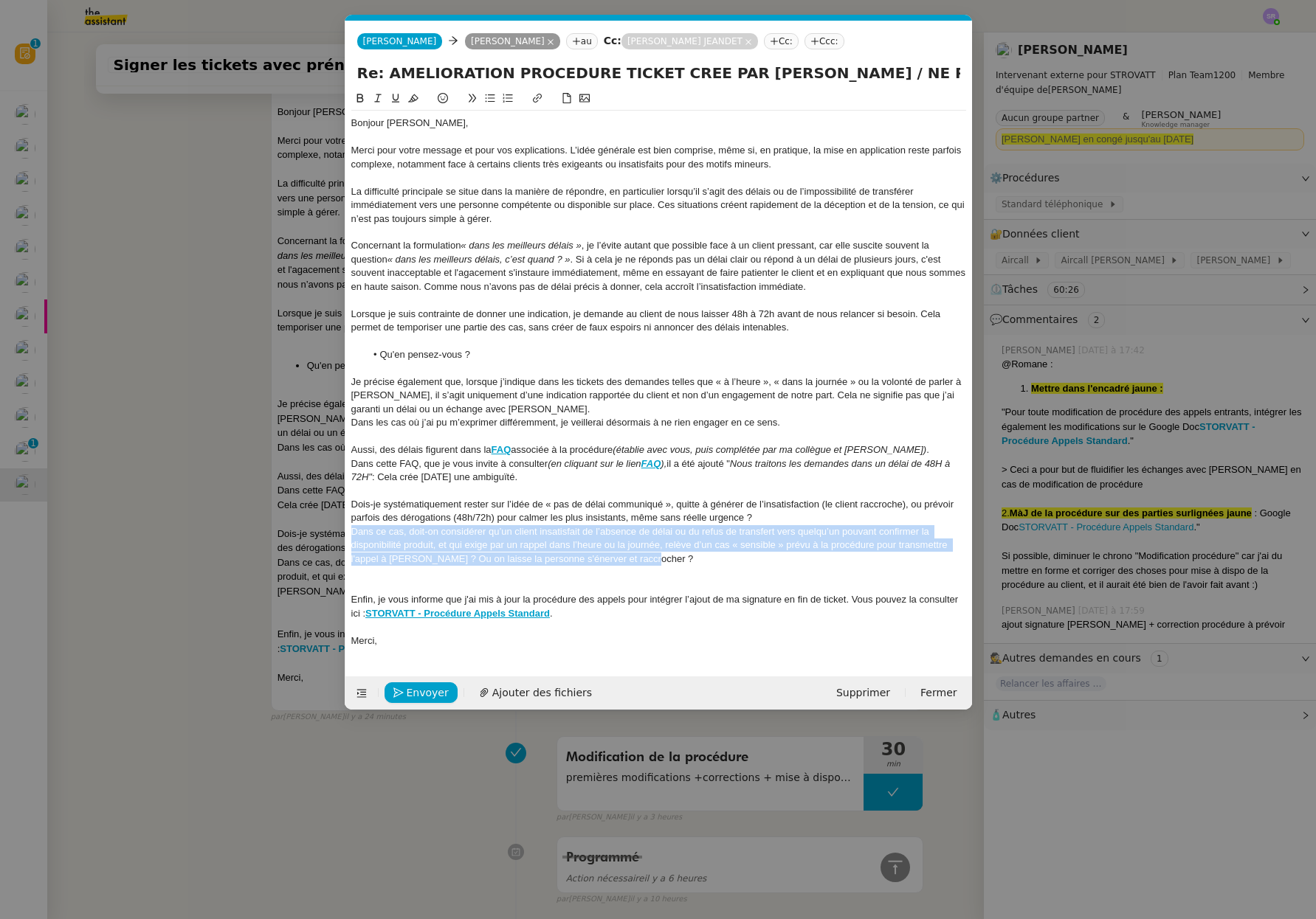
drag, startPoint x: 620, startPoint y: 553, endPoint x: 335, endPoint y: 535, distance: 285.6
click at [335, 535] on nz-modal-container "Service TA - VOYAGE - PROPOSITION GLOBALE A utiliser dans le cadre de propositi…" at bounding box center [658, 460] width 1316 height 919
copy div "Dans ce cas, doit-on considérer qu’un client insatisfait de l’absence de délai …"
click at [680, 560] on div "Dans ce cas, doit-on considérer qu’un client insatisfait de l’absence de délai …" at bounding box center [658, 546] width 614 height 41
drag, startPoint x: 676, startPoint y: 563, endPoint x: 335, endPoint y: 534, distance: 342.2
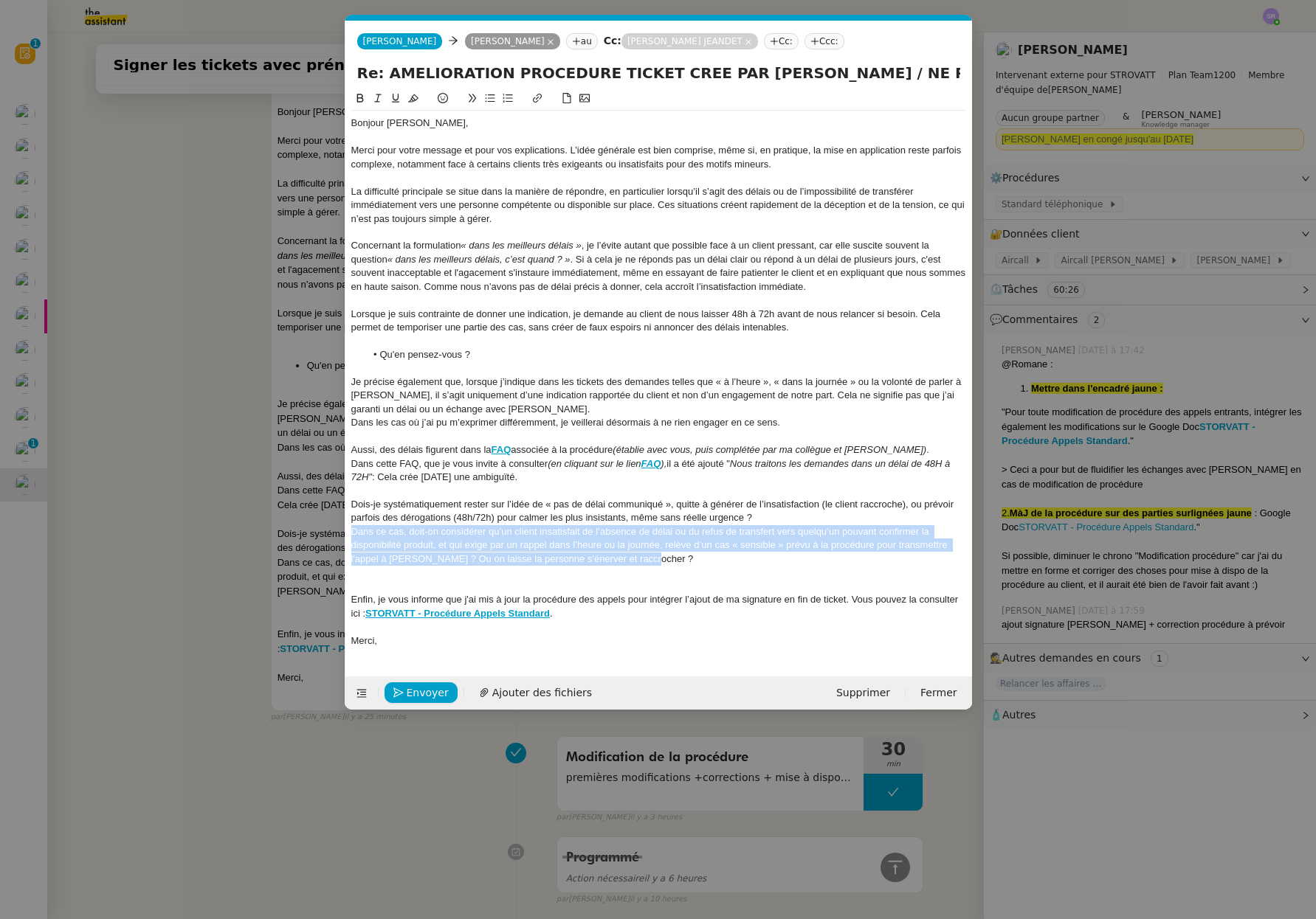
click at [335, 534] on nz-modal-container "Service TA - VOYAGE - PROPOSITION GLOBALE A utiliser dans le cadre de propositi…" at bounding box center [658, 460] width 1316 height 919
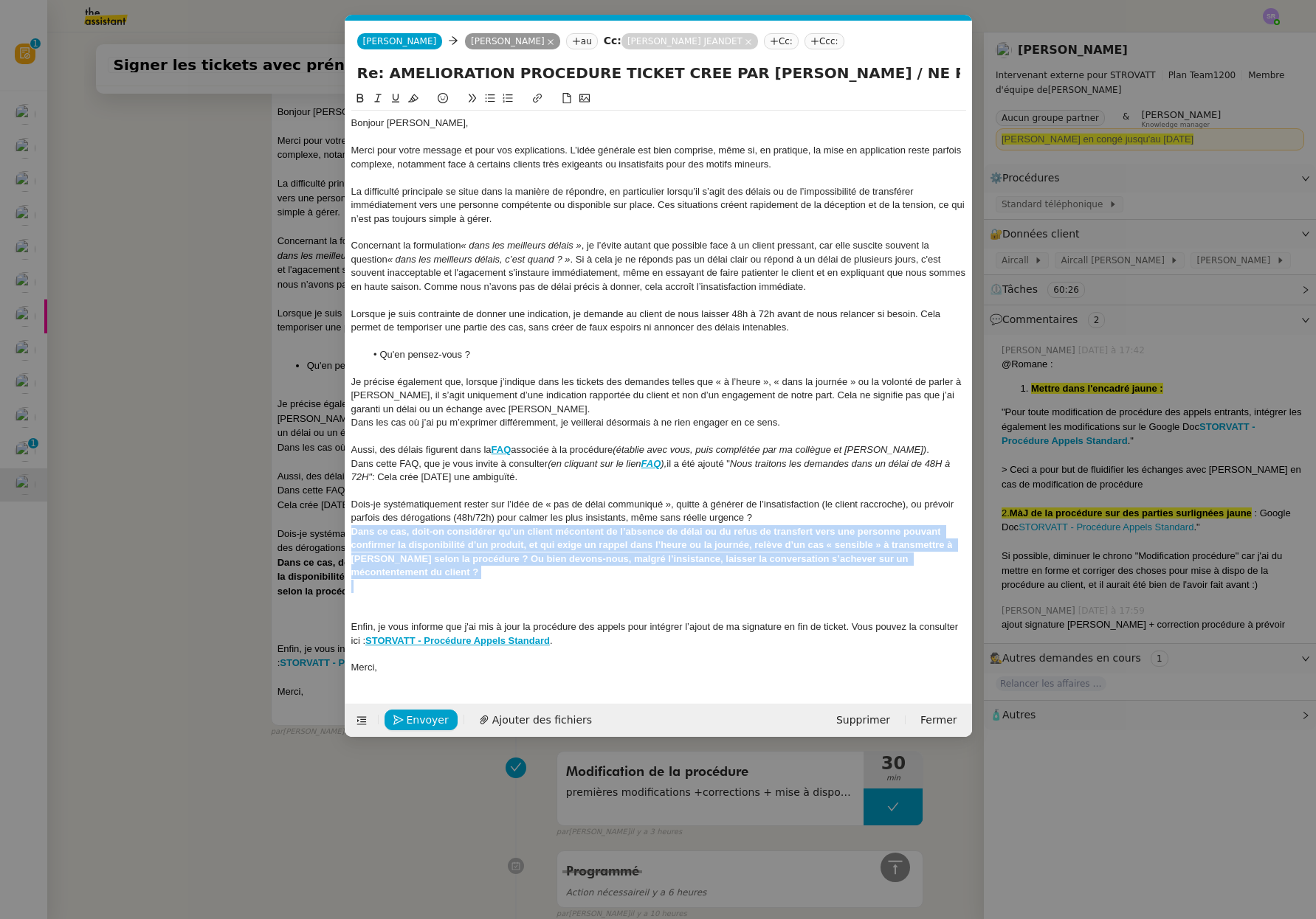
drag, startPoint x: 453, startPoint y: 579, endPoint x: 310, endPoint y: 535, distance: 149.6
click at [310, 535] on nz-modal-container "Service TA - VOYAGE - PROPOSITION GLOBALE A utiliser dans le cadre de propositi…" at bounding box center [658, 460] width 1316 height 919
click at [359, 96] on icon at bounding box center [360, 97] width 10 height 10
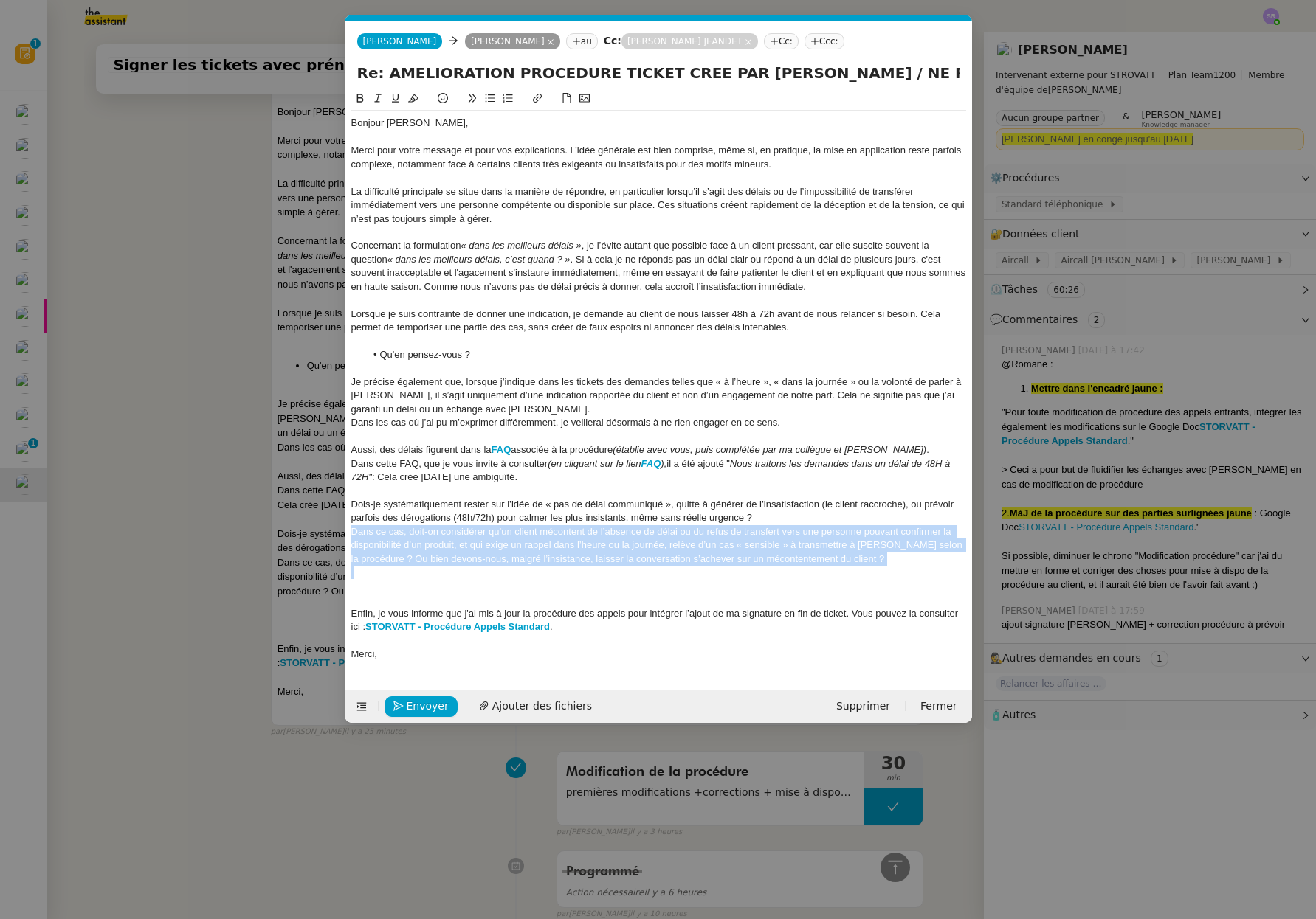
click at [733, 535] on div "Dans ce cas, doit-on considérer qu’un client mécontent de l’absence de délai ou…" at bounding box center [658, 546] width 614 height 41
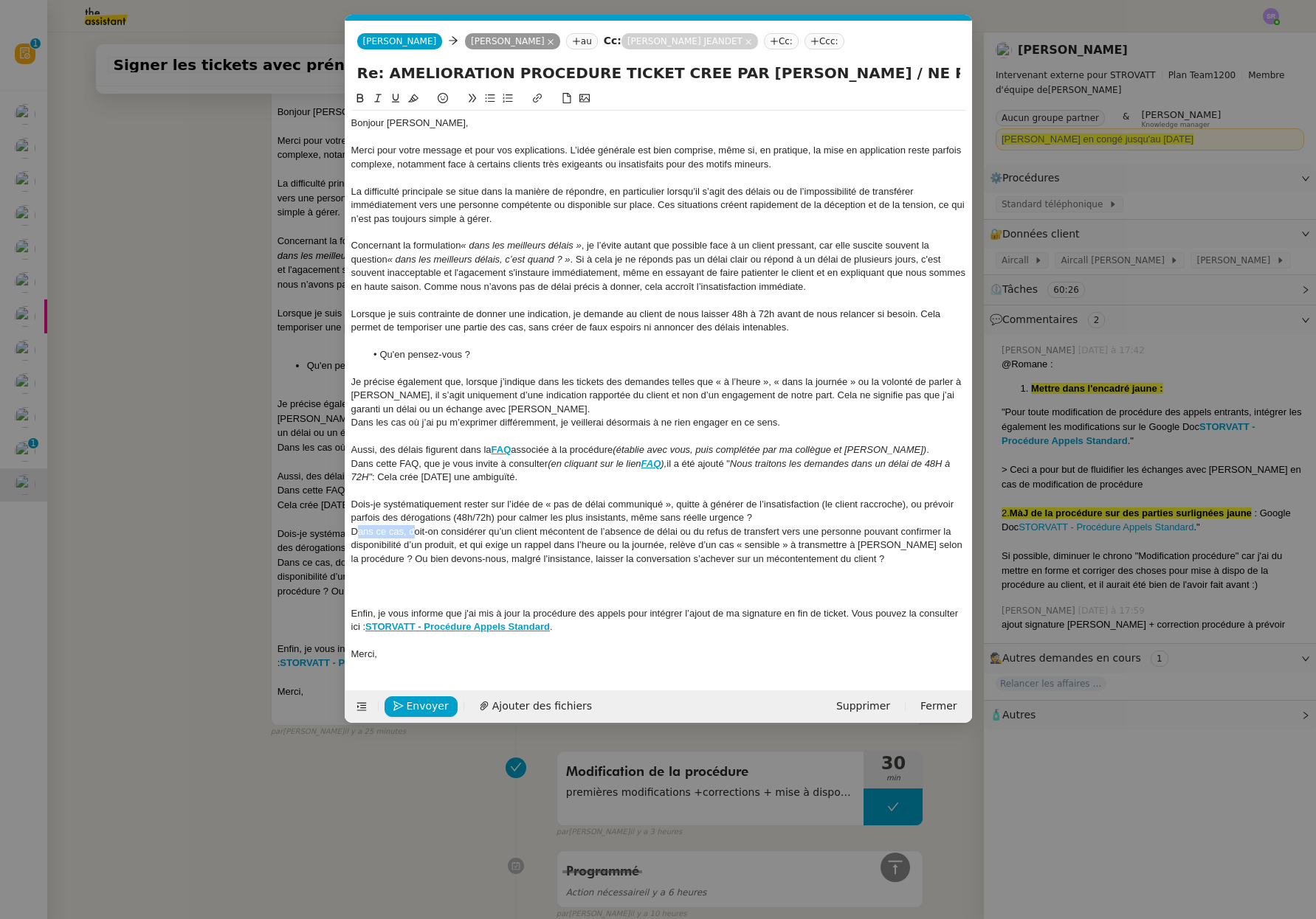
drag, startPoint x: 412, startPoint y: 535, endPoint x: 360, endPoint y: 537, distance: 52.0
click at [360, 537] on div "Dans ce cas, doit-on considérer qu’un client mécontent de l’absence de délai ou…" at bounding box center [658, 546] width 614 height 41
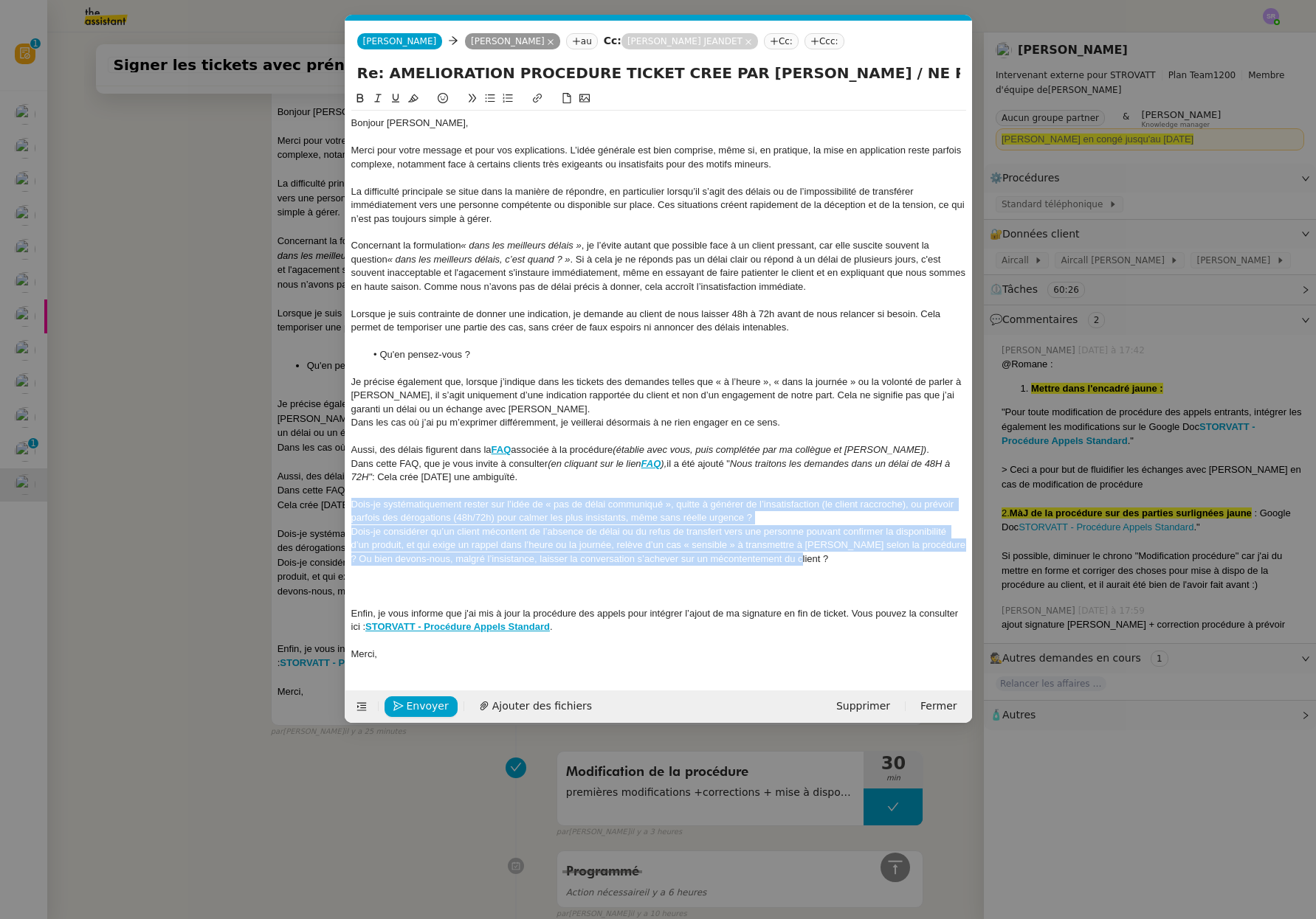
drag, startPoint x: 835, startPoint y: 553, endPoint x: 328, endPoint y: 501, distance: 509.7
click at [328, 501] on nz-modal-container "Service TA - VOYAGE - PROPOSITION GLOBALE A utiliser dans le cadre de propositi…" at bounding box center [658, 460] width 1316 height 919
click at [485, 96] on icon at bounding box center [489, 97] width 10 height 10
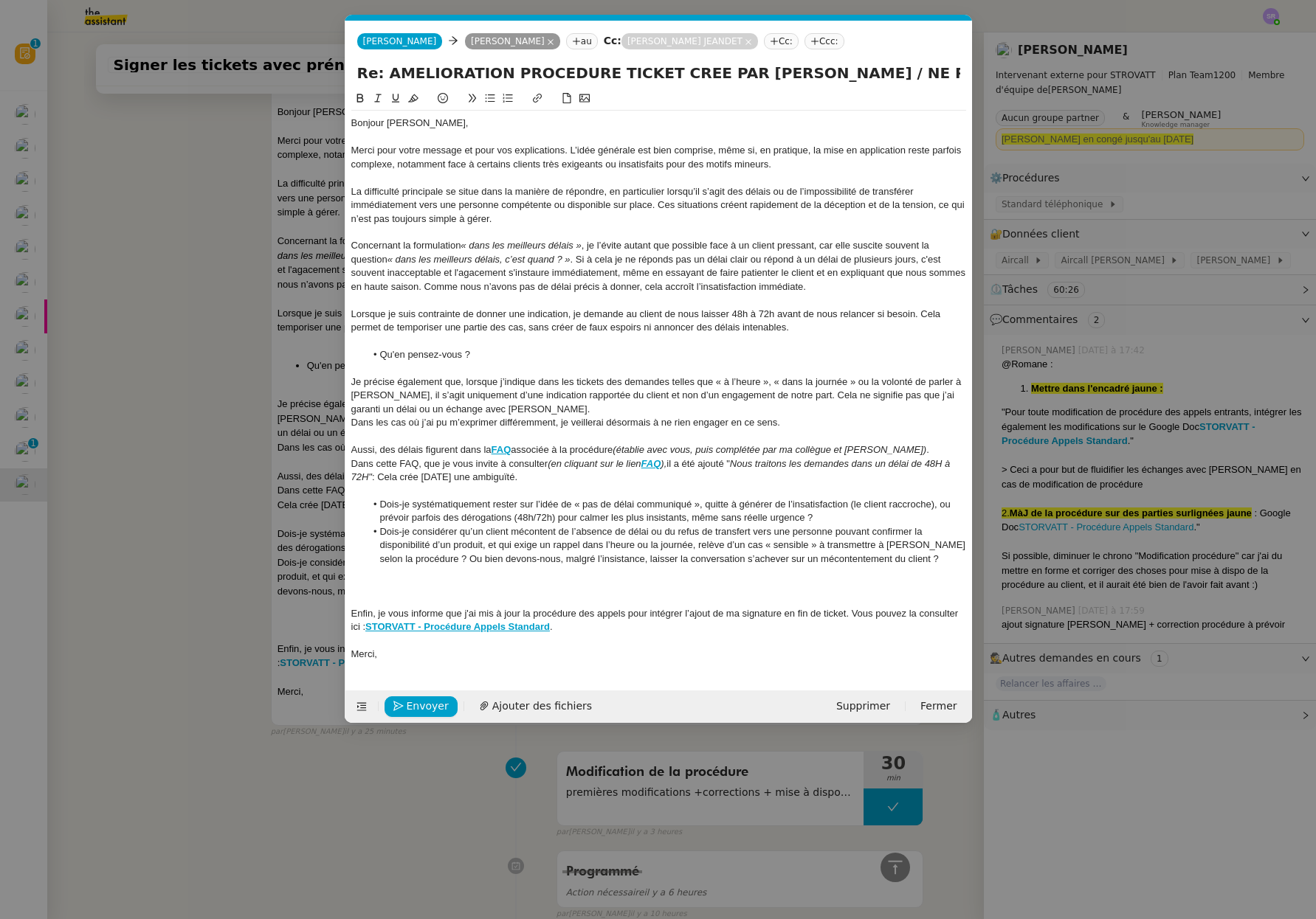
click at [371, 598] on div at bounding box center [658, 599] width 614 height 13
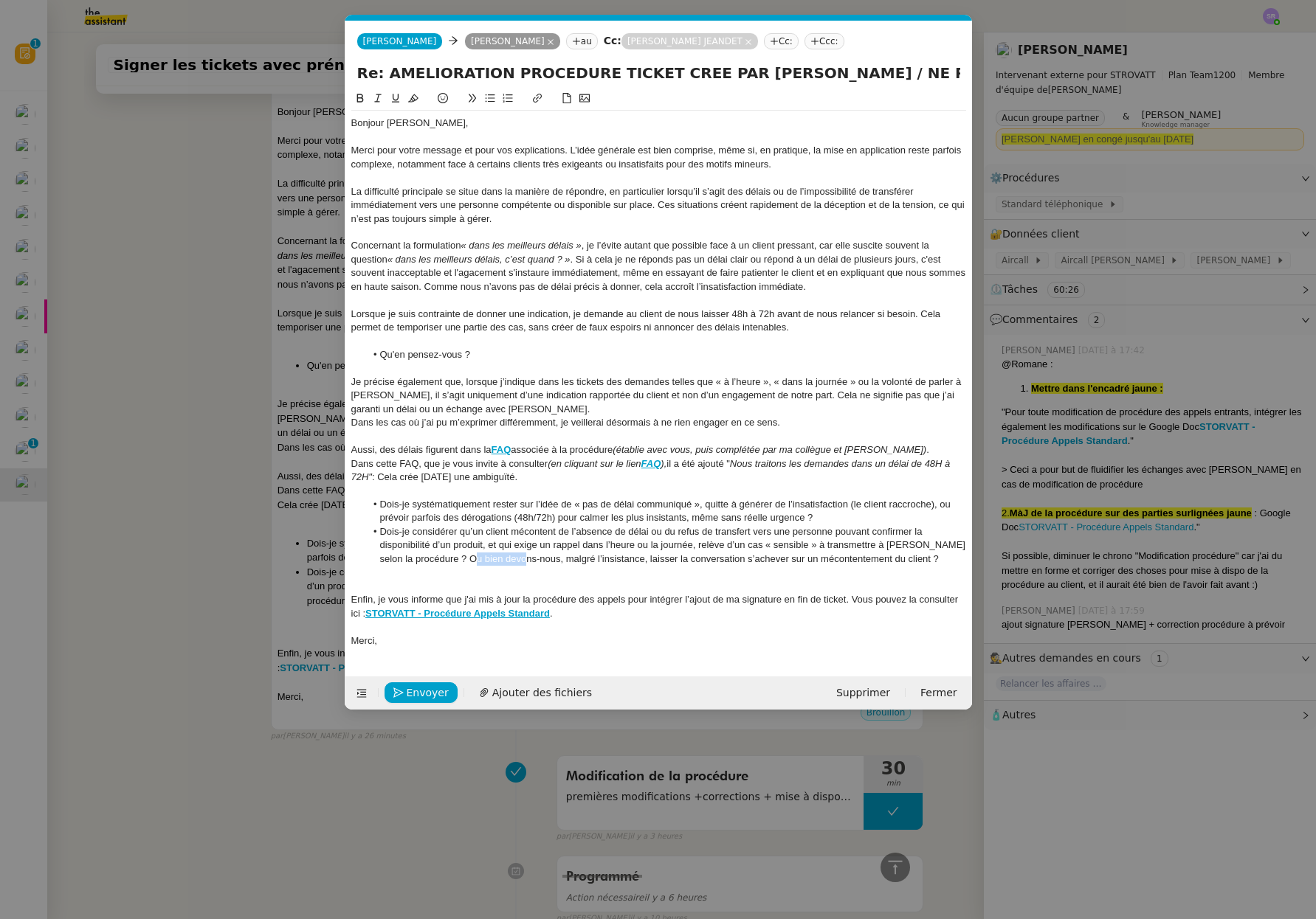
drag, startPoint x: 524, startPoint y: 560, endPoint x: 470, endPoint y: 563, distance: 54.1
click at [470, 563] on li "Dois-je considérer qu’un client mécontent de l’absence de délai ou du refus de …" at bounding box center [665, 546] width 601 height 41
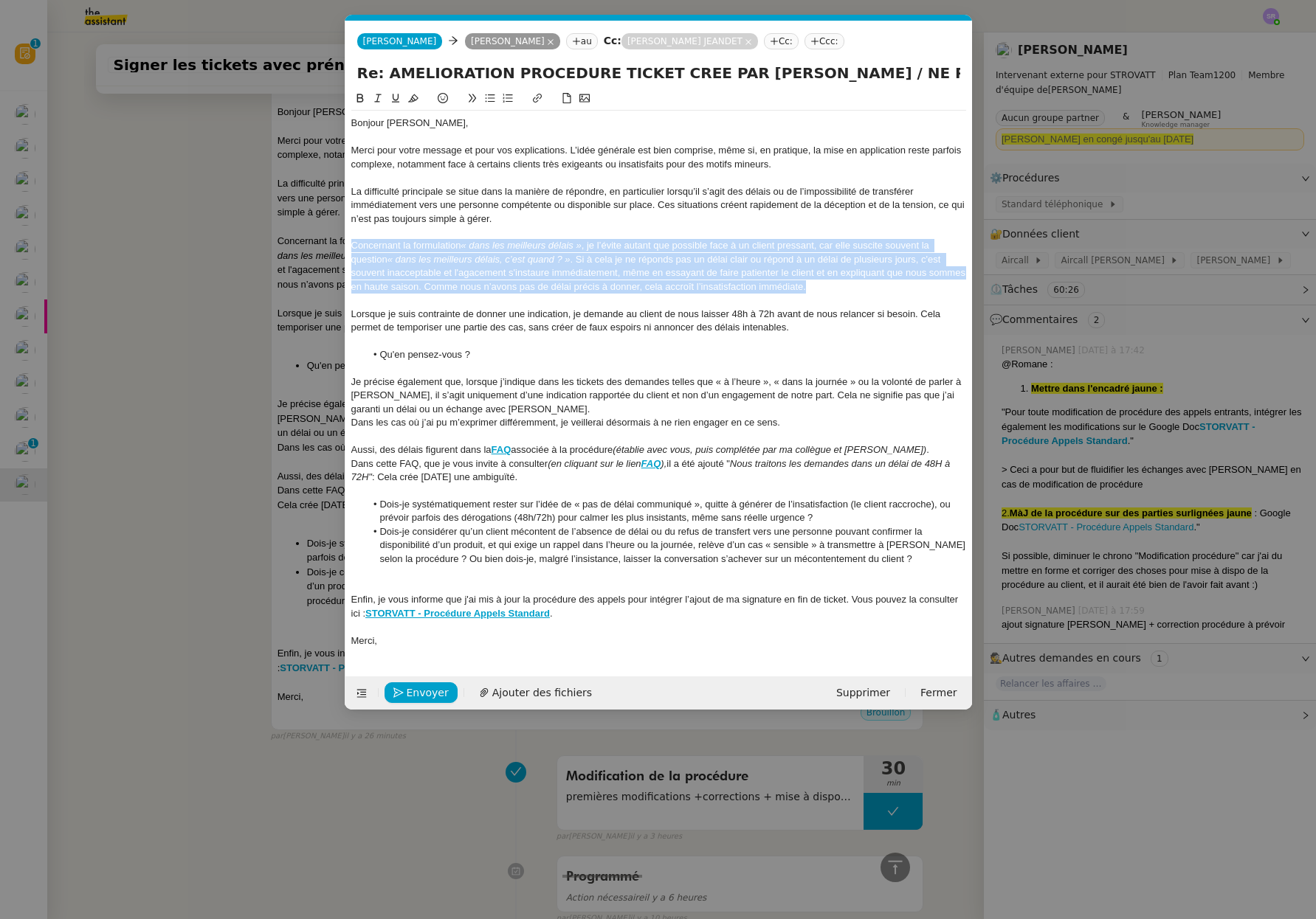
drag, startPoint x: 849, startPoint y: 288, endPoint x: 338, endPoint y: 248, distance: 512.6
click at [338, 248] on nz-modal-container "Service TA - VOYAGE - PROPOSITION GLOBALE A utiliser dans le cadre de propositi…" at bounding box center [658, 460] width 1316 height 919
copy div "Concernant la formulation « dans les meilleurs délais » , je l’évite autant que…"
click at [819, 292] on div "Concernant la formulation « dans les meilleurs délais » , je l’évite autant que…" at bounding box center [658, 266] width 614 height 55
drag, startPoint x: 820, startPoint y: 290, endPoint x: 339, endPoint y: 244, distance: 483.2
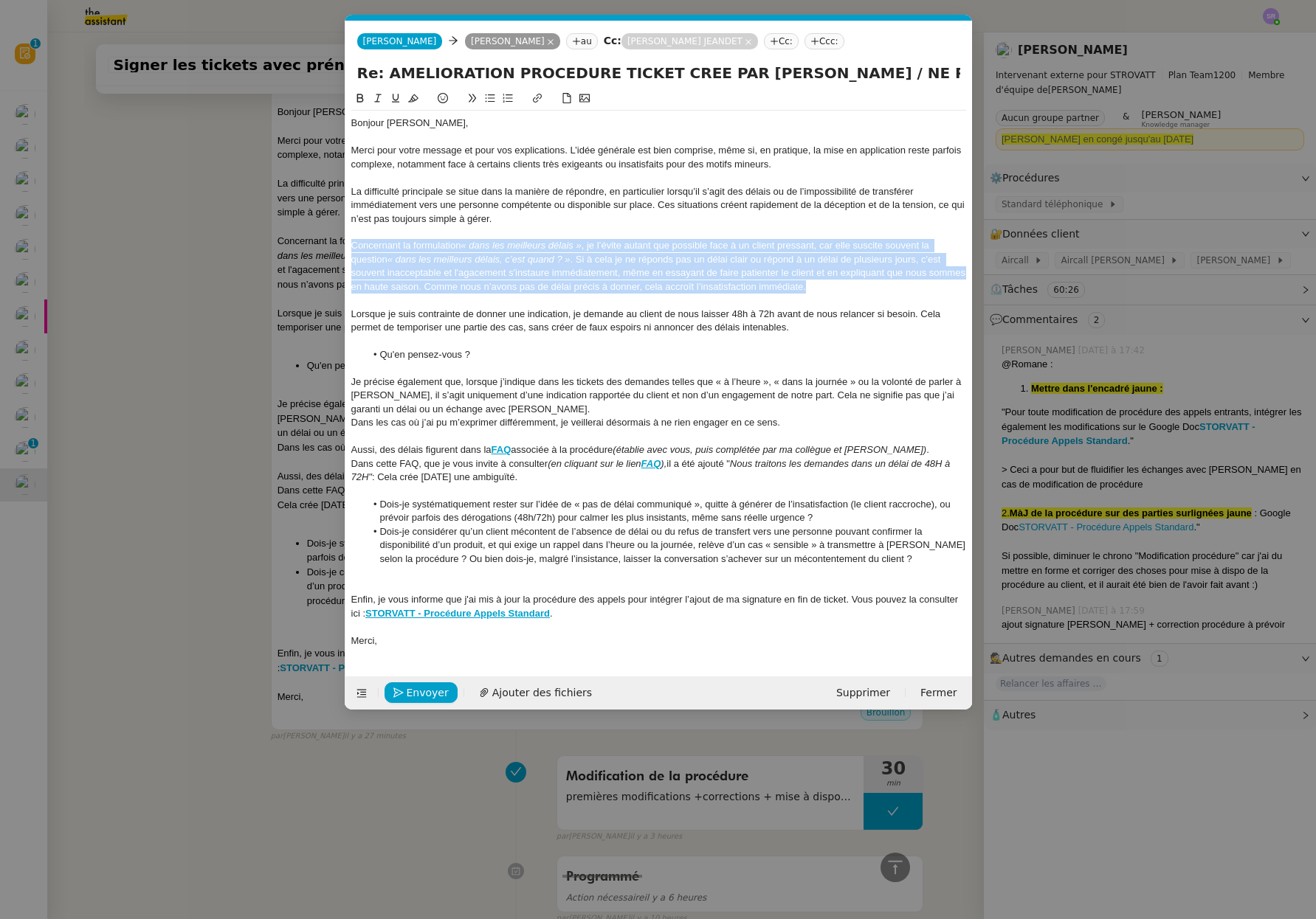
click at [339, 244] on nz-modal-container "Service TA - VOYAGE - PROPOSITION GLOBALE A utiliser dans le cadre de propositi…" at bounding box center [658, 460] width 1316 height 919
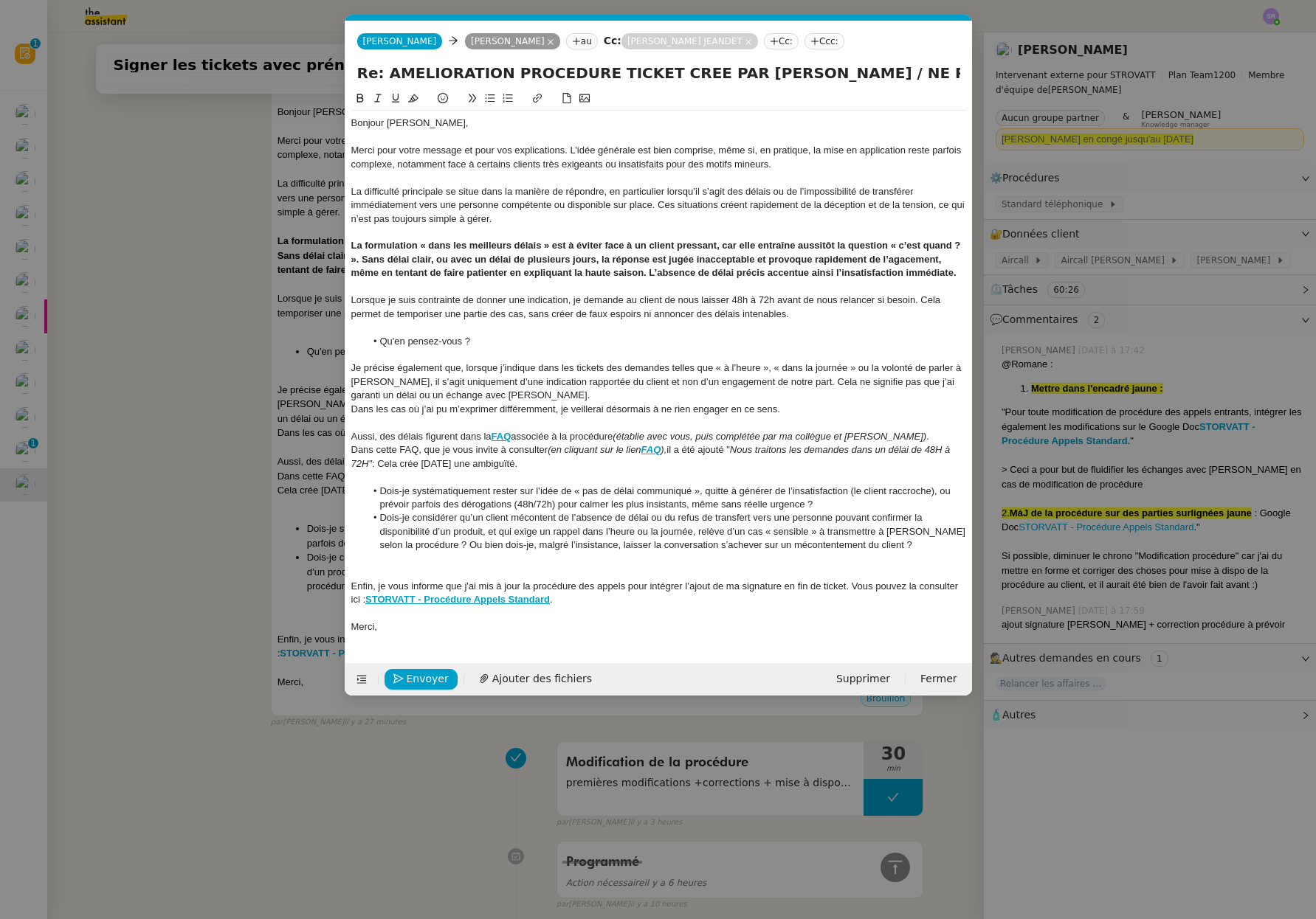
click at [555, 281] on div at bounding box center [658, 287] width 614 height 13
drag, startPoint x: 900, startPoint y: 247, endPoint x: 952, endPoint y: 248, distance: 52.0
click at [952, 248] on strong "La formulation « dans les meilleurs délais » est à éviter face à un client pres…" at bounding box center [657, 258] width 612 height 38
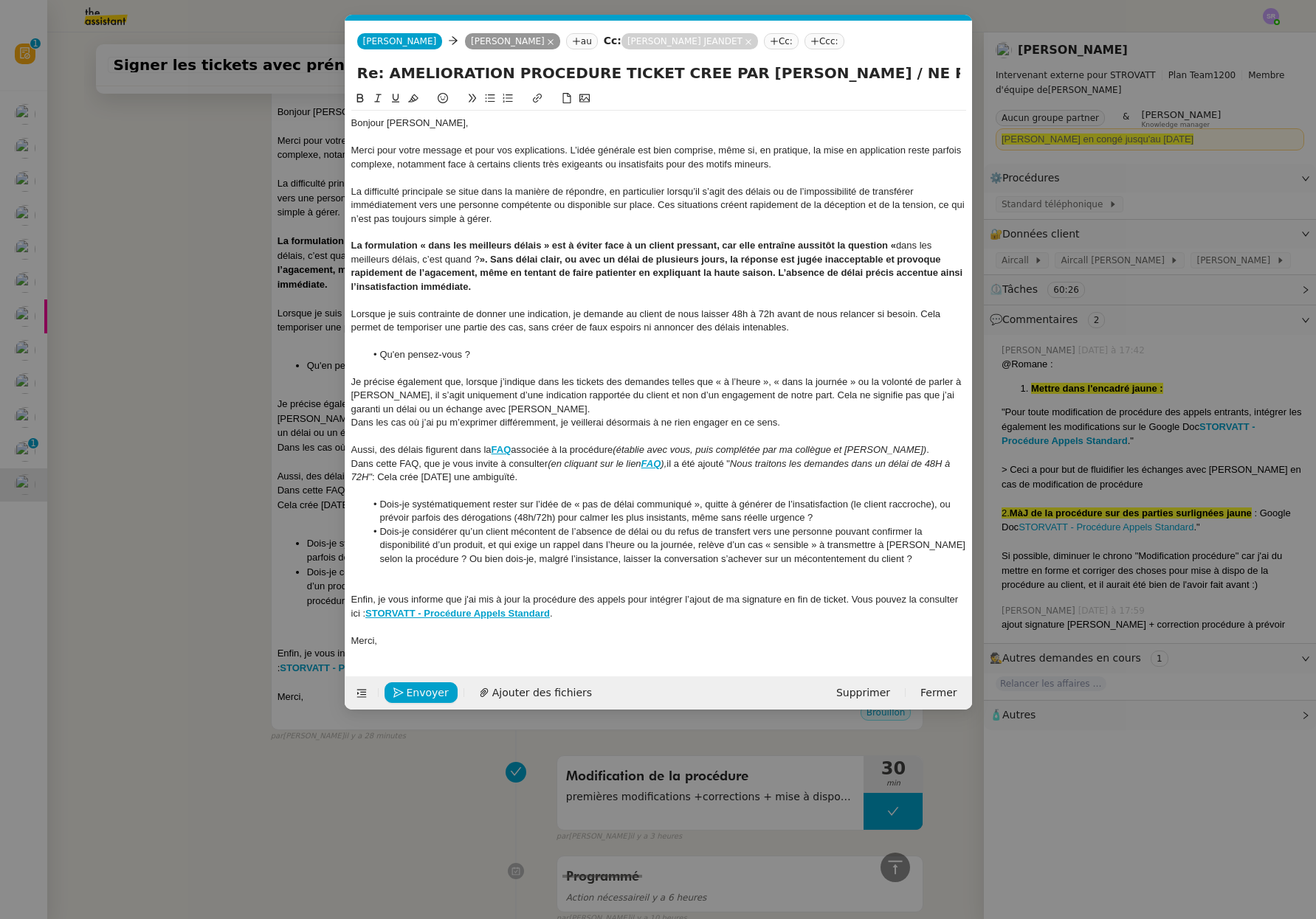
click at [569, 261] on strong "». Sans délai clair, ou avec un délai de plusieurs jours, la réponse est jugée …" at bounding box center [658, 272] width 614 height 38
click at [729, 264] on strong "». Sans délai clair, (ou avec un délai de plusieurs jours, la réponse est jugée…" at bounding box center [658, 272] width 614 height 38
click at [589, 263] on strong "». Sans délai clair, (ou avec un délai de plusieurs jours), la réponse est jugé…" at bounding box center [658, 272] width 614 height 38
click at [594, 262] on strong "». Sans délai clair, (ou avec un délai de plusieurs jours), la réponse est jugé…" at bounding box center [658, 272] width 614 height 38
click at [593, 262] on strong "». Sans délai clair, (ou avec un délai de plusieurs jours), la réponse est jugé…" at bounding box center [658, 272] width 614 height 38
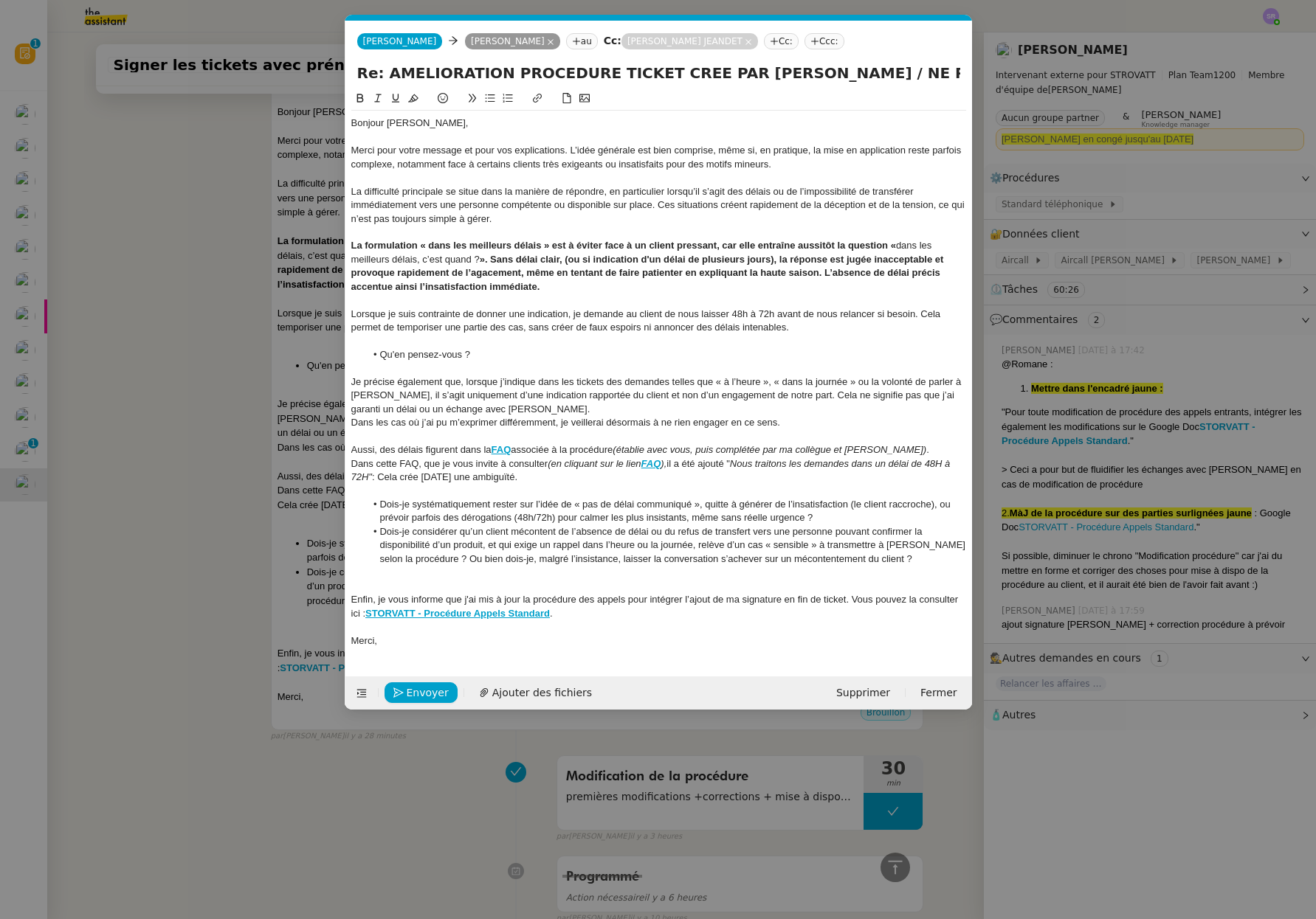
click at [565, 260] on strong "». Sans délai clair, (ou si indication d'un délai de plusieurs jours), la répon…" at bounding box center [649, 272] width 596 height 38
drag, startPoint x: 563, startPoint y: 288, endPoint x: 333, endPoint y: 239, distance: 235.2
click at [333, 239] on nz-modal-container "Service TA - VOYAGE - PROPOSITION GLOBALE A utiliser dans le cadre de propositi…" at bounding box center [658, 460] width 1316 height 919
drag, startPoint x: 361, startPoint y: 270, endPoint x: 415, endPoint y: 260, distance: 54.9
click at [361, 270] on strong "». Sans délai clair (ou si indication d'un délai de plusieurs jours), la répons…" at bounding box center [648, 272] width 593 height 38
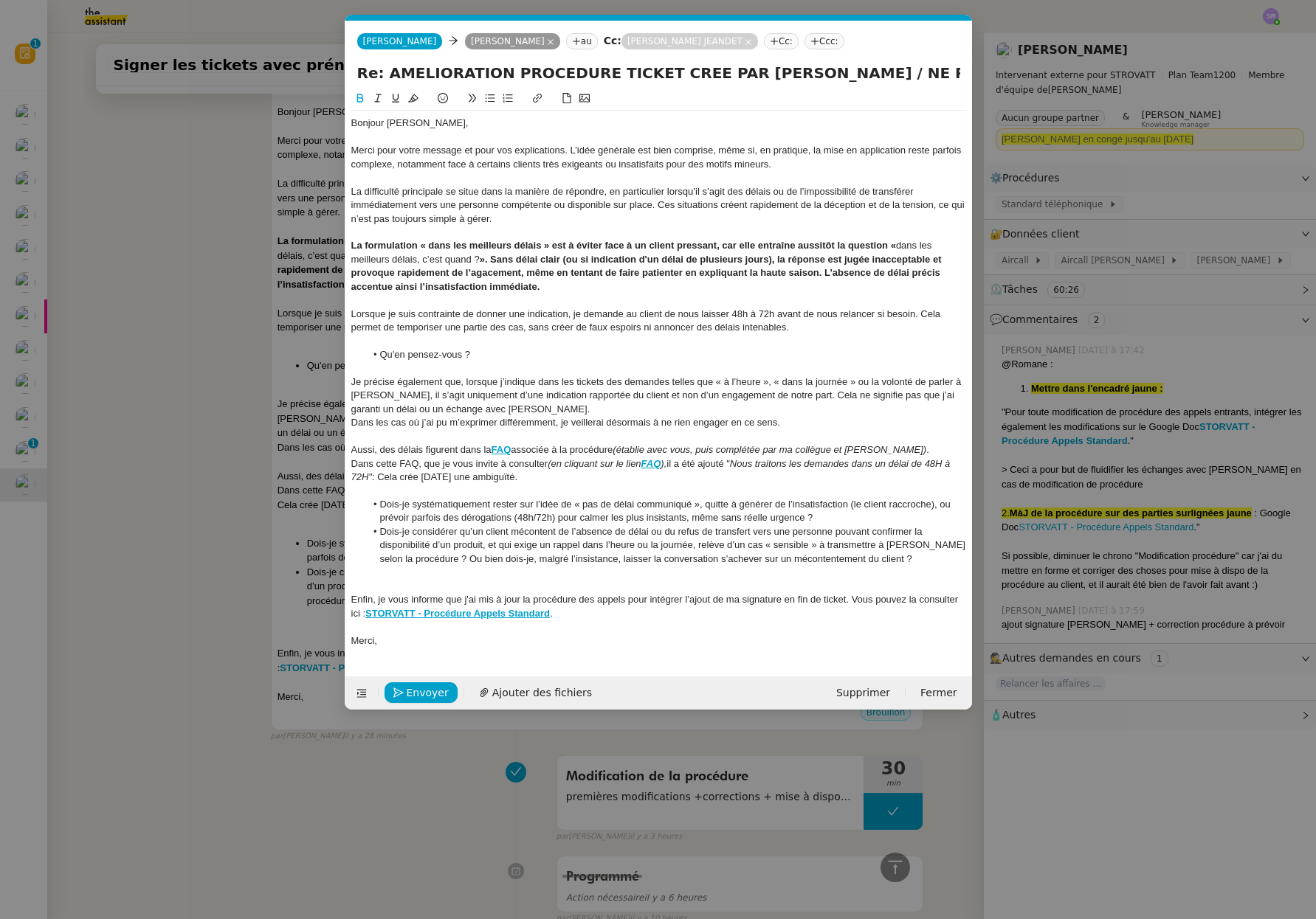
click at [560, 295] on div at bounding box center [658, 300] width 614 height 13
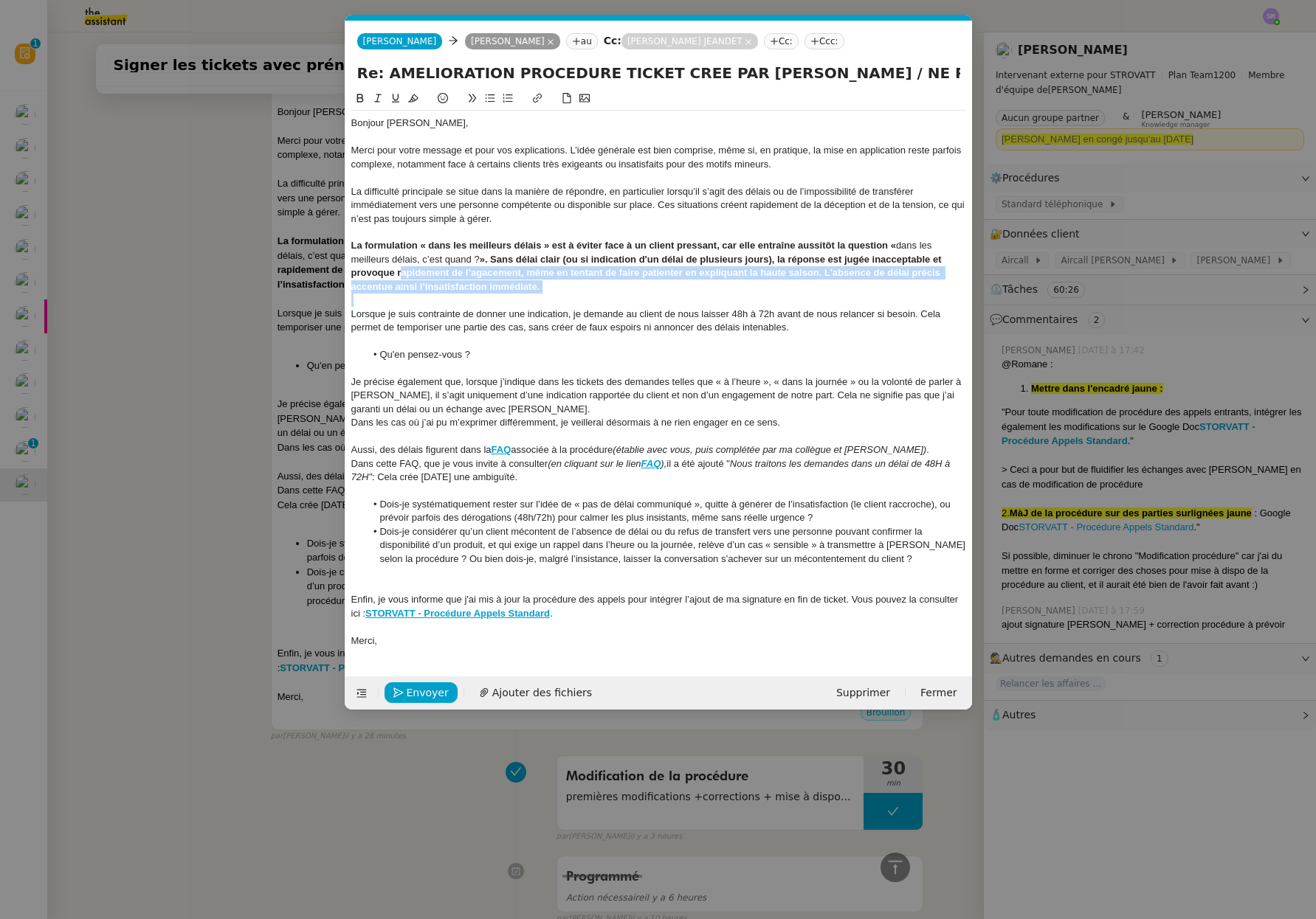
drag, startPoint x: 560, startPoint y: 295, endPoint x: 399, endPoint y: 269, distance: 163.1
click at [399, 269] on div "Bonjour [PERSON_NAME], Merci pour votre message et pour vos explications. L’idé…" at bounding box center [658, 382] width 614 height 543
drag, startPoint x: 433, startPoint y: 270, endPoint x: 516, endPoint y: 283, distance: 84.0
click at [433, 270] on strong "». Sans délai clair (ou si indication d'un délai de plusieurs jours), la répons…" at bounding box center [648, 272] width 593 height 38
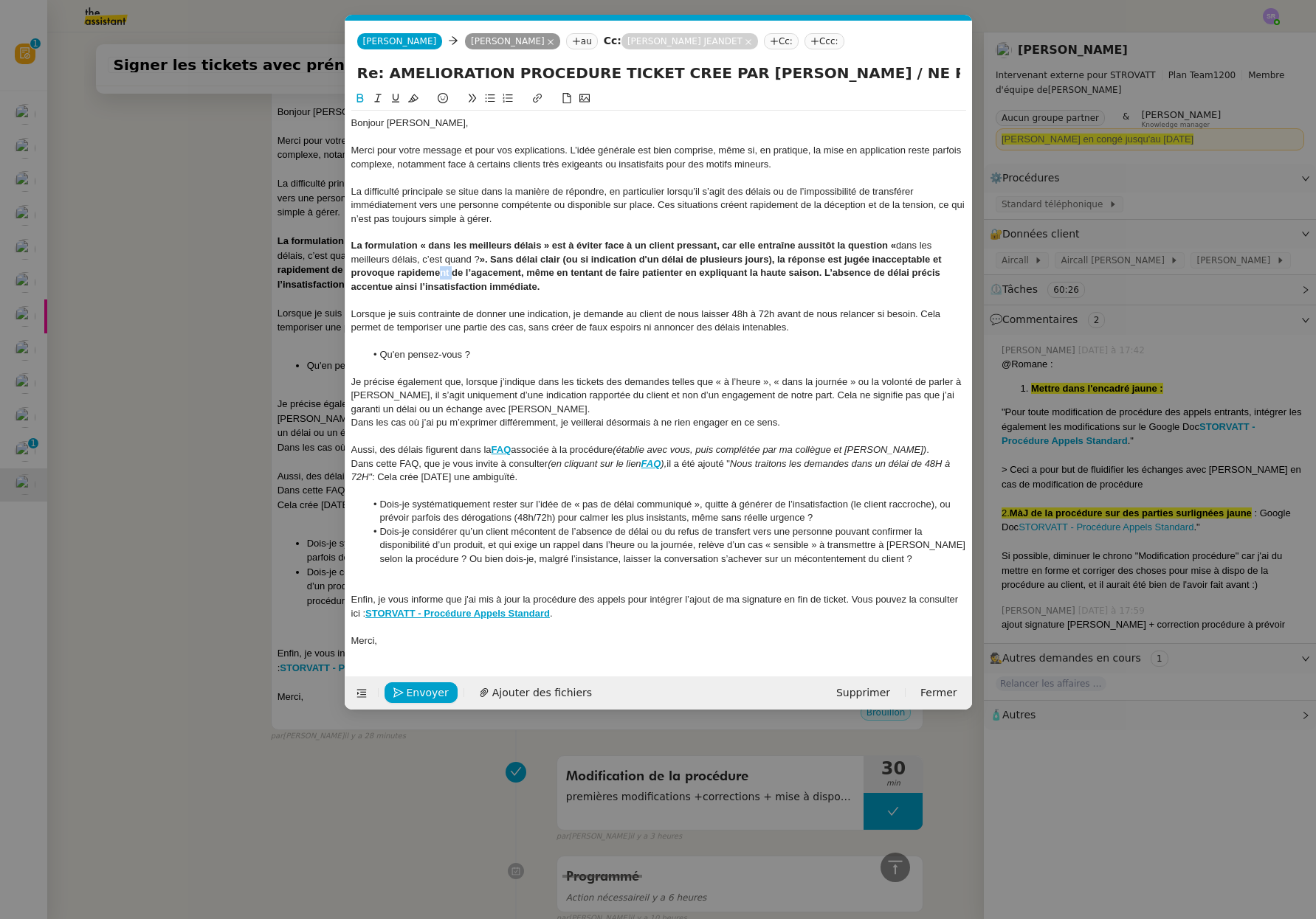
drag, startPoint x: 559, startPoint y: 286, endPoint x: 312, endPoint y: 239, distance: 251.4
click at [312, 239] on nz-modal-container "Service TA - VOYAGE - PROPOSITION GLOBALE A utiliser dans le cadre de propositi…" at bounding box center [658, 460] width 1316 height 919
click at [357, 100] on icon at bounding box center [360, 98] width 6 height 9
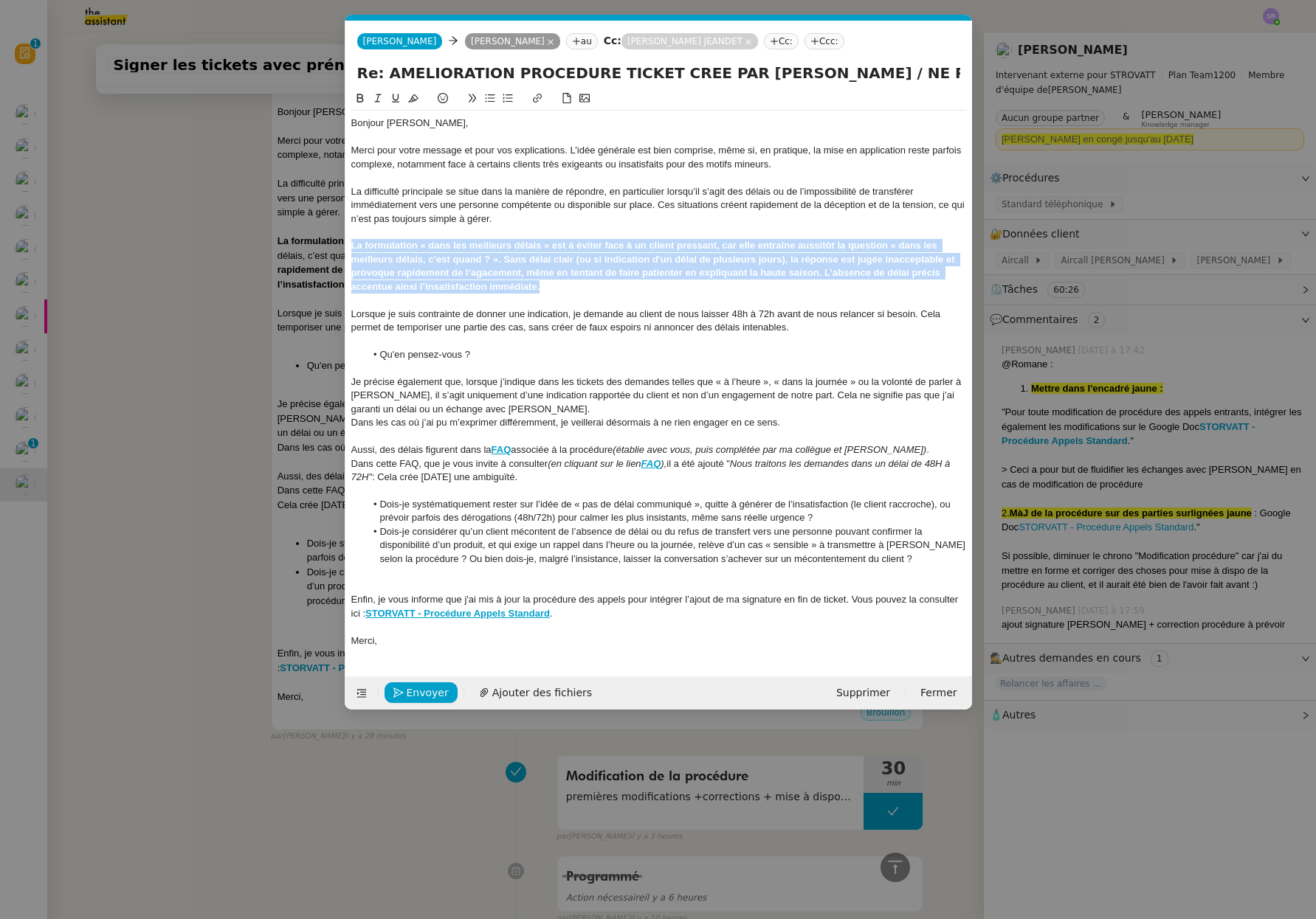
click at [359, 100] on icon at bounding box center [360, 97] width 10 height 10
click at [361, 99] on icon at bounding box center [360, 97] width 10 height 10
click at [361, 101] on icon at bounding box center [360, 97] width 10 height 10
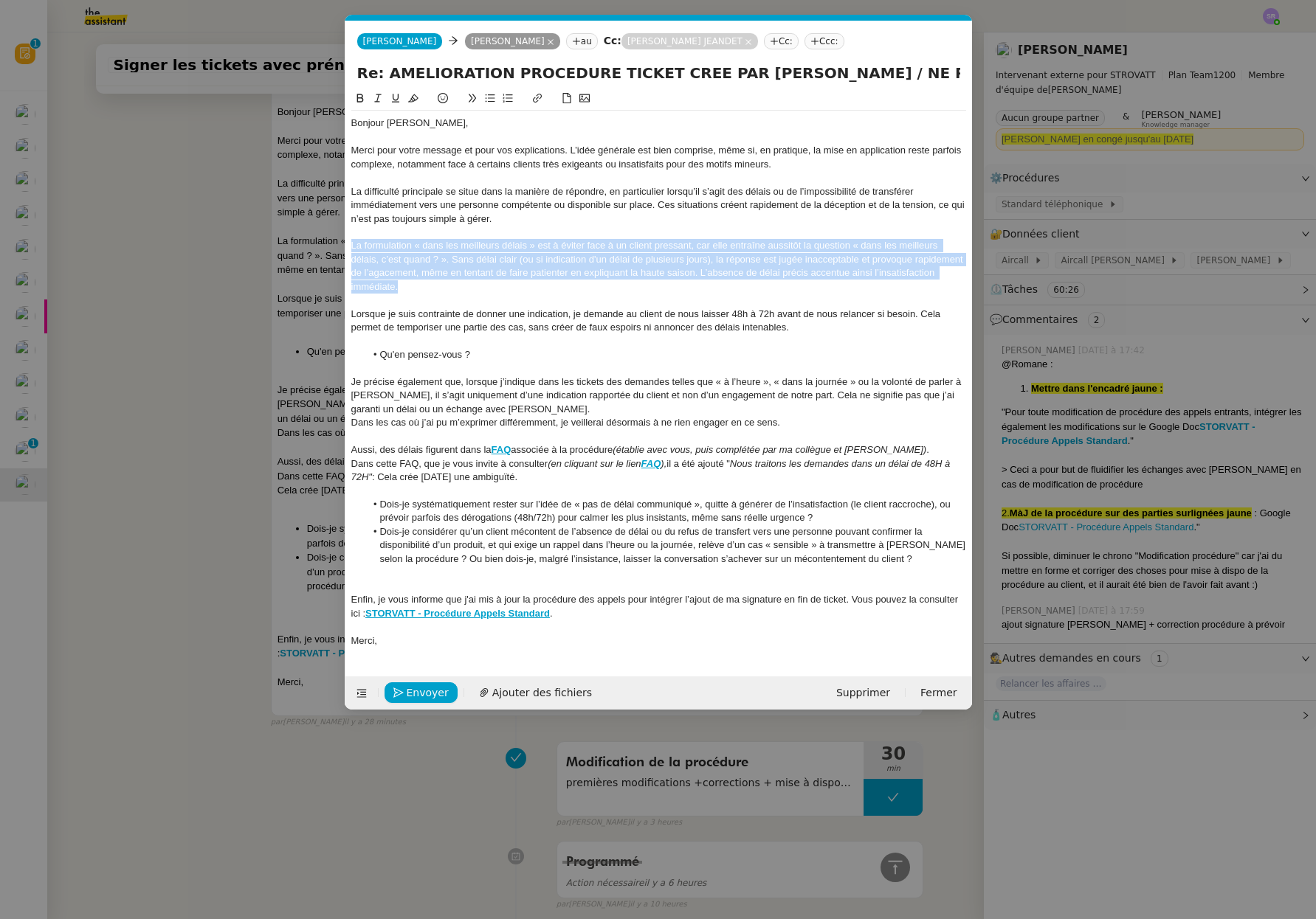
click at [673, 289] on div "La formulation « dans les meilleurs délais » est à éviter face à un client pres…" at bounding box center [658, 266] width 614 height 55
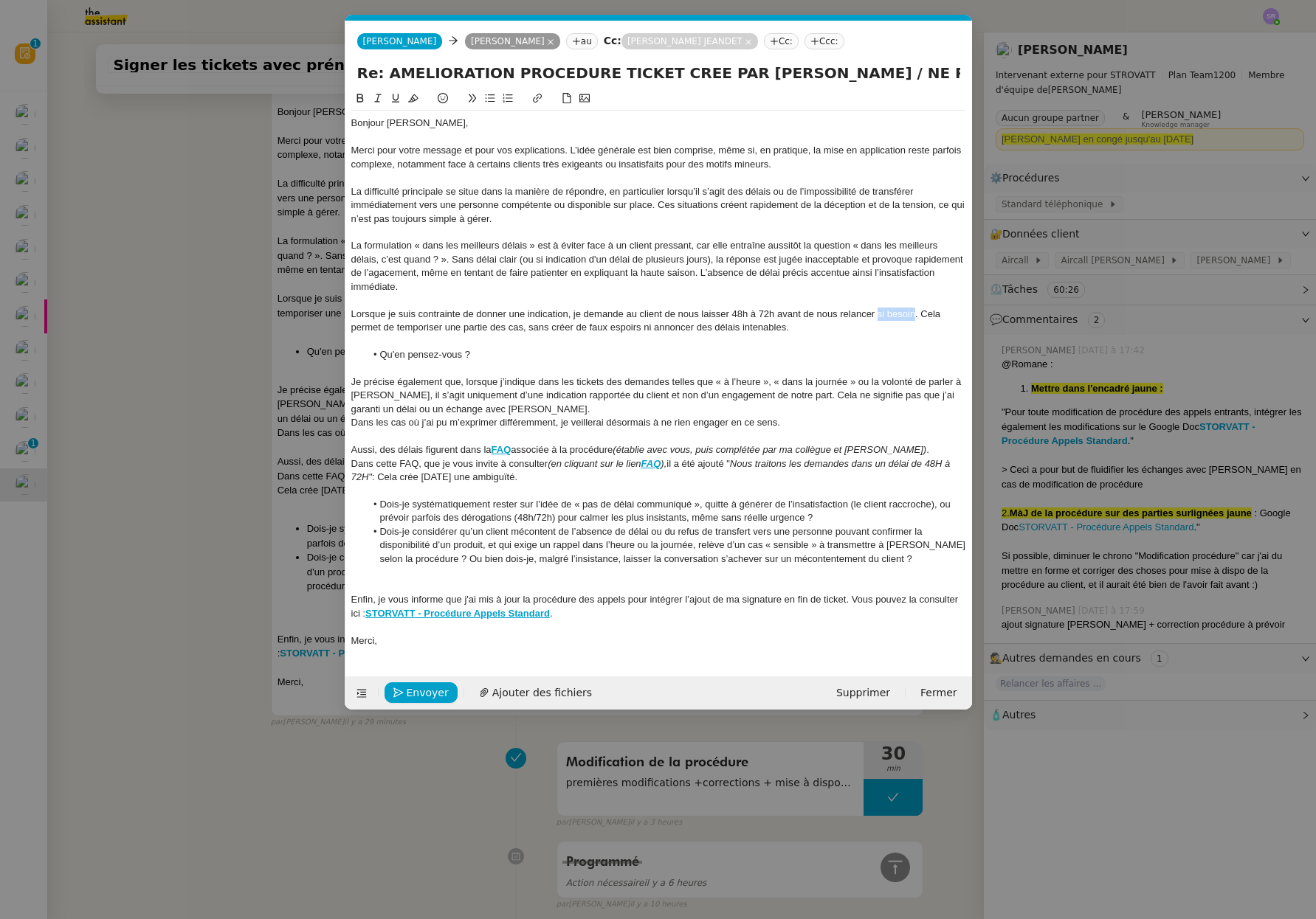
drag, startPoint x: 878, startPoint y: 317, endPoint x: 913, endPoint y: 316, distance: 35.0
click at [913, 316] on div "Lorsque je suis contrainte de donner une indication, je demande au client de no…" at bounding box center [658, 321] width 614 height 27
click at [879, 359] on li "Qu'en pensez-vous ?" at bounding box center [665, 355] width 601 height 13
click at [819, 330] on div "Lorsque je suis contrainte de donner une indication, je demande au client de no…" at bounding box center [658, 321] width 614 height 27
click at [411, 581] on div at bounding box center [658, 586] width 614 height 13
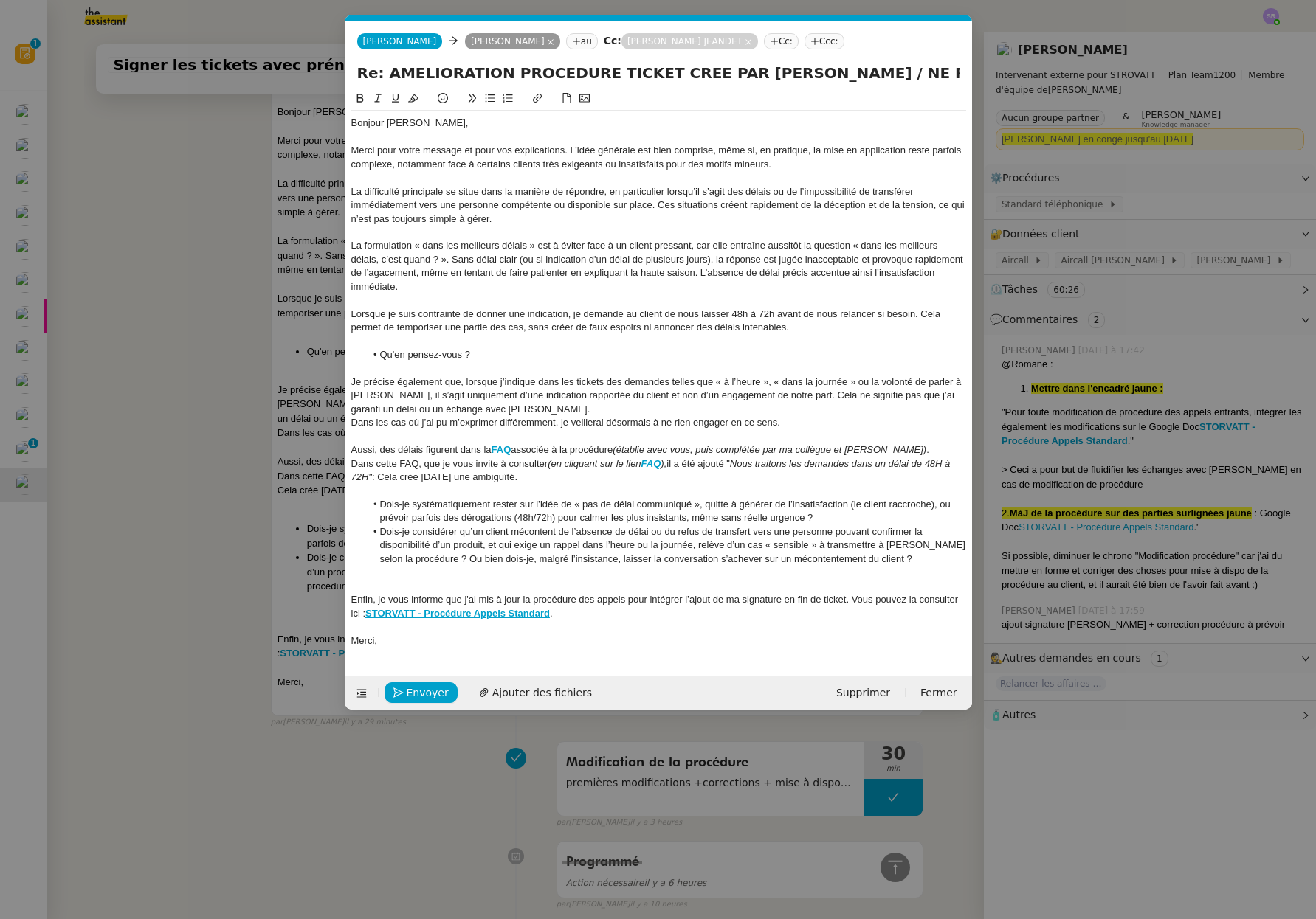
click at [451, 560] on li "Dois-je considérer qu’un client mécontent de l’absence de délai ou du refus de …" at bounding box center [665, 546] width 601 height 41
click at [454, 560] on li "Dois-je considérer qu’un client mécontent de l’absence de délai ou du refus de …" at bounding box center [665, 546] width 601 height 41
click at [154, 365] on nz-modal-container "Service TA - VOYAGE - PROPOSITION GLOBALE A utiliser dans le cadre de propositi…" at bounding box center [658, 460] width 1316 height 919
